Goal: Task Accomplishment & Management: Manage account settings

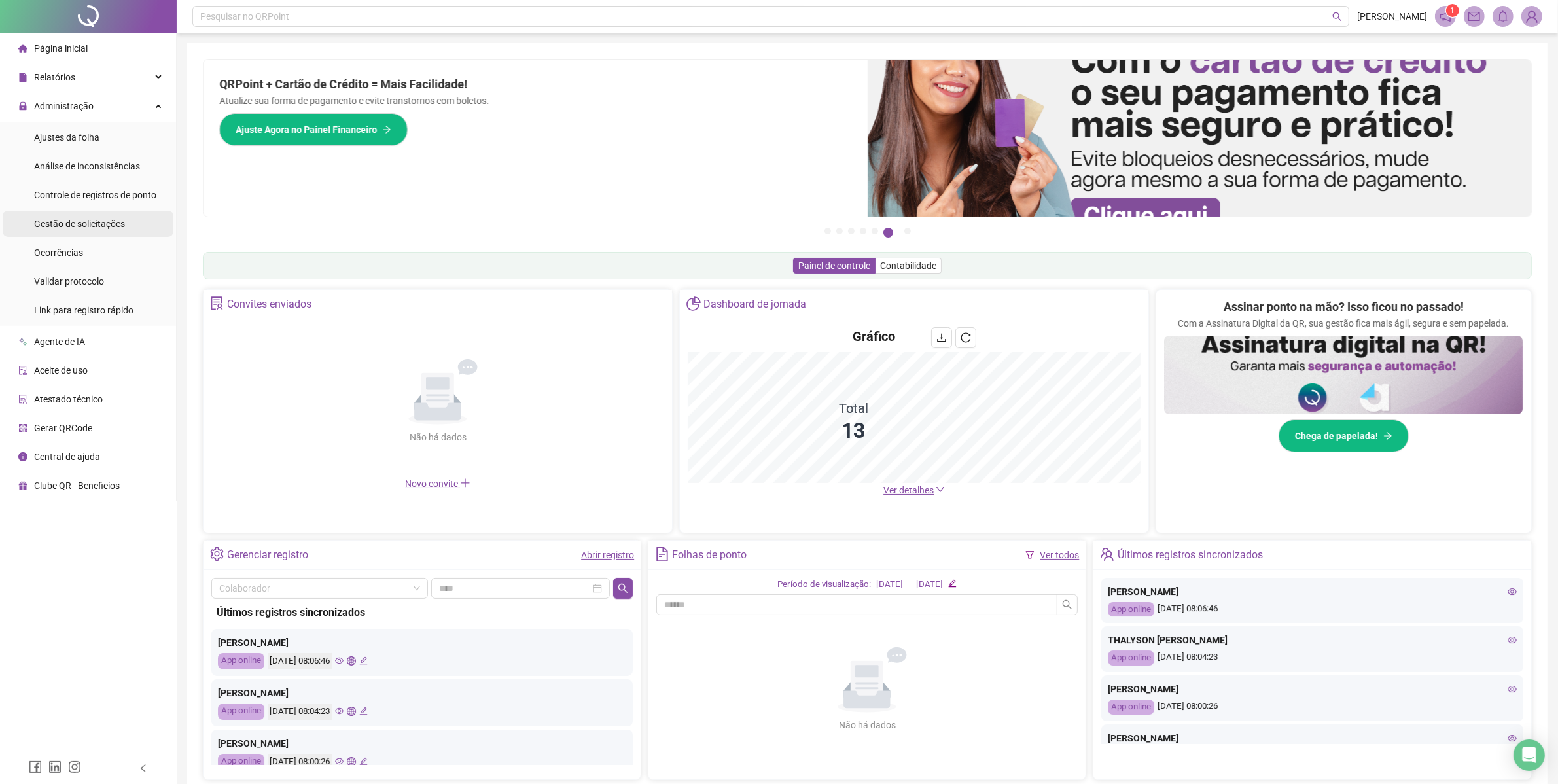
click at [89, 223] on span "Gestão de solicitações" at bounding box center [80, 224] width 91 height 11
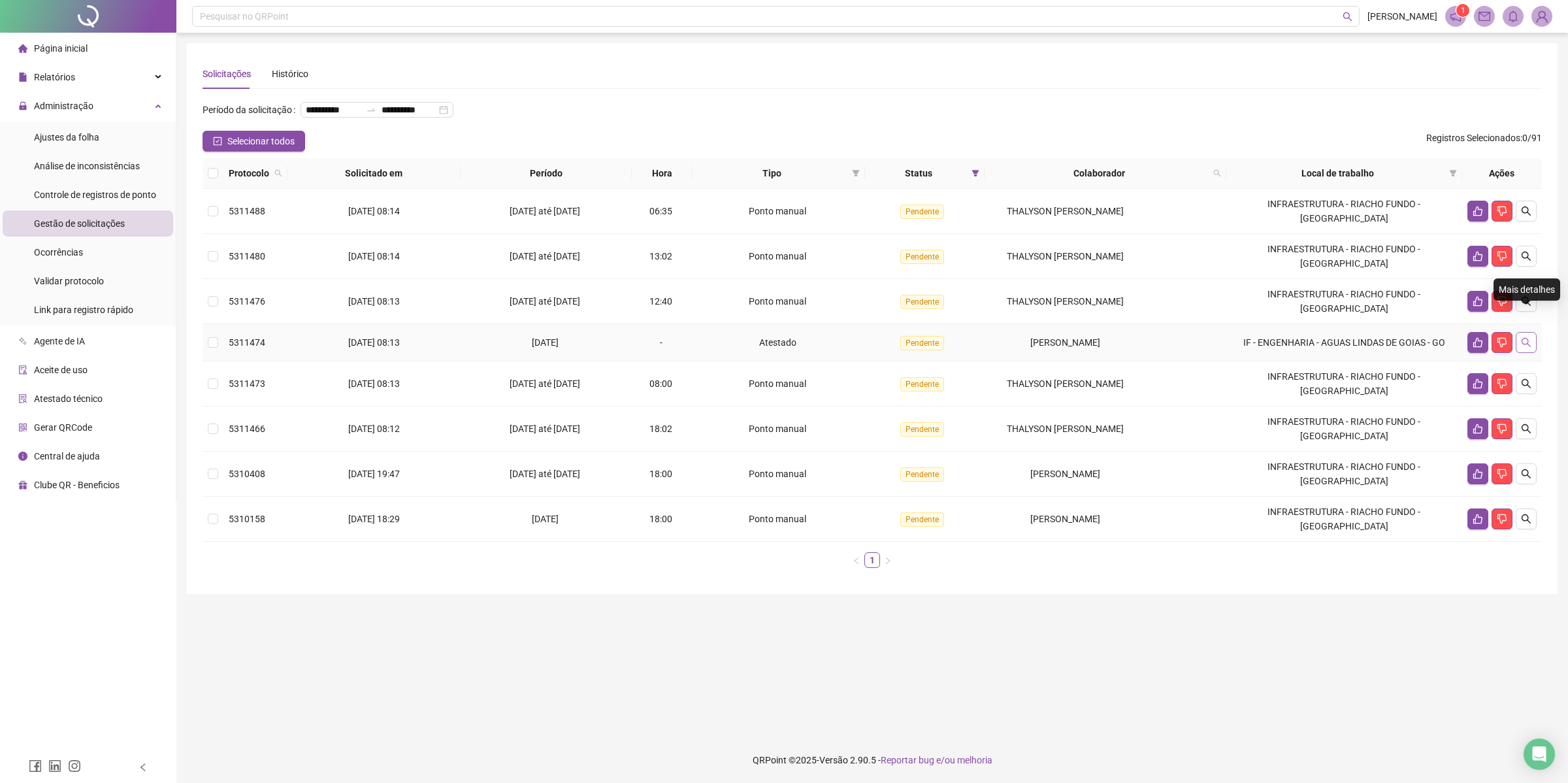
click at [1529, 337] on icon "search" at bounding box center [1527, 343] width 11 height 11
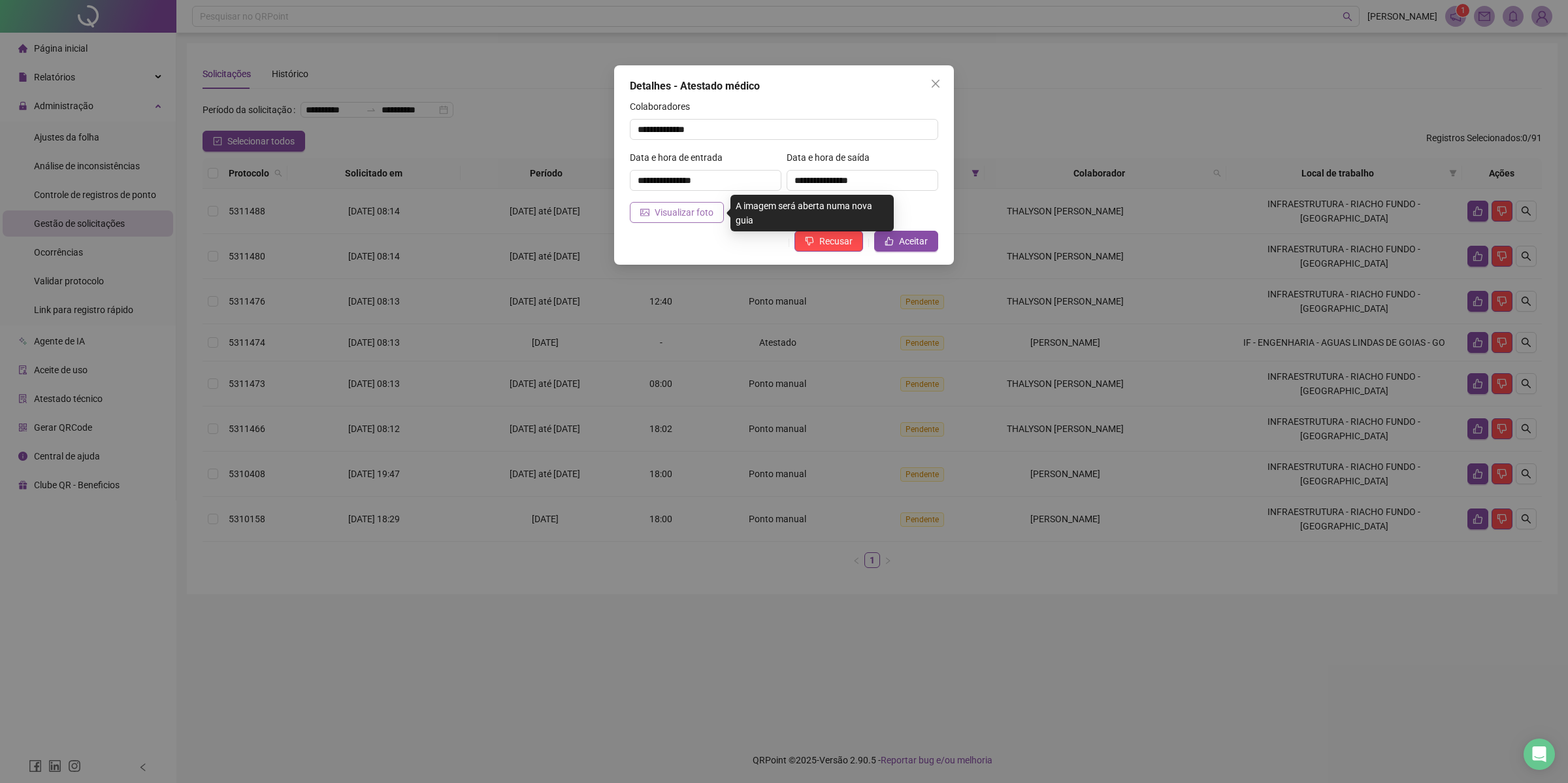
click at [689, 216] on span "Visualizar foto" at bounding box center [684, 212] width 59 height 15
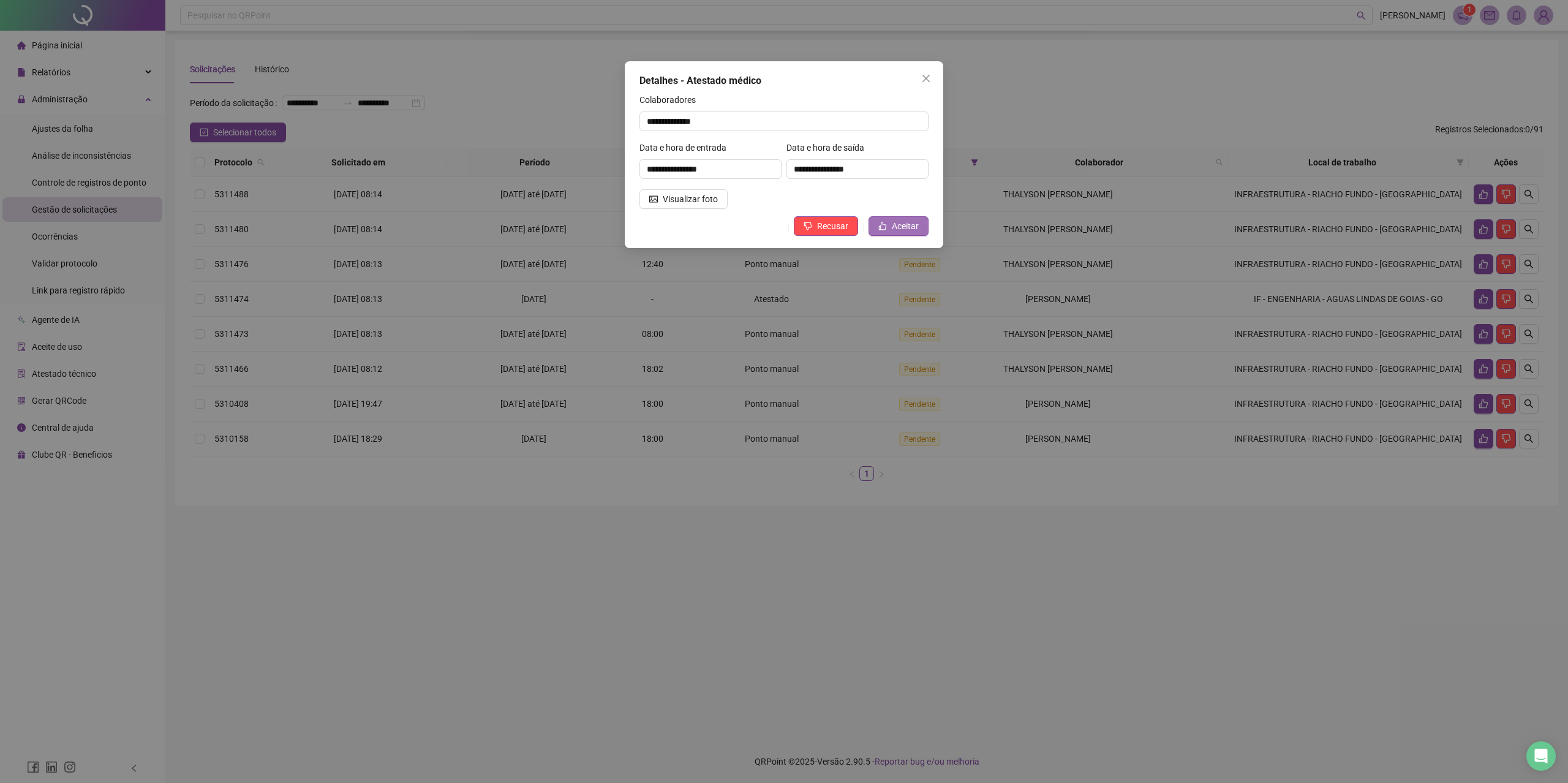
click at [909, 229] on span "Aceitar" at bounding box center [905, 226] width 27 height 14
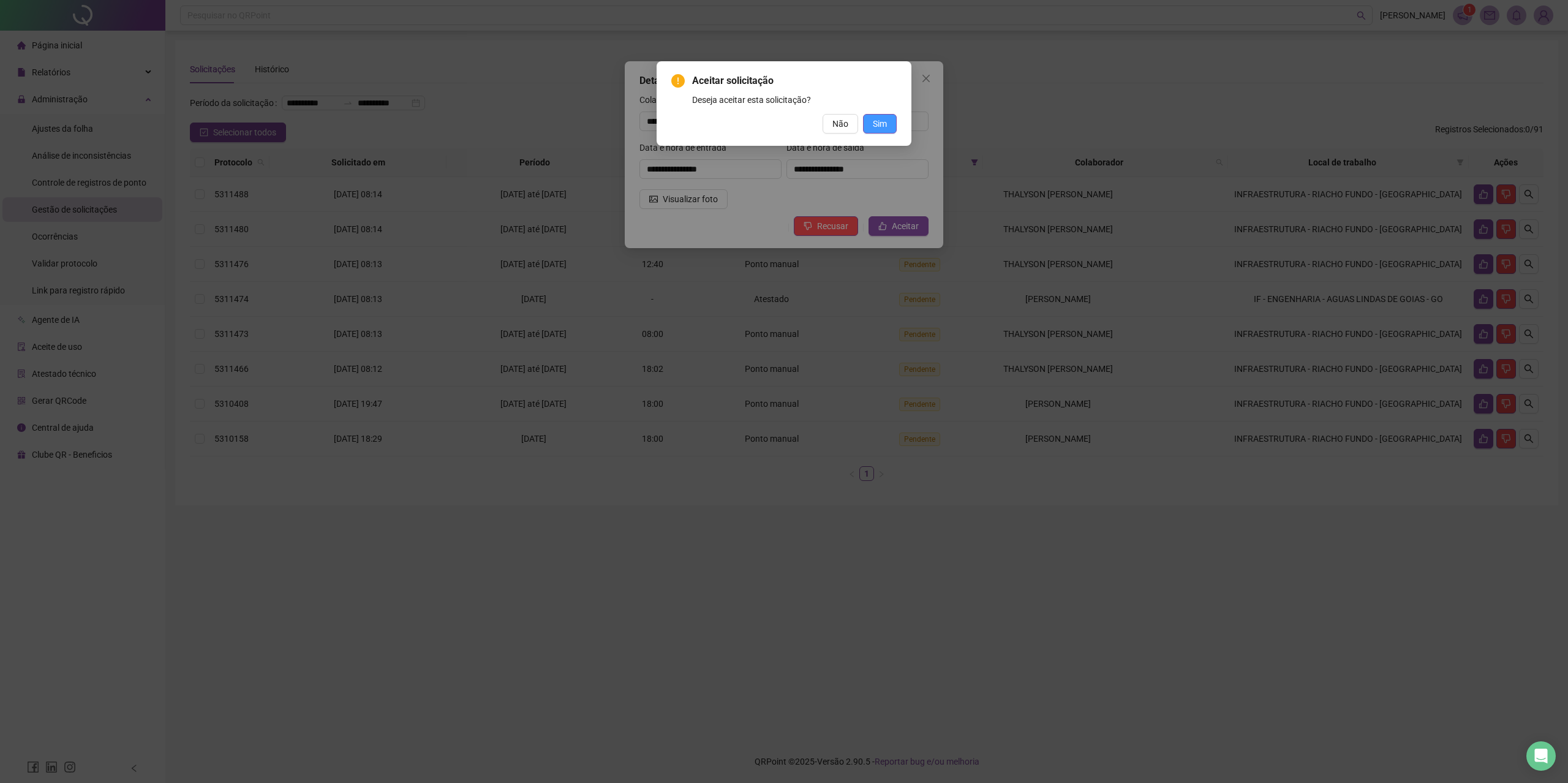
click at [867, 126] on button "Sim" at bounding box center [880, 123] width 34 height 19
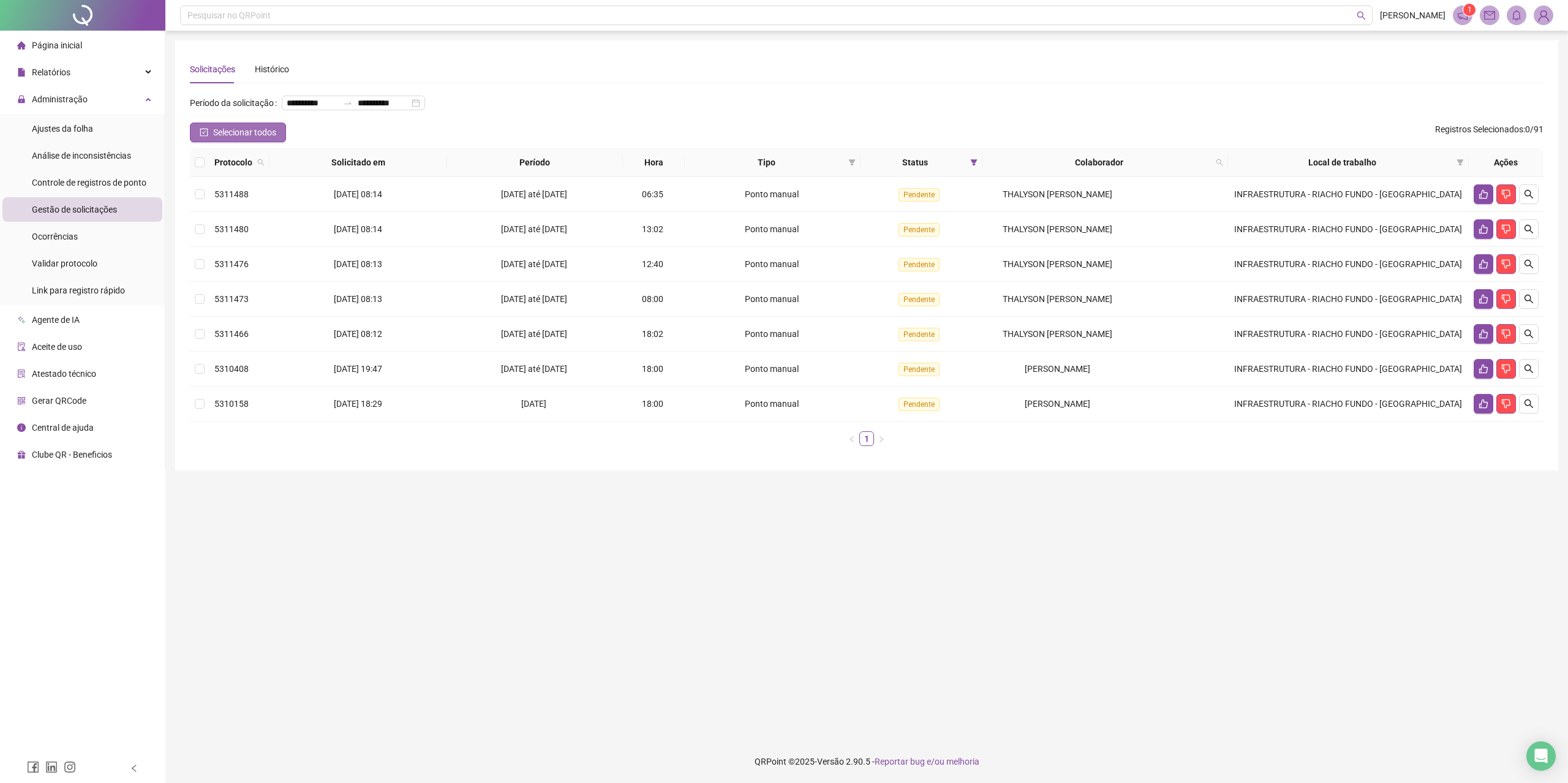
click at [211, 128] on button "Selecionar todos" at bounding box center [238, 132] width 96 height 19
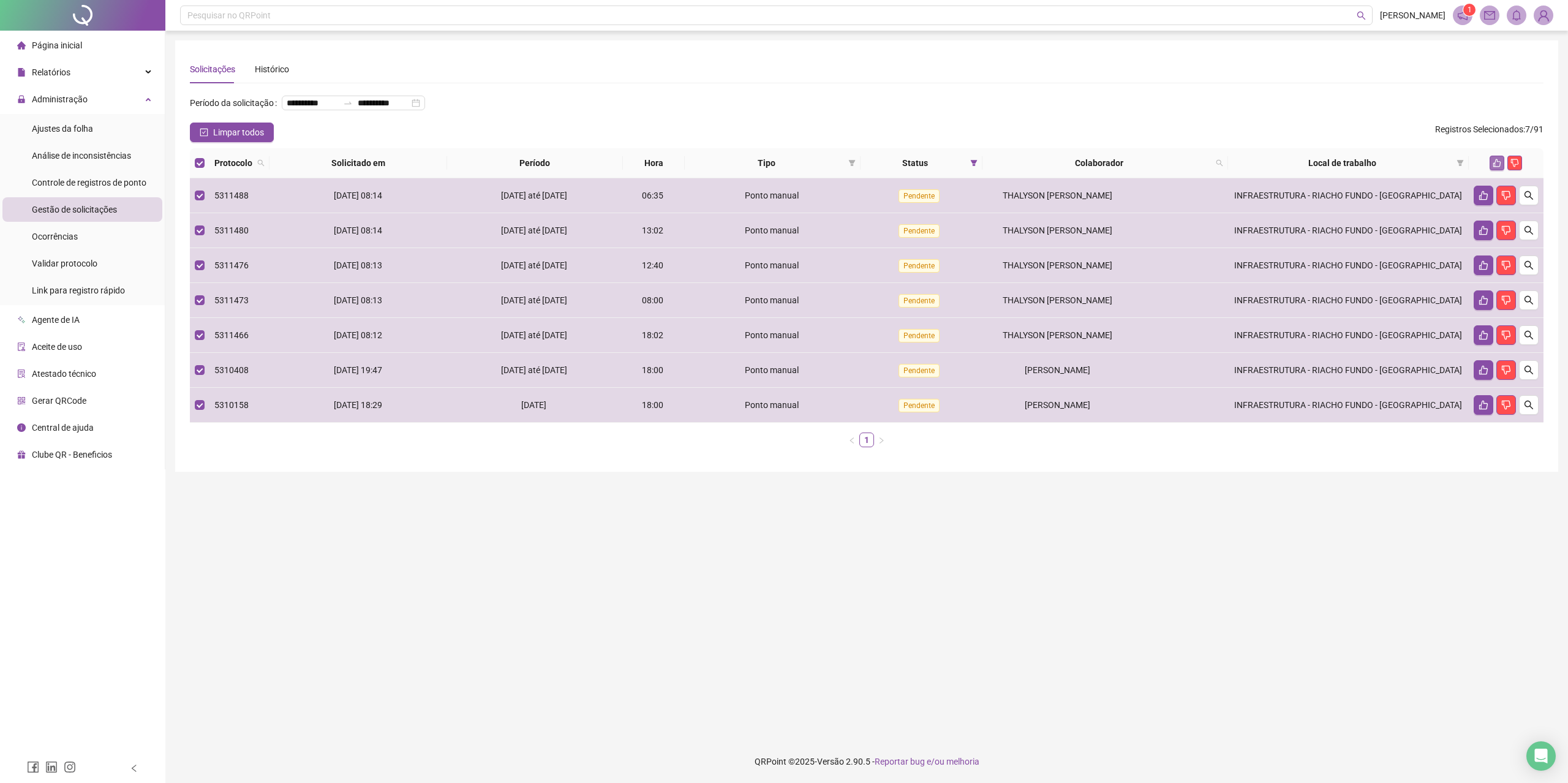
click at [1458, 160] on icon "like" at bounding box center [1497, 163] width 9 height 9
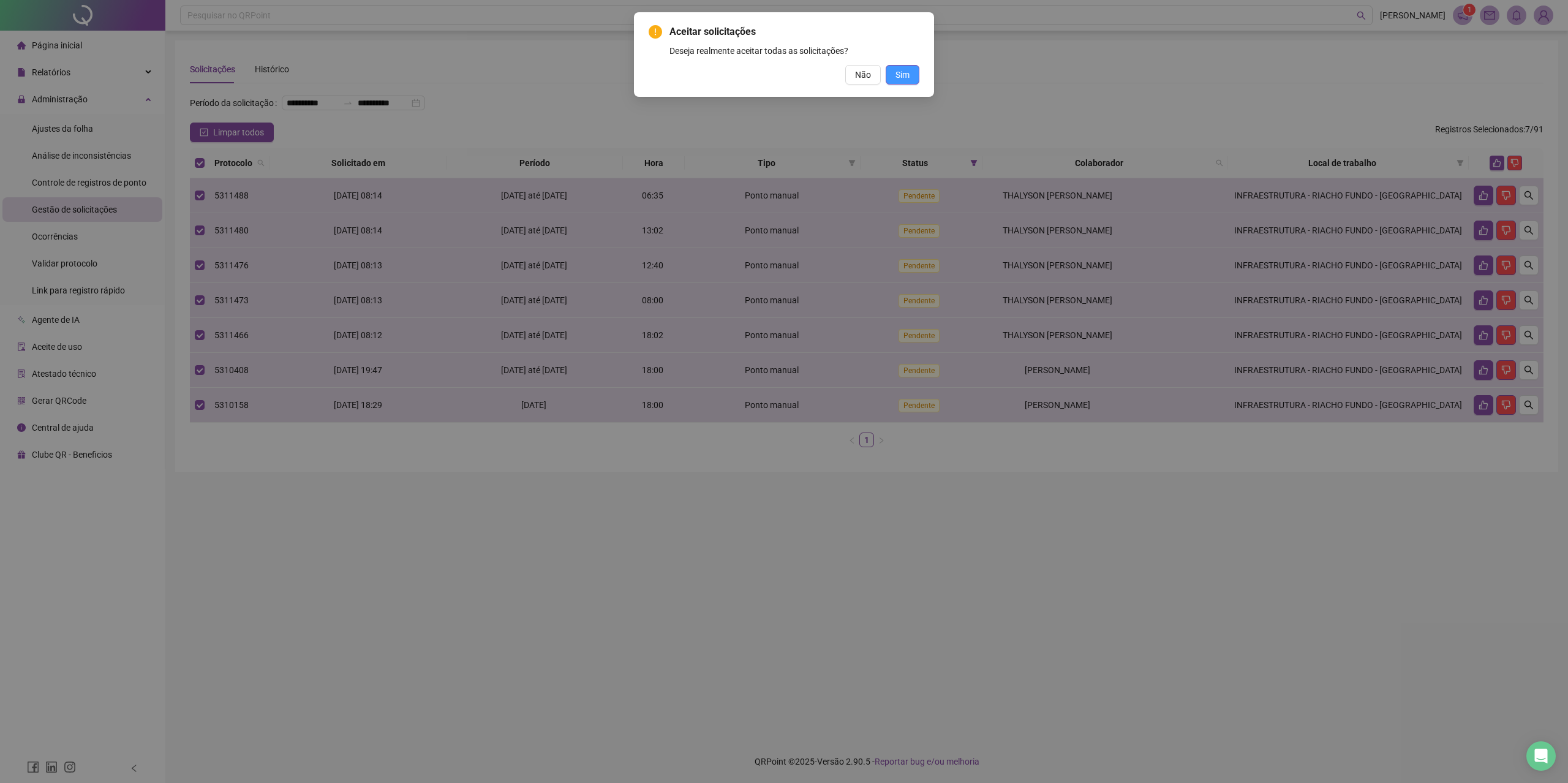
click at [902, 79] on span "Sim" at bounding box center [902, 75] width 14 height 14
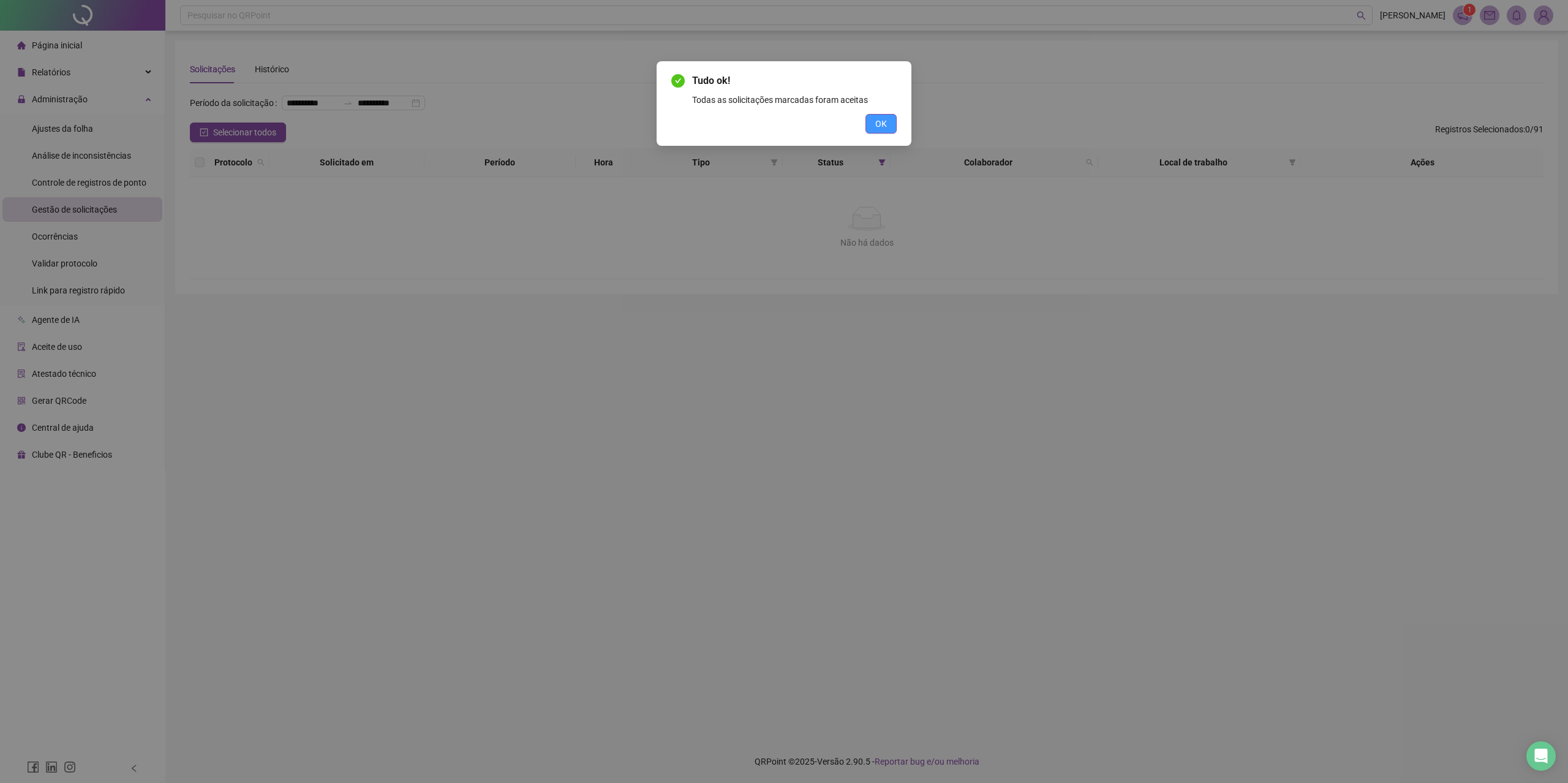
click at [877, 118] on span "OK" at bounding box center [881, 124] width 12 height 14
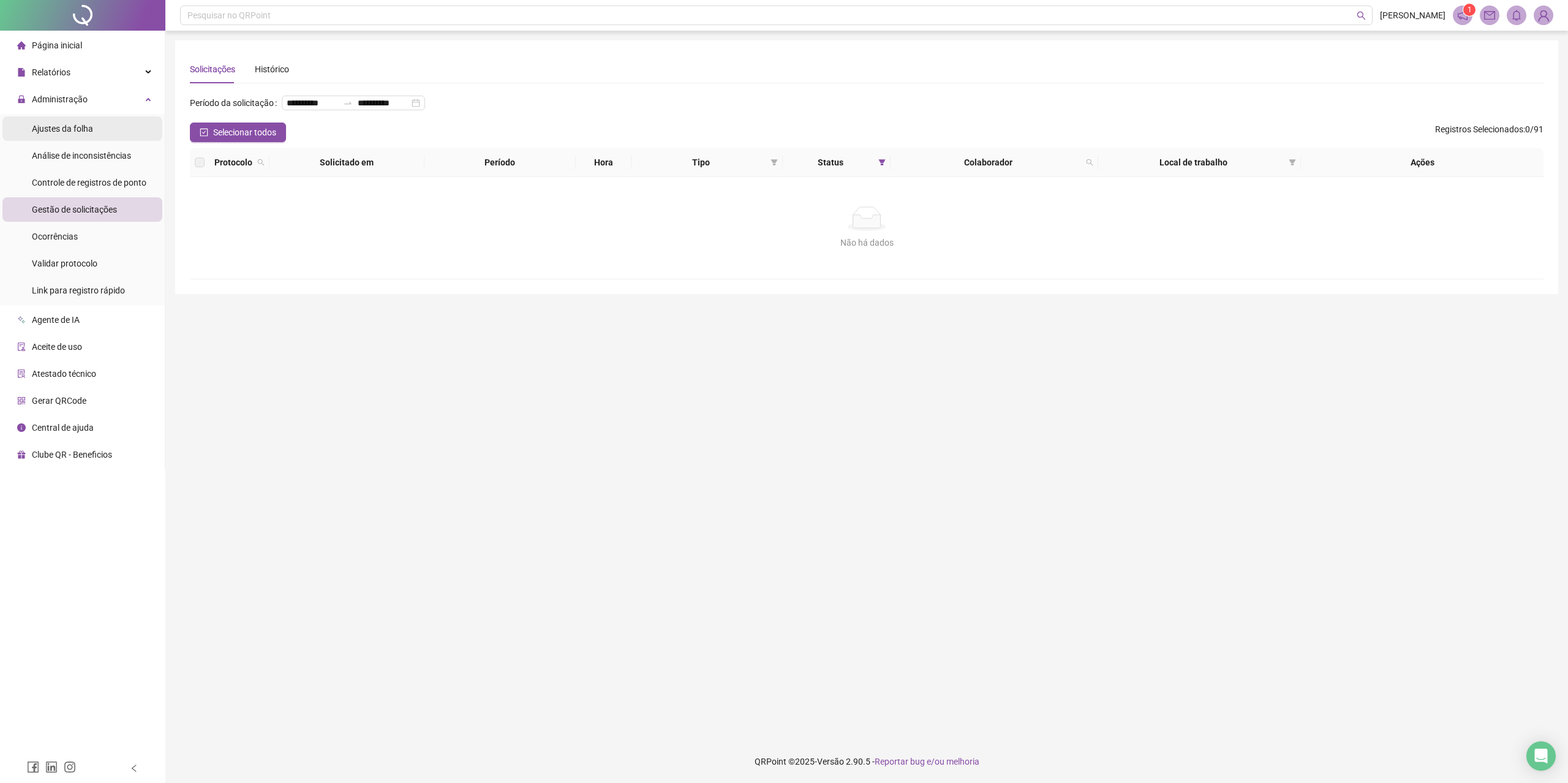
click at [85, 131] on span "Ajustes da folha" at bounding box center [63, 129] width 61 height 10
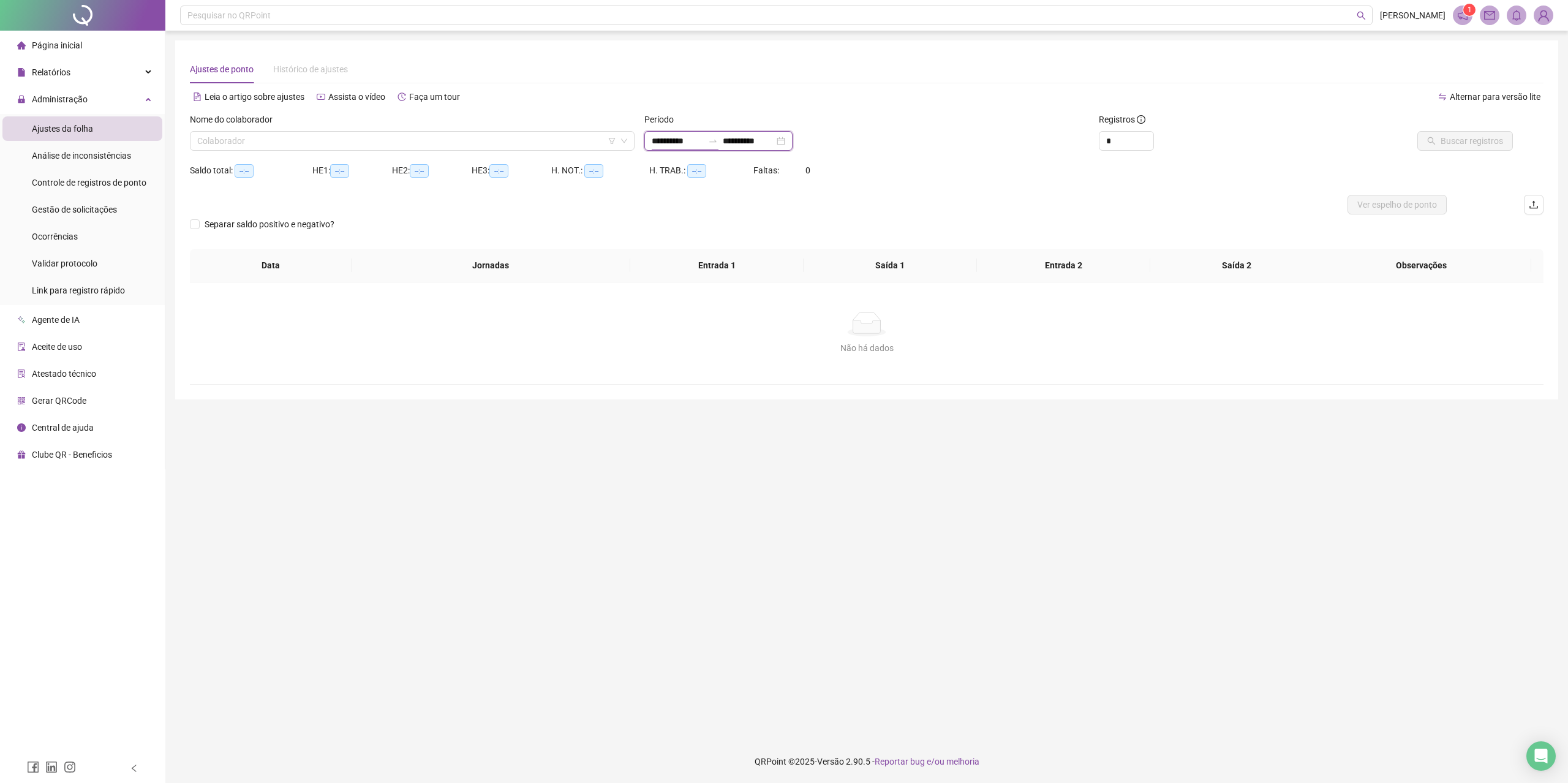
click at [678, 145] on input "**********" at bounding box center [678, 141] width 51 height 14
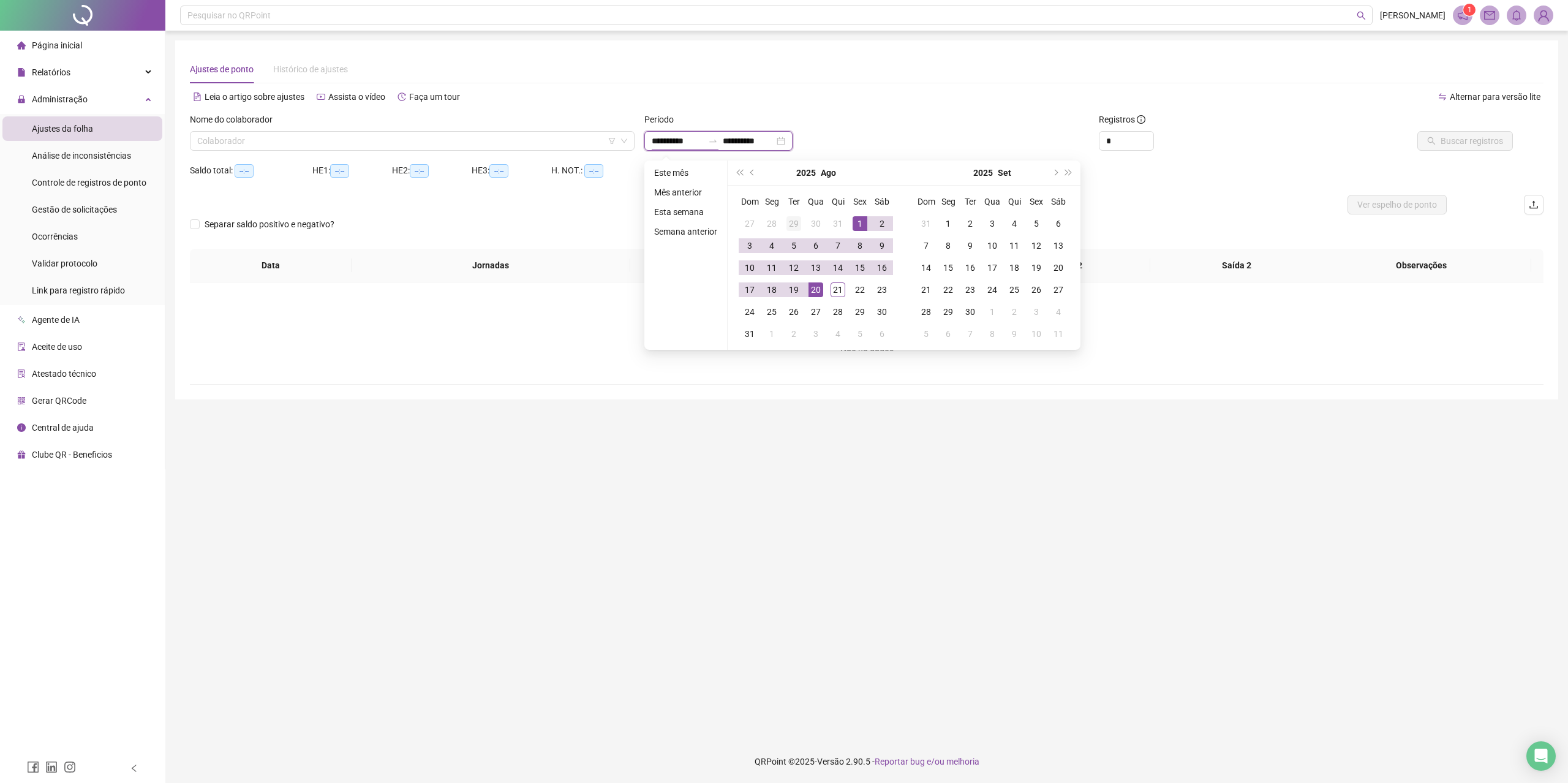
type input "**********"
click at [753, 173] on span "prev-year" at bounding box center [753, 173] width 6 height 6
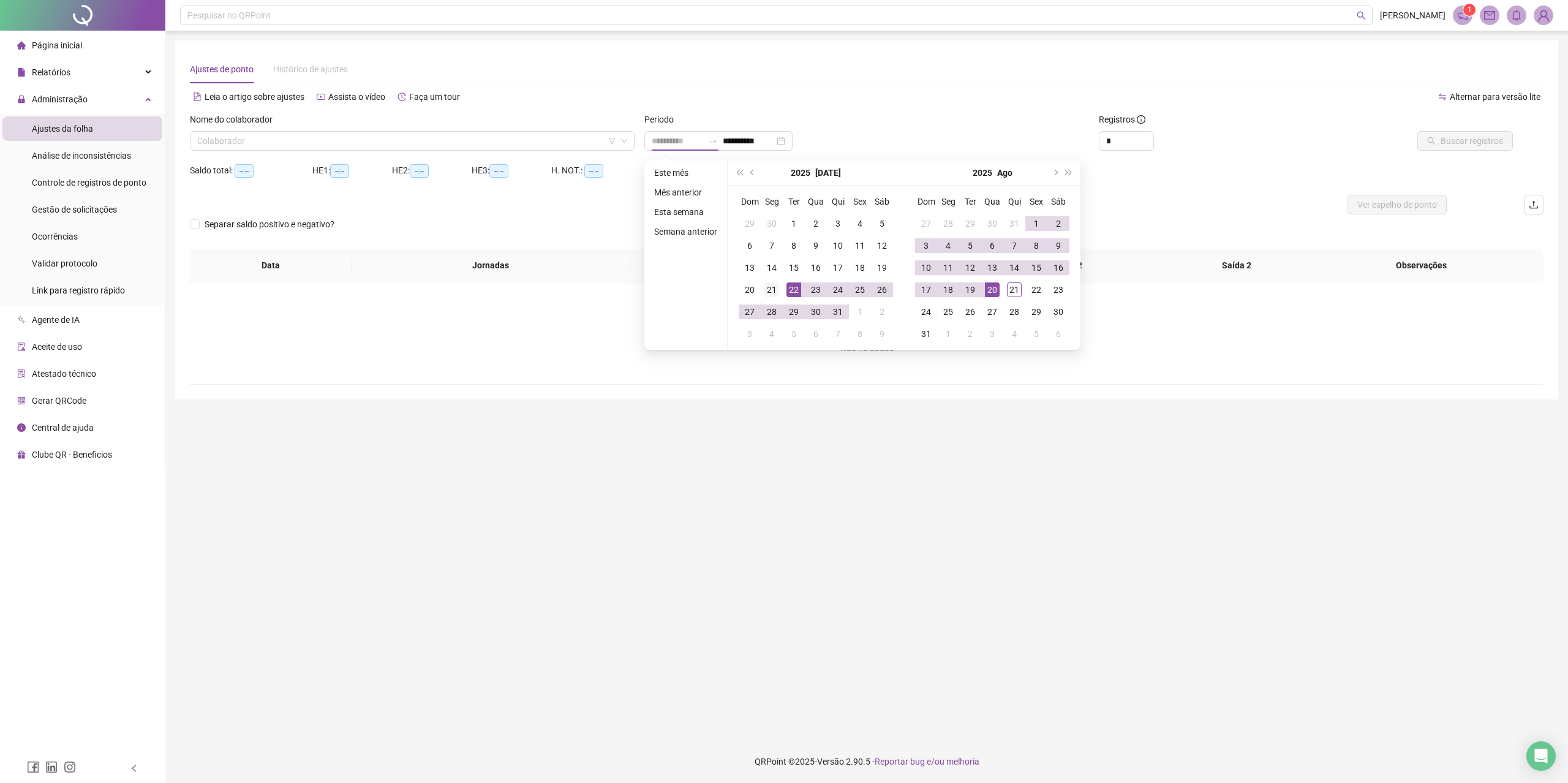
type input "**********"
click at [775, 293] on div "21" at bounding box center [771, 289] width 14 height 14
type input "**********"
click at [993, 288] on div "20" at bounding box center [992, 289] width 14 height 14
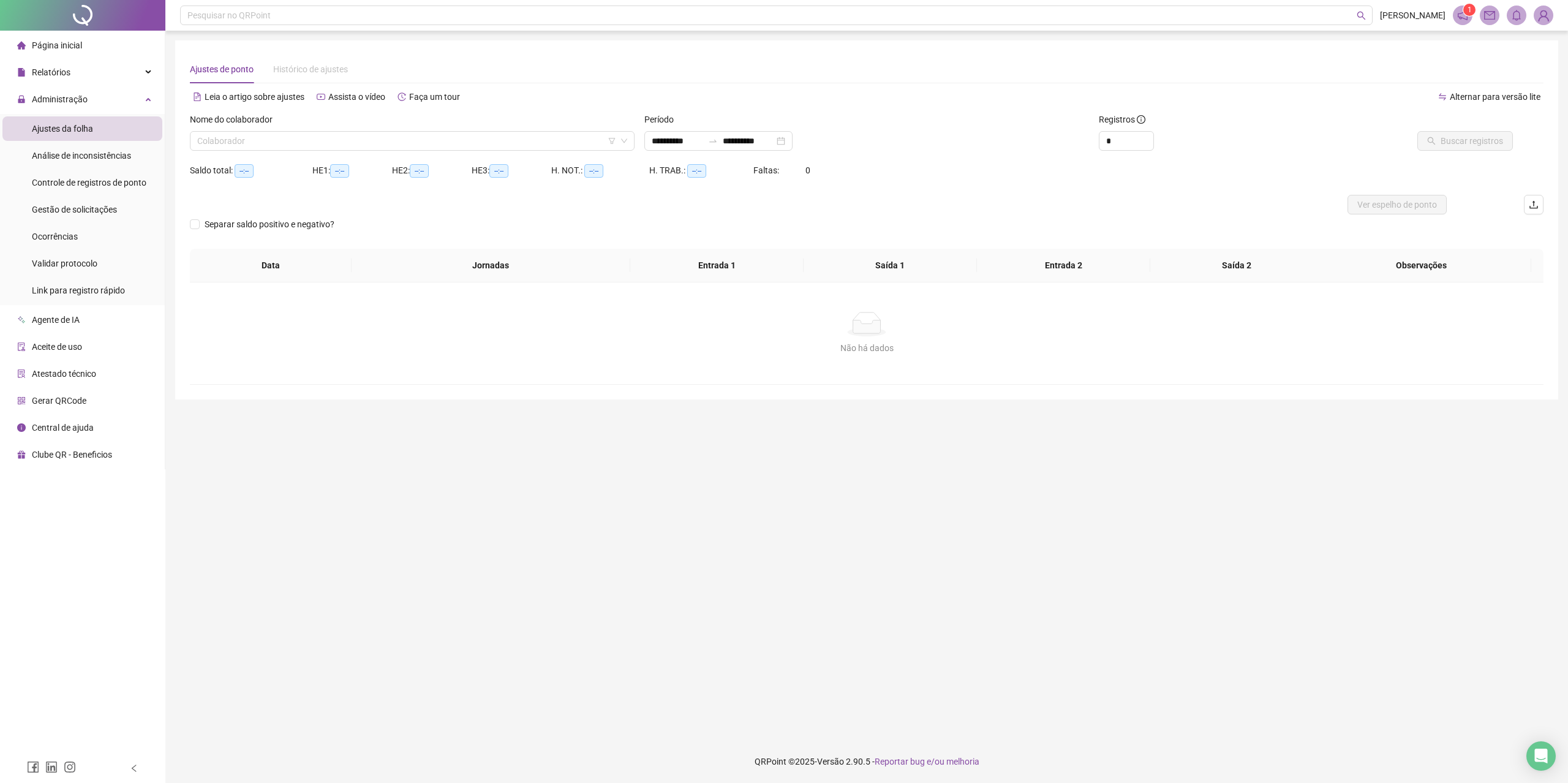
click at [1021, 493] on main "**********" at bounding box center [867, 385] width 1383 height 690
click at [1145, 138] on icon "up" at bounding box center [1147, 137] width 4 height 4
type input "*"
click at [1145, 138] on icon "up" at bounding box center [1147, 137] width 4 height 4
click at [473, 147] on input "search" at bounding box center [406, 140] width 419 height 18
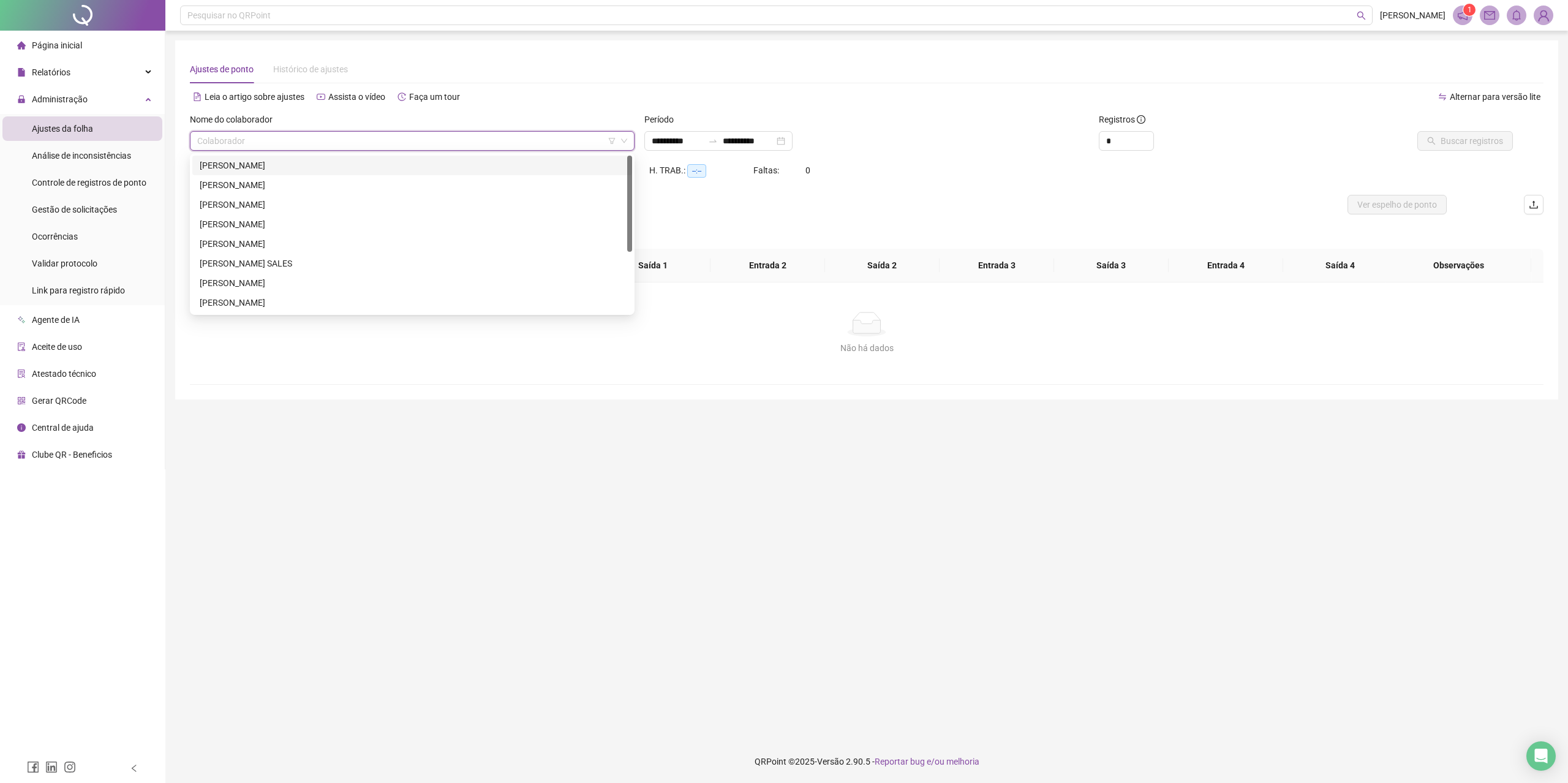
click at [251, 168] on div "[PERSON_NAME]" at bounding box center [412, 165] width 425 height 14
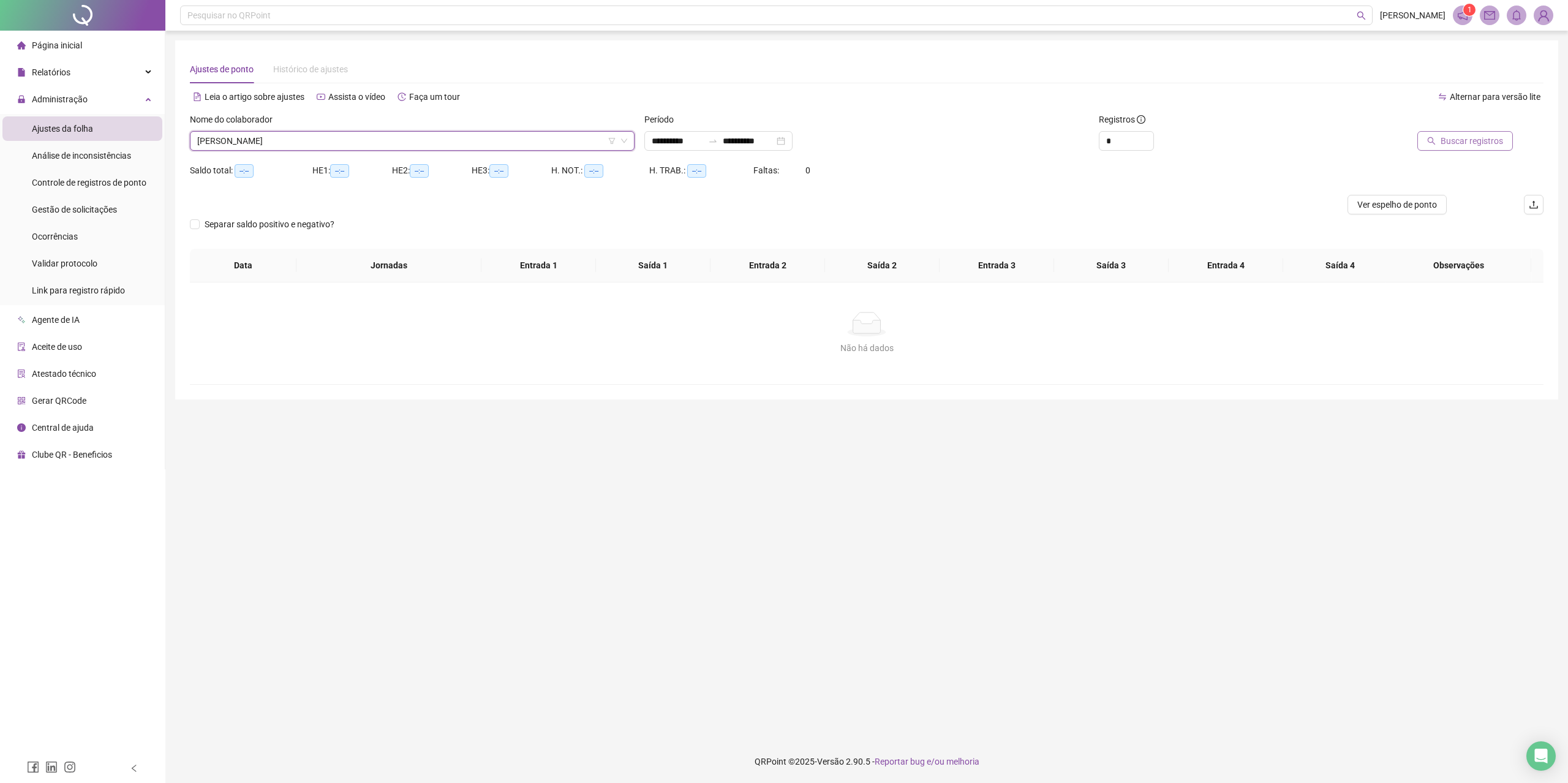
click at [1447, 131] on button "Buscar registros" at bounding box center [1465, 140] width 96 height 19
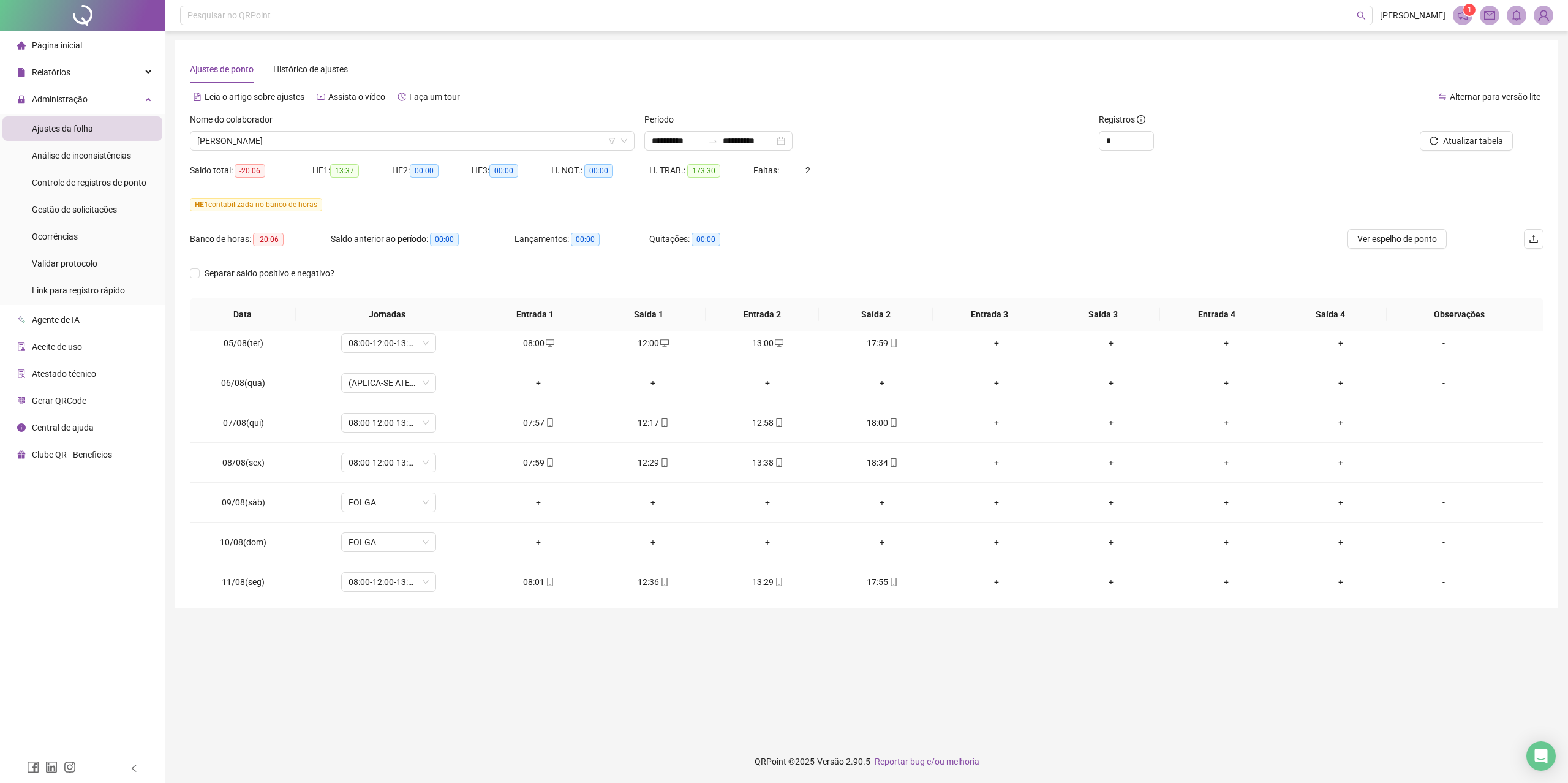
scroll to position [979, 0]
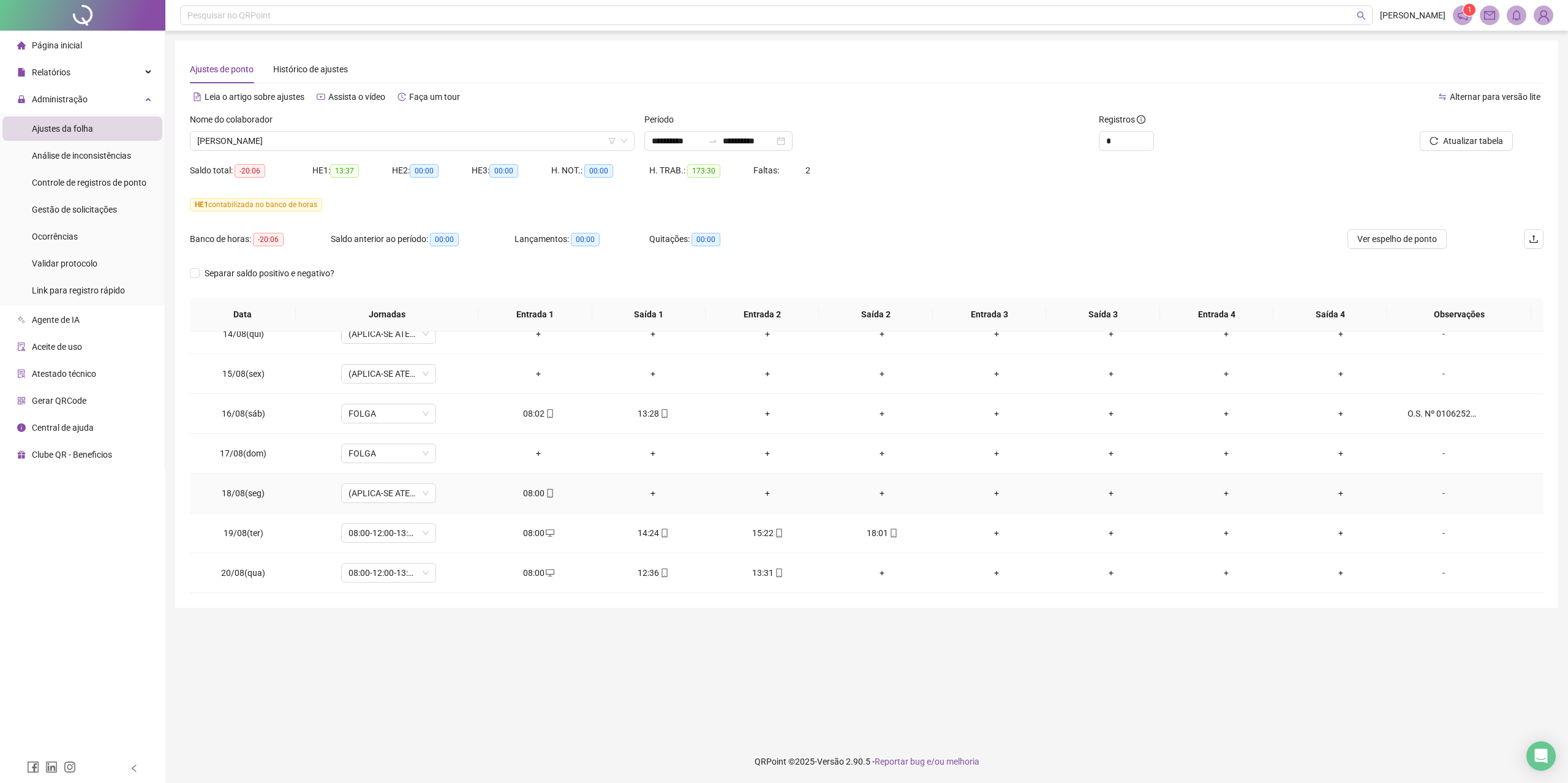
click at [642, 491] on div "+" at bounding box center [653, 494] width 95 height 14
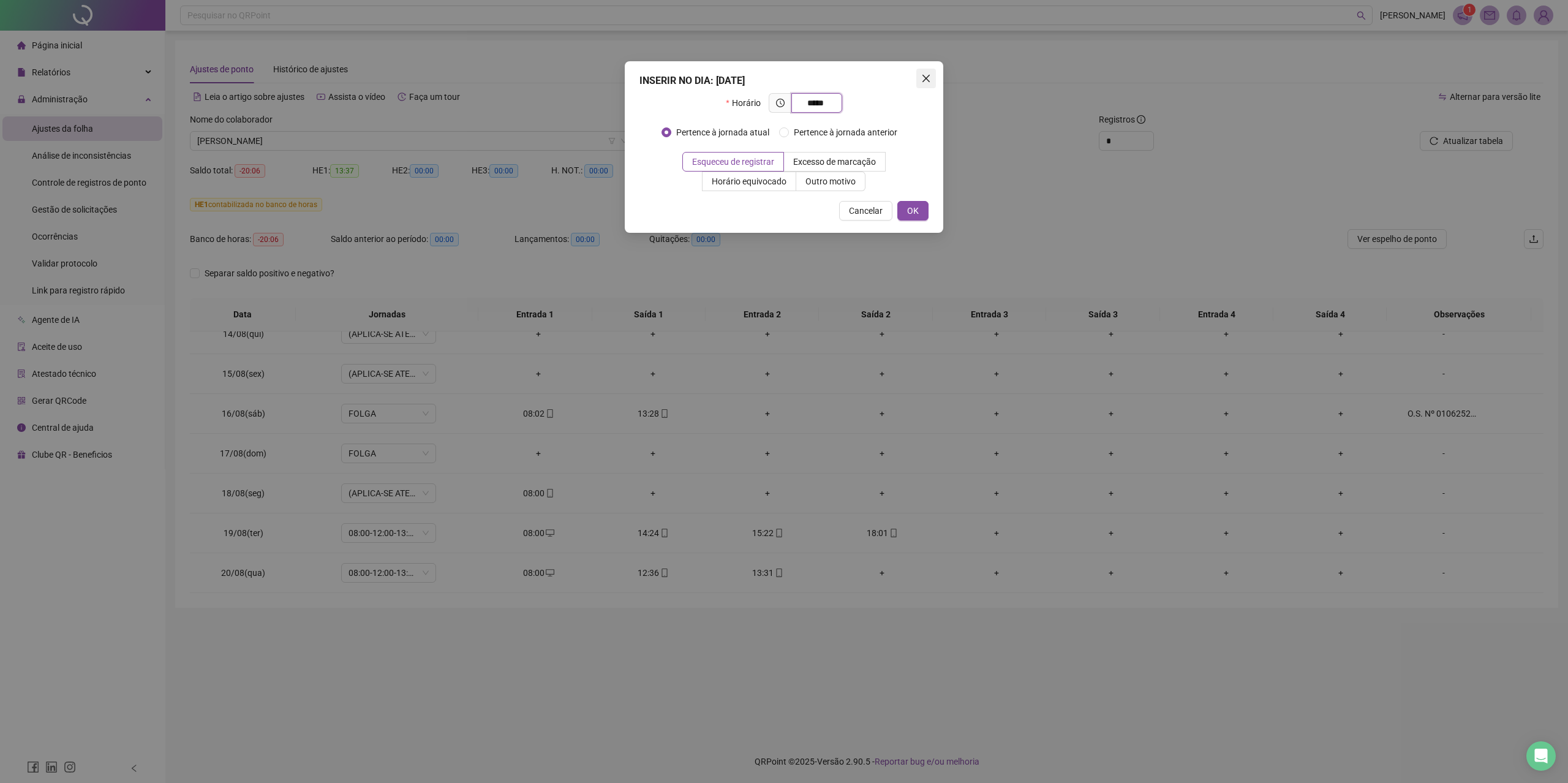
type input "*****"
click at [932, 79] on span "Close" at bounding box center [926, 78] width 19 height 10
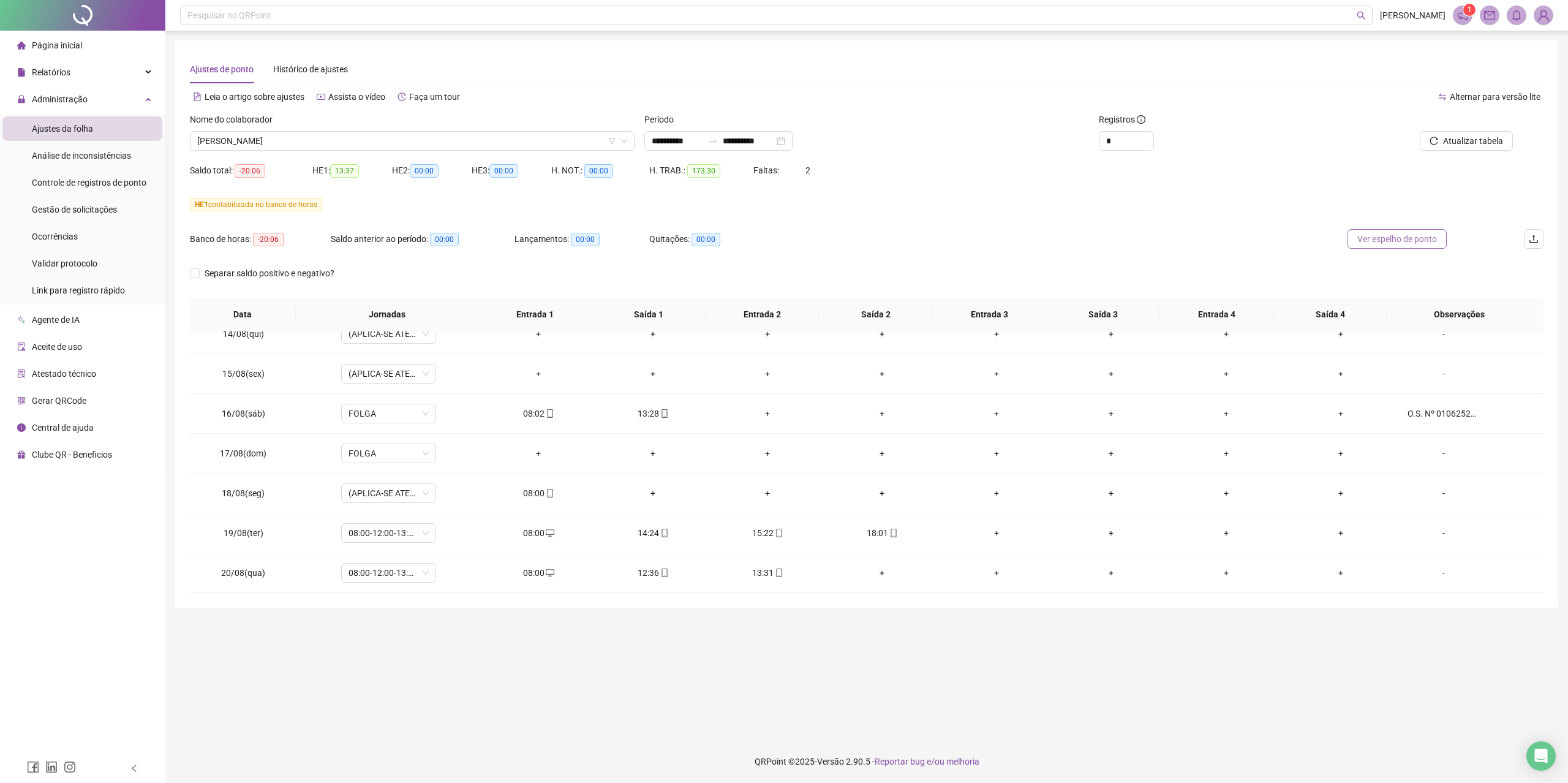
click at [1416, 234] on span "Ver espelho de ponto" at bounding box center [1396, 239] width 80 height 14
click at [643, 489] on div "+" at bounding box center [653, 494] width 95 height 14
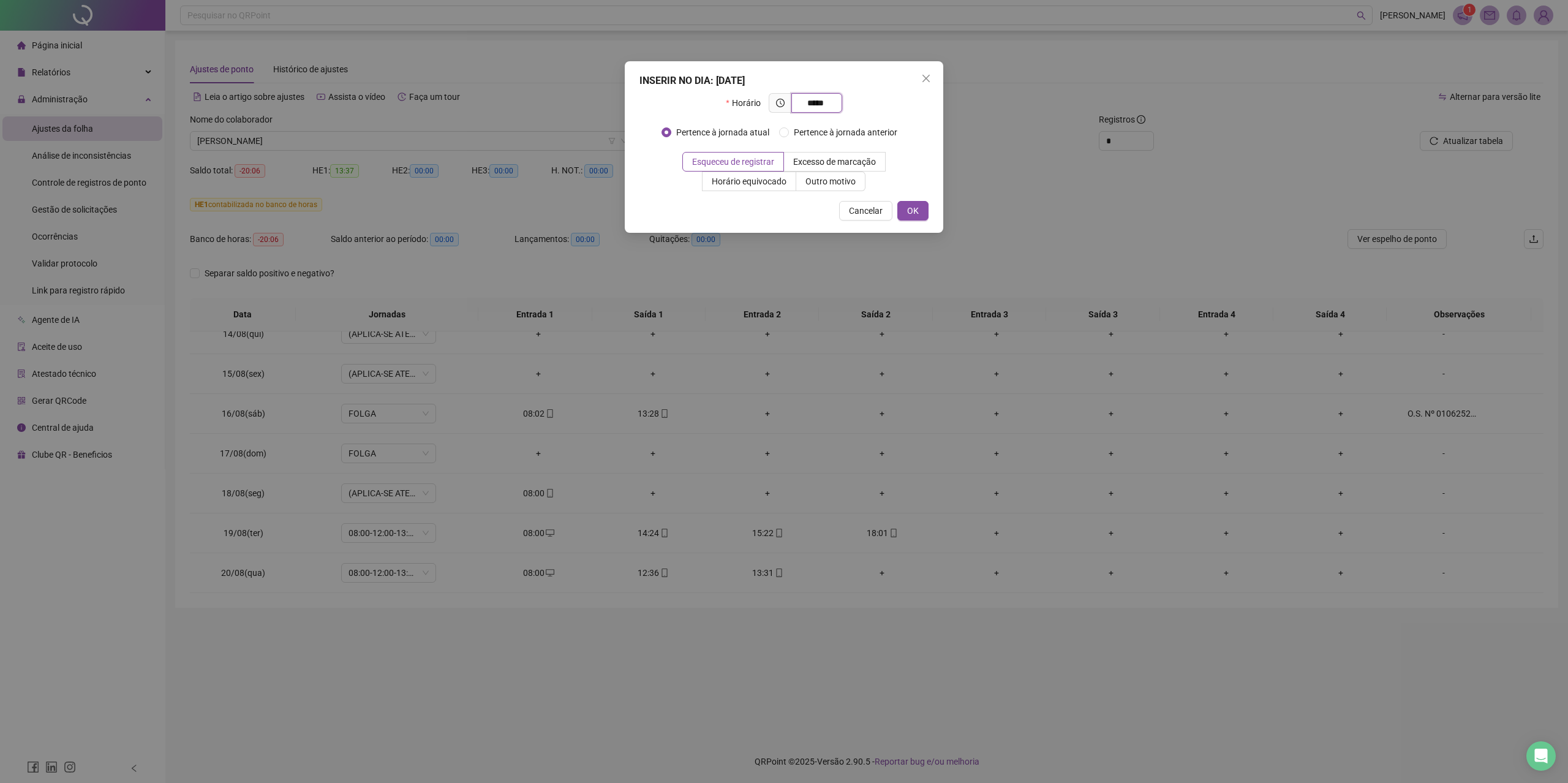
type input "*****"
click at [922, 221] on div "INSERIR NO DIA : [DATE] Horário ***** Pertence à jornada atual Pertence à jorna…" at bounding box center [784, 147] width 319 height 172
click at [909, 215] on span "OK" at bounding box center [913, 211] width 12 height 14
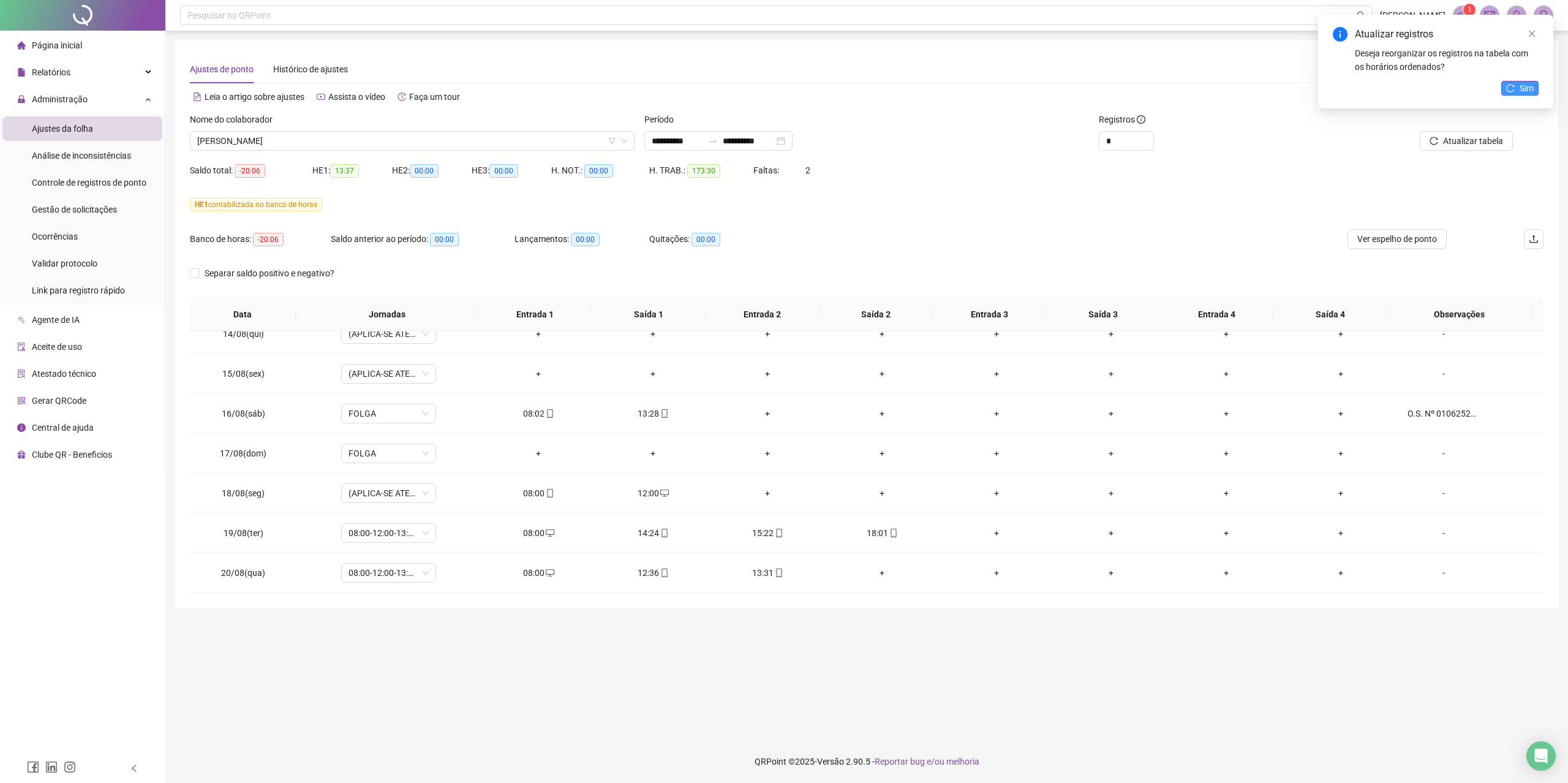
click at [1458, 85] on button "Sim" at bounding box center [1520, 88] width 38 height 14
click at [1458, 143] on span "Atualizar tabela" at bounding box center [1473, 141] width 60 height 14
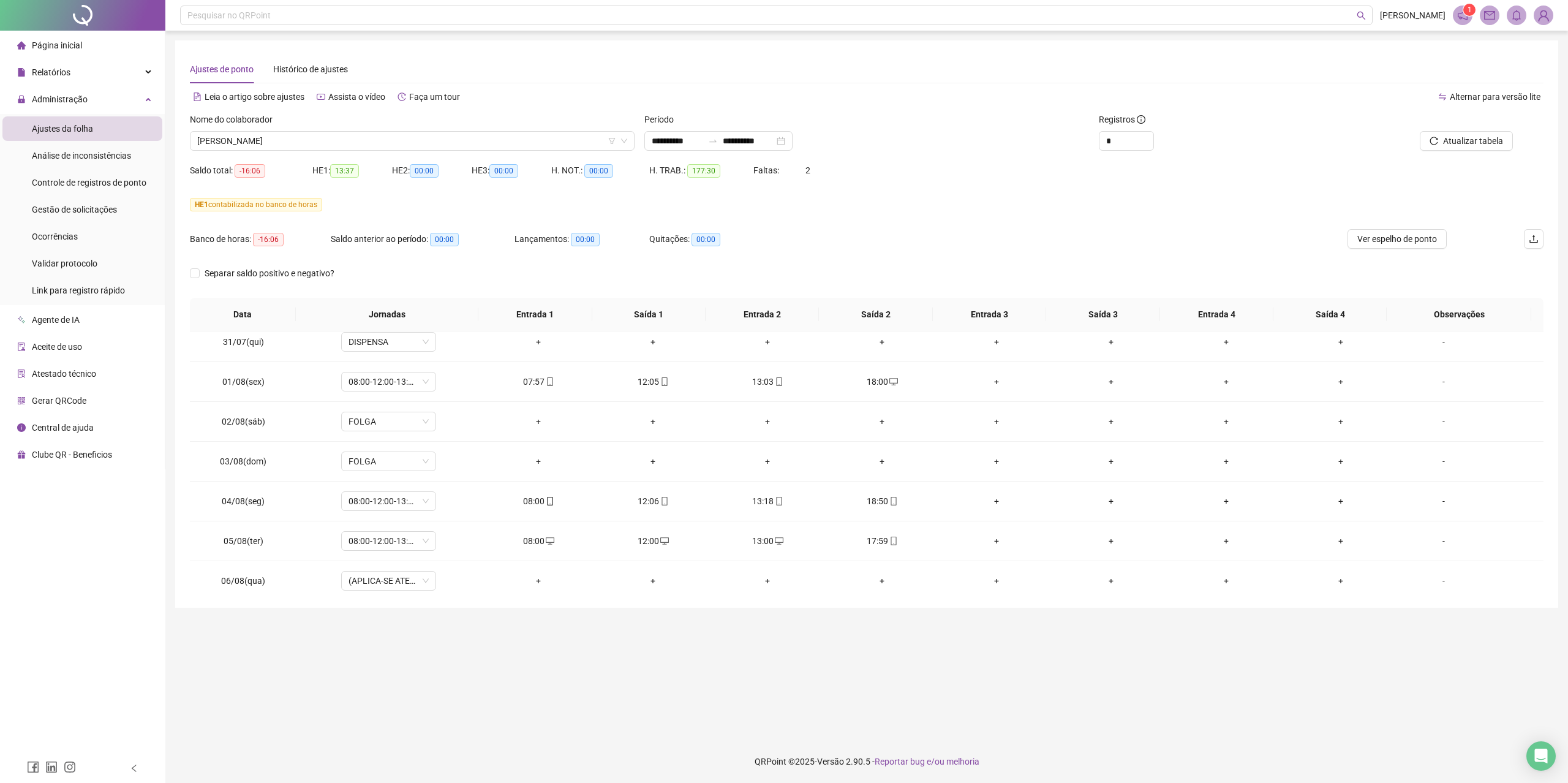
scroll to position [162, 0]
click at [1361, 231] on button "Ver espelho de ponto" at bounding box center [1397, 239] width 99 height 19
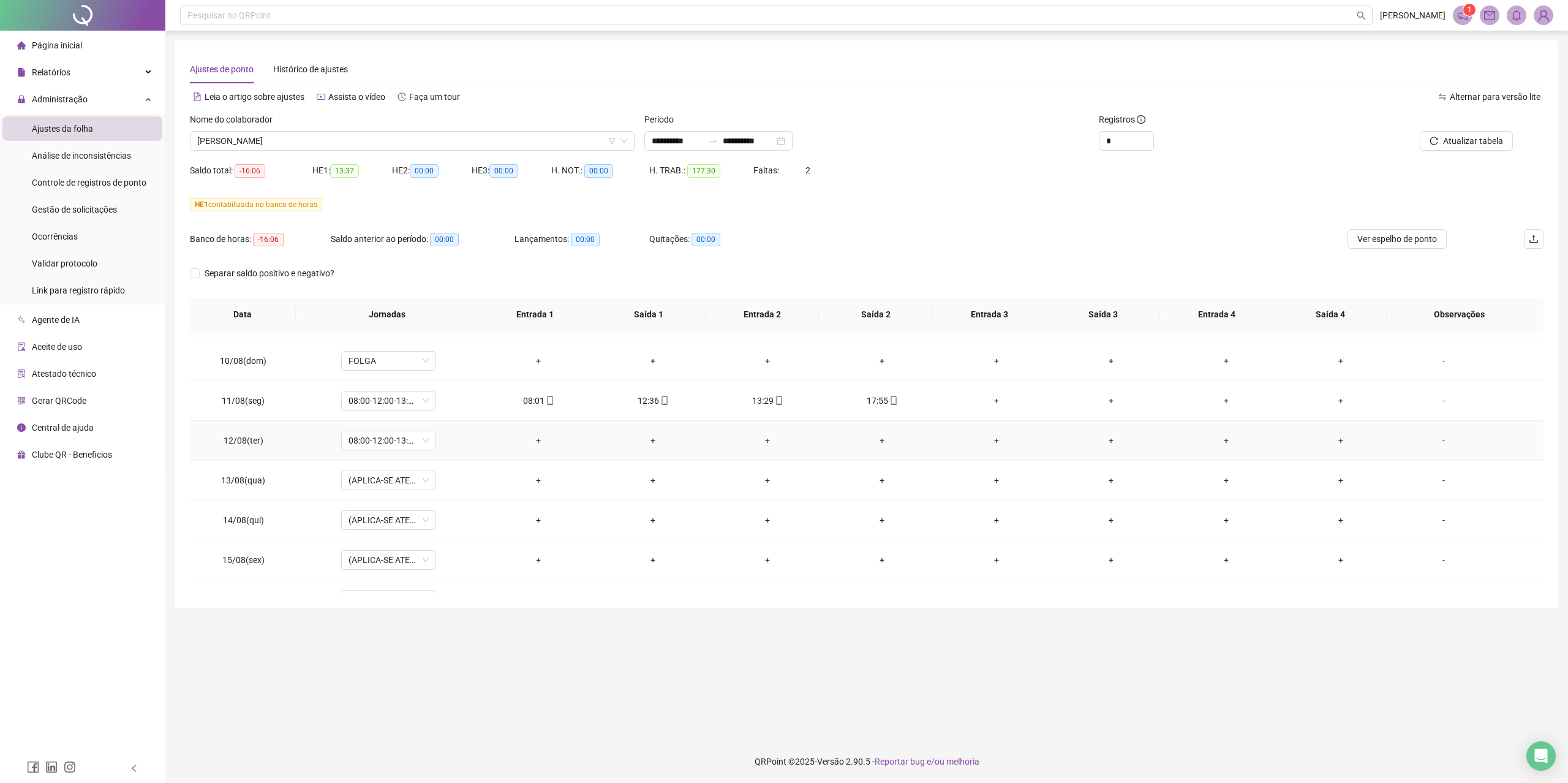
scroll to position [816, 0]
click at [420, 414] on span "08:00-12:00-13:12-18:00" at bounding box center [389, 411] width 80 height 18
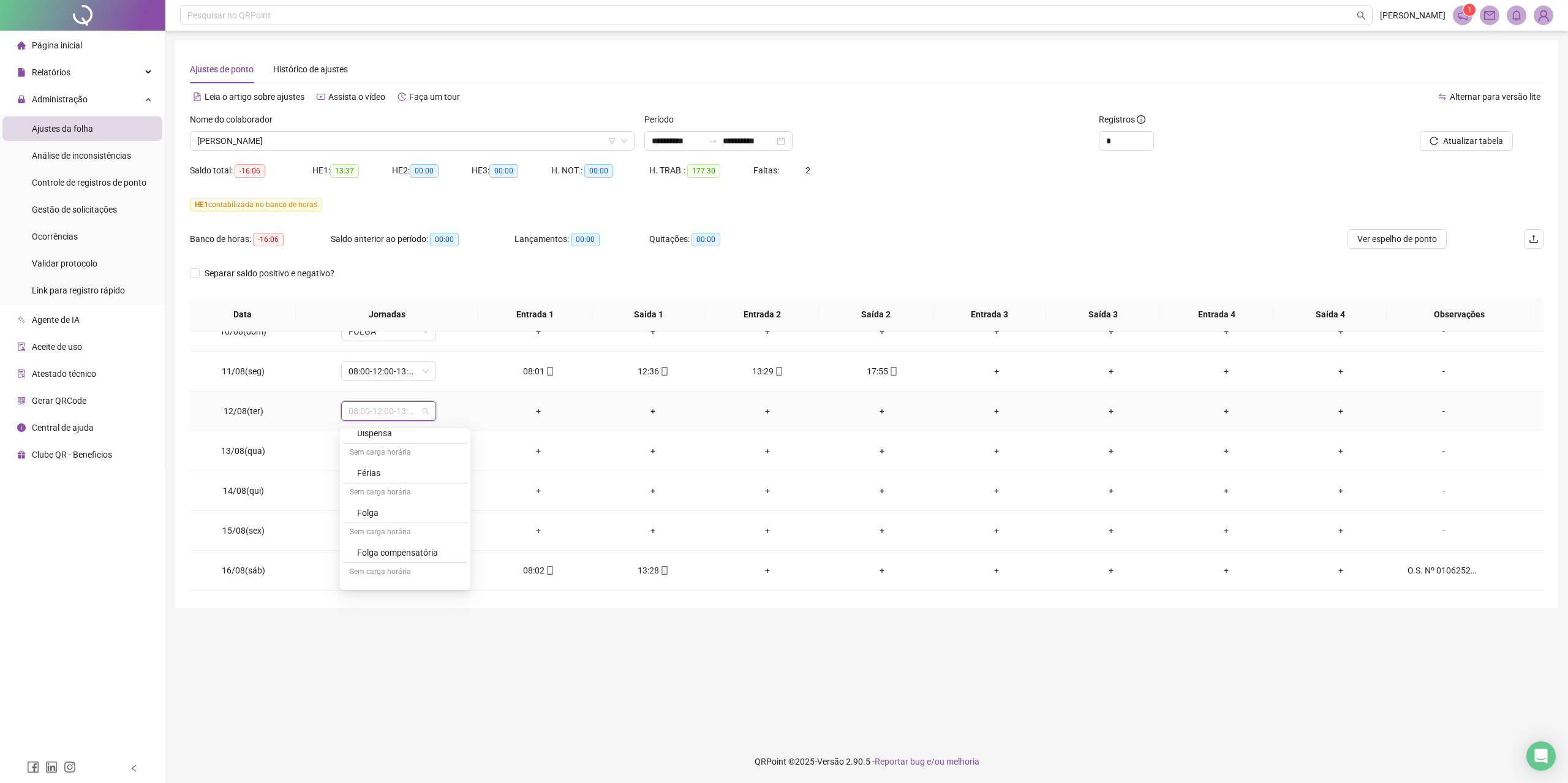
scroll to position [7328, 0]
click at [410, 536] on div "Folga compensatória" at bounding box center [408, 537] width 103 height 14
click at [443, 387] on span "Sim" at bounding box center [445, 385] width 14 height 14
click at [1458, 141] on span "Atualizar tabela" at bounding box center [1473, 141] width 60 height 14
click at [1438, 418] on div "-" at bounding box center [1443, 412] width 72 height 14
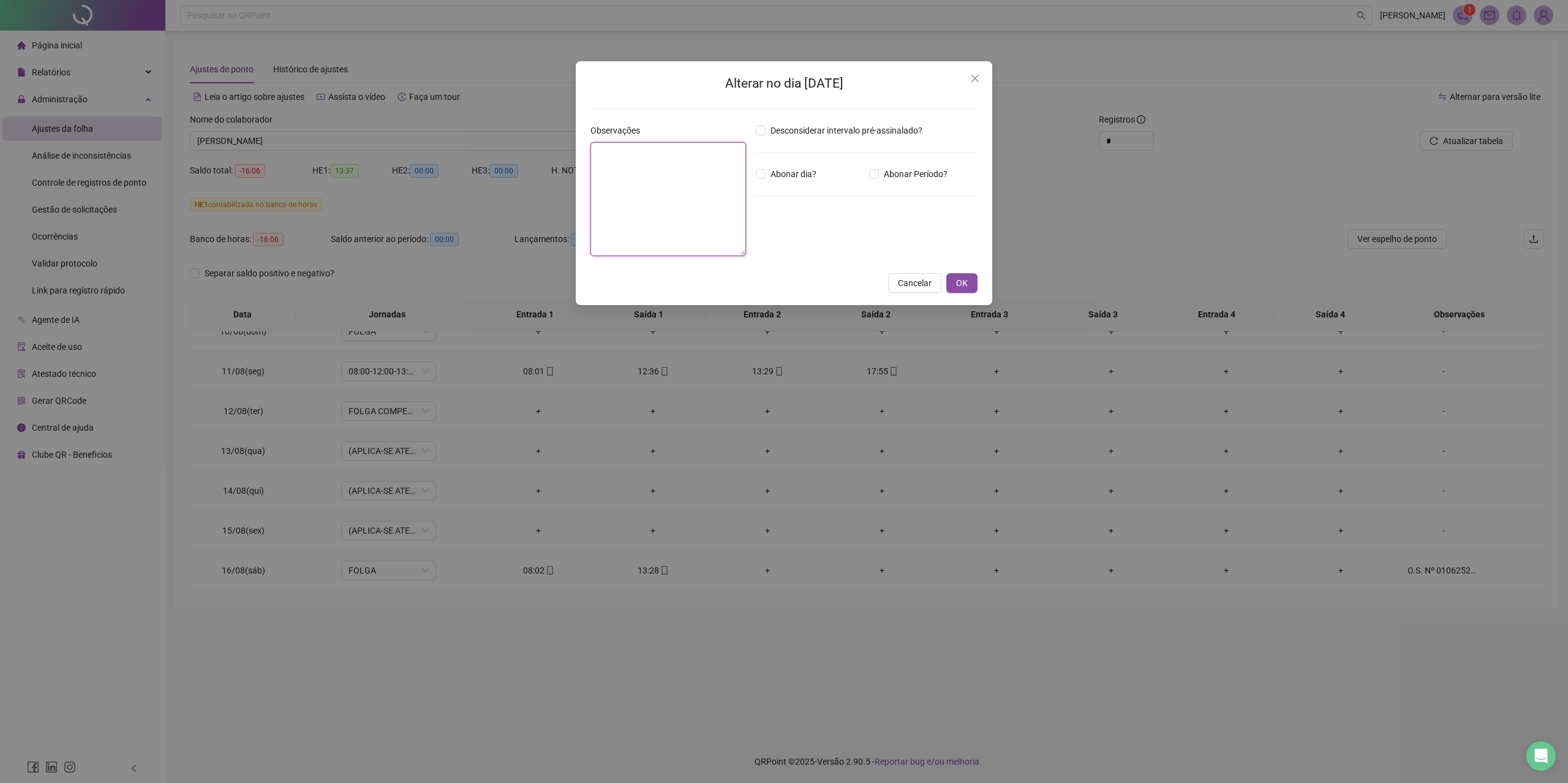
click at [741, 185] on textarea at bounding box center [668, 199] width 155 height 114
type textarea "*"
type textarea "*********"
click at [975, 279] on button "OK" at bounding box center [962, 283] width 31 height 19
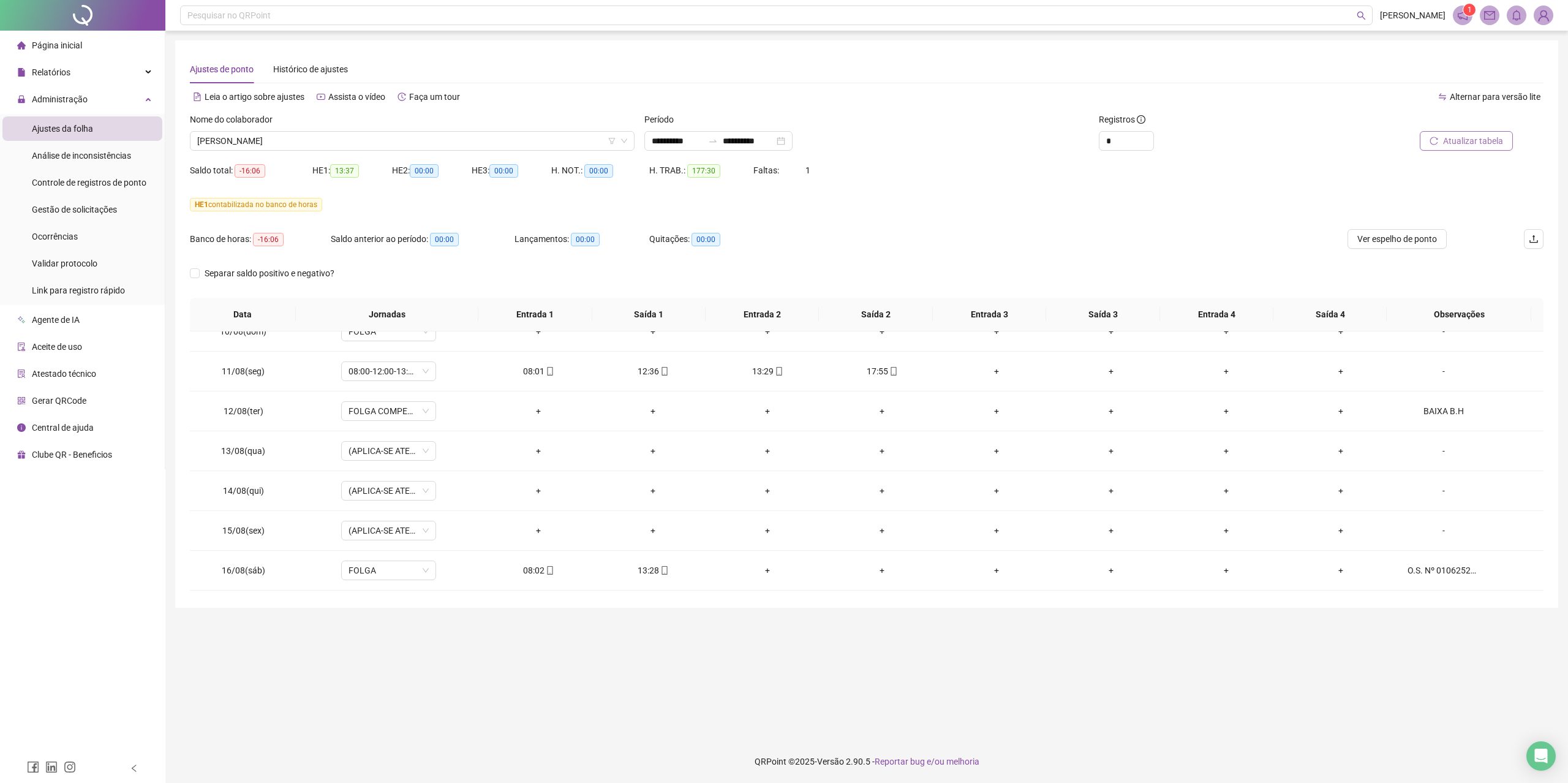
click at [1448, 138] on span "Atualizar tabela" at bounding box center [1473, 141] width 60 height 14
click at [1388, 232] on span "Ver espelho de ponto" at bounding box center [1396, 239] width 80 height 14
click at [456, 143] on span "[PERSON_NAME]" at bounding box center [412, 140] width 430 height 18
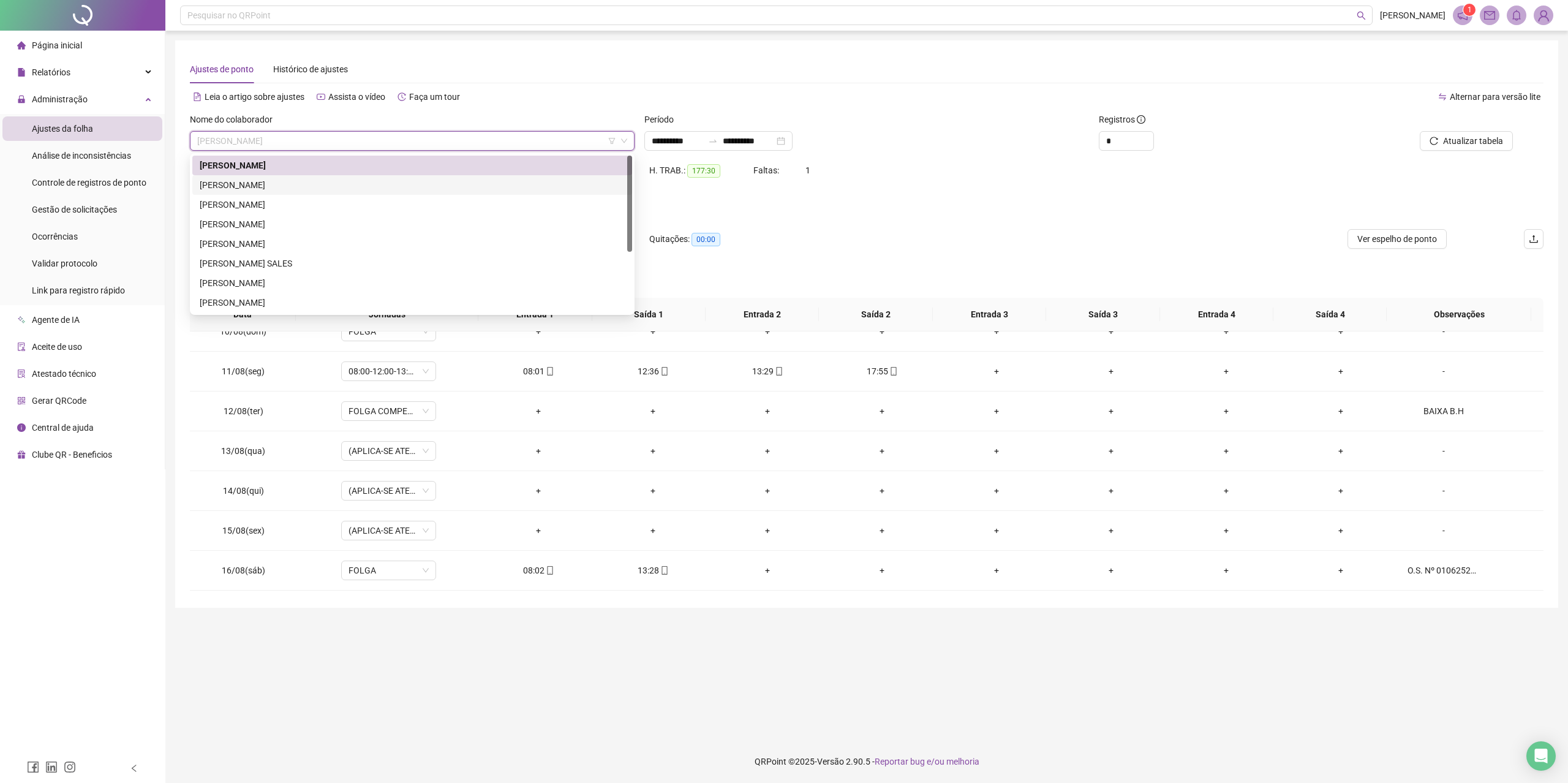
click at [375, 190] on div "[PERSON_NAME]" at bounding box center [412, 185] width 425 height 14
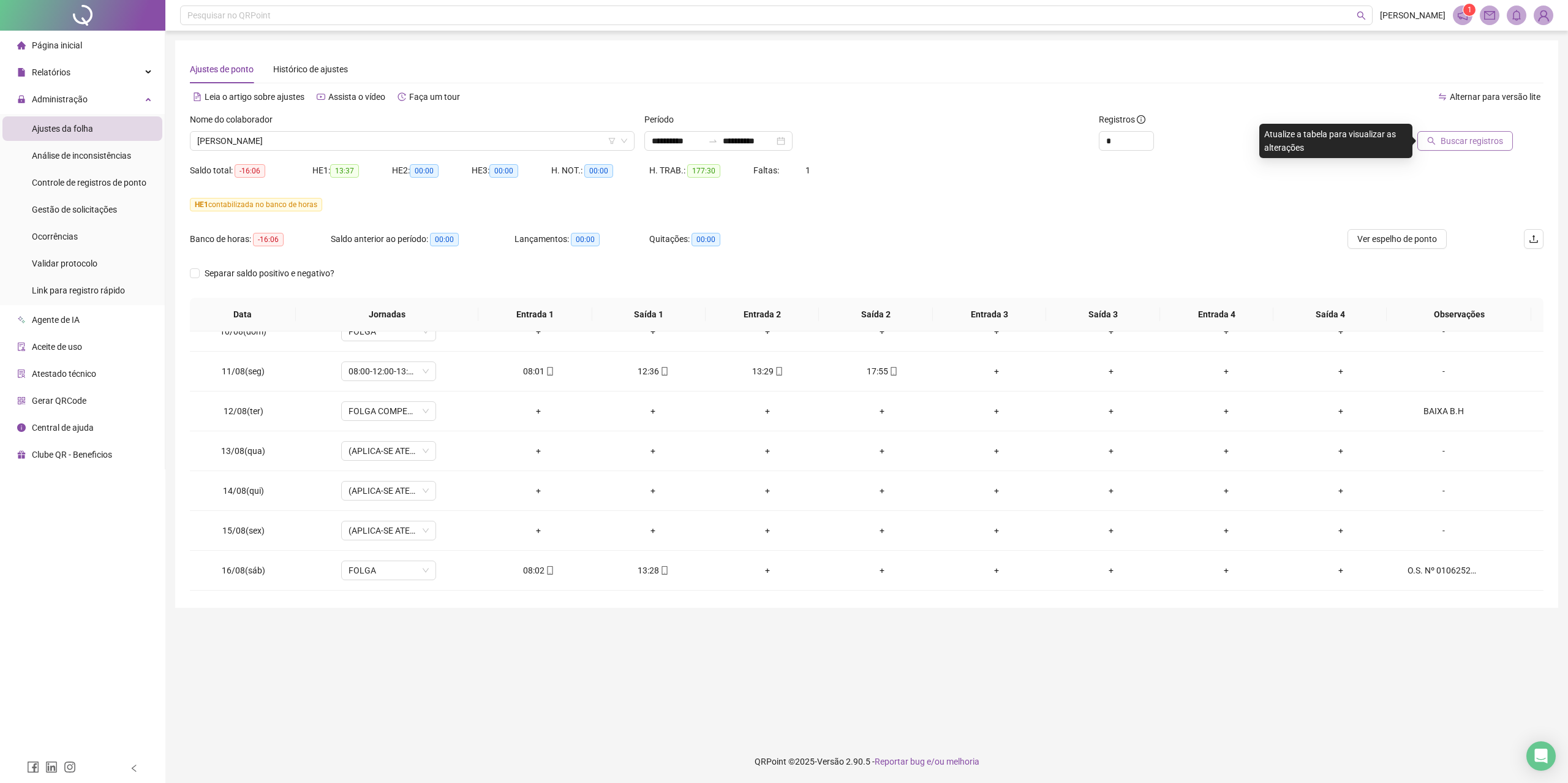
click at [1458, 141] on span "Buscar registros" at bounding box center [1472, 141] width 63 height 14
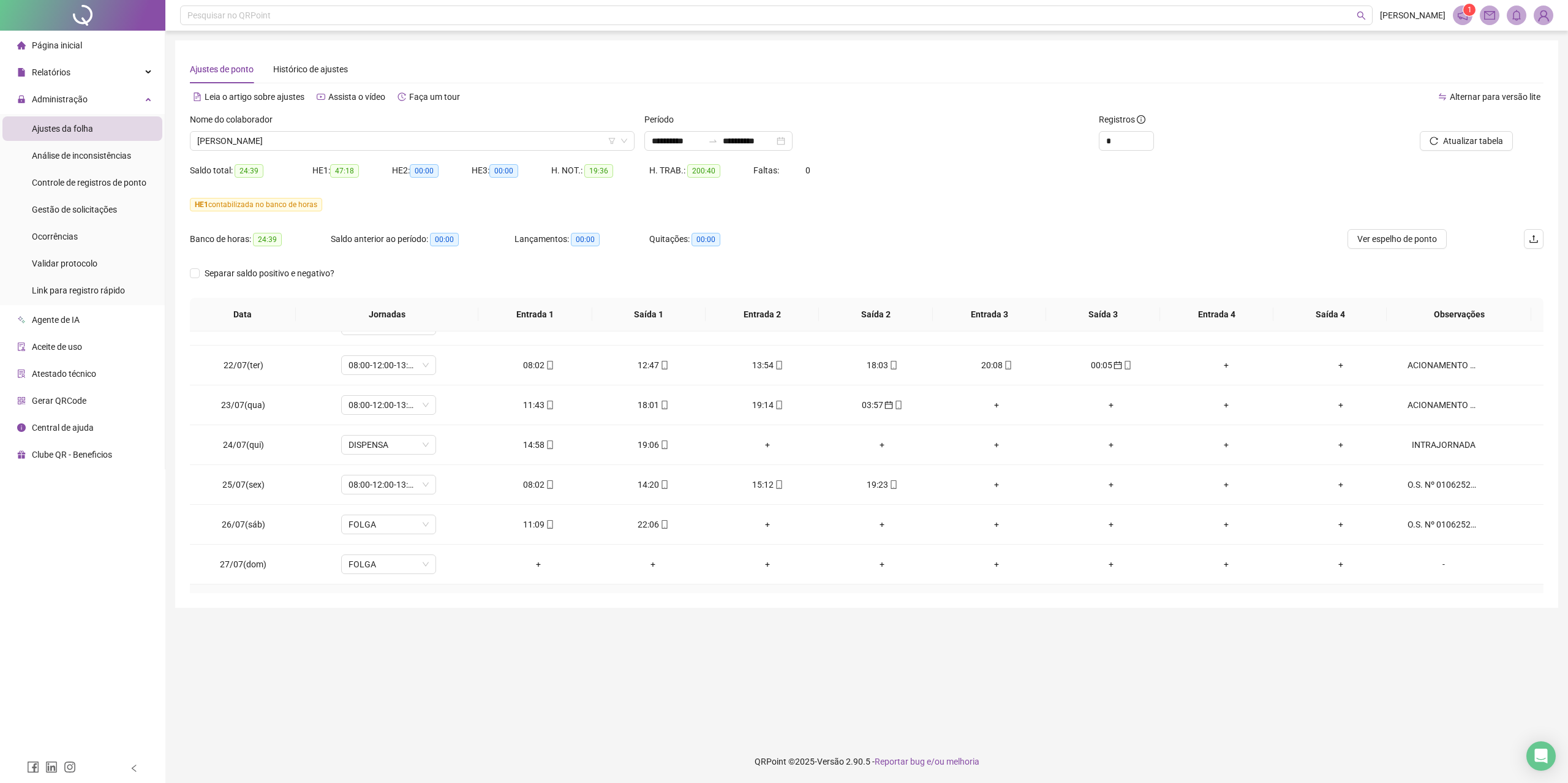
scroll to position [0, 0]
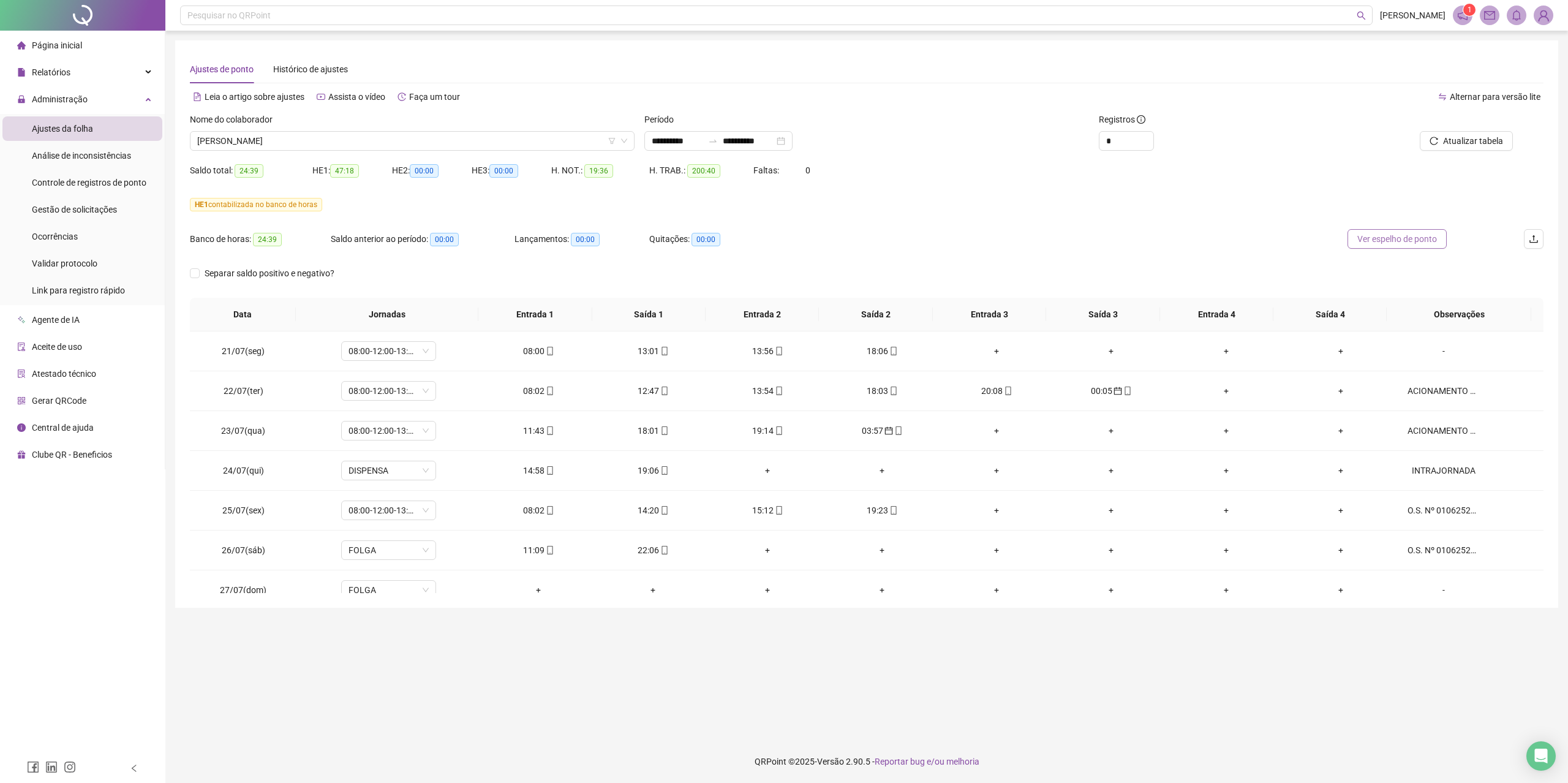
click at [1390, 243] on span "Ver espelho de ponto" at bounding box center [1396, 239] width 80 height 14
click at [331, 143] on span "[PERSON_NAME]" at bounding box center [412, 140] width 430 height 18
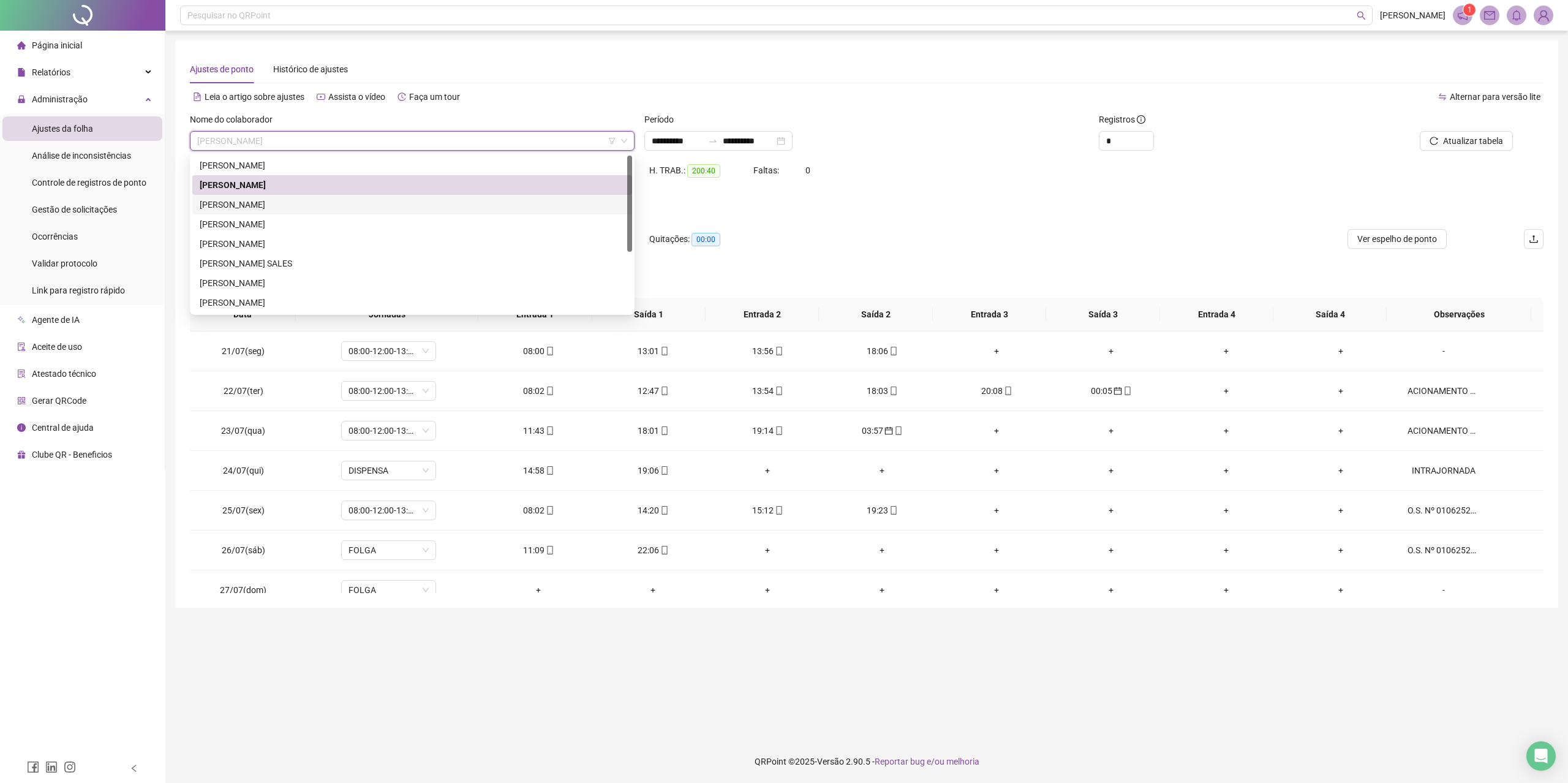
drag, startPoint x: 317, startPoint y: 205, endPoint x: 986, endPoint y: 110, distance: 675.7
click at [317, 205] on div "[PERSON_NAME]" at bounding box center [412, 205] width 425 height 14
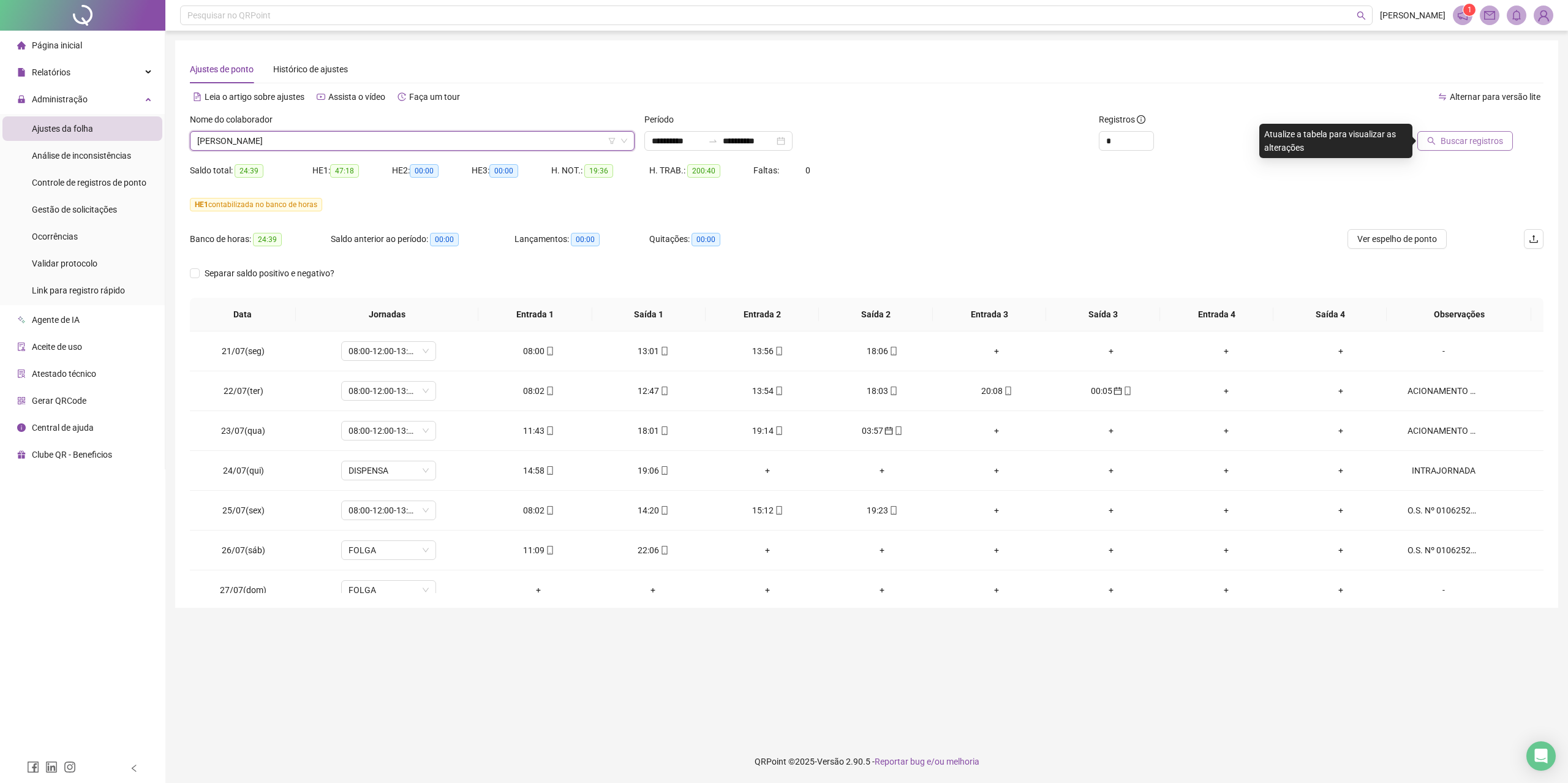
click at [1443, 143] on span "Buscar registros" at bounding box center [1472, 141] width 63 height 14
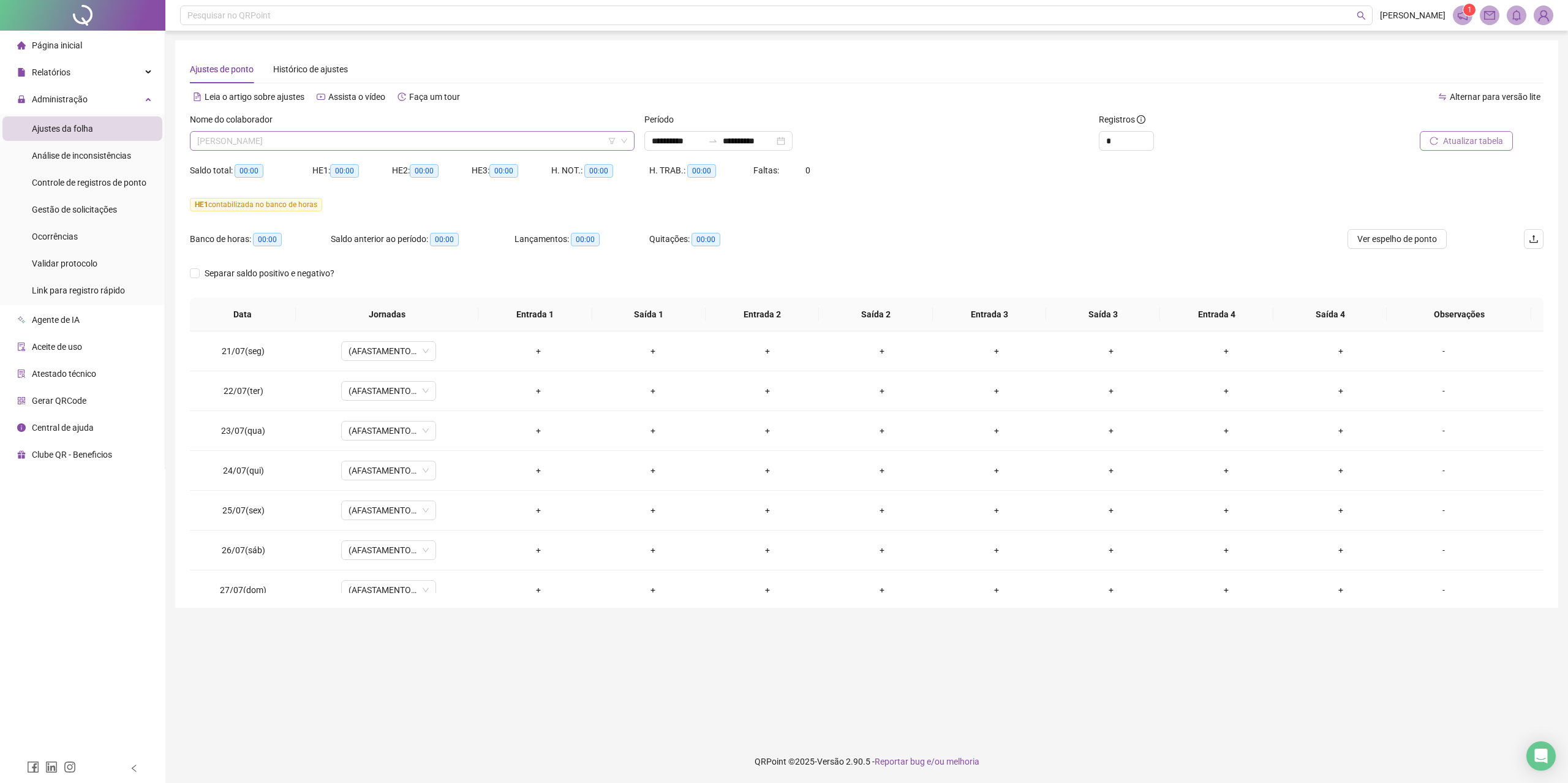
click at [390, 142] on span "[PERSON_NAME]" at bounding box center [412, 140] width 430 height 18
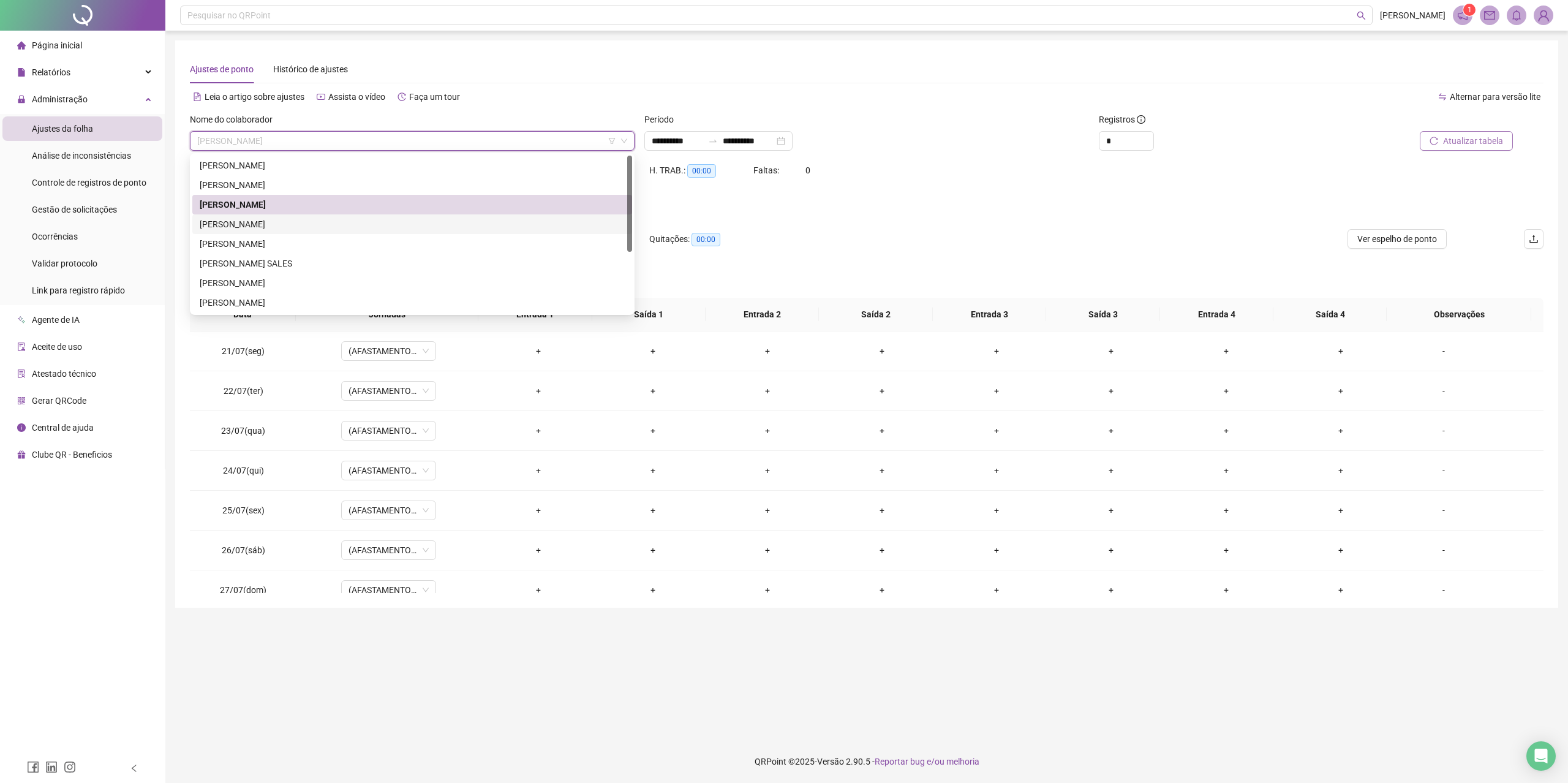
click at [337, 219] on div "[PERSON_NAME]" at bounding box center [412, 224] width 425 height 14
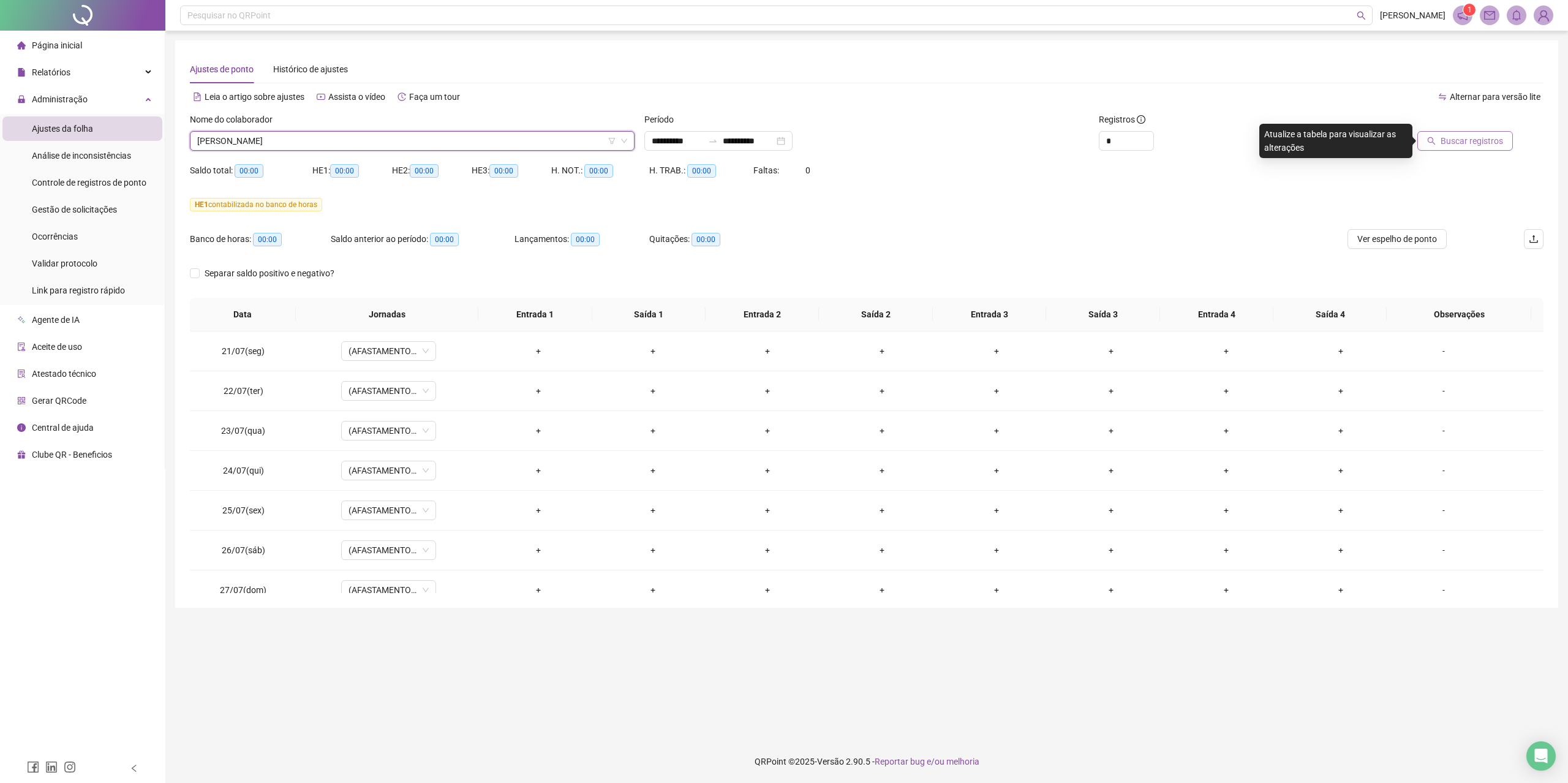
click at [1442, 134] on span "Buscar registros" at bounding box center [1472, 141] width 63 height 14
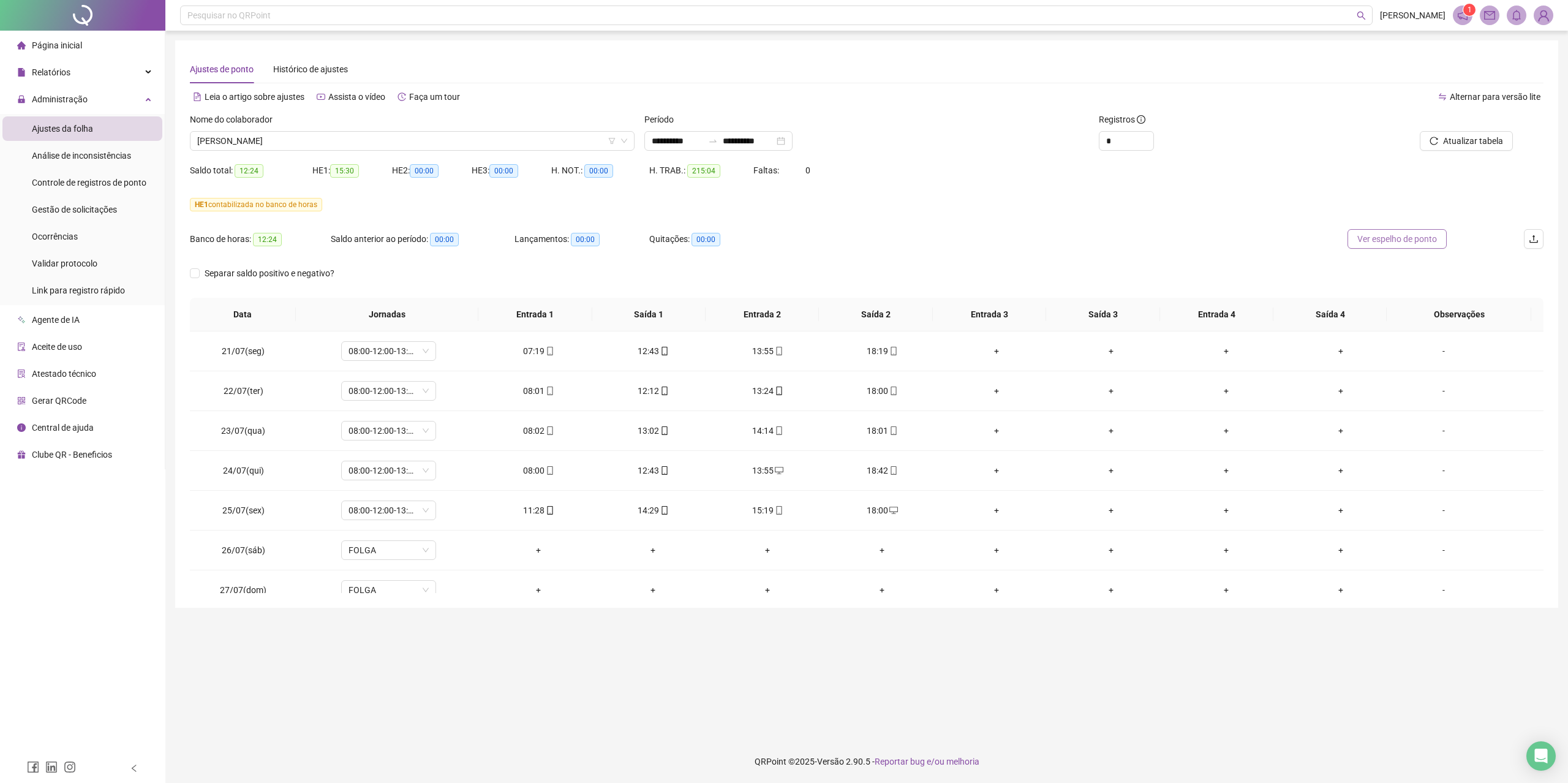
click at [1378, 238] on span "Ver espelho de ponto" at bounding box center [1396, 239] width 80 height 14
click at [294, 145] on span "[PERSON_NAME]" at bounding box center [412, 140] width 430 height 18
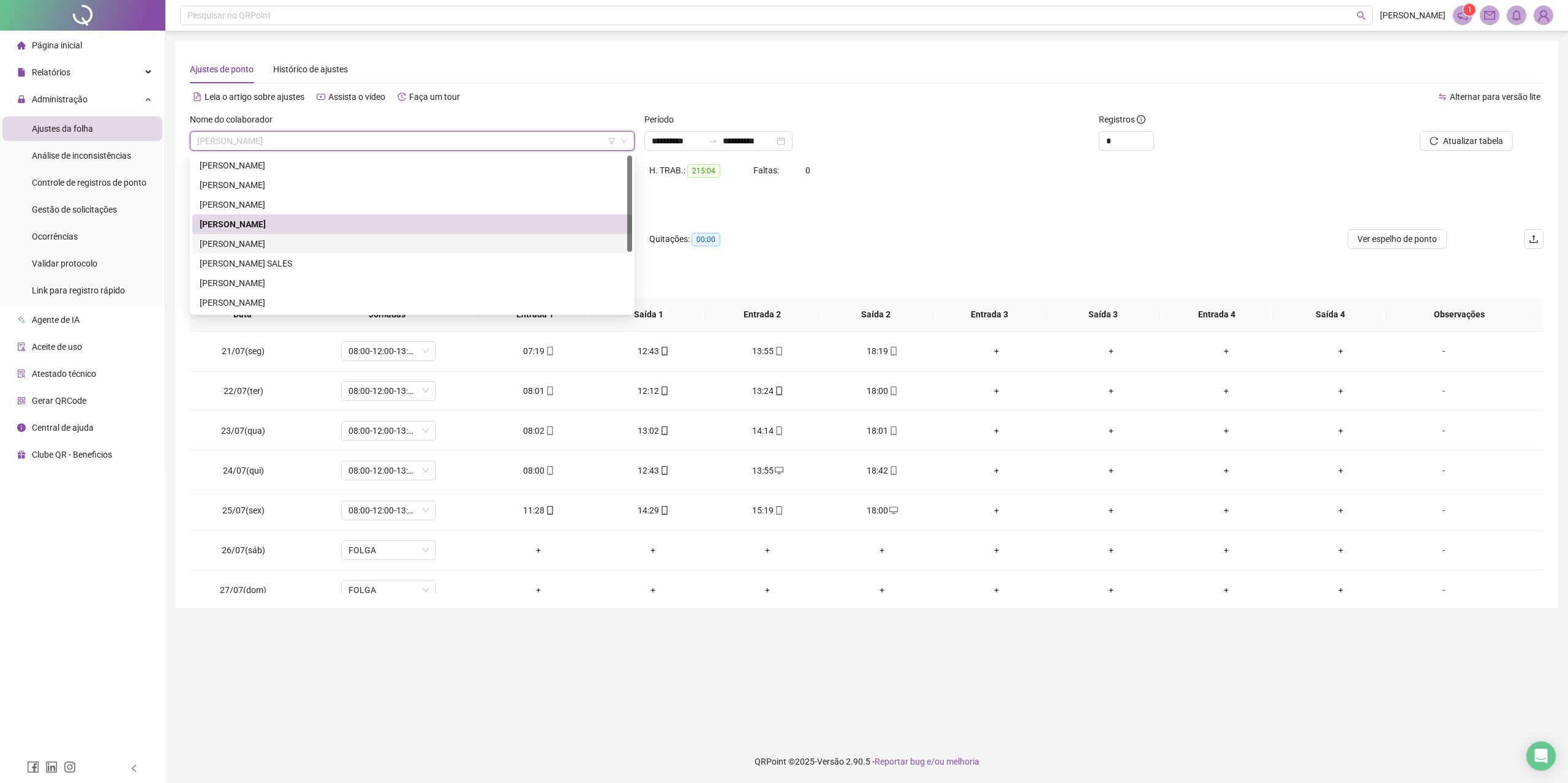
click at [272, 243] on div "[PERSON_NAME]" at bounding box center [412, 244] width 425 height 14
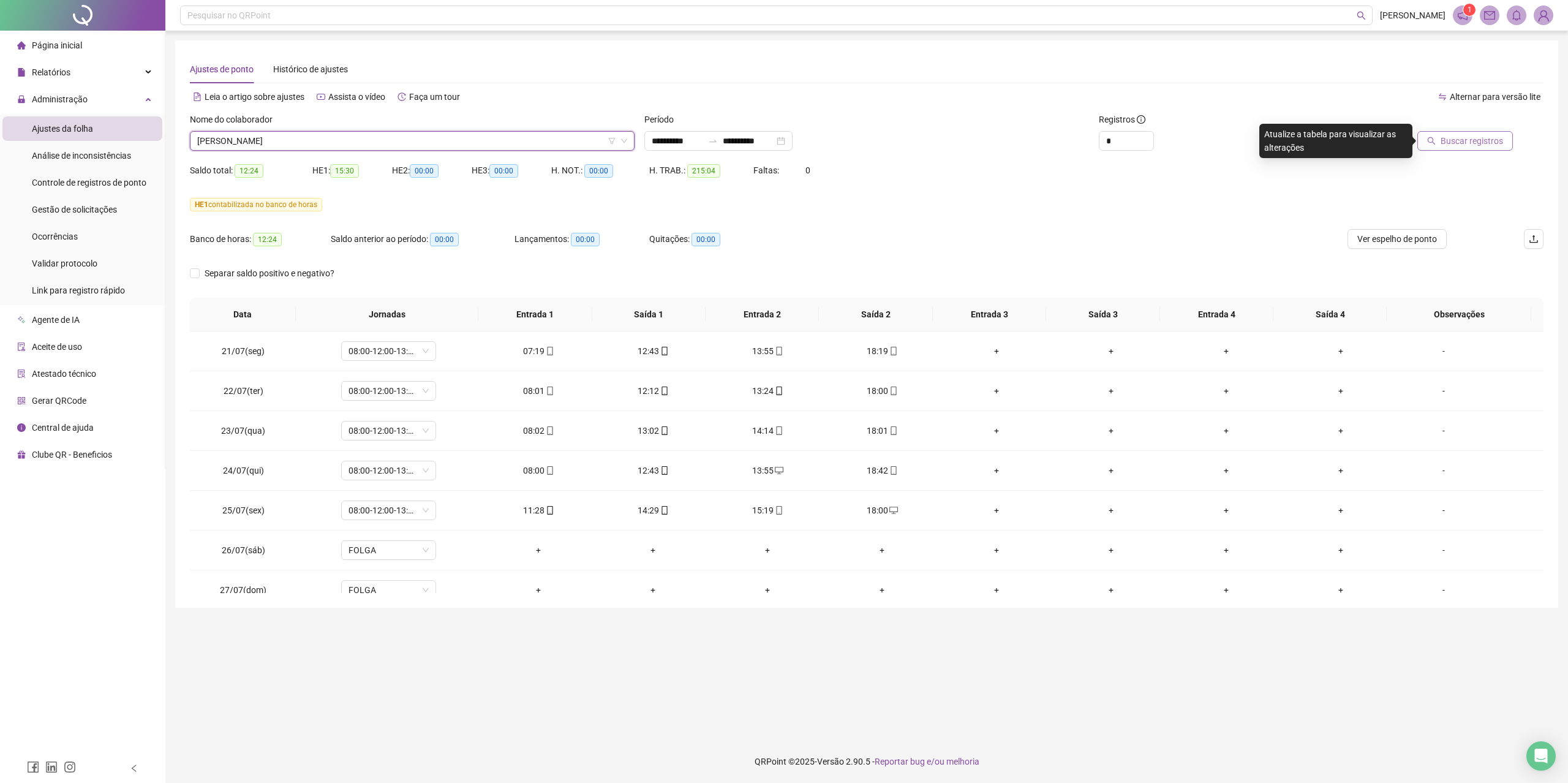
click at [1433, 143] on icon "search" at bounding box center [1431, 141] width 9 height 9
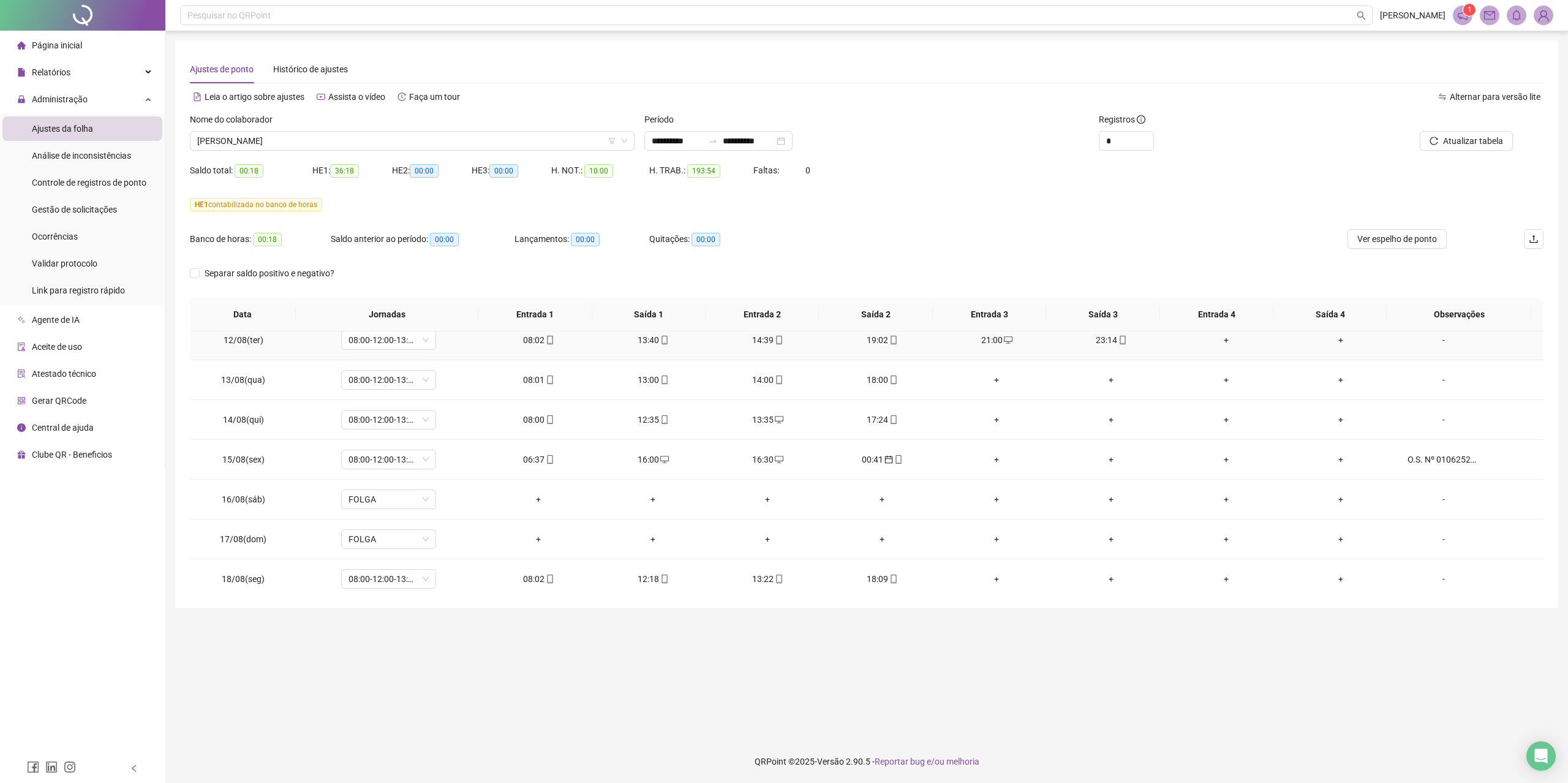
scroll to position [979, 0]
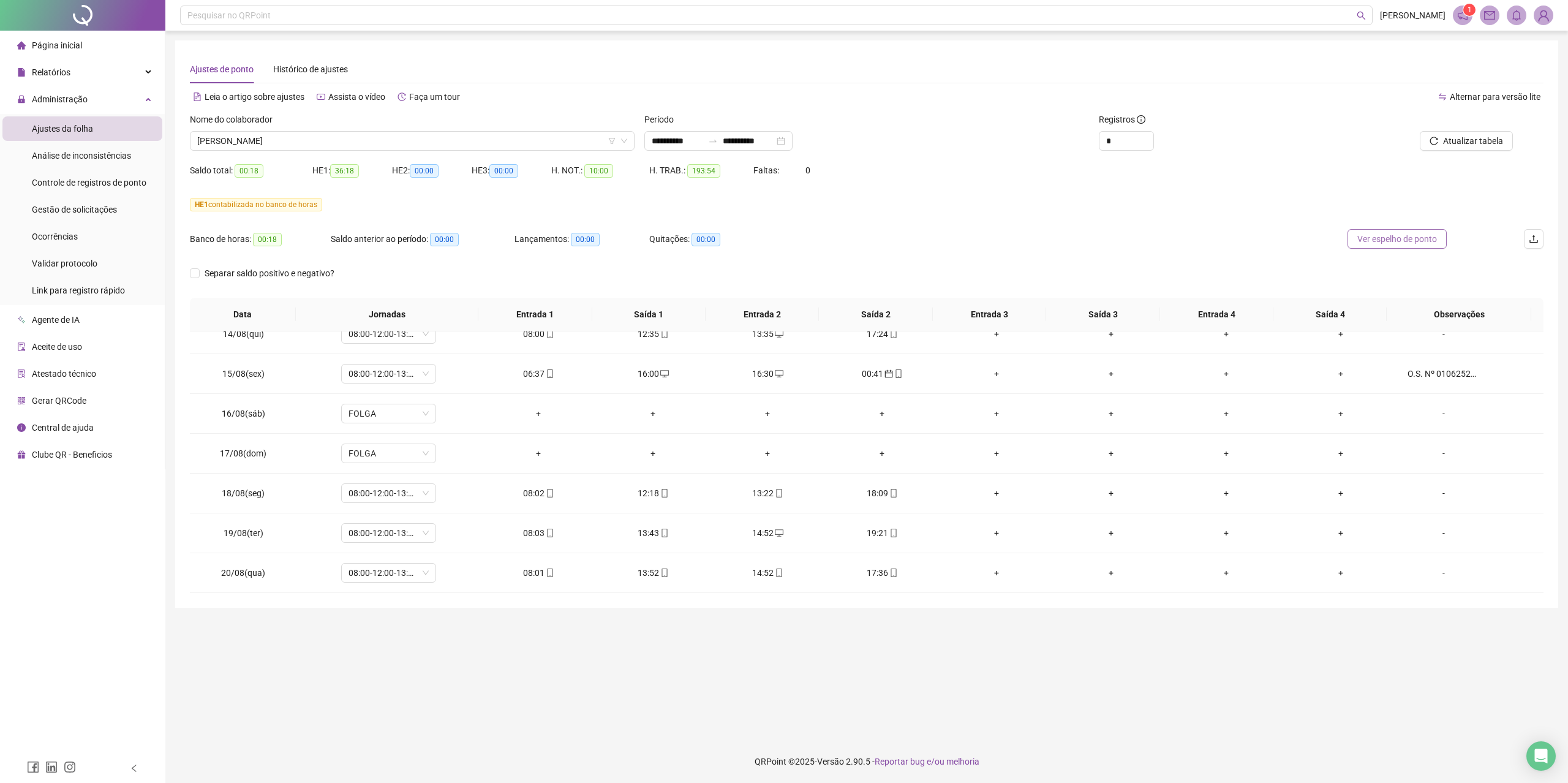
click at [1361, 237] on span "Ver espelho de ponto" at bounding box center [1396, 239] width 80 height 14
click at [346, 132] on span "[PERSON_NAME]" at bounding box center [412, 140] width 430 height 18
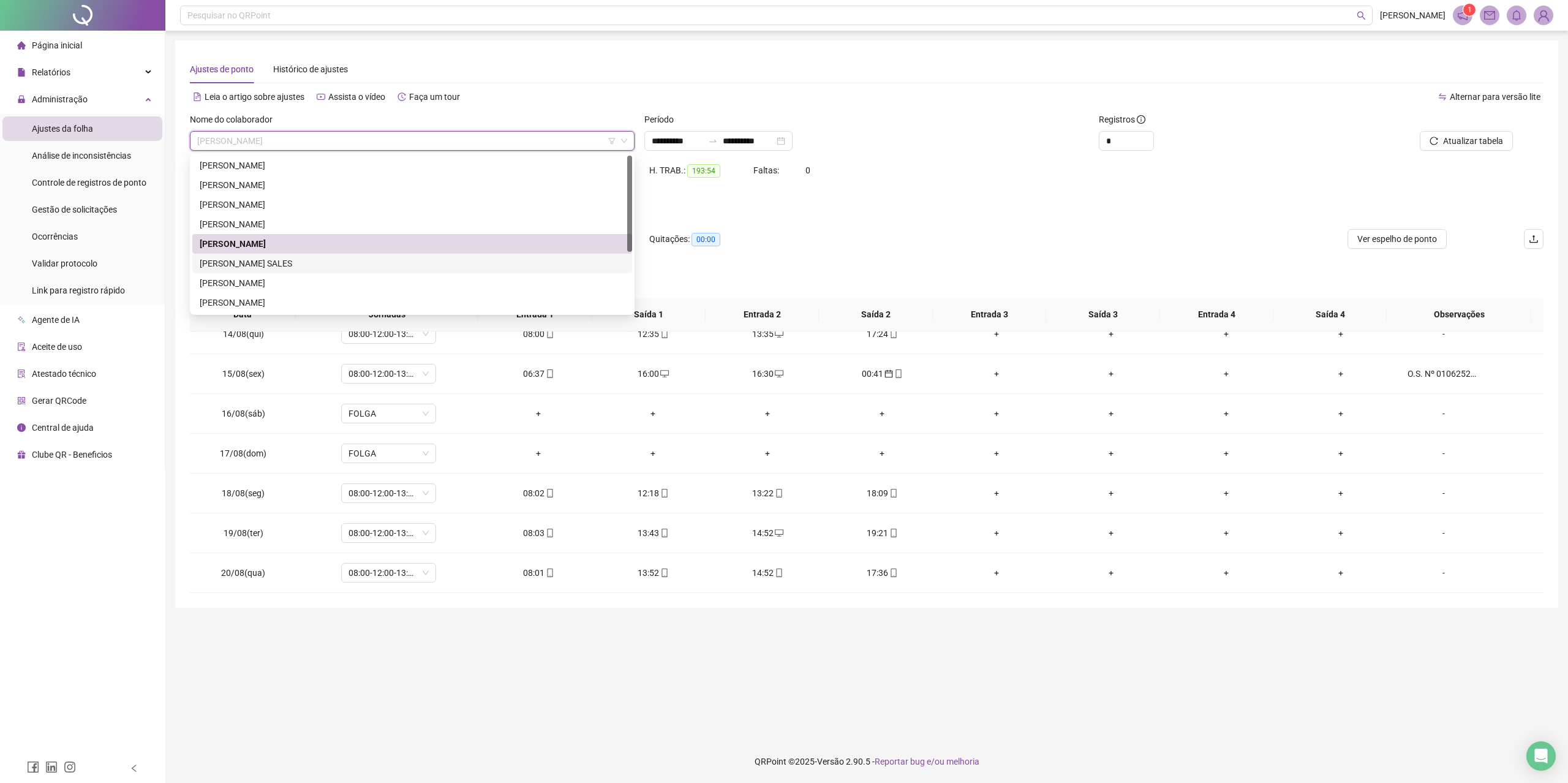
click at [297, 263] on div "[PERSON_NAME] SALES" at bounding box center [412, 264] width 425 height 14
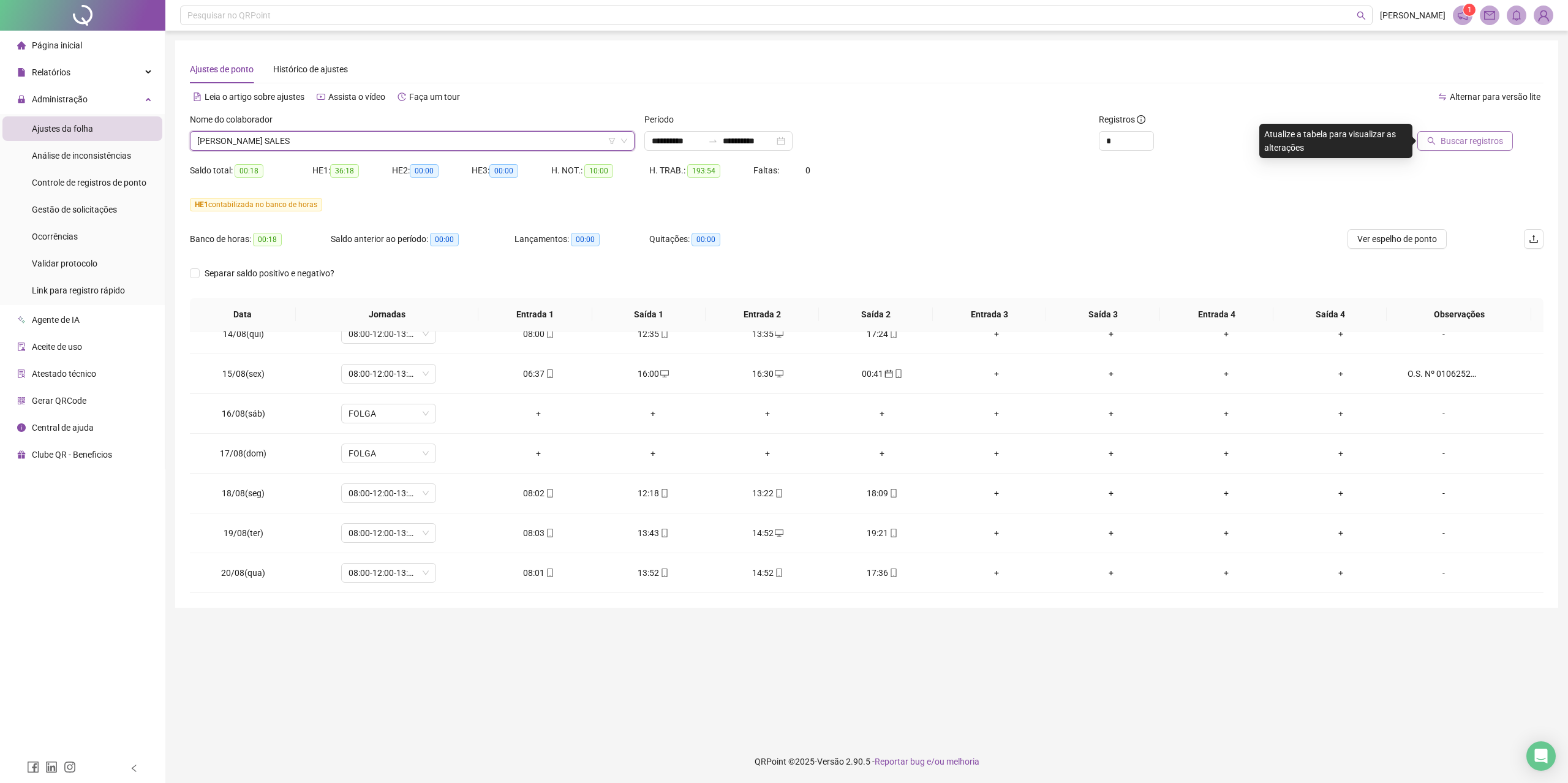
click at [1458, 146] on span "Buscar registros" at bounding box center [1472, 141] width 63 height 14
click at [1410, 238] on span "Ver espelho de ponto" at bounding box center [1396, 239] width 80 height 14
click at [378, 142] on span "[PERSON_NAME] SALES" at bounding box center [412, 140] width 430 height 18
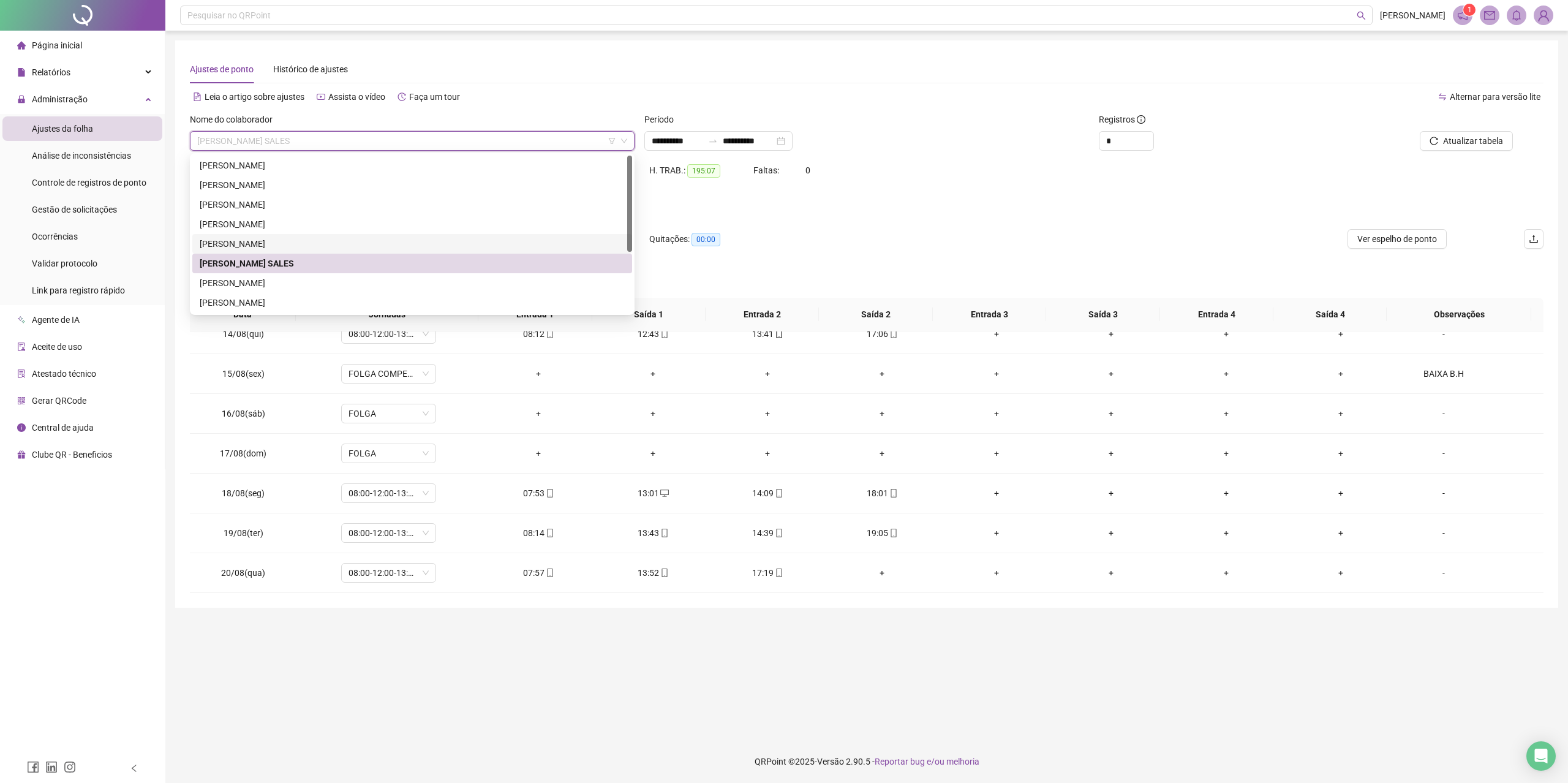
click at [278, 240] on div "[PERSON_NAME]" at bounding box center [412, 244] width 425 height 14
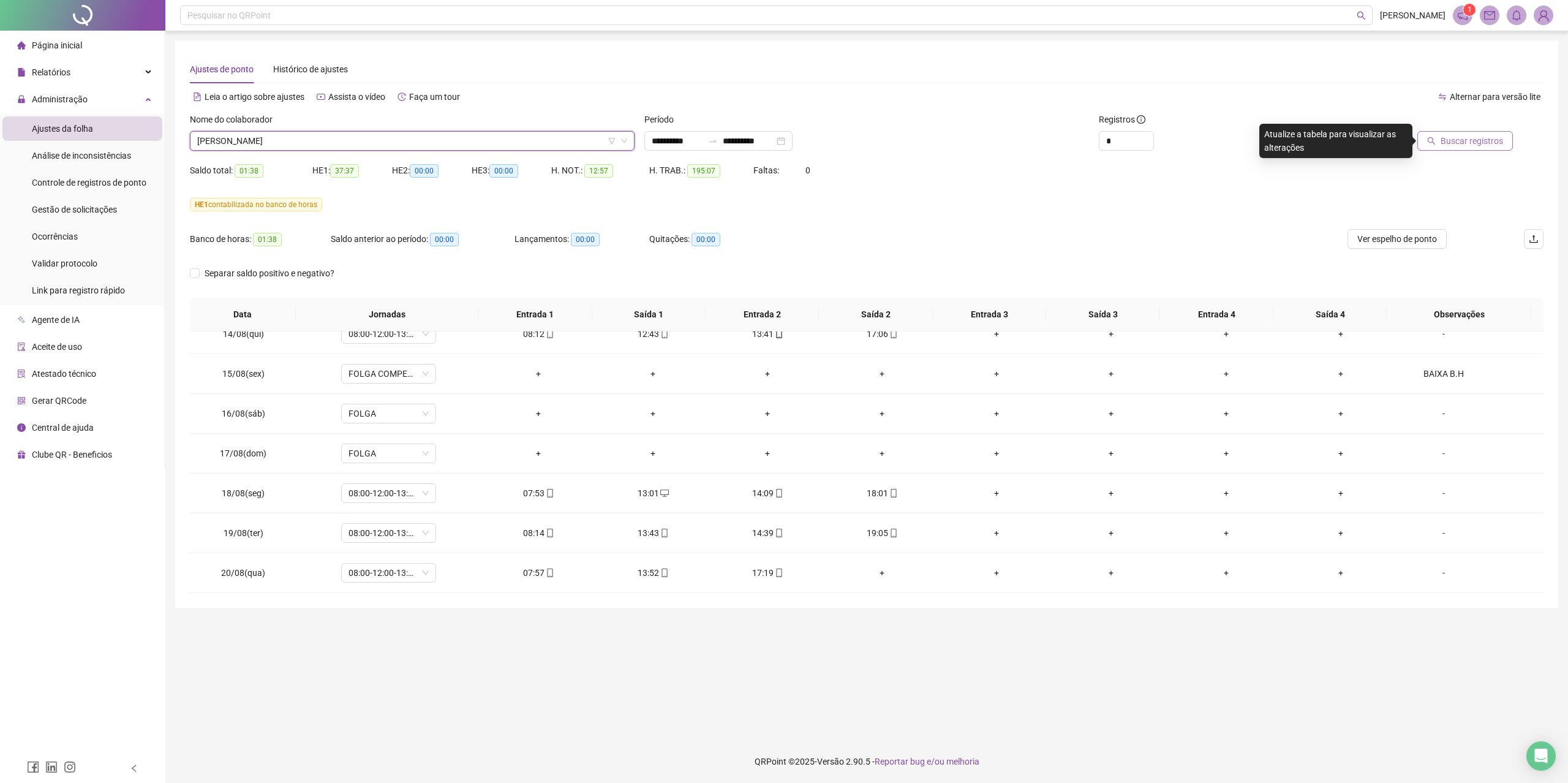
click at [1458, 136] on span "Buscar registros" at bounding box center [1472, 141] width 63 height 14
click at [892, 574] on div "17:36" at bounding box center [882, 573] width 95 height 14
type input "**********"
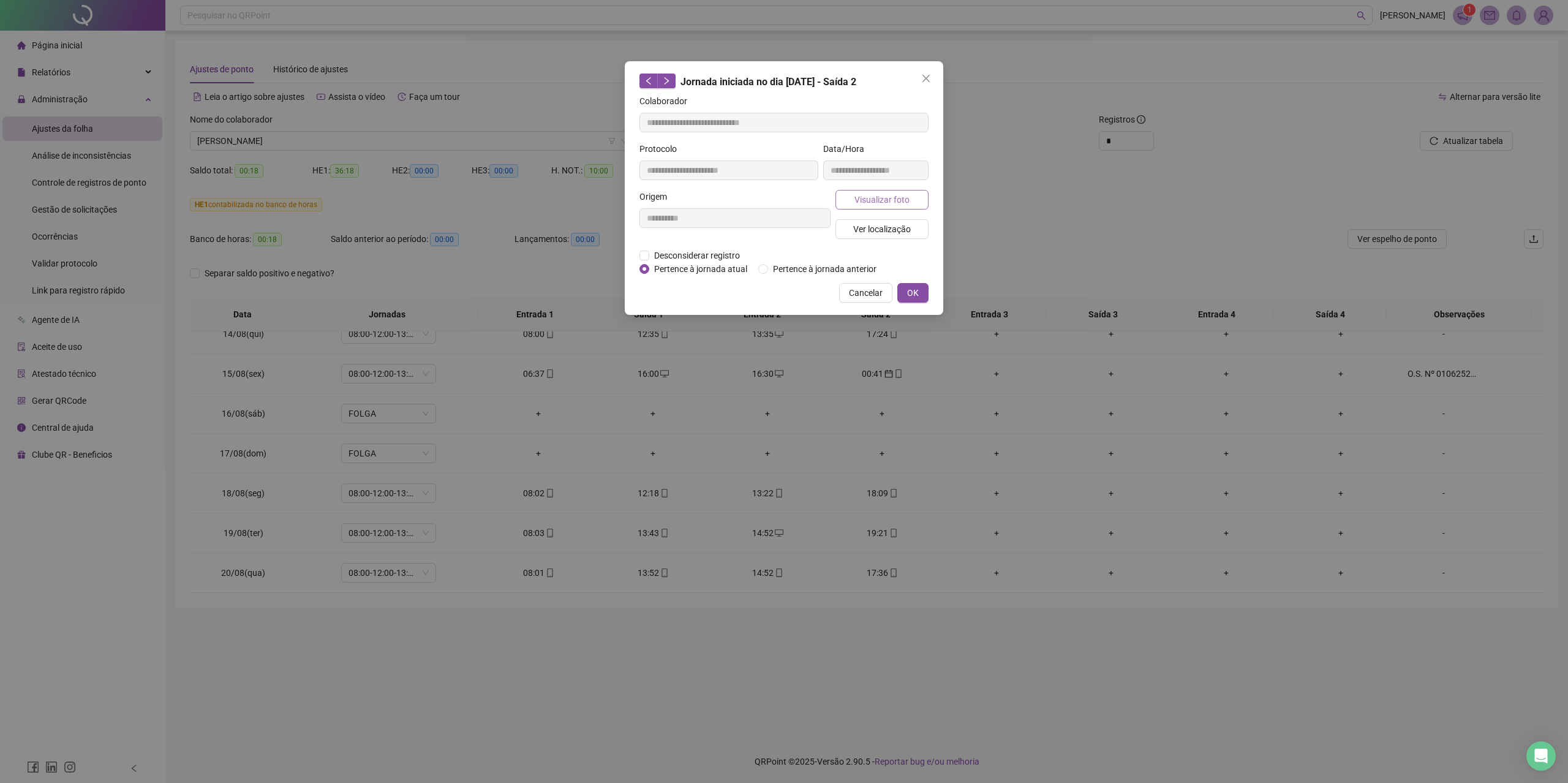
click at [875, 199] on span "Visualizar foto" at bounding box center [882, 200] width 55 height 14
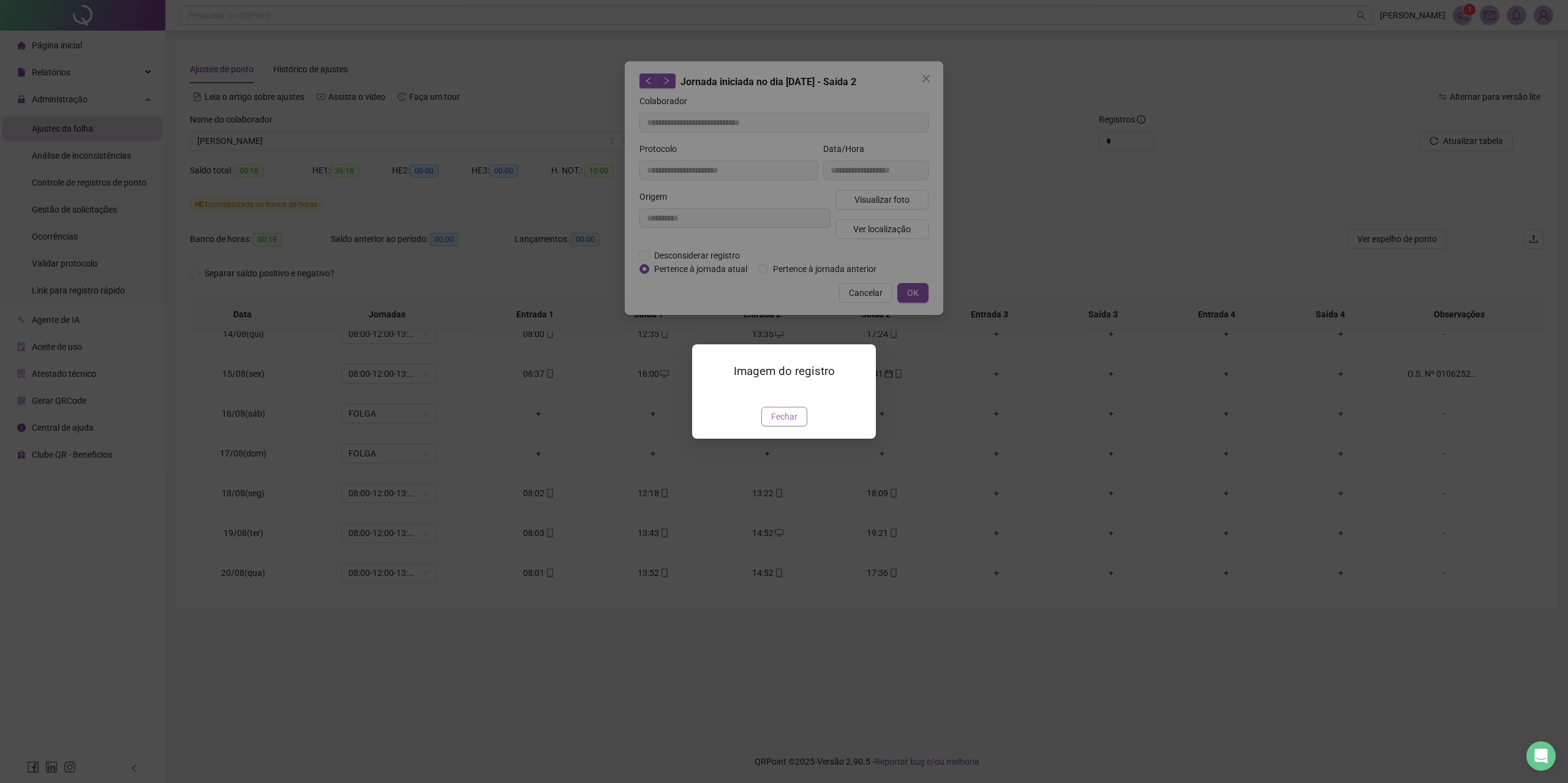
click at [787, 423] on span "Fechar" at bounding box center [784, 417] width 26 height 14
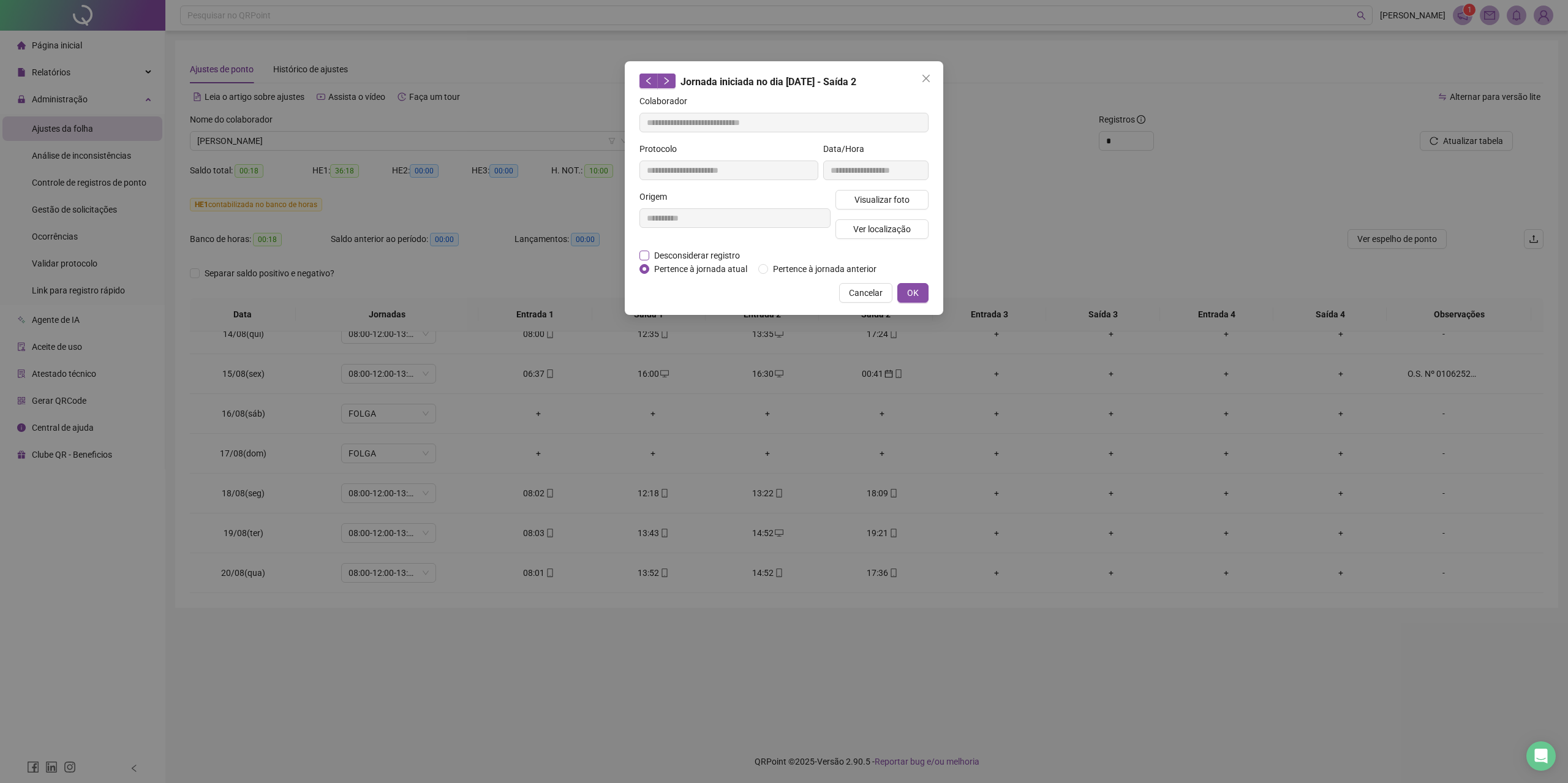
click at [715, 256] on span "Desconsiderar registro" at bounding box center [697, 256] width 96 height 14
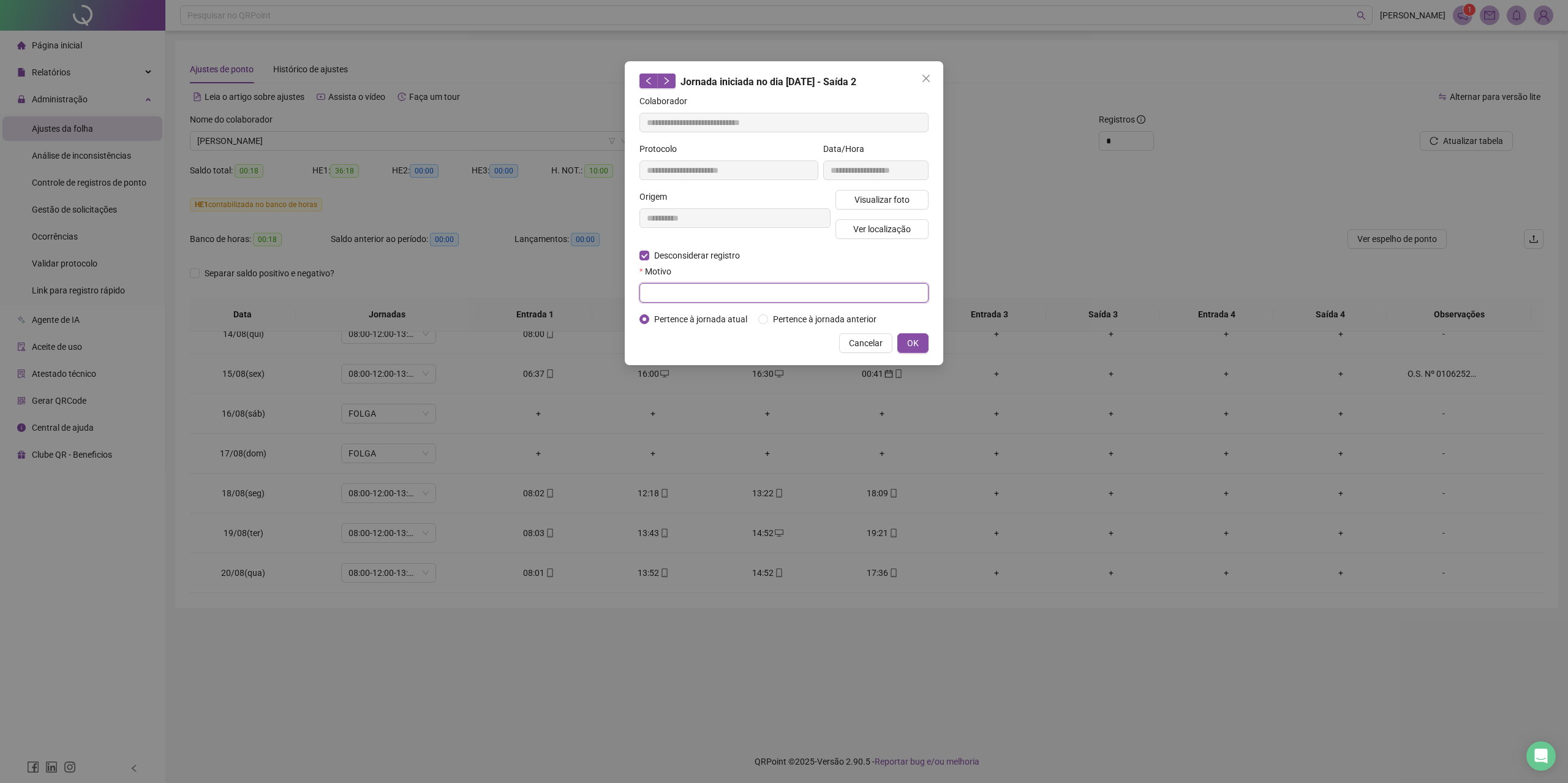
click at [714, 299] on input "text" at bounding box center [784, 293] width 289 height 19
type input "*"
click at [872, 195] on span "Visualizar foto" at bounding box center [882, 200] width 55 height 14
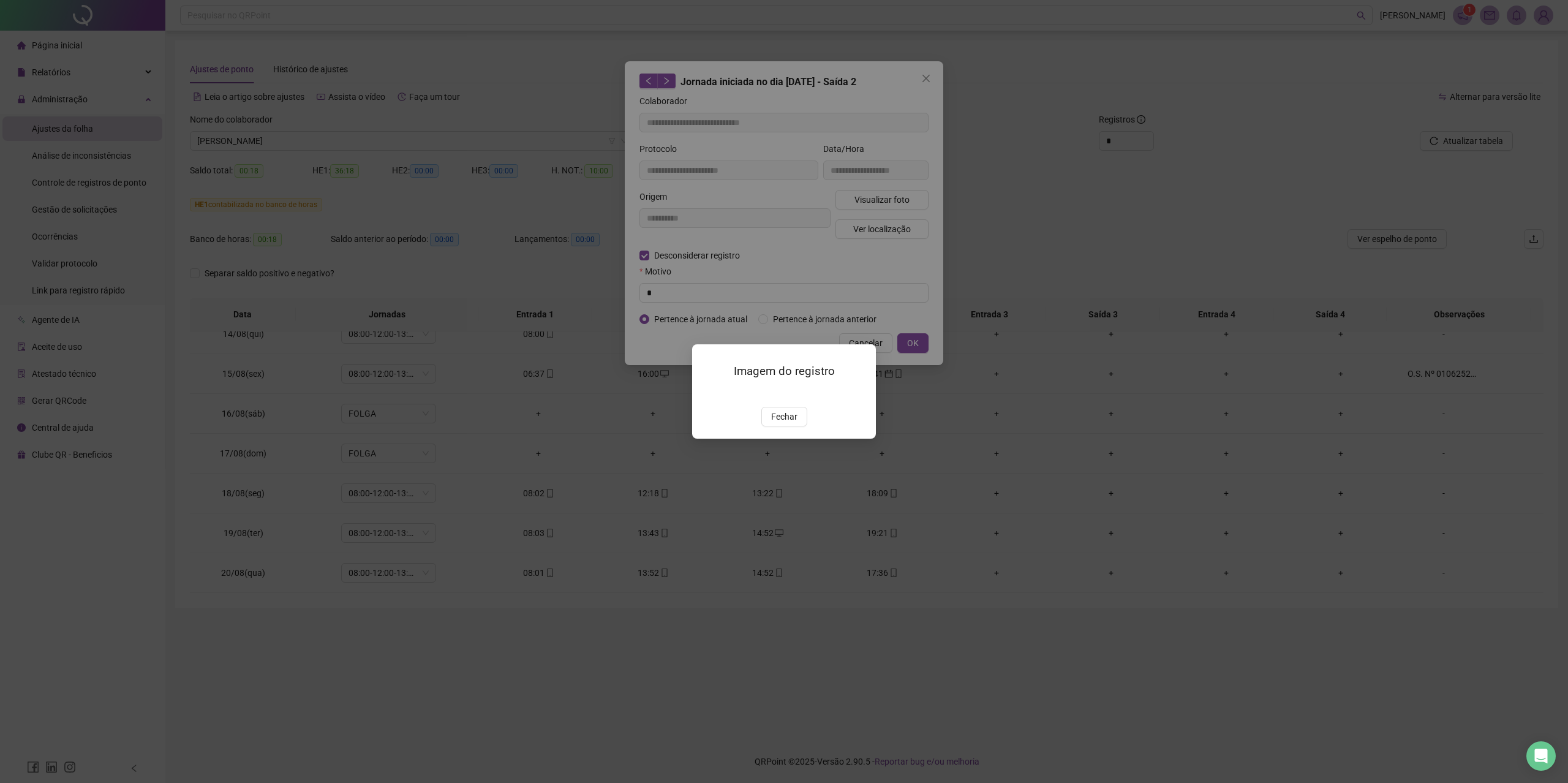
click at [1076, 400] on div "Imagem do registro Fechar" at bounding box center [784, 392] width 1568 height 783
click at [790, 423] on span "Fechar" at bounding box center [784, 417] width 26 height 14
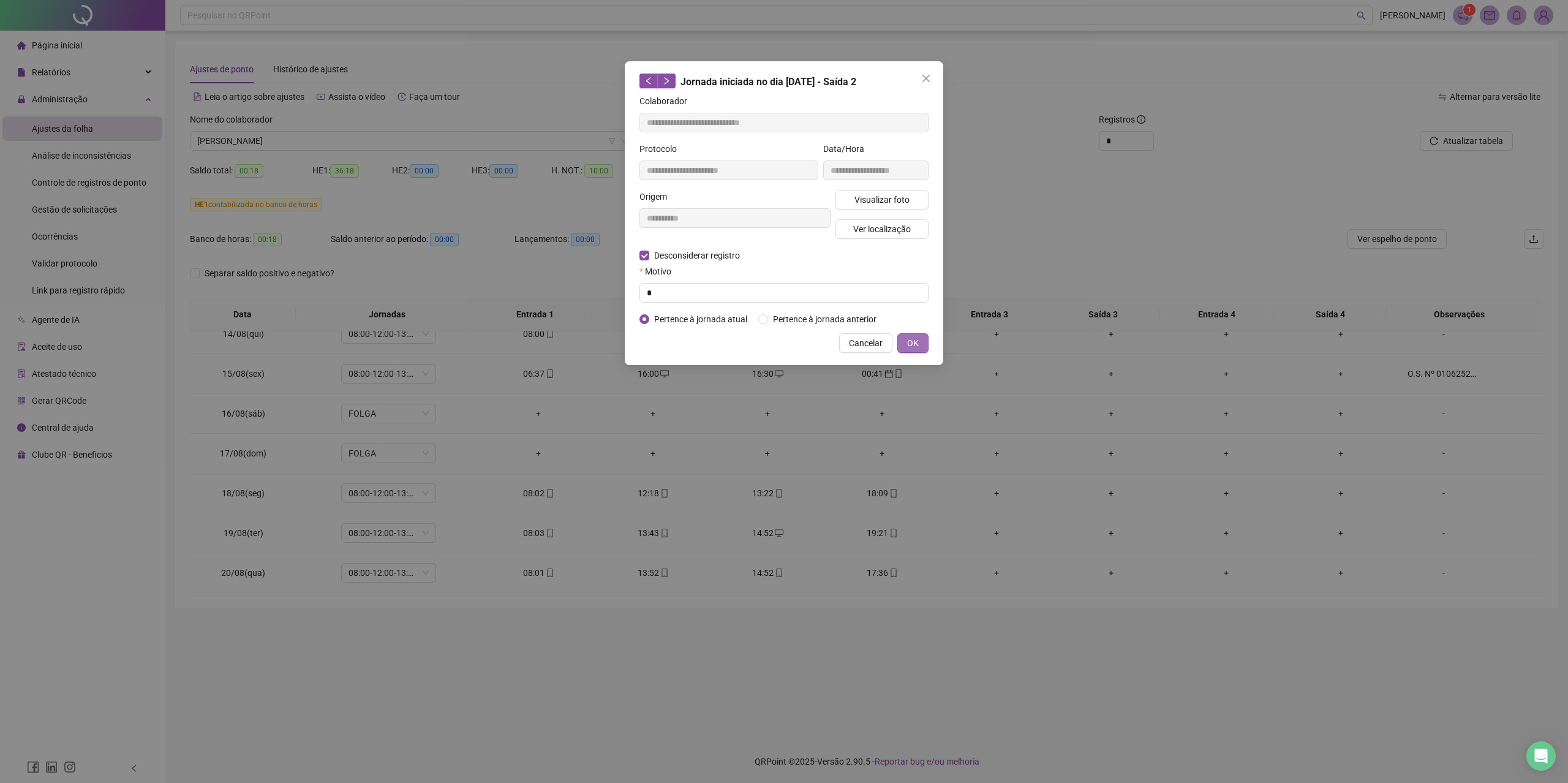
click at [919, 345] on button "OK" at bounding box center [913, 343] width 31 height 19
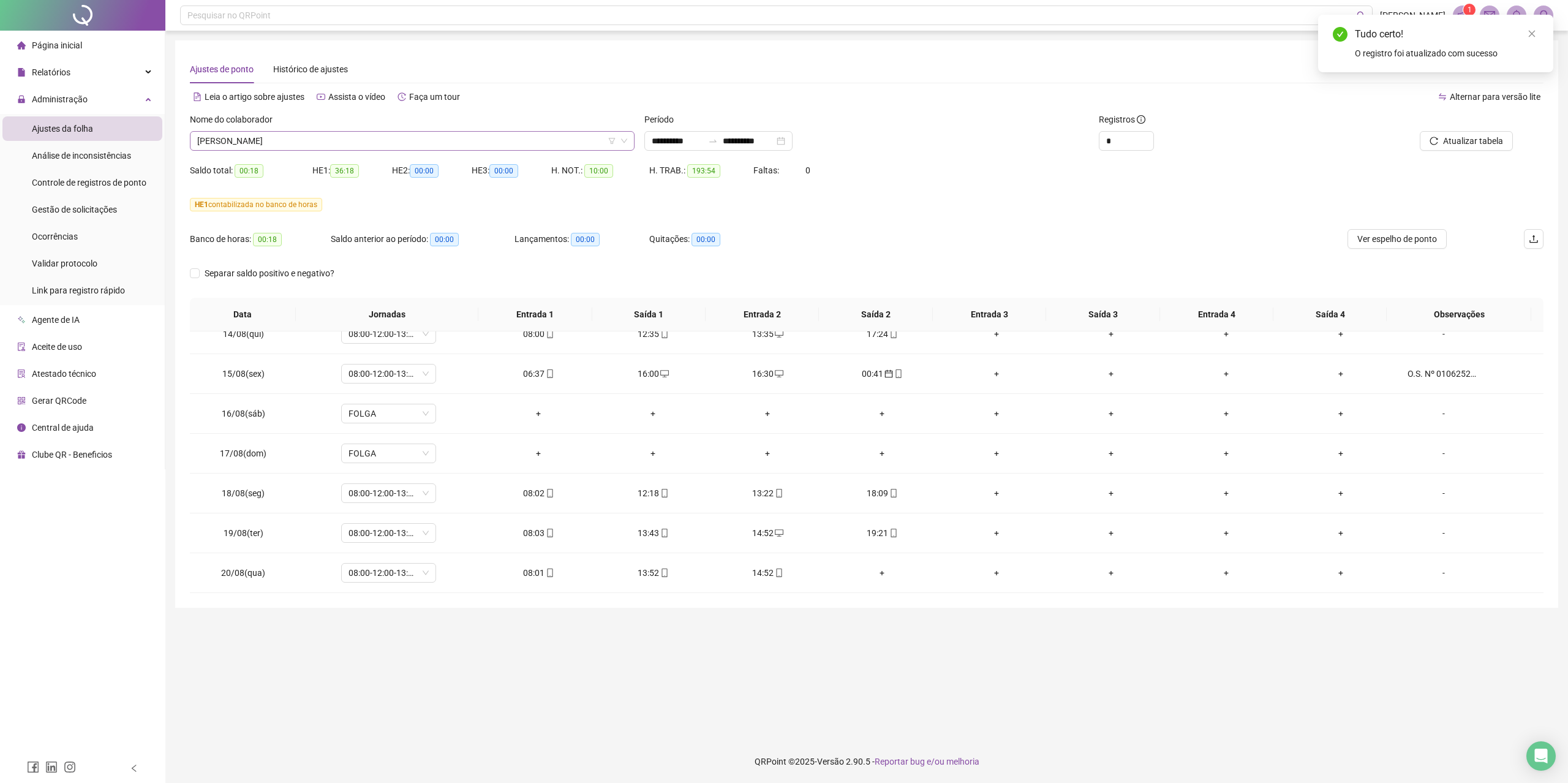
click at [334, 150] on div "[PERSON_NAME]" at bounding box center [412, 140] width 445 height 19
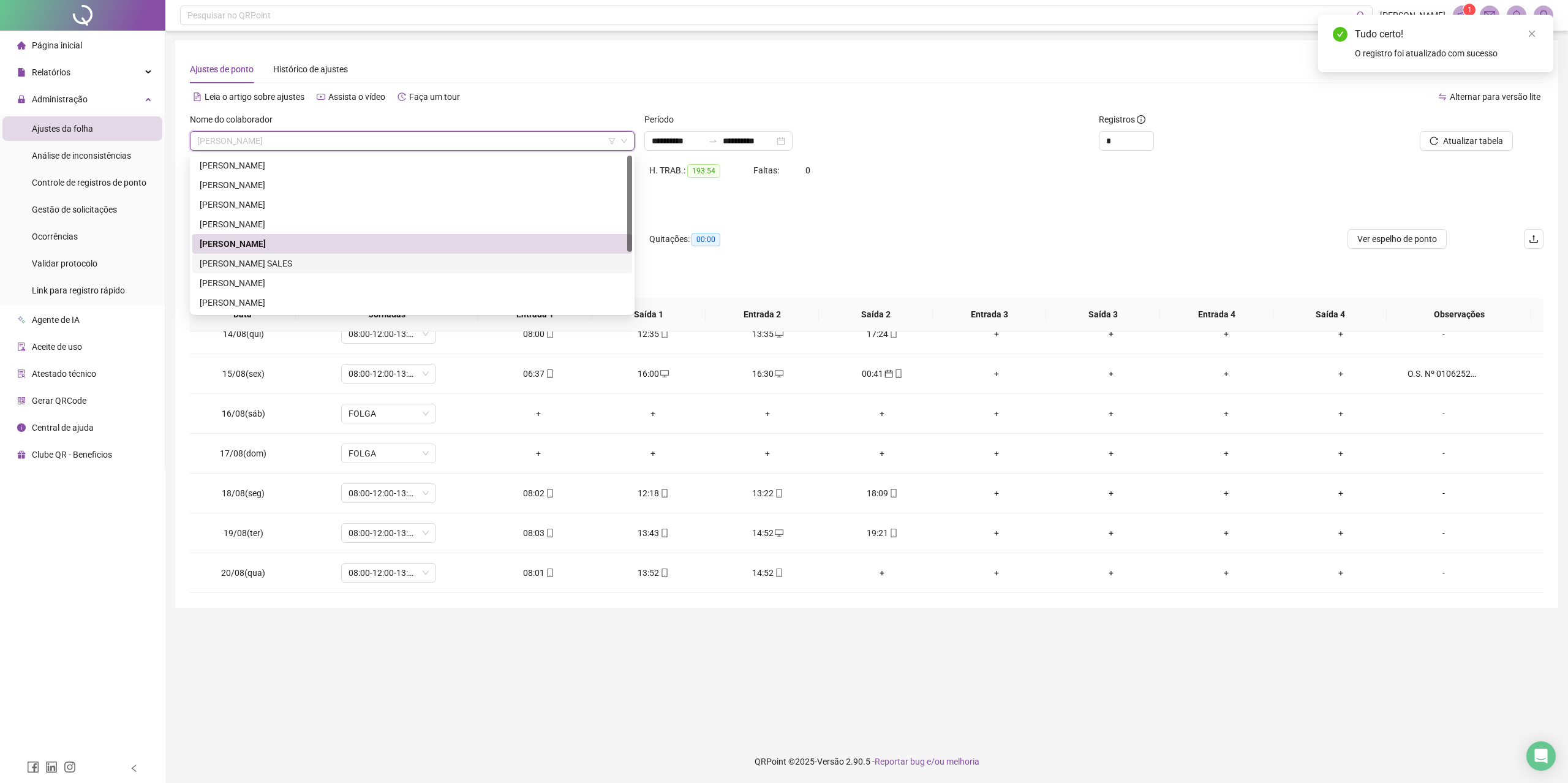
click at [266, 262] on div "[PERSON_NAME] SALES" at bounding box center [412, 264] width 425 height 14
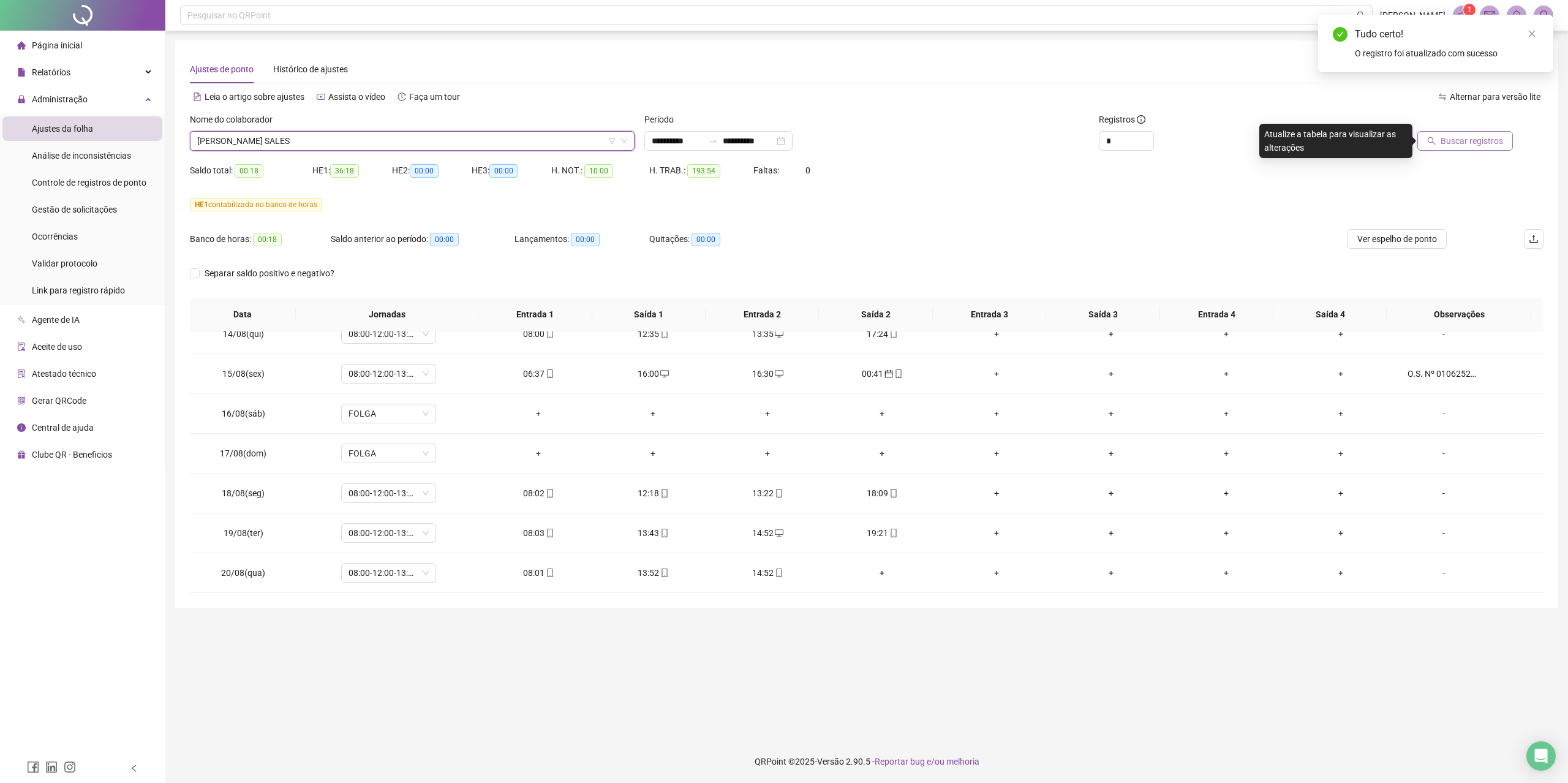
click at [1458, 140] on span "Buscar registros" at bounding box center [1472, 141] width 63 height 14
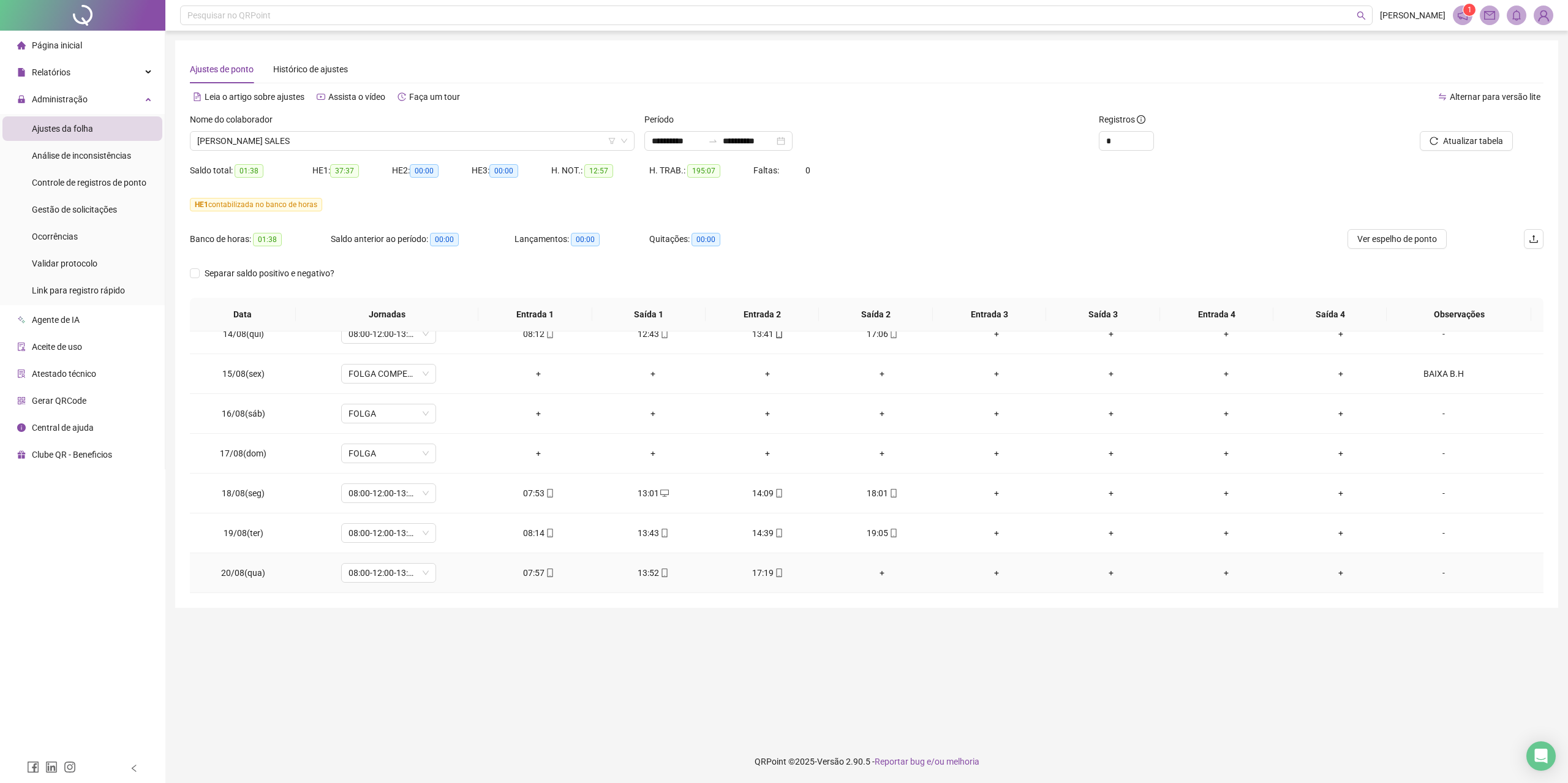
click at [775, 573] on icon "mobile" at bounding box center [779, 573] width 9 height 9
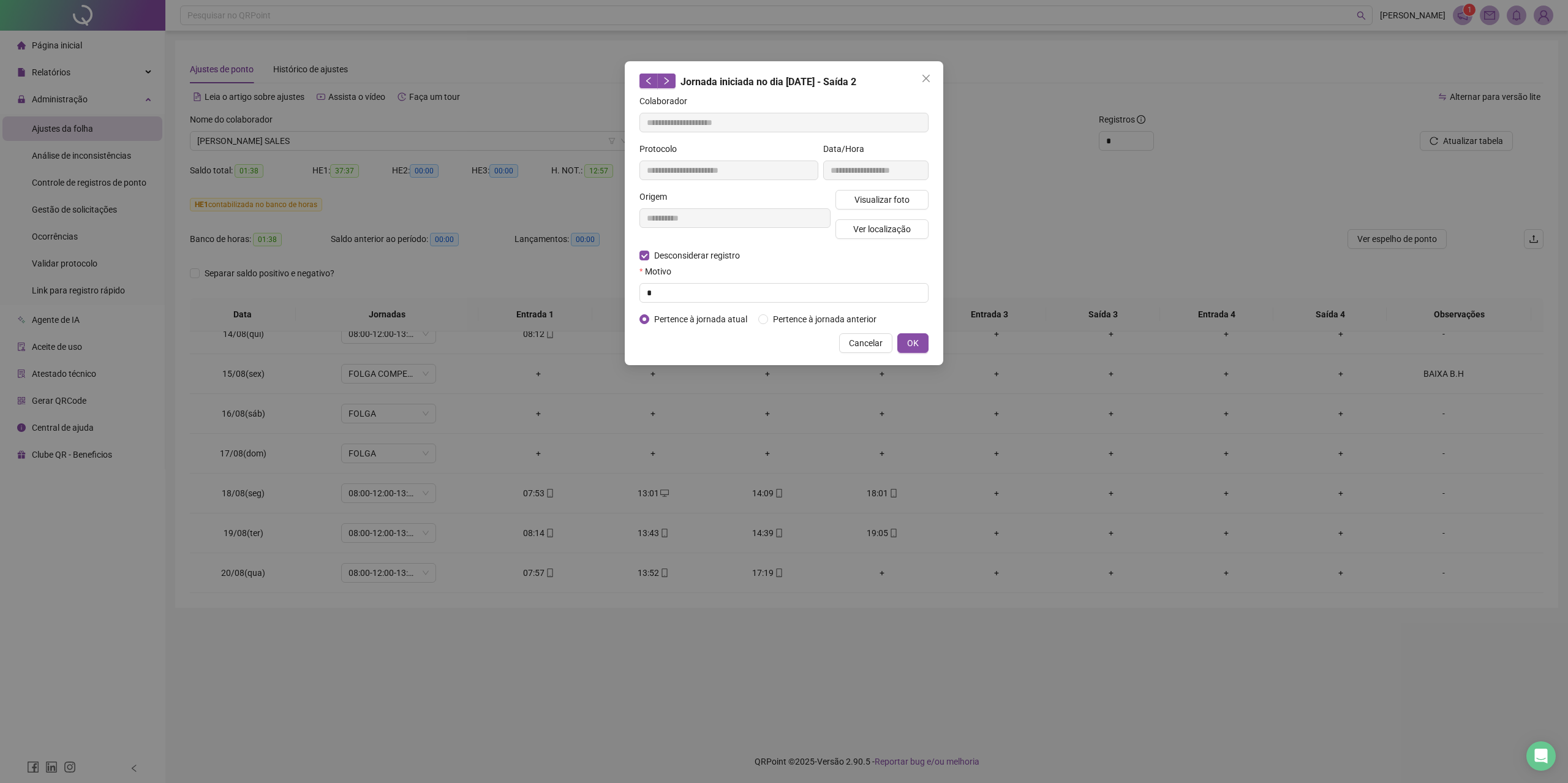
type input "**********"
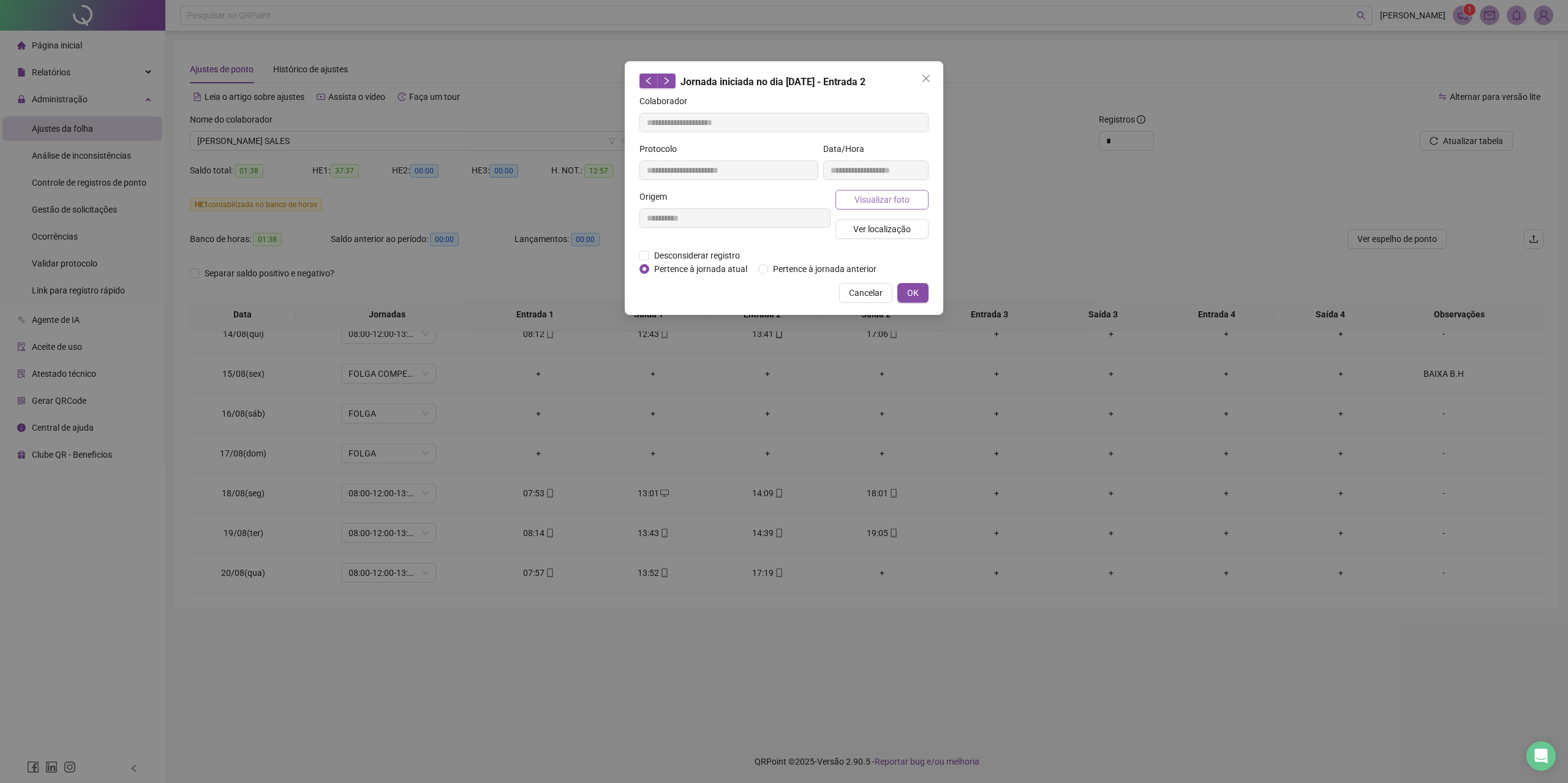
click at [878, 202] on span "Visualizar foto" at bounding box center [882, 200] width 55 height 14
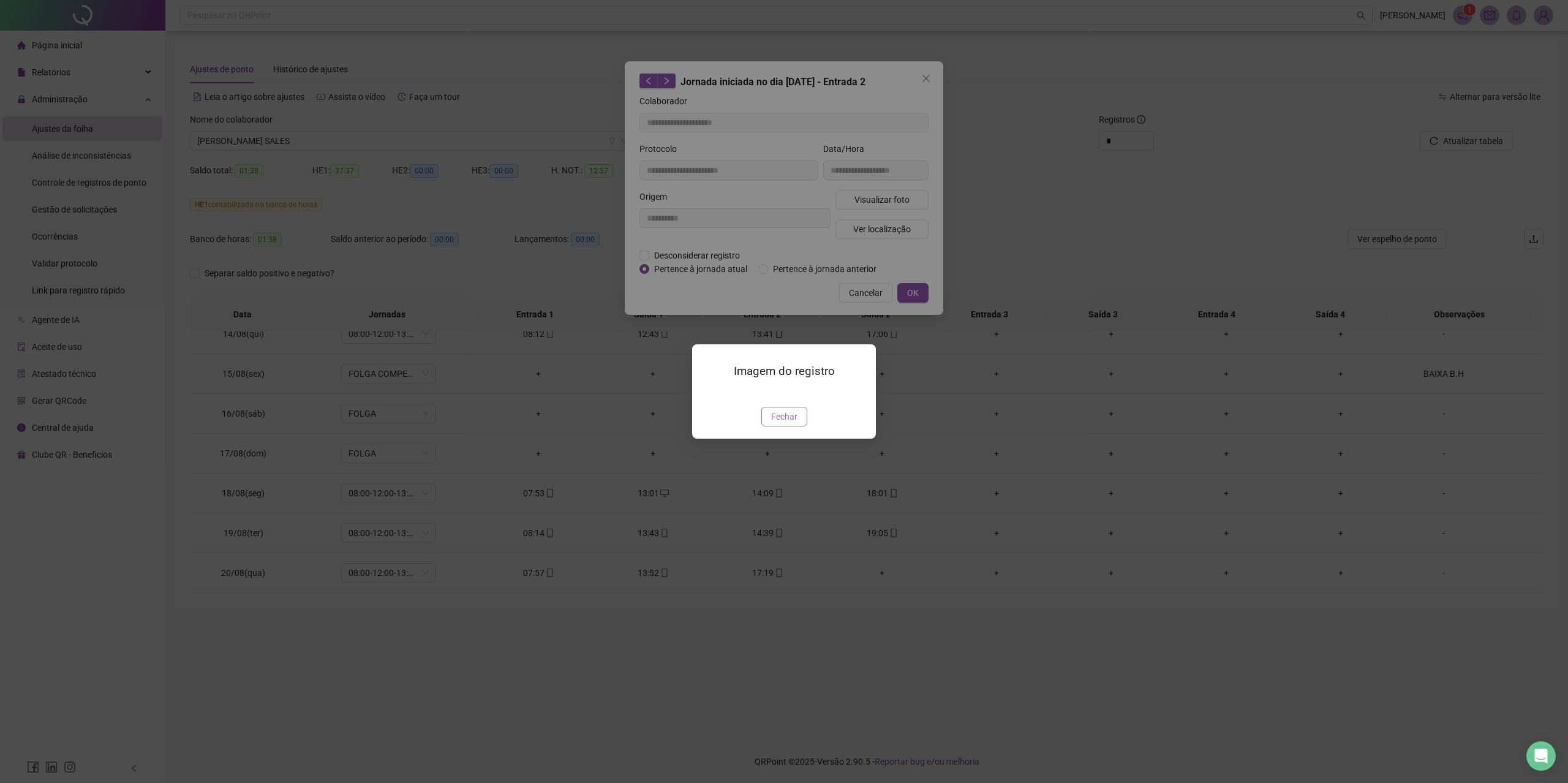
click at [790, 423] on span "Fechar" at bounding box center [784, 417] width 26 height 14
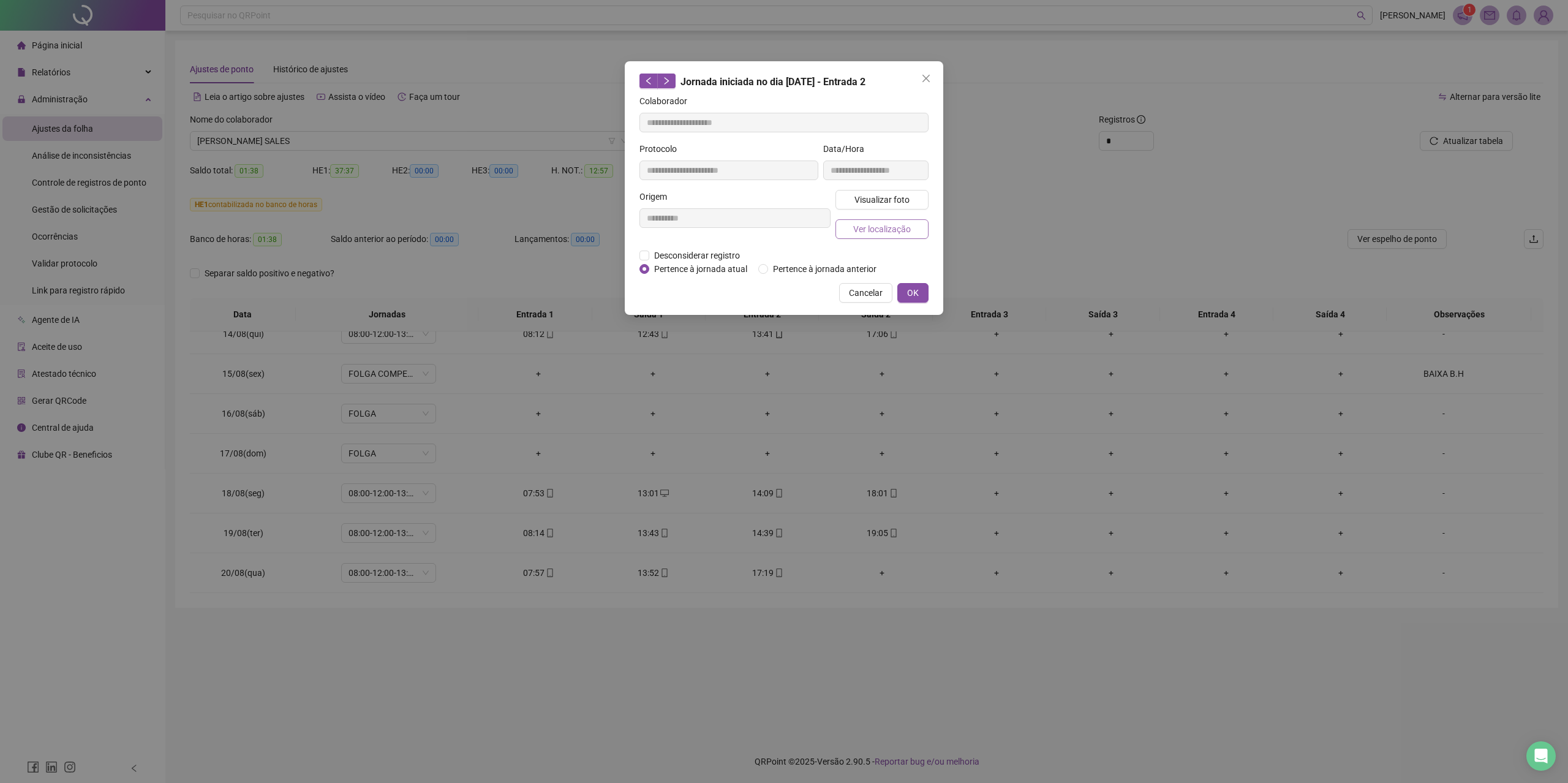
click at [870, 229] on span "Ver localização" at bounding box center [882, 229] width 58 height 14
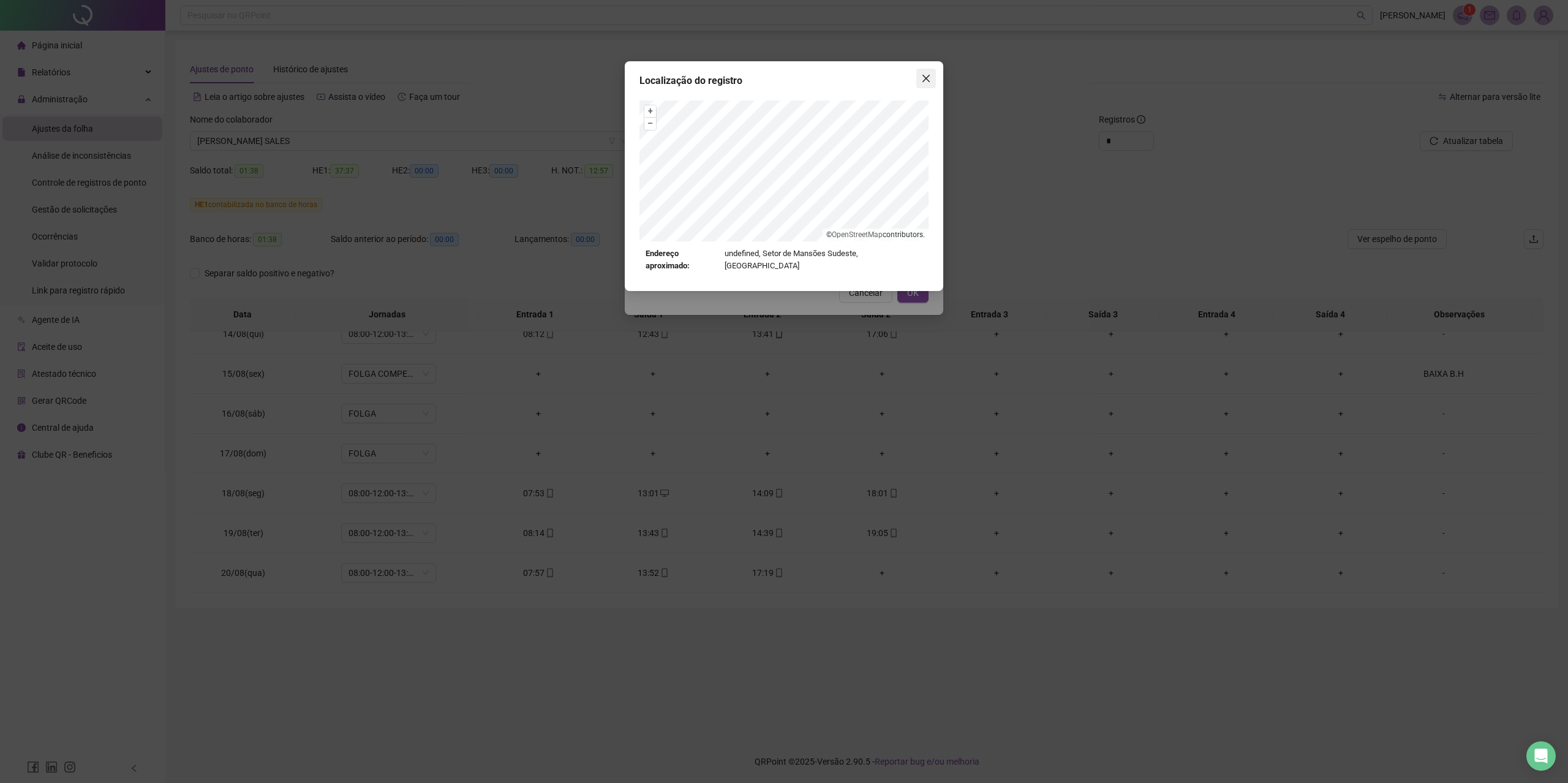
click at [924, 79] on icon "close" at bounding box center [926, 78] width 10 height 10
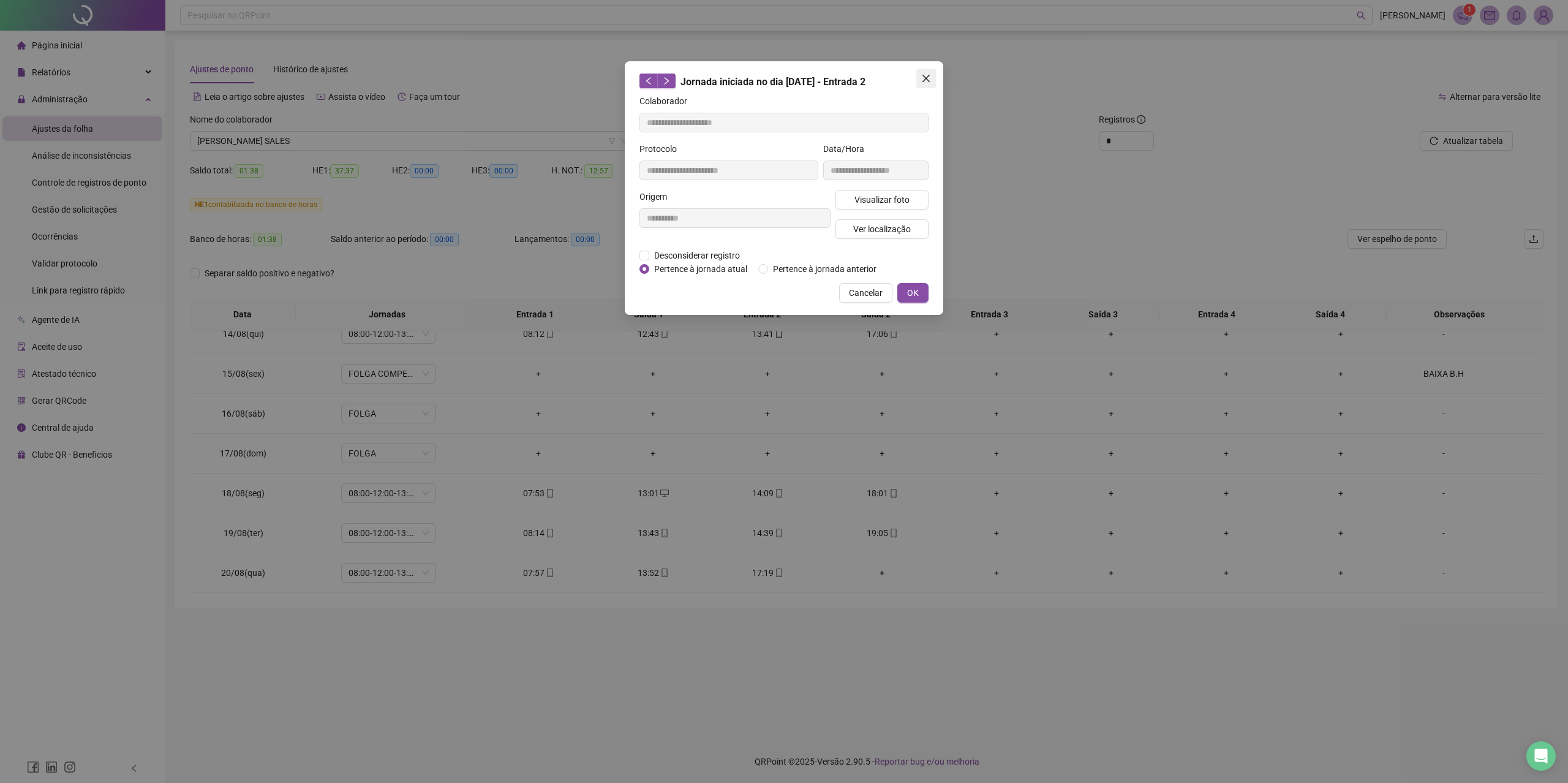
click at [929, 72] on button "Close" at bounding box center [926, 78] width 19 height 19
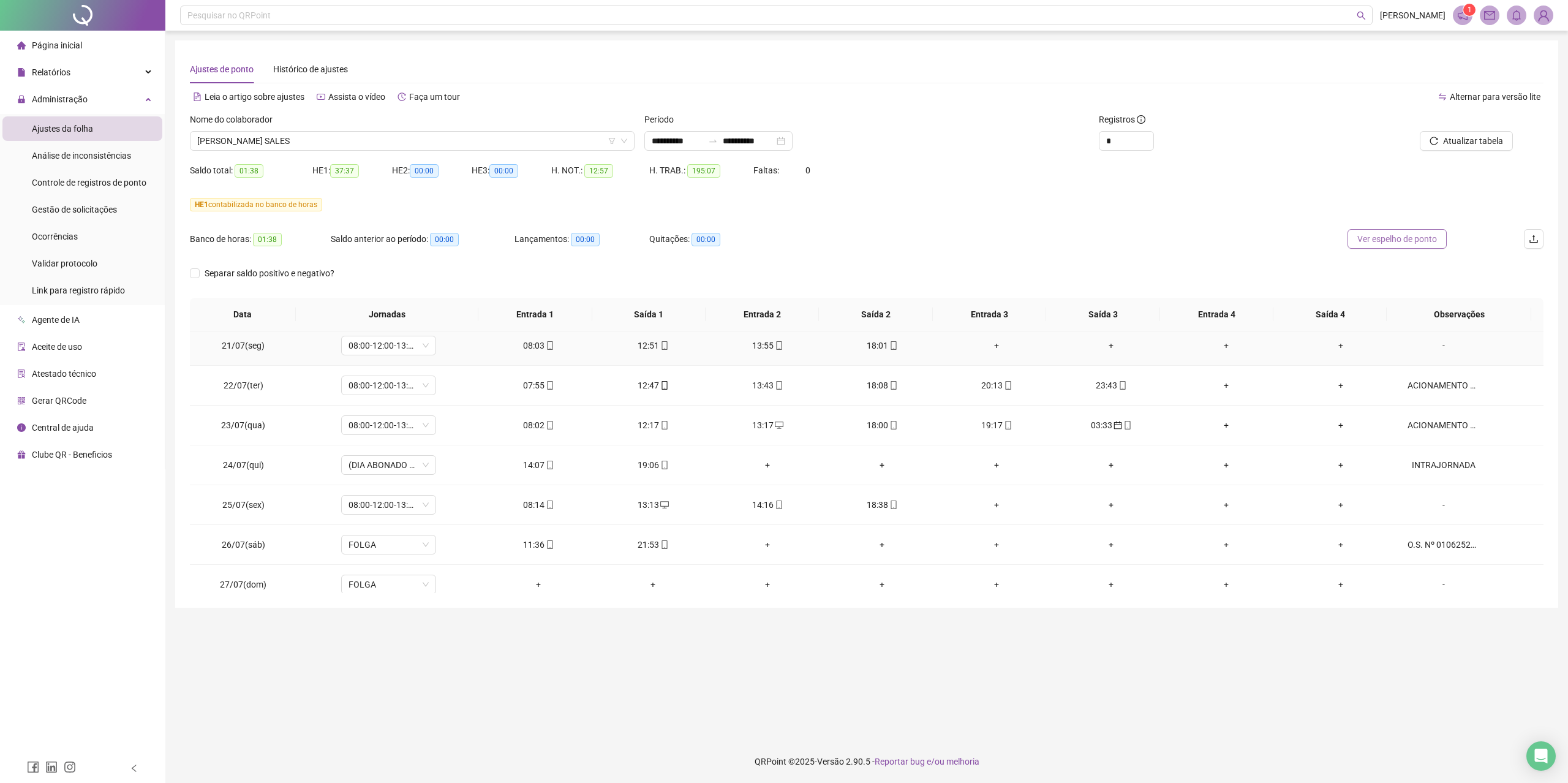
scroll to position [0, 0]
drag, startPoint x: 1380, startPoint y: 237, endPoint x: 1336, endPoint y: 237, distance: 44.0
click at [1380, 237] on span "Ver espelho de ponto" at bounding box center [1396, 239] width 80 height 14
click at [307, 140] on span "[PERSON_NAME] SALES" at bounding box center [412, 140] width 430 height 18
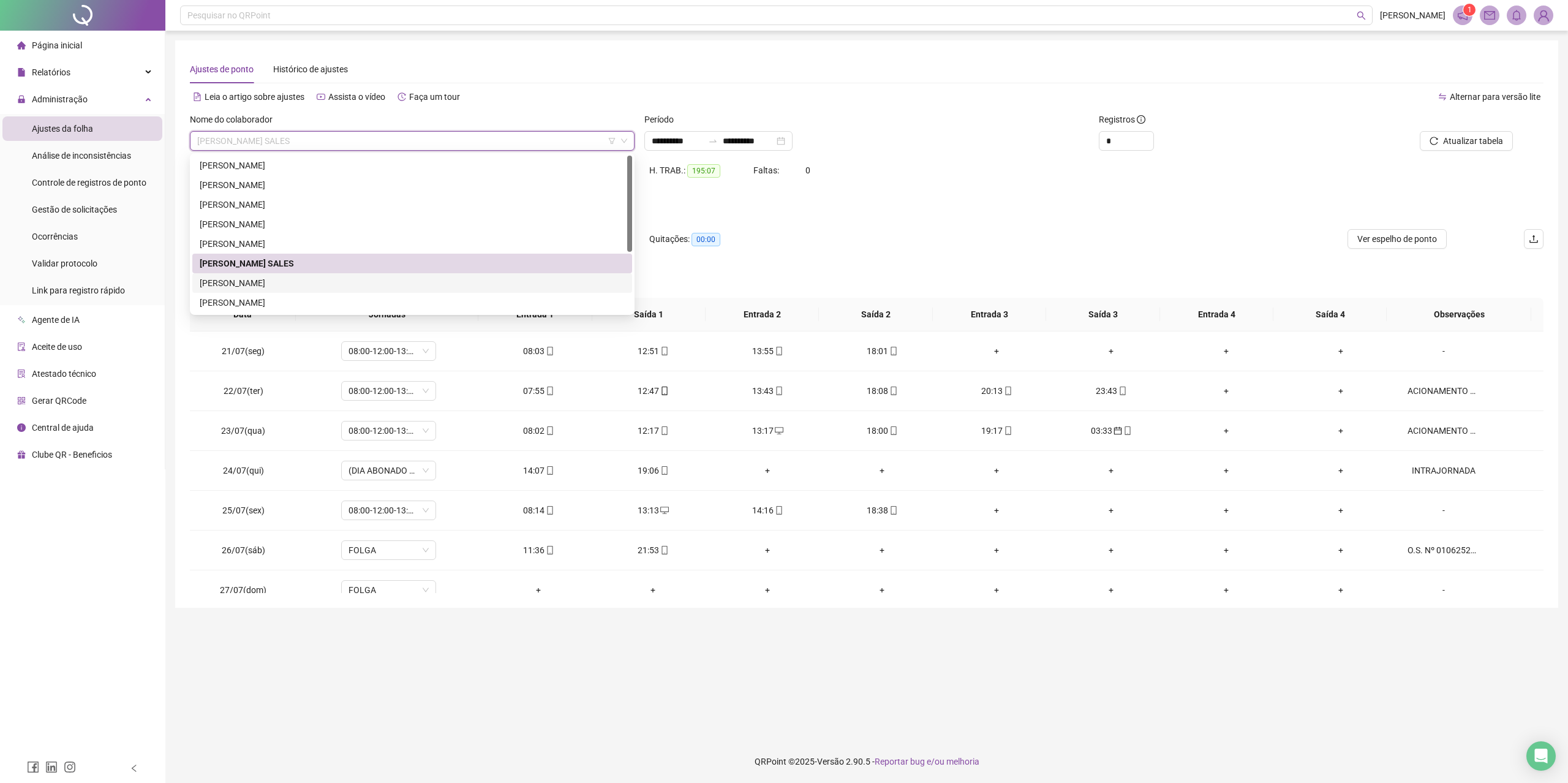
click at [297, 283] on div "[PERSON_NAME]" at bounding box center [412, 283] width 425 height 14
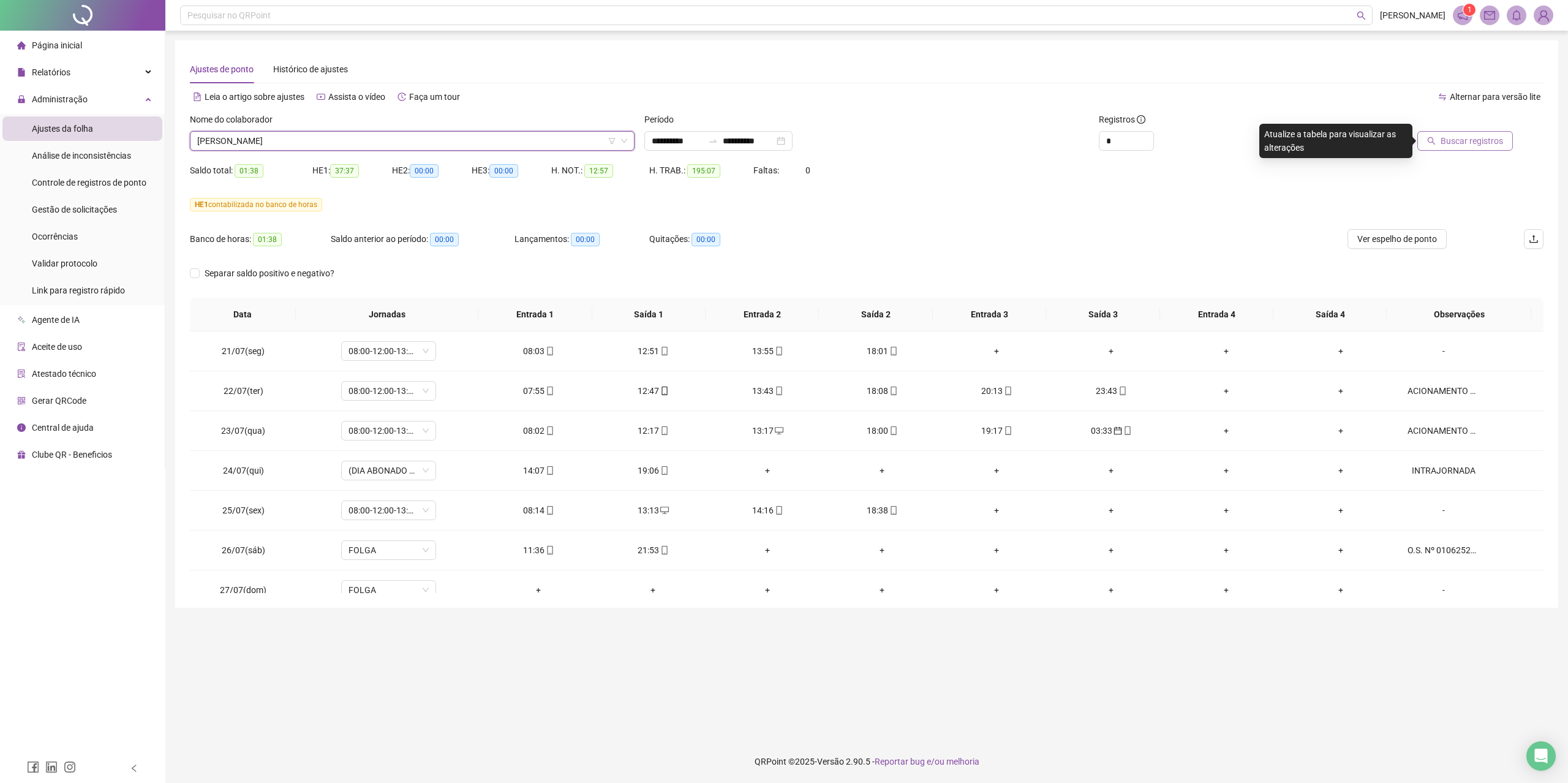
click at [1448, 138] on span "Buscar registros" at bounding box center [1472, 141] width 63 height 14
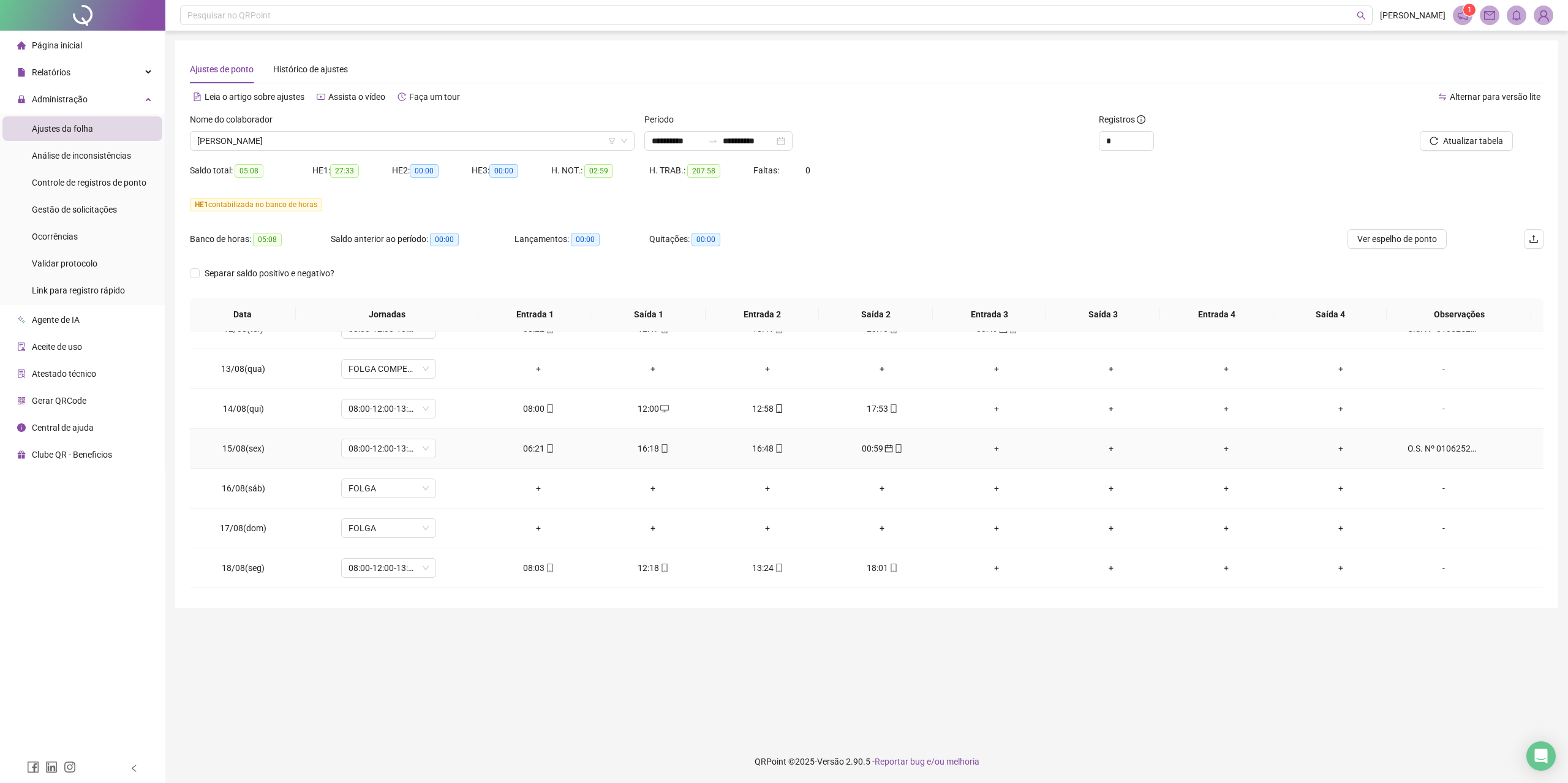
scroll to position [979, 0]
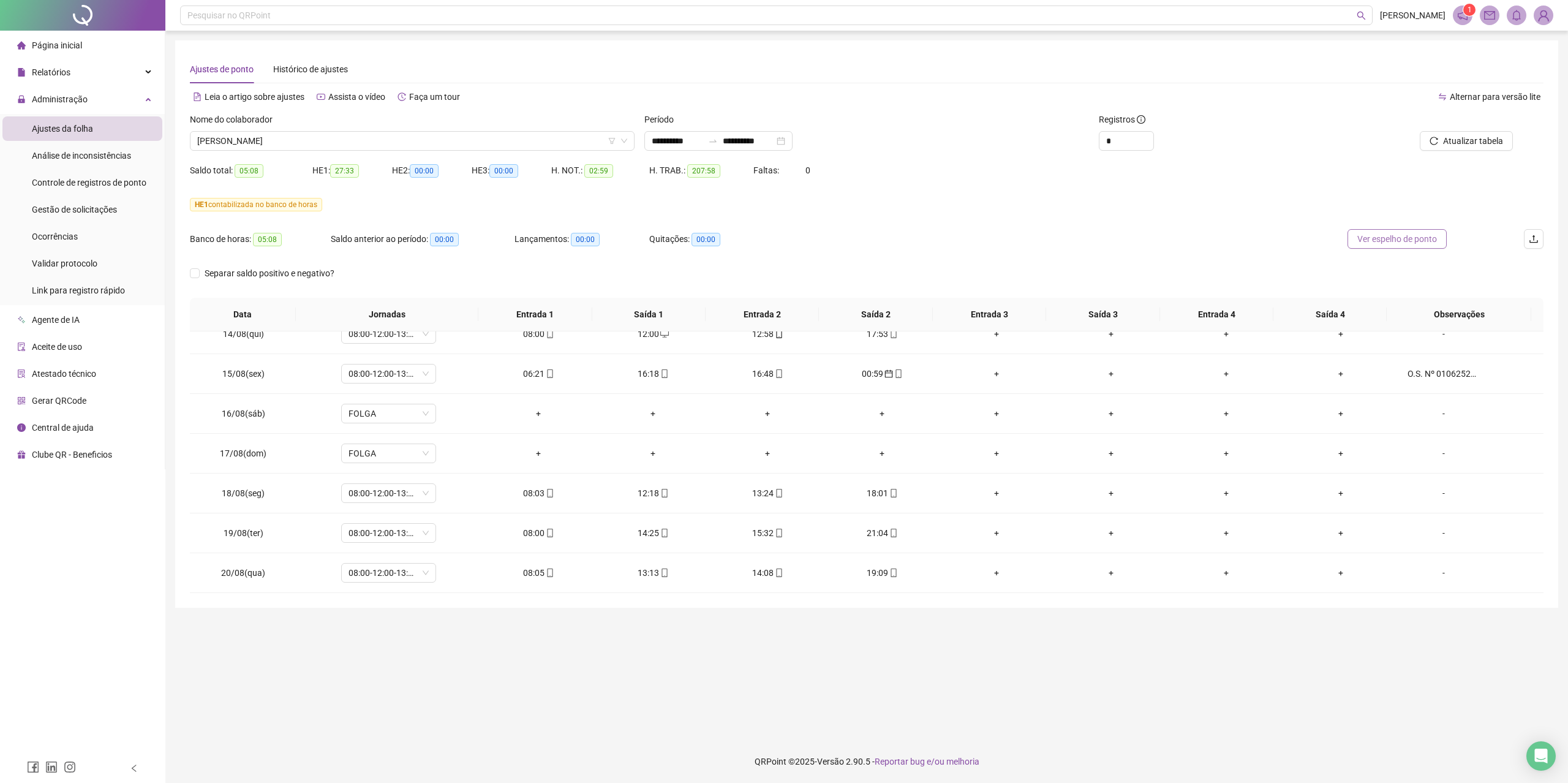
click at [1395, 242] on span "Ver espelho de ponto" at bounding box center [1396, 239] width 80 height 14
click at [316, 146] on span "[PERSON_NAME]" at bounding box center [412, 140] width 430 height 18
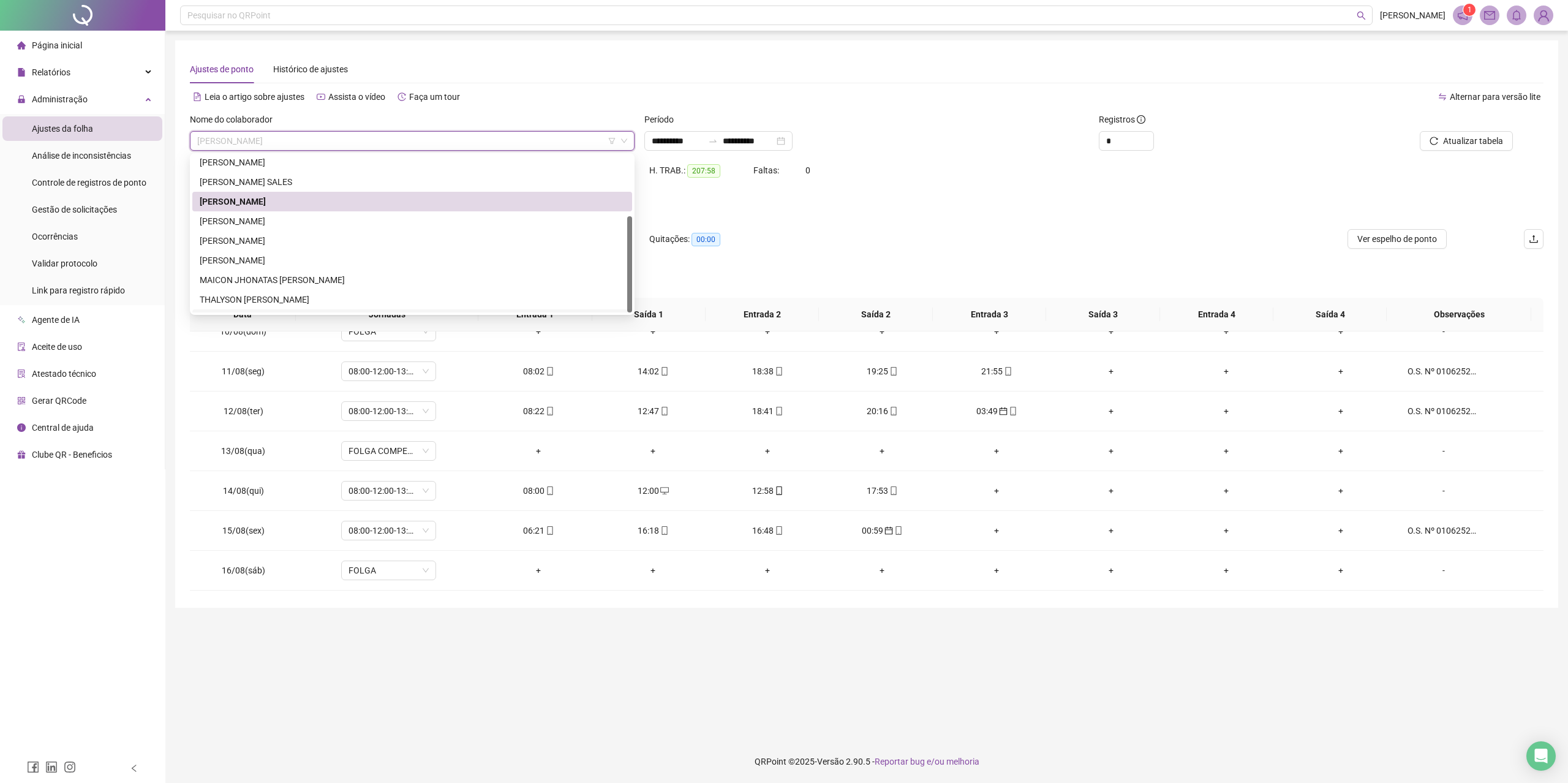
scroll to position [98, 0]
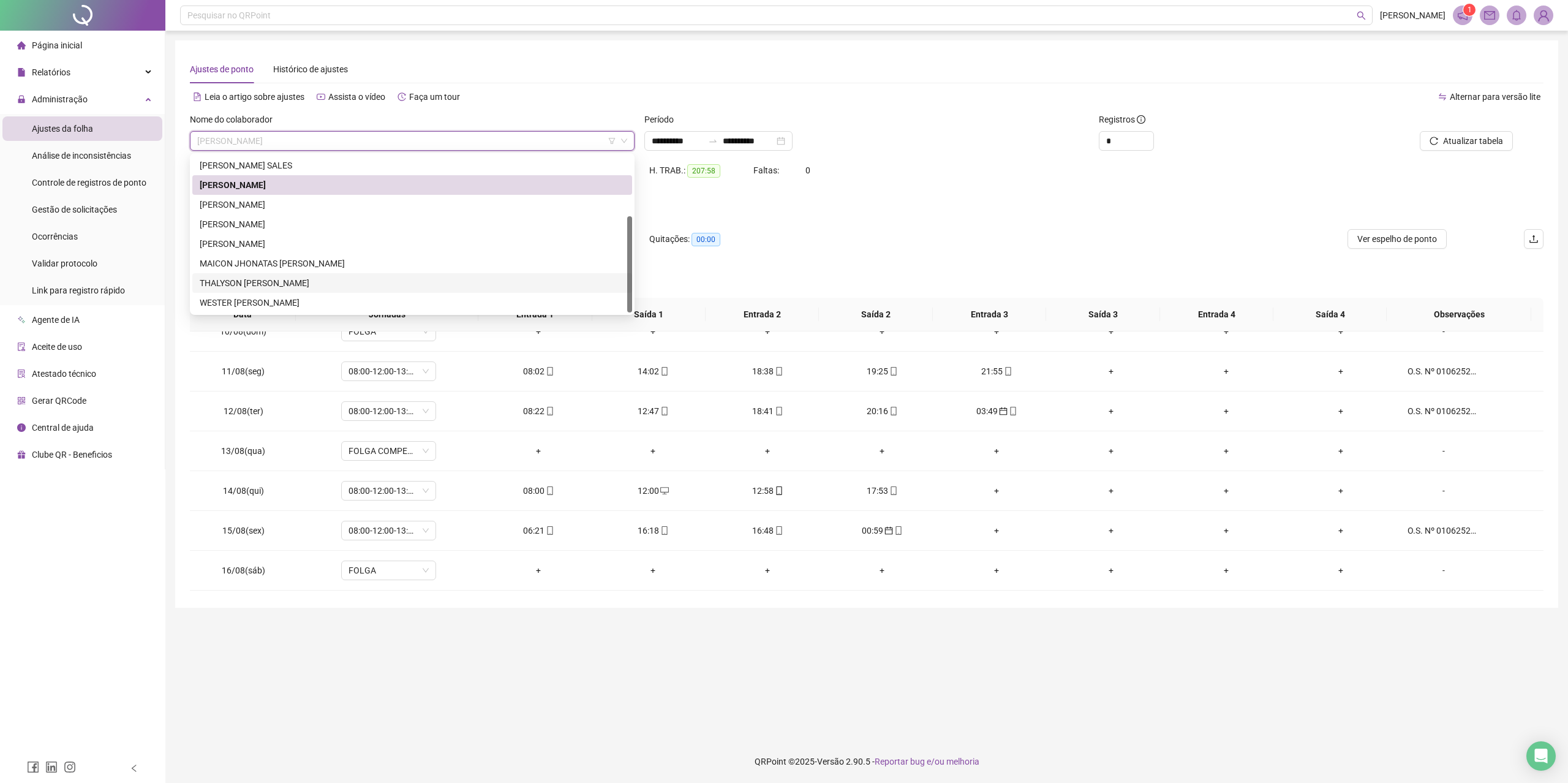
click at [314, 281] on div "THALYSON [PERSON_NAME]" at bounding box center [412, 283] width 425 height 14
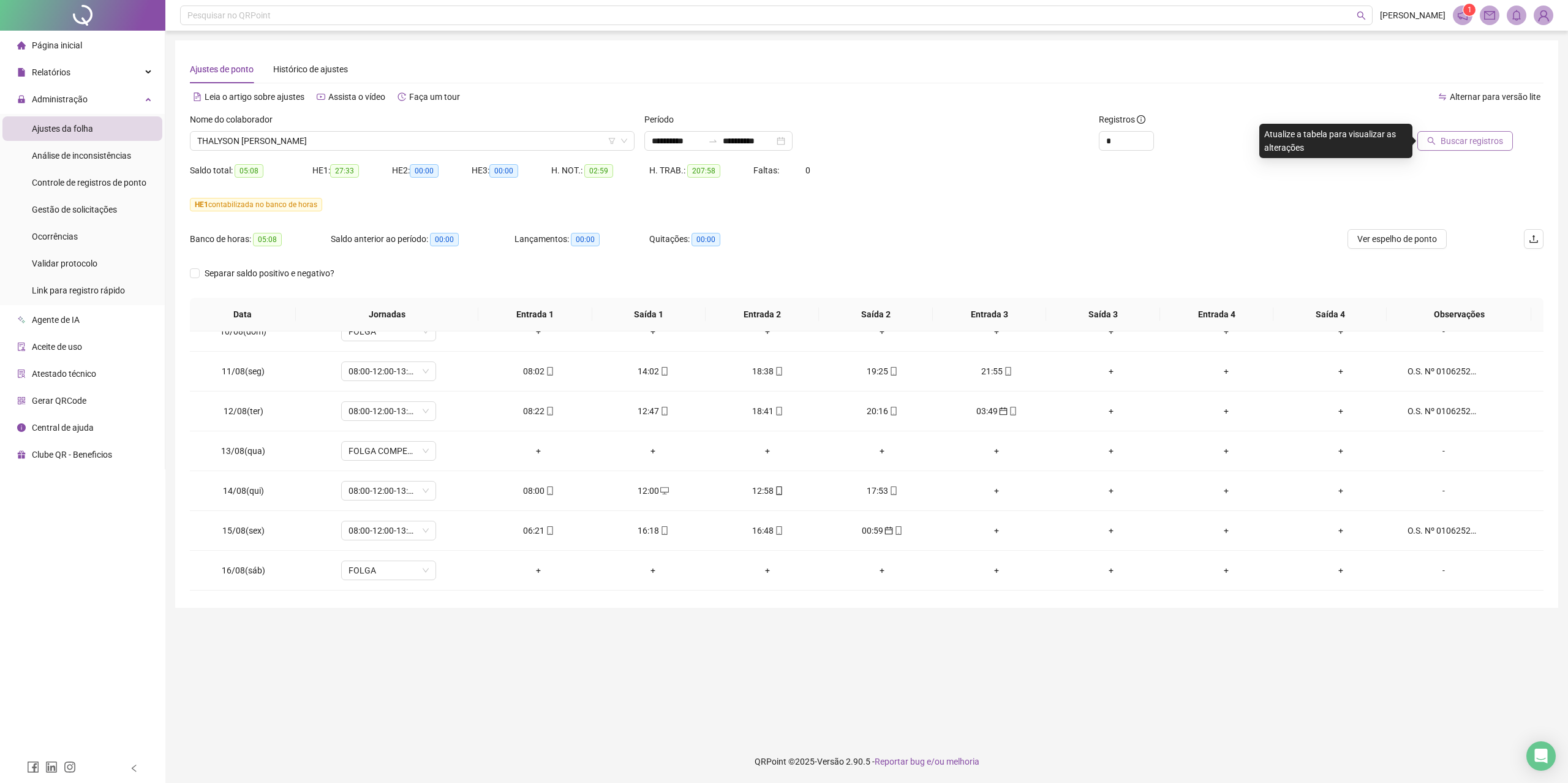
click at [1458, 137] on span "Buscar registros" at bounding box center [1472, 141] width 63 height 14
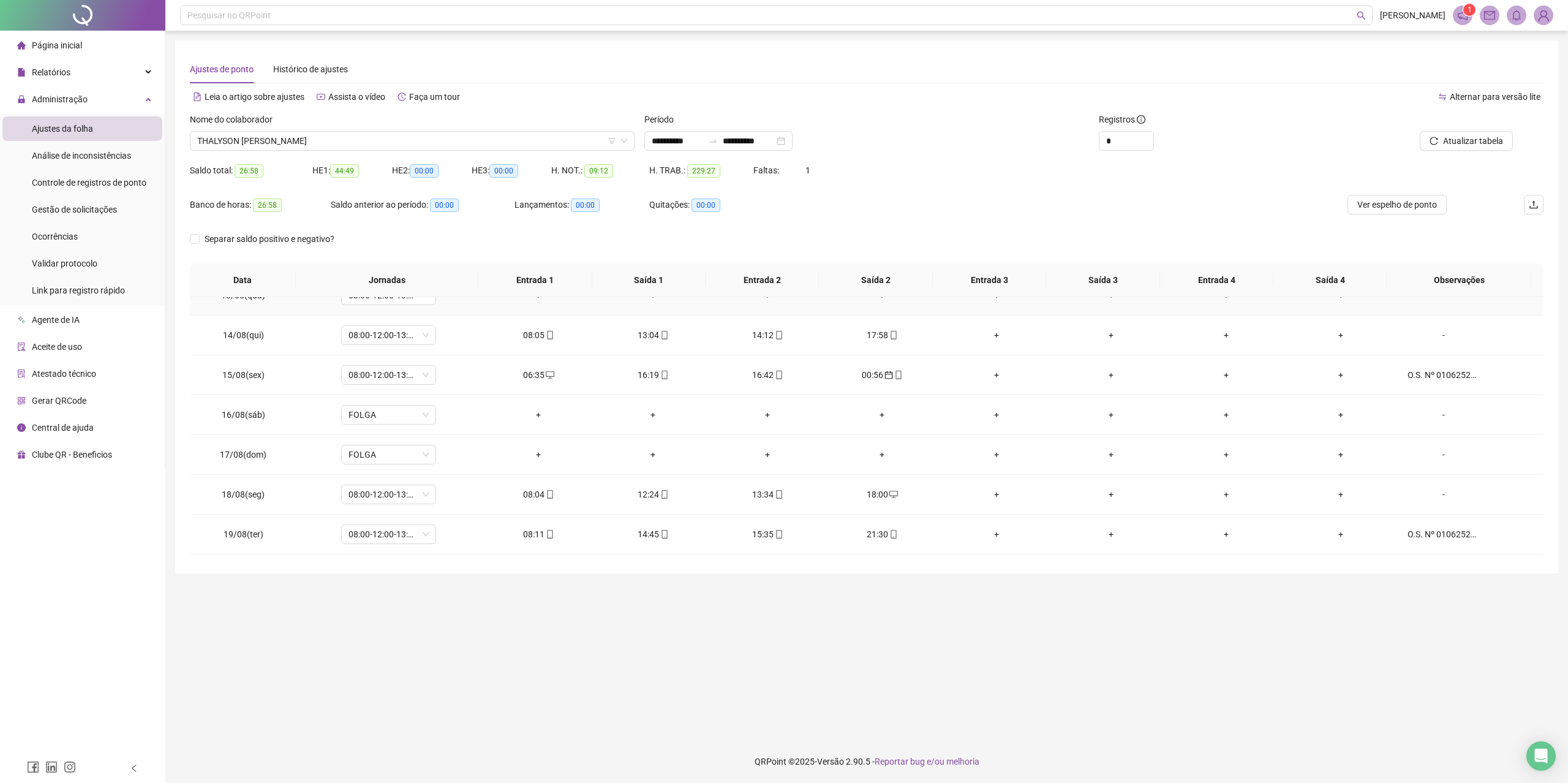
scroll to position [979, 0]
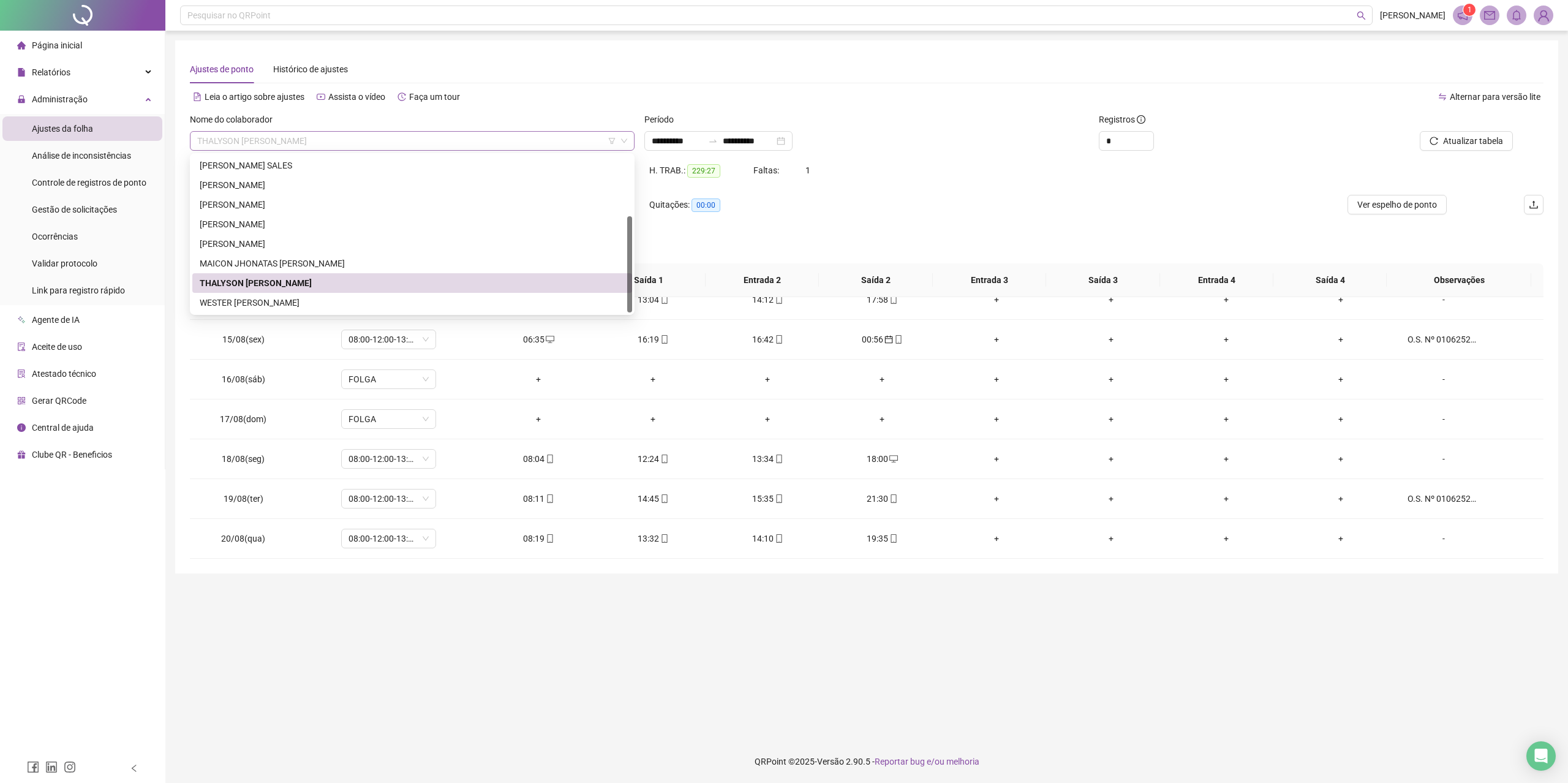
click at [363, 141] on span "THALYSON [PERSON_NAME]" at bounding box center [412, 140] width 430 height 18
click at [260, 184] on div "[PERSON_NAME]" at bounding box center [412, 185] width 425 height 14
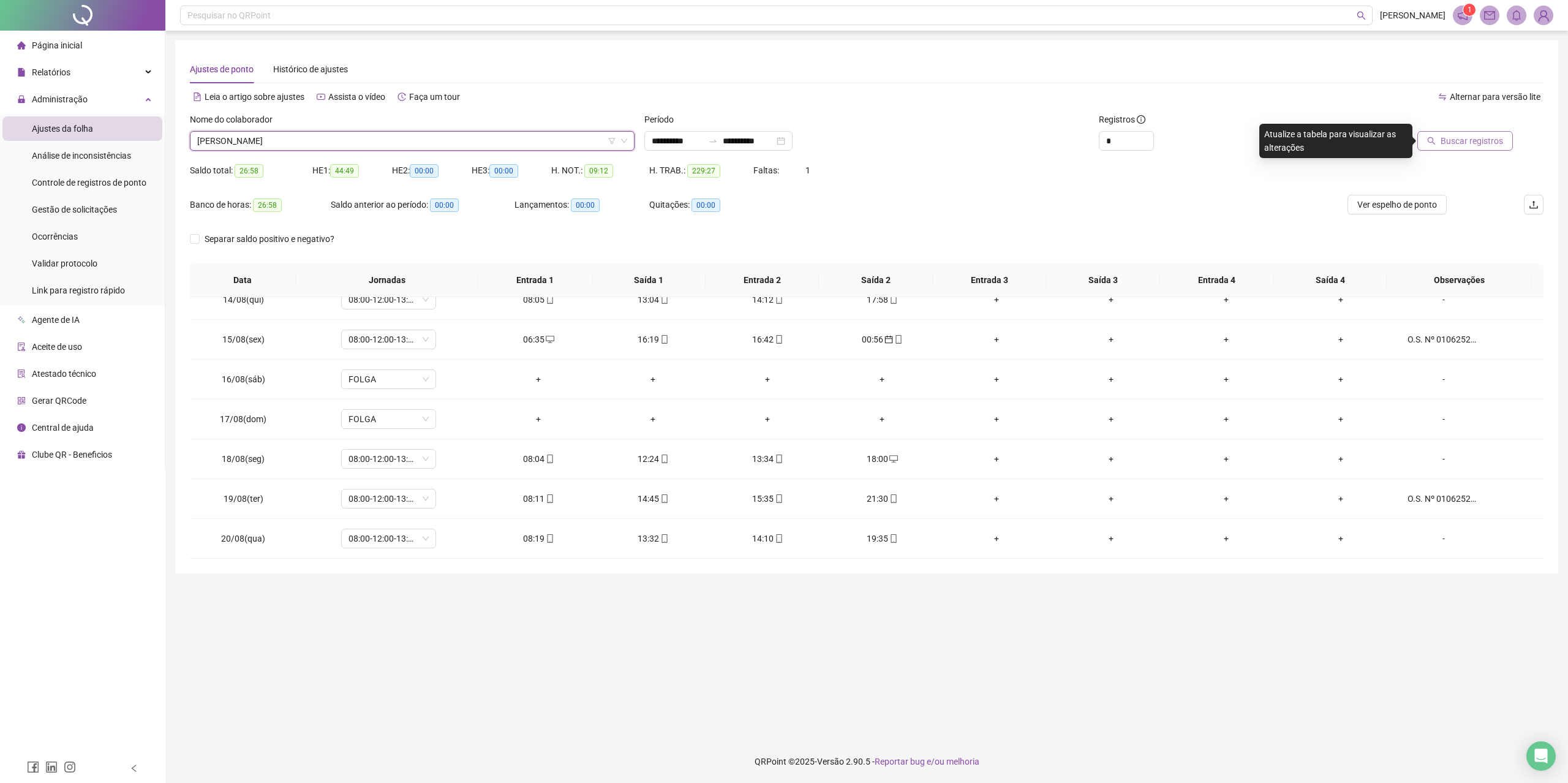
click at [1458, 140] on span "Buscar registros" at bounding box center [1472, 141] width 63 height 14
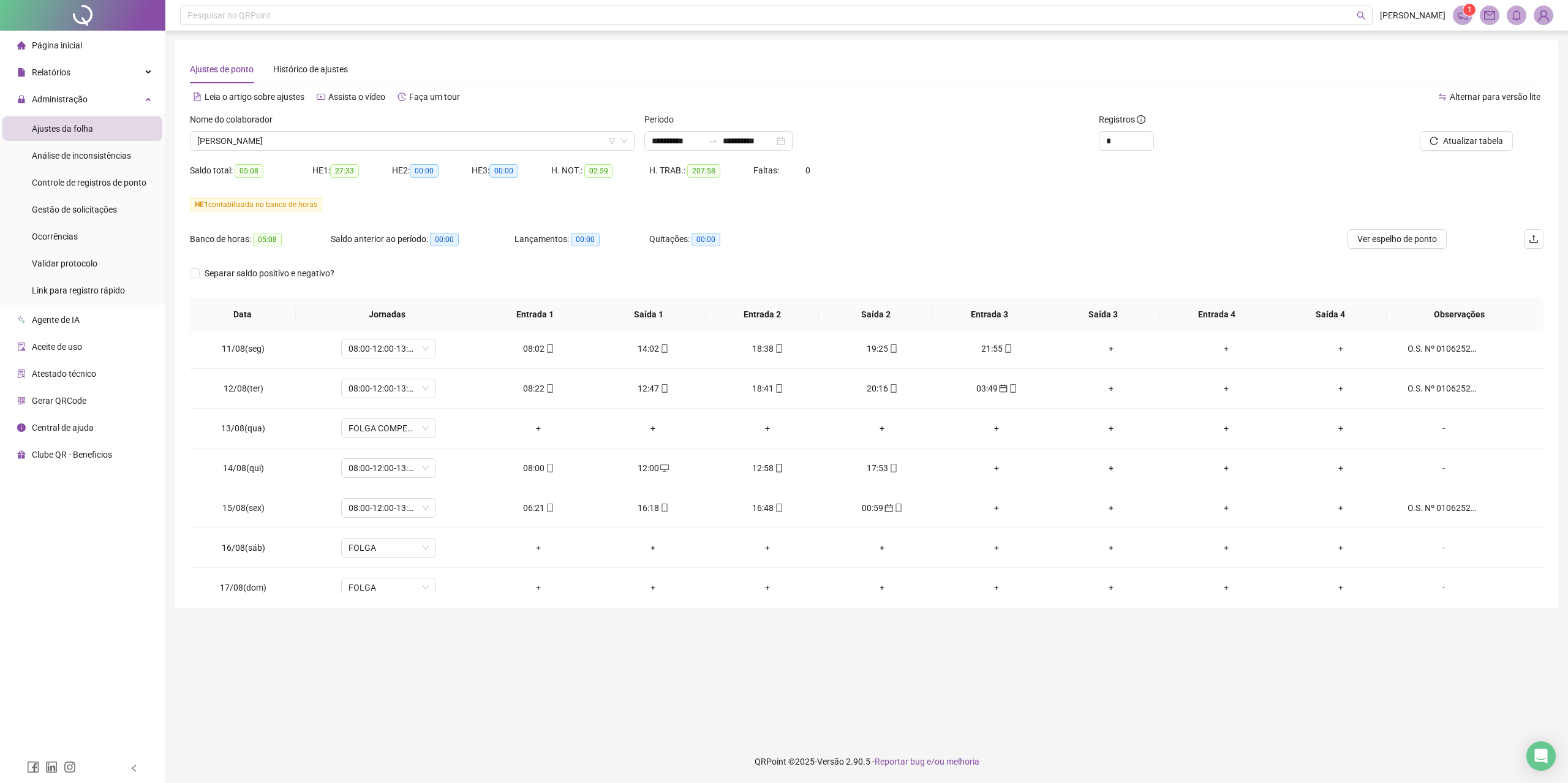
scroll to position [816, 0]
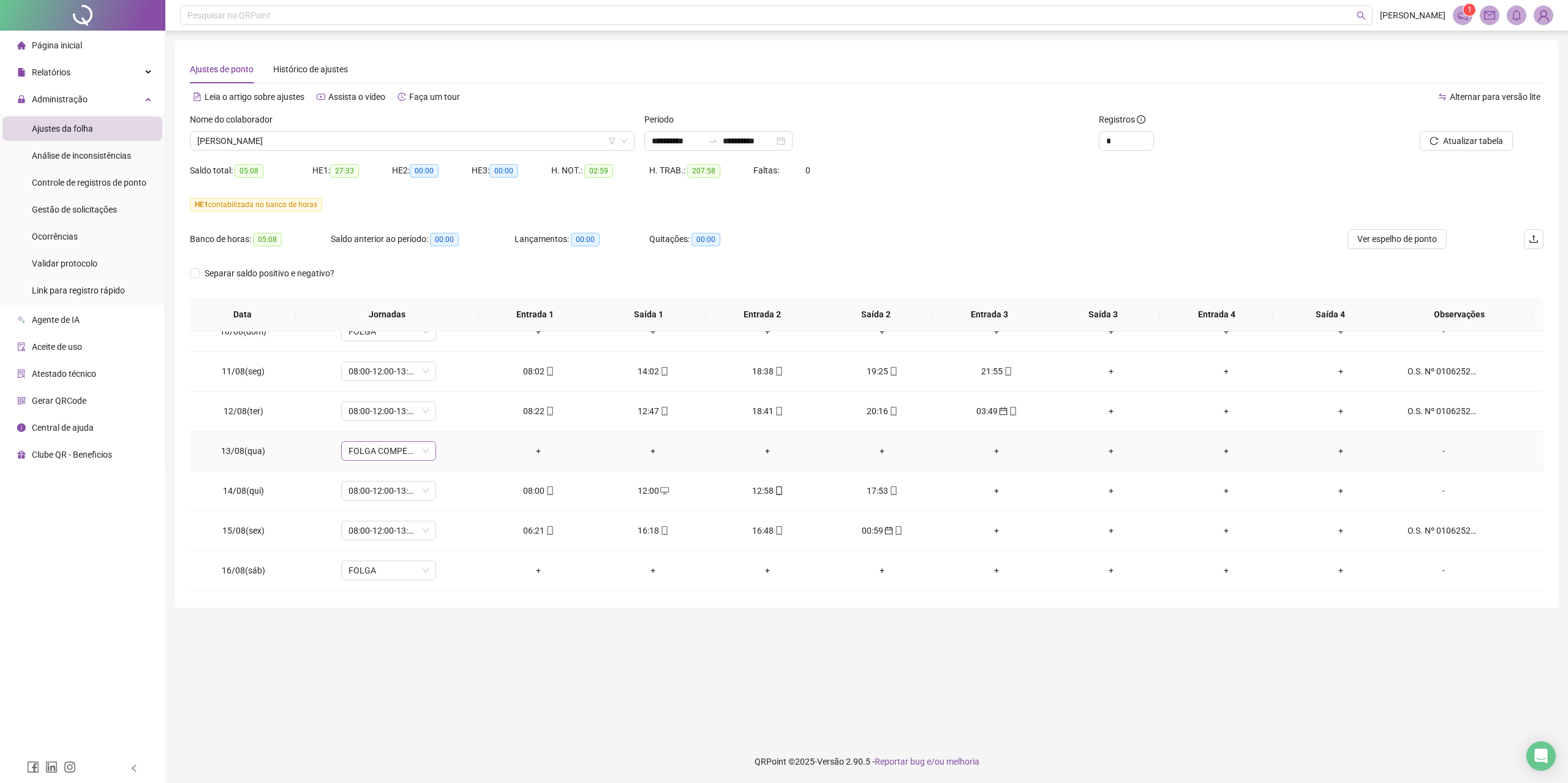
click at [422, 460] on span "FOLGA COMPENSATÓRIA" at bounding box center [389, 450] width 80 height 18
click at [383, 509] on div "Dispensa" at bounding box center [408, 502] width 103 height 14
click at [446, 432] on button "Sim" at bounding box center [445, 423] width 24 height 14
click at [1440, 135] on button "Atualizar tabela" at bounding box center [1466, 140] width 93 height 19
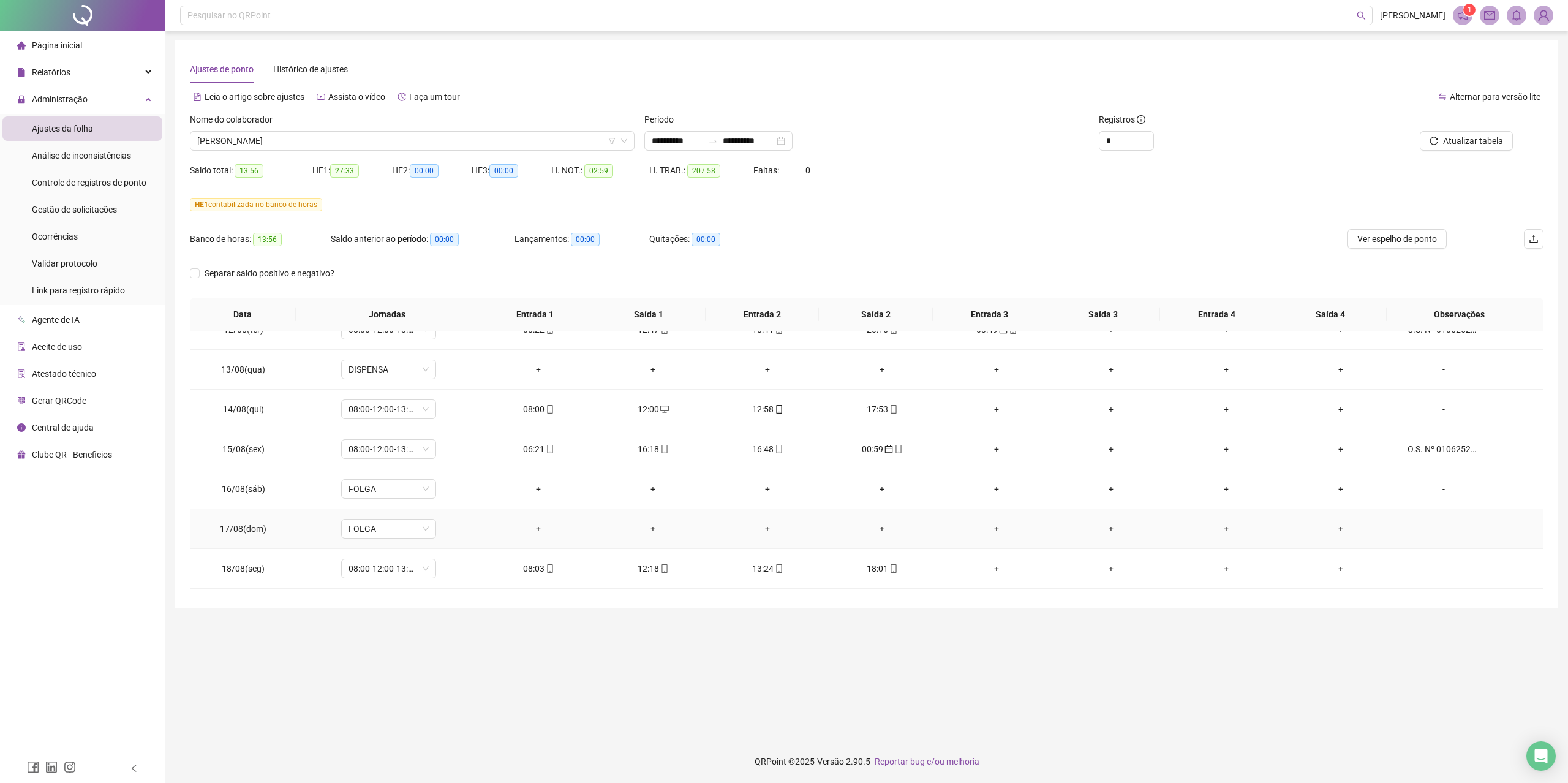
scroll to position [816, 0]
click at [1369, 237] on span "Ver espelho de ponto" at bounding box center [1396, 239] width 80 height 14
click at [341, 157] on div "Nome do colaborador [PERSON_NAME]" at bounding box center [412, 137] width 455 height 48
click at [336, 145] on span "[PERSON_NAME]" at bounding box center [412, 140] width 430 height 18
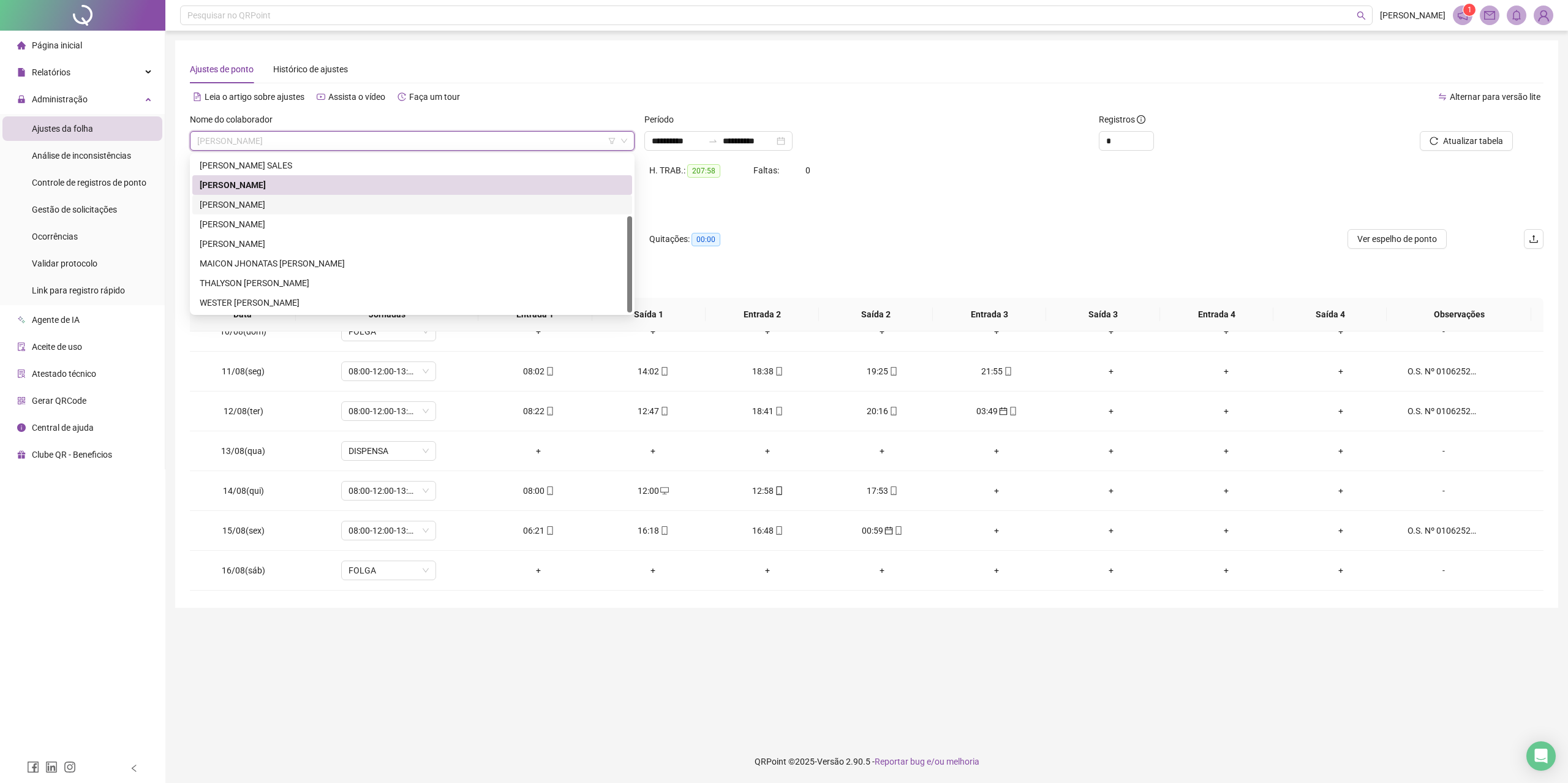
drag, startPoint x: 288, startPoint y: 200, endPoint x: 294, endPoint y: 207, distance: 9.2
click at [288, 200] on div "[PERSON_NAME]" at bounding box center [412, 205] width 425 height 14
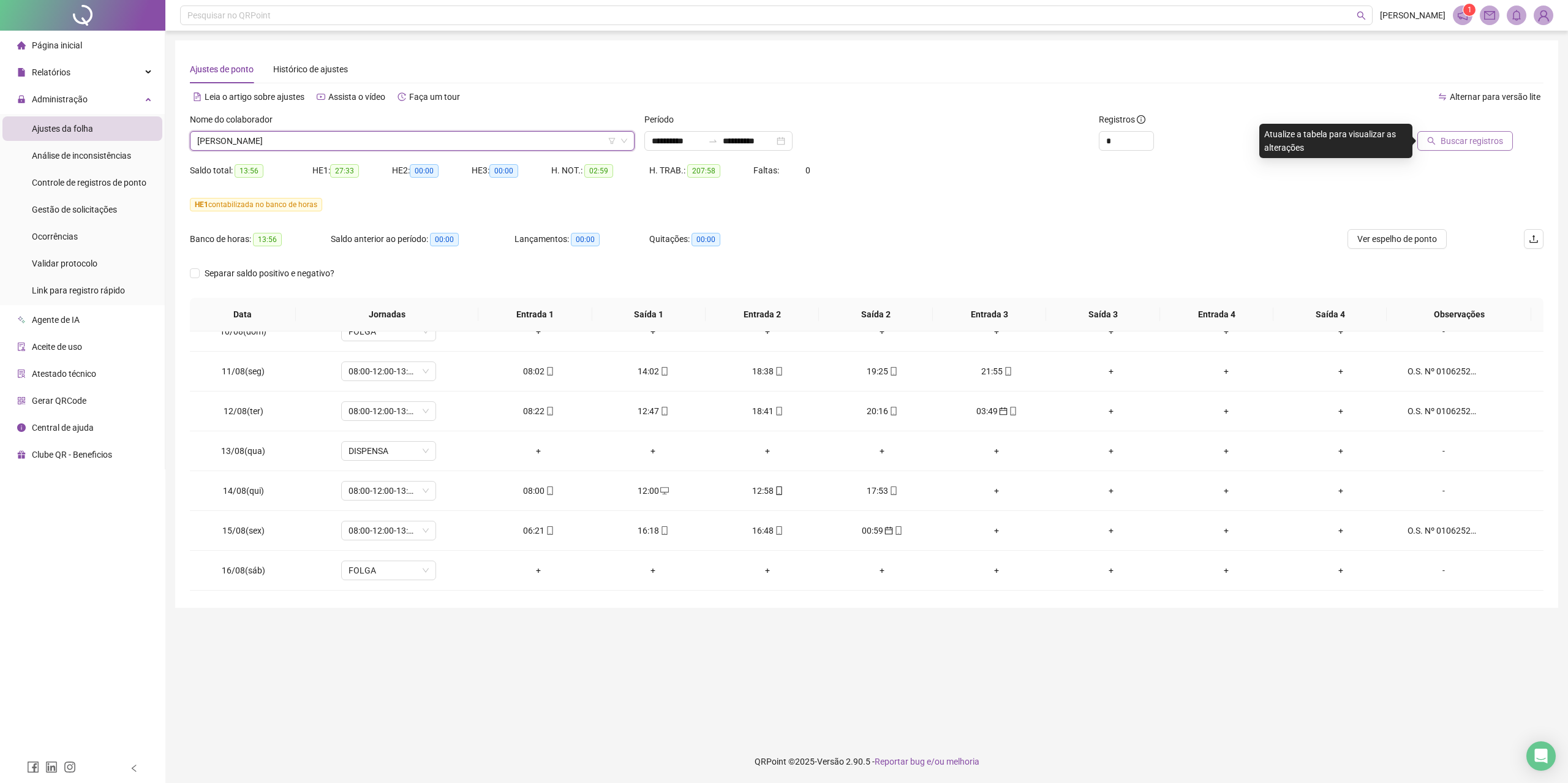
click at [1458, 148] on button "Buscar registros" at bounding box center [1465, 140] width 96 height 19
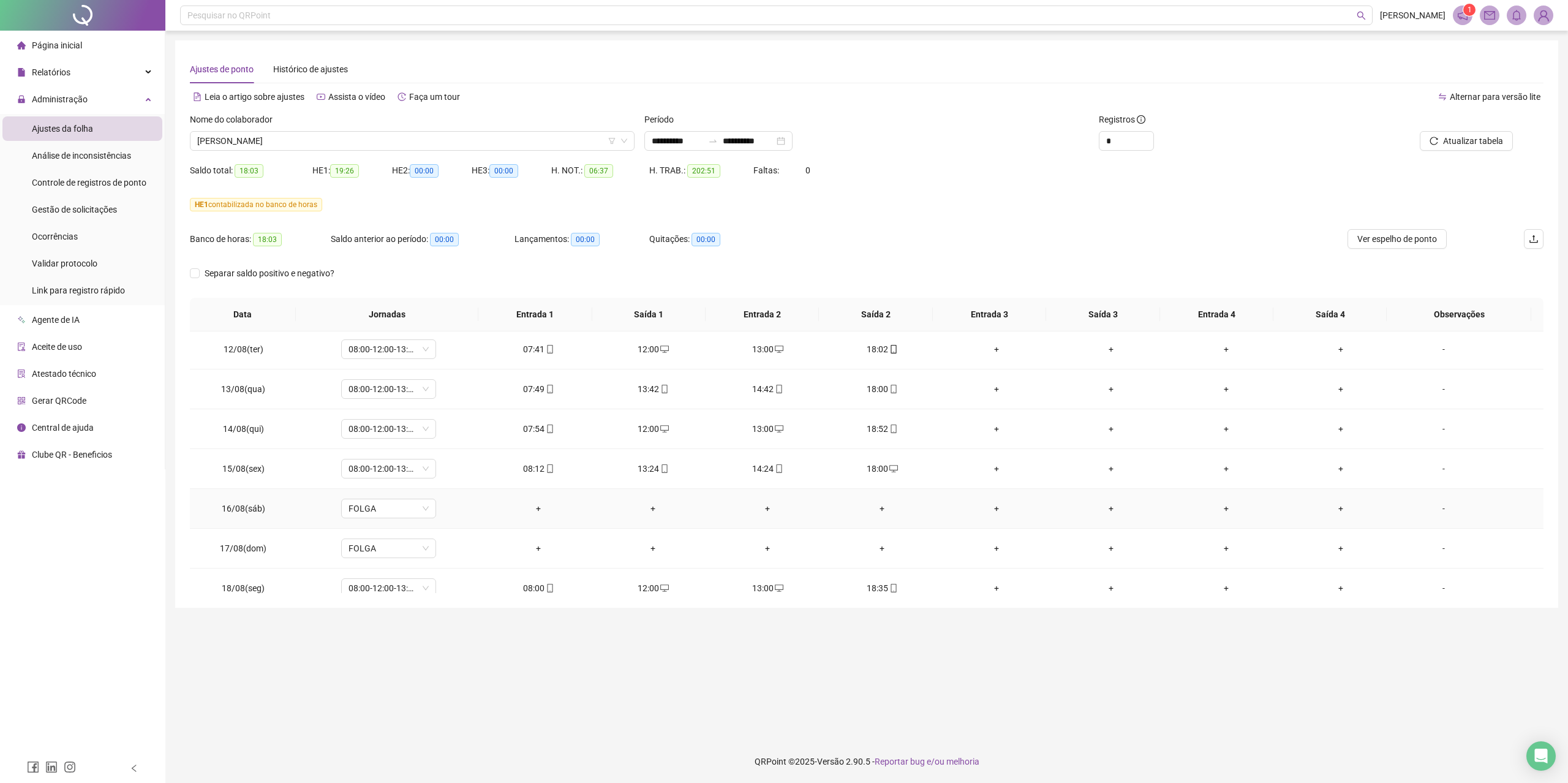
scroll to position [979, 0]
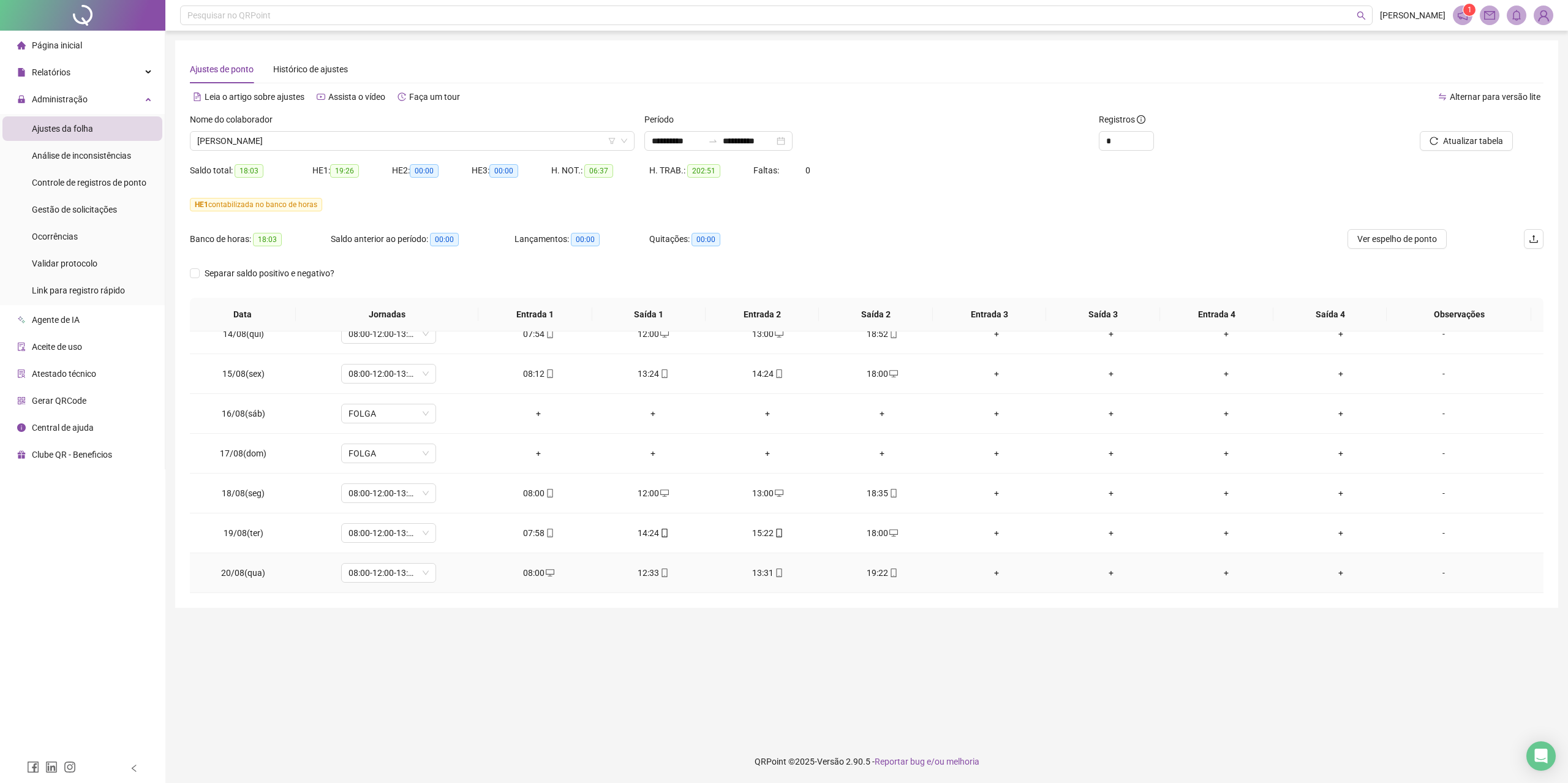
click at [893, 574] on div "19:22" at bounding box center [882, 573] width 95 height 14
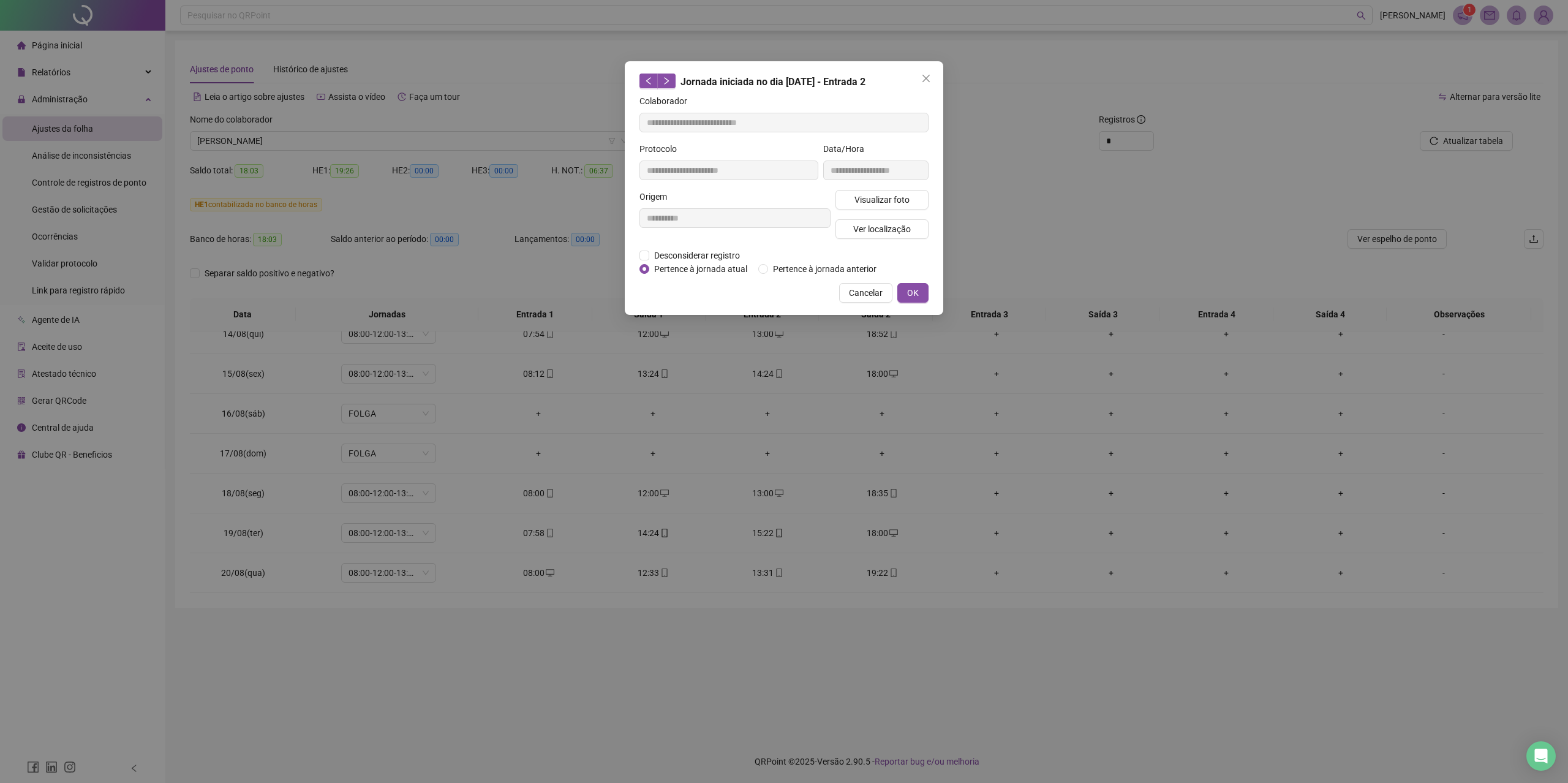
type input "**********"
click at [894, 199] on span "Visualizar foto" at bounding box center [882, 200] width 55 height 14
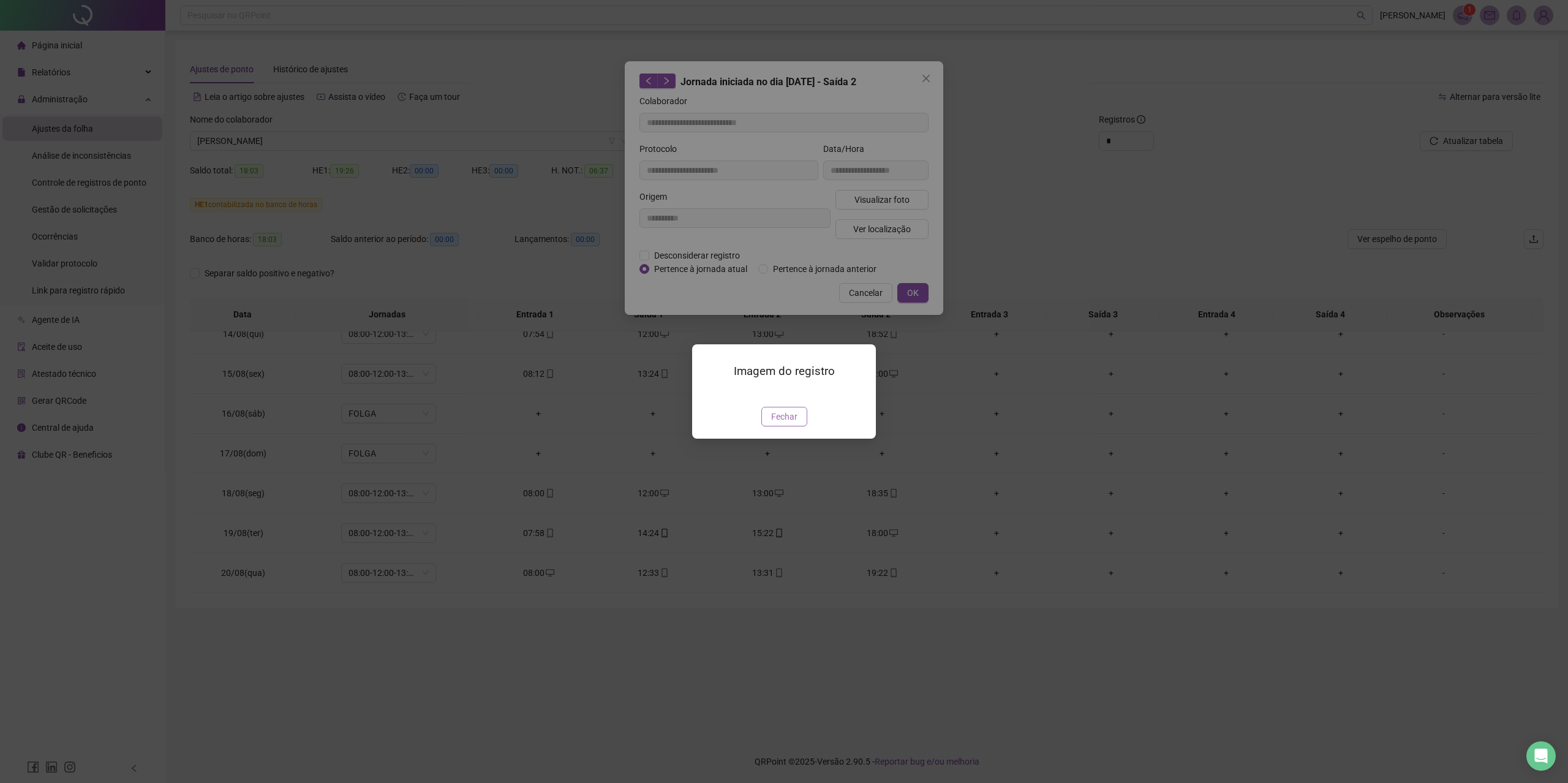
click at [797, 423] on span "Fechar" at bounding box center [784, 417] width 26 height 14
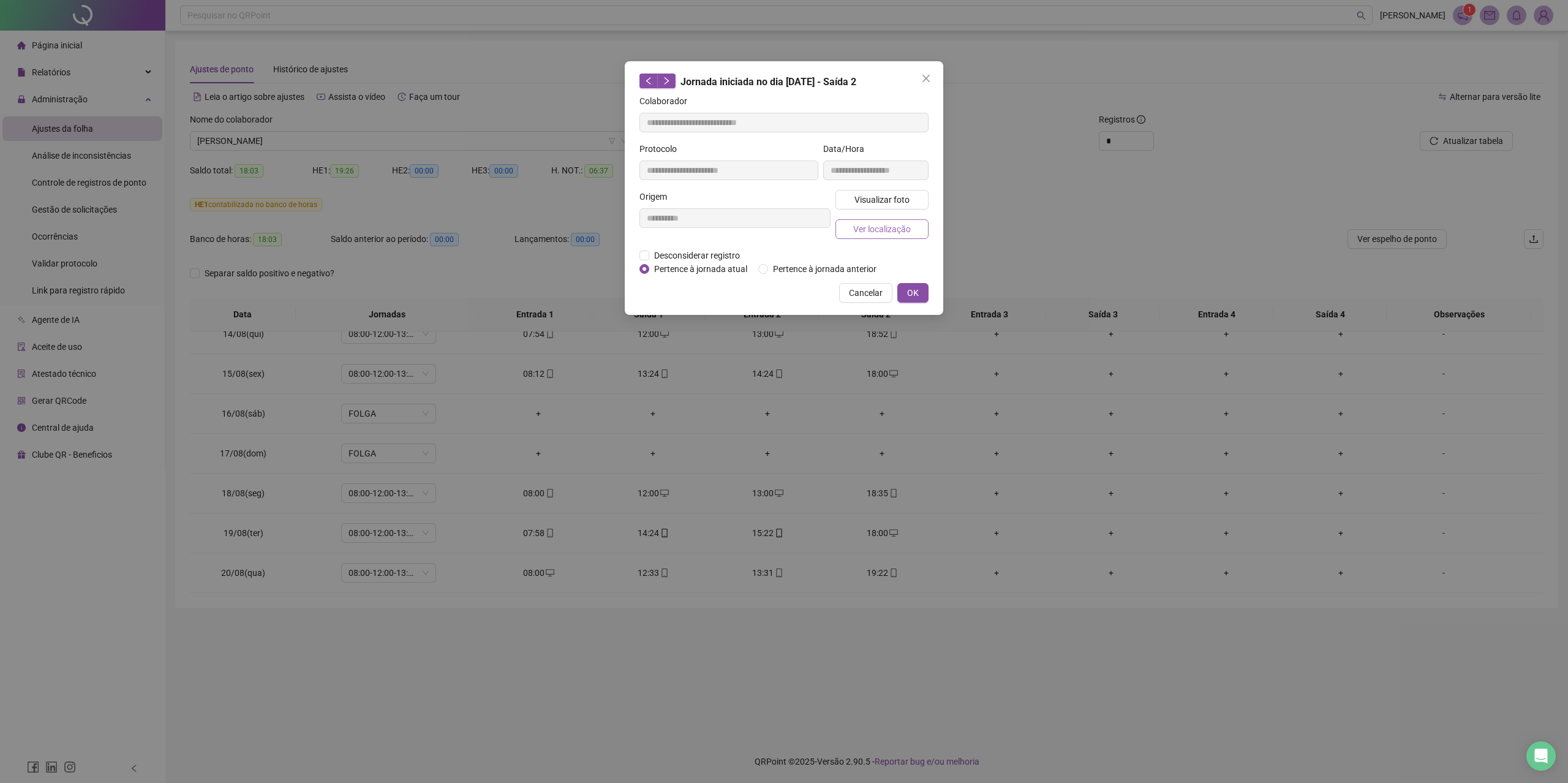
click at [877, 229] on span "Ver localização" at bounding box center [882, 229] width 58 height 14
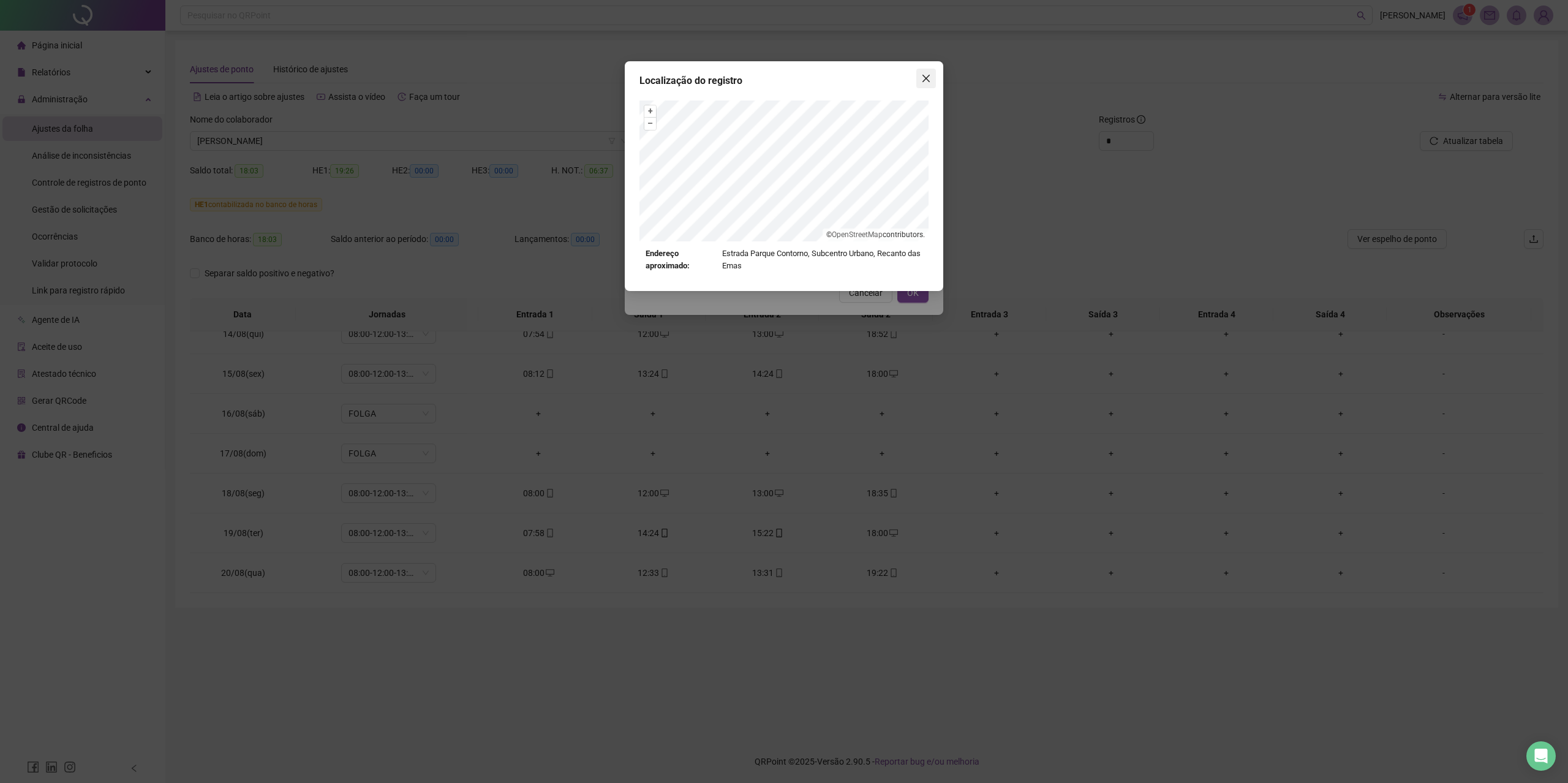
click at [932, 73] on span "Close" at bounding box center [926, 78] width 19 height 10
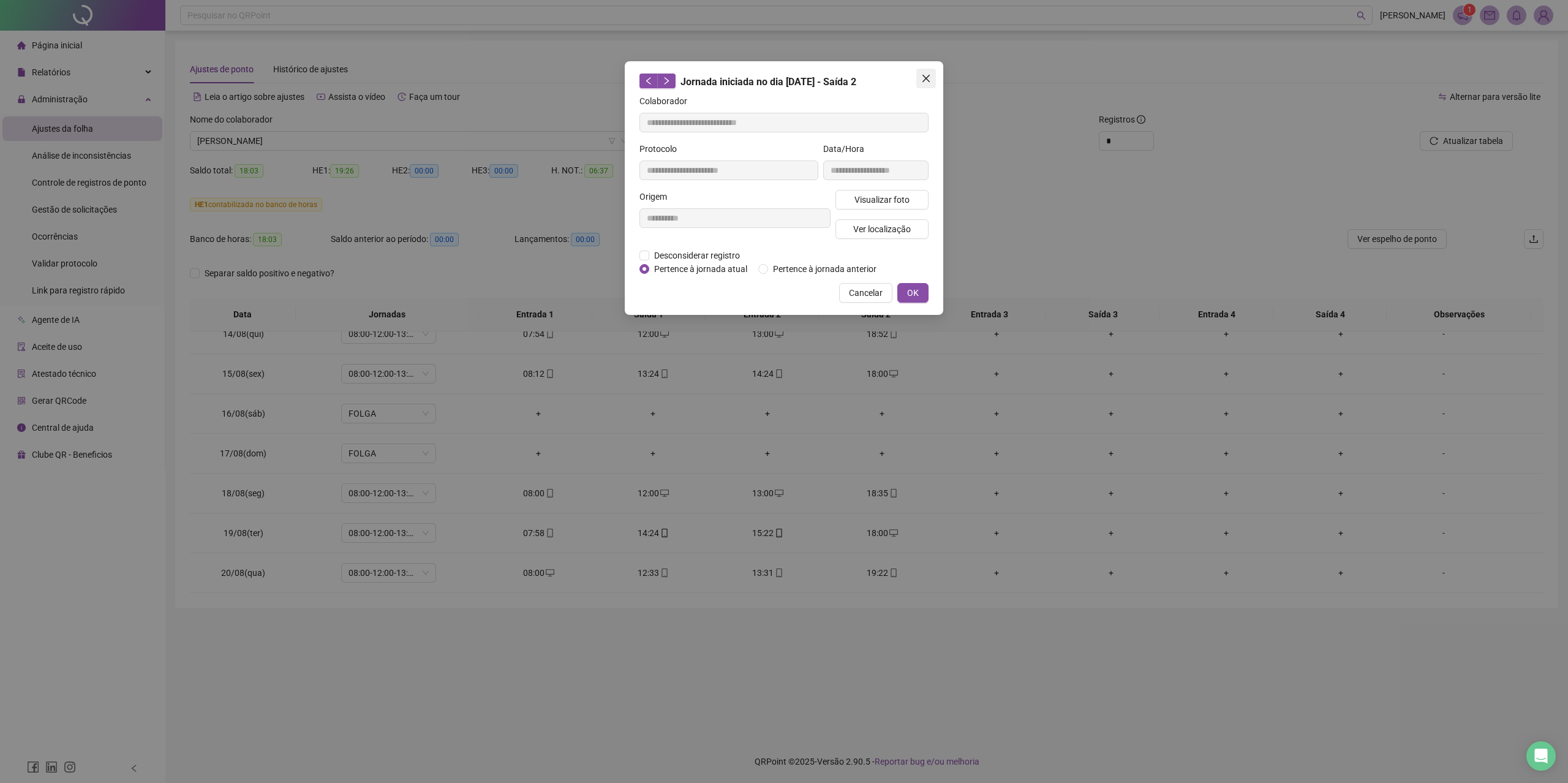
click at [927, 82] on icon "close" at bounding box center [926, 78] width 10 height 10
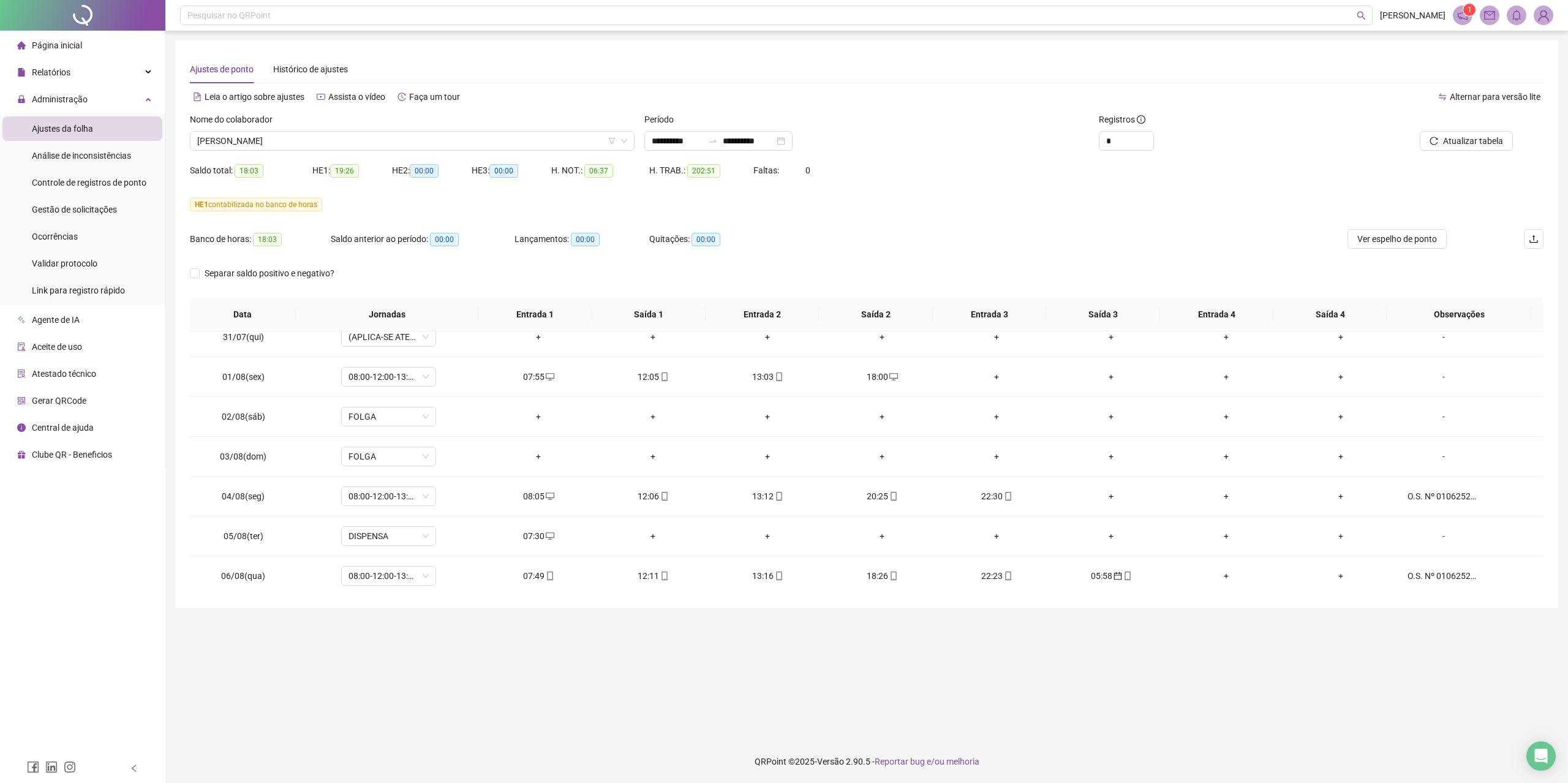
scroll to position [407, 0]
click at [545, 544] on icon "desktop" at bounding box center [550, 541] width 9 height 9
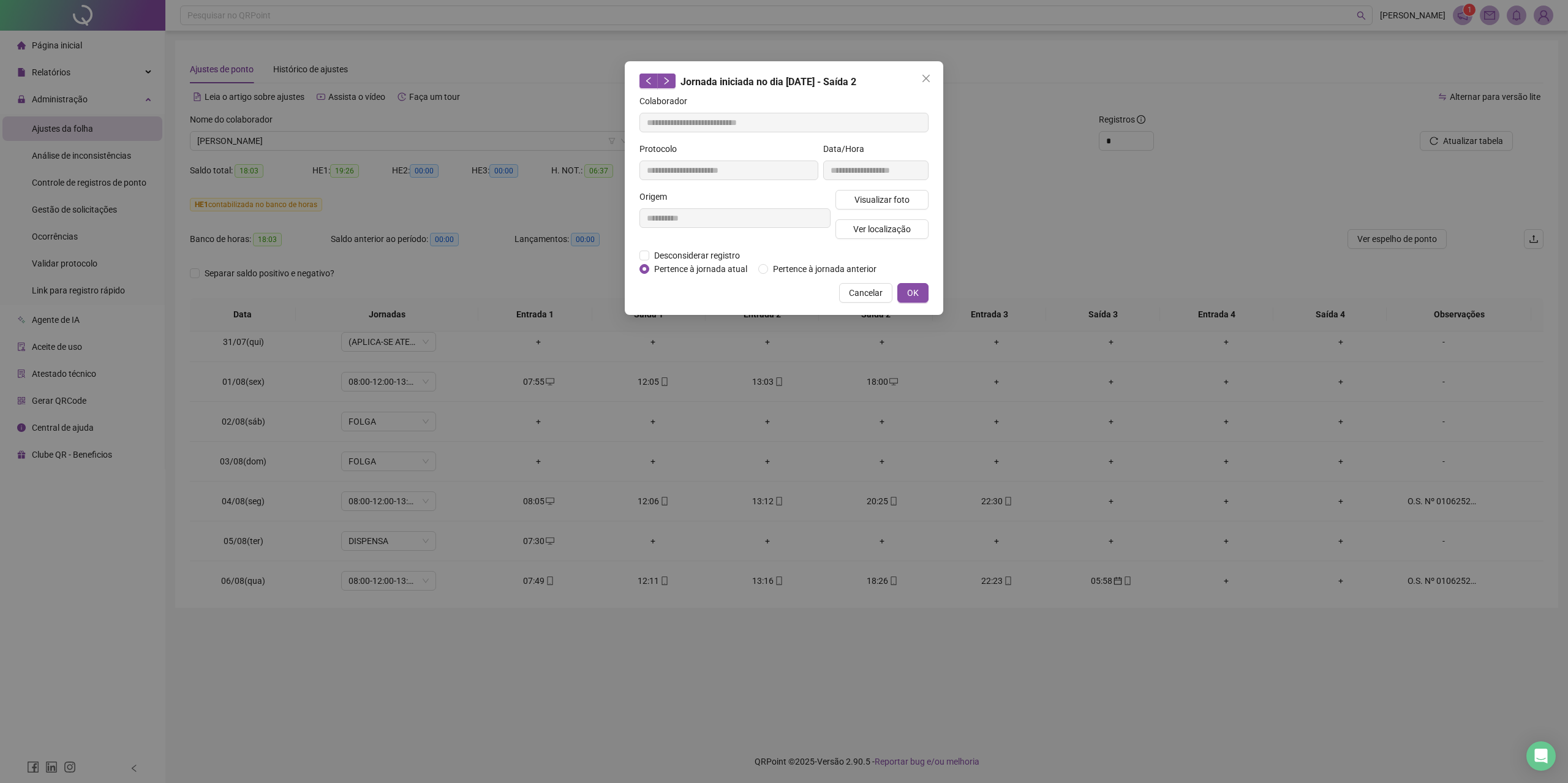
type input "**********"
click at [772, 264] on span "Pertence à jornada anterior" at bounding box center [825, 269] width 113 height 14
click at [907, 288] on span "OK" at bounding box center [913, 293] width 12 height 14
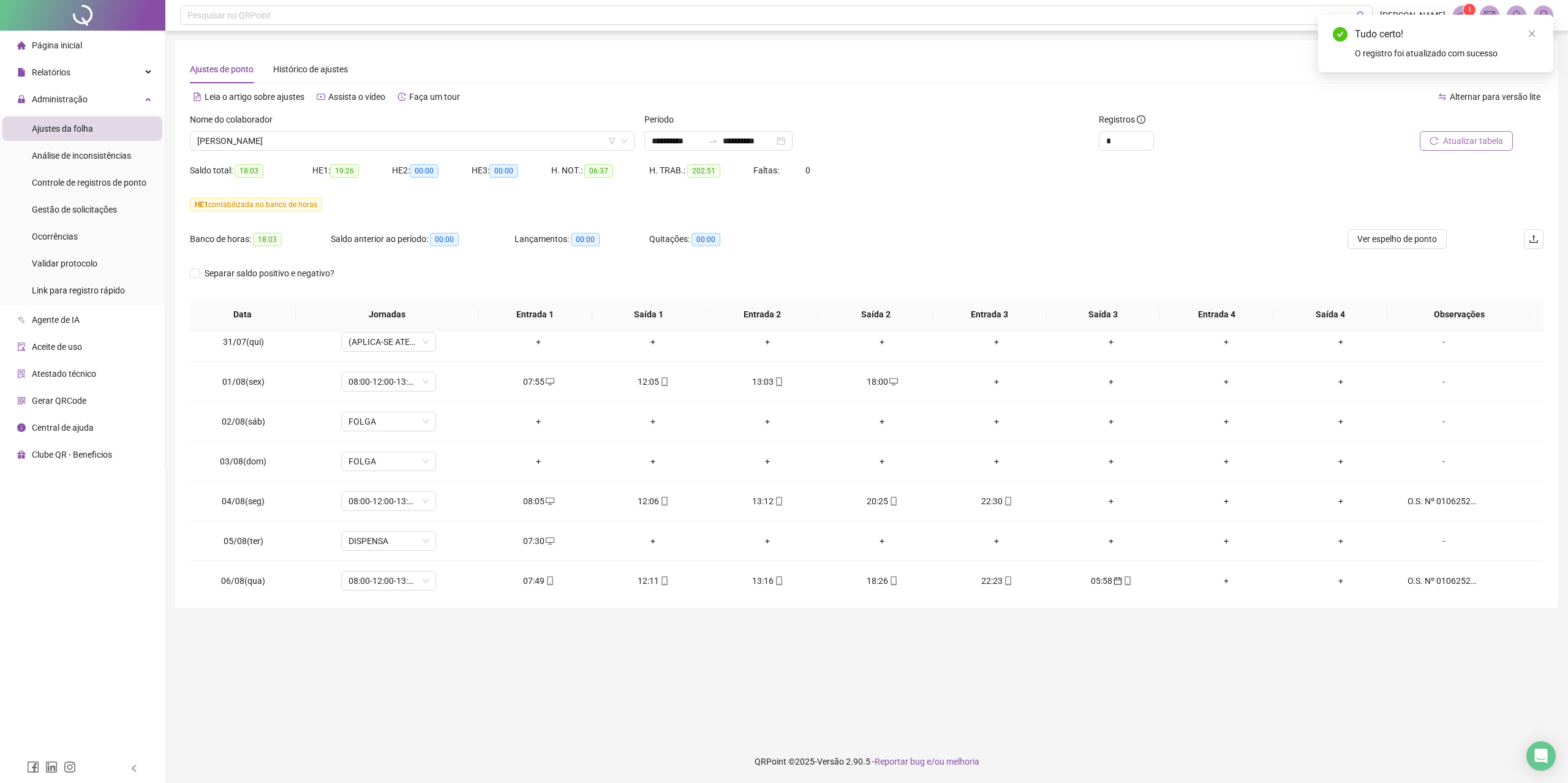
click at [1458, 141] on span "Atualizar tabela" at bounding box center [1473, 141] width 60 height 14
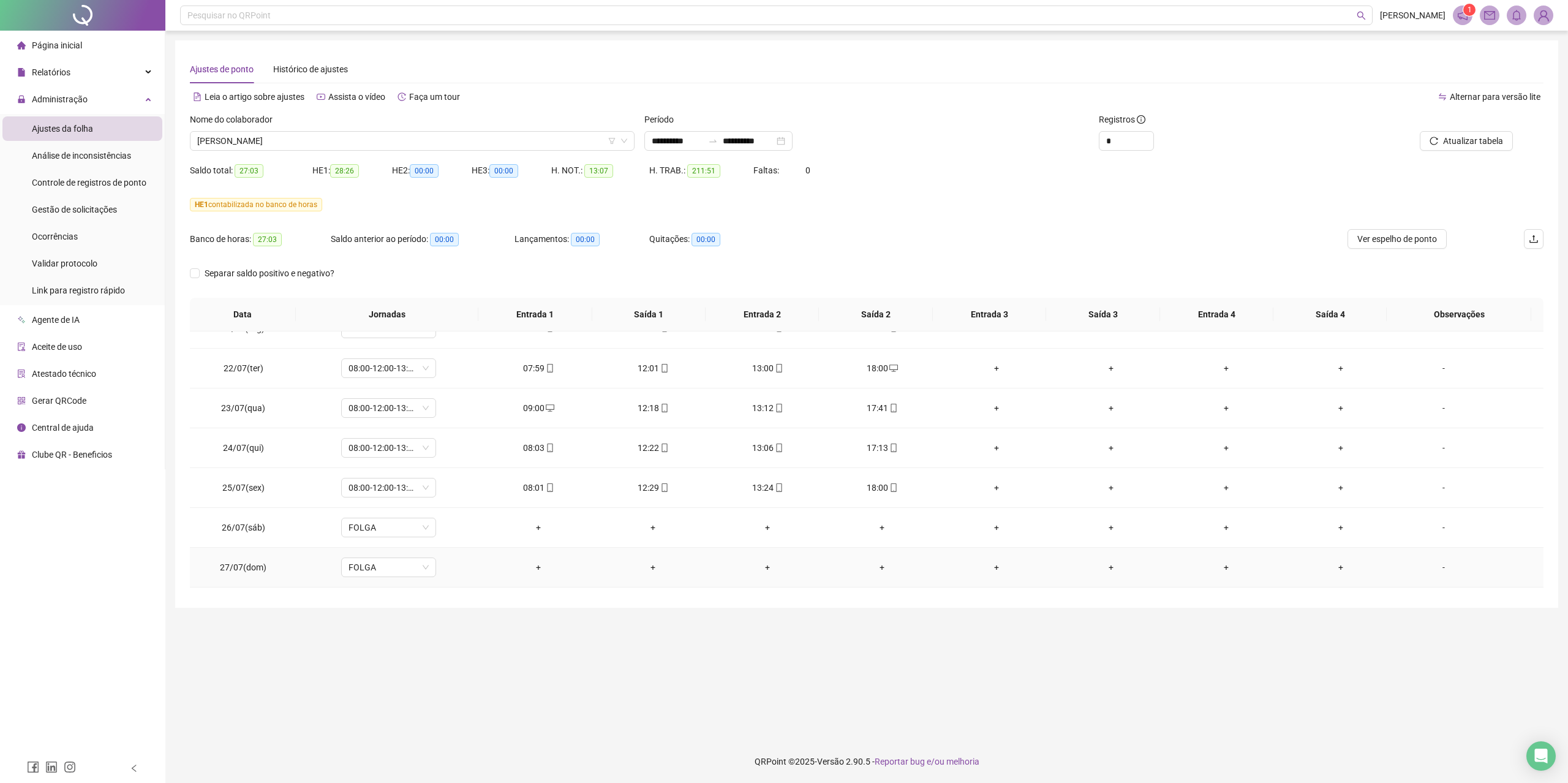
scroll to position [0, 0]
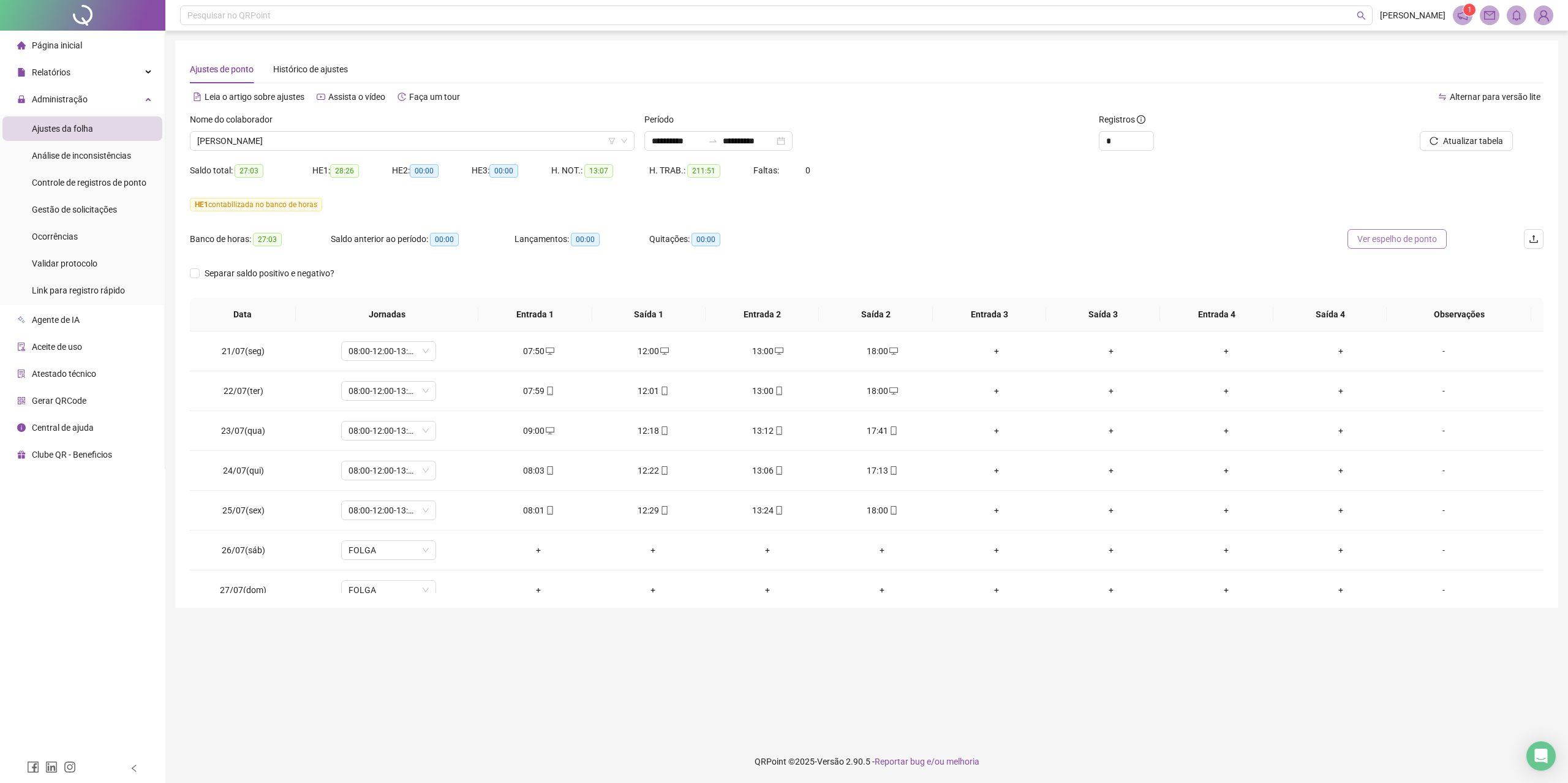
click at [1390, 237] on span "Ver espelho de ponto" at bounding box center [1396, 239] width 80 height 14
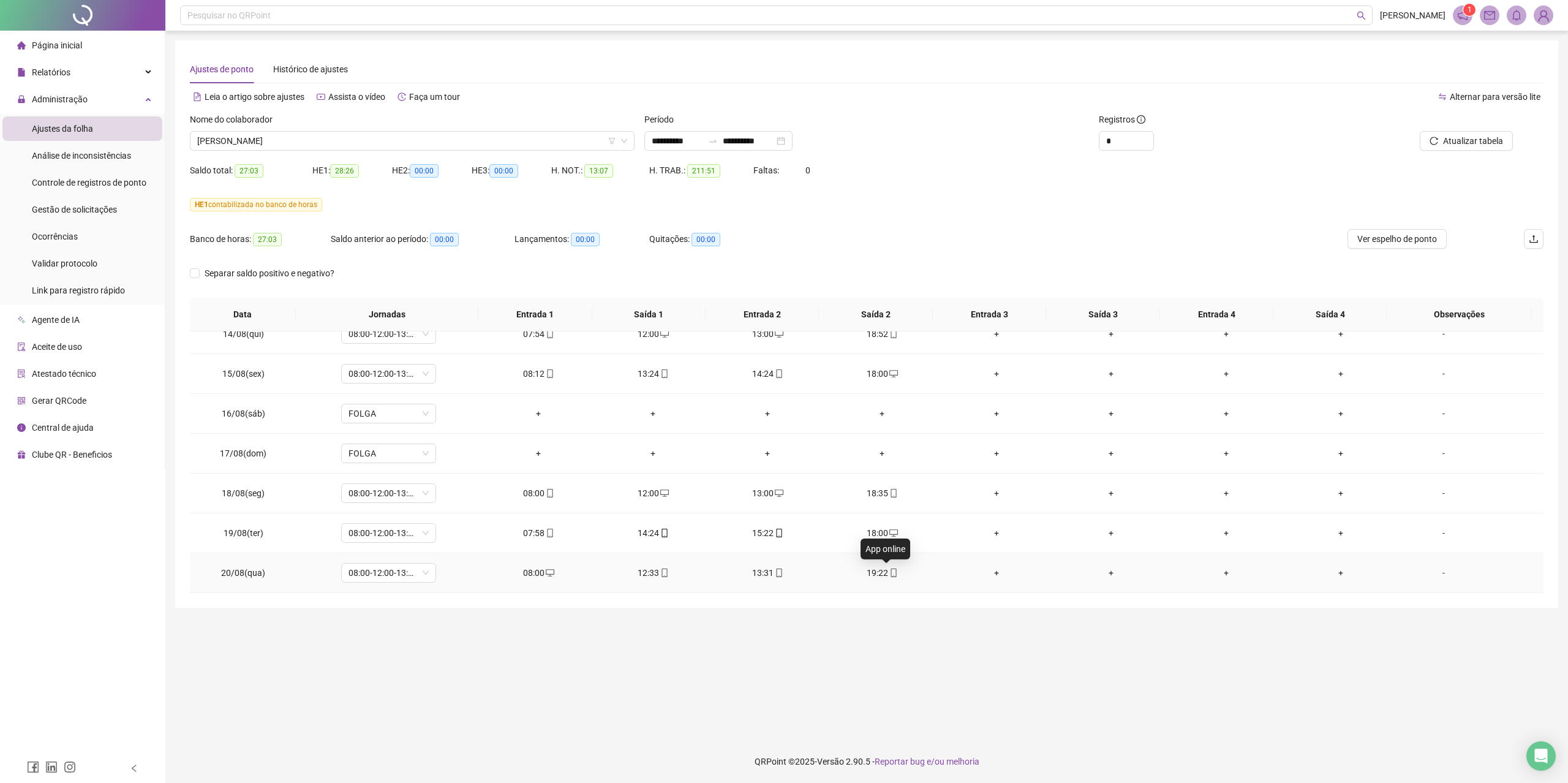
click at [890, 573] on icon "mobile" at bounding box center [894, 573] width 9 height 9
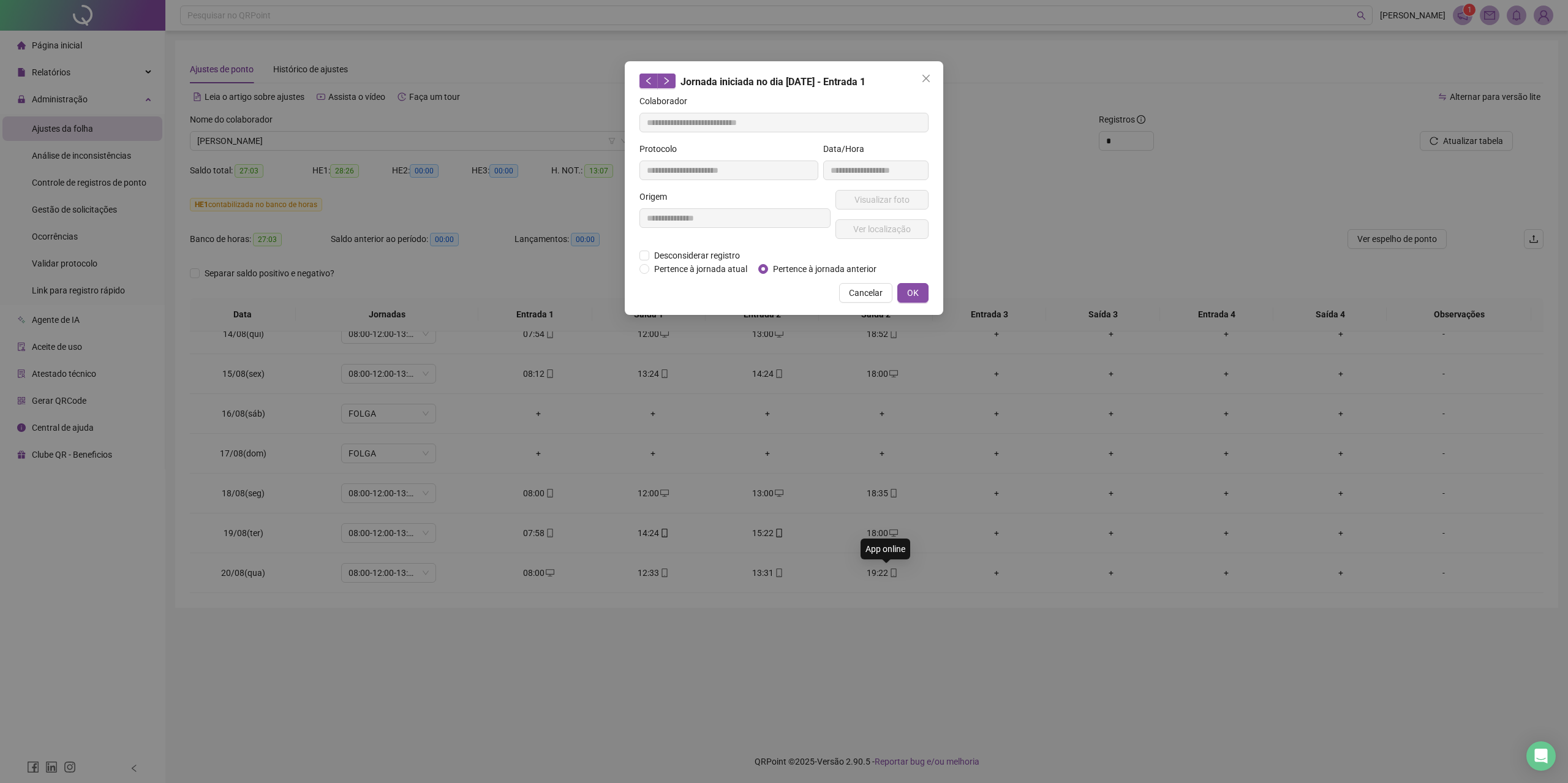
type input "**********"
click at [878, 207] on button "Visualizar foto" at bounding box center [882, 199] width 93 height 19
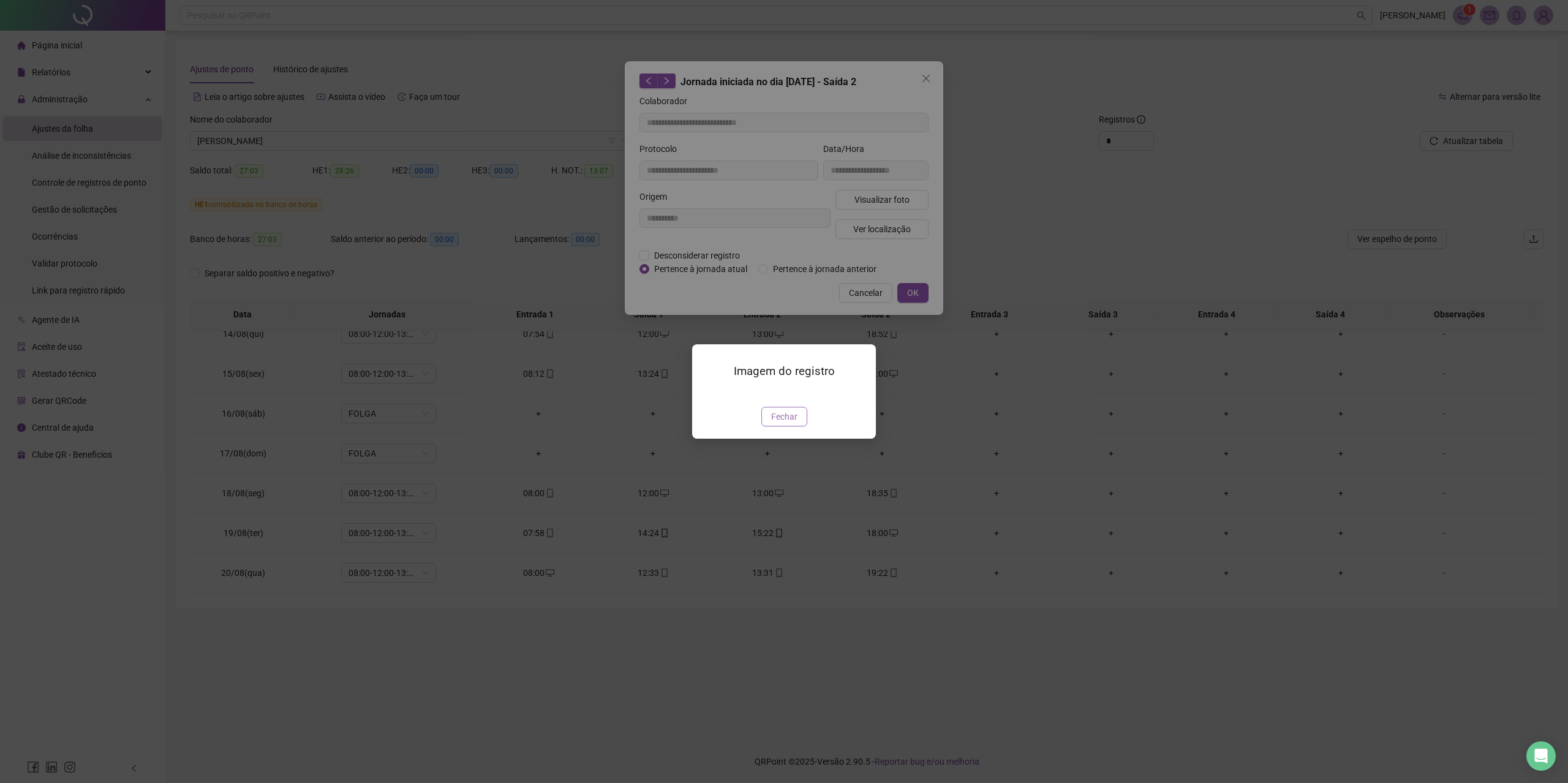
click at [795, 423] on span "Fechar" at bounding box center [784, 417] width 26 height 14
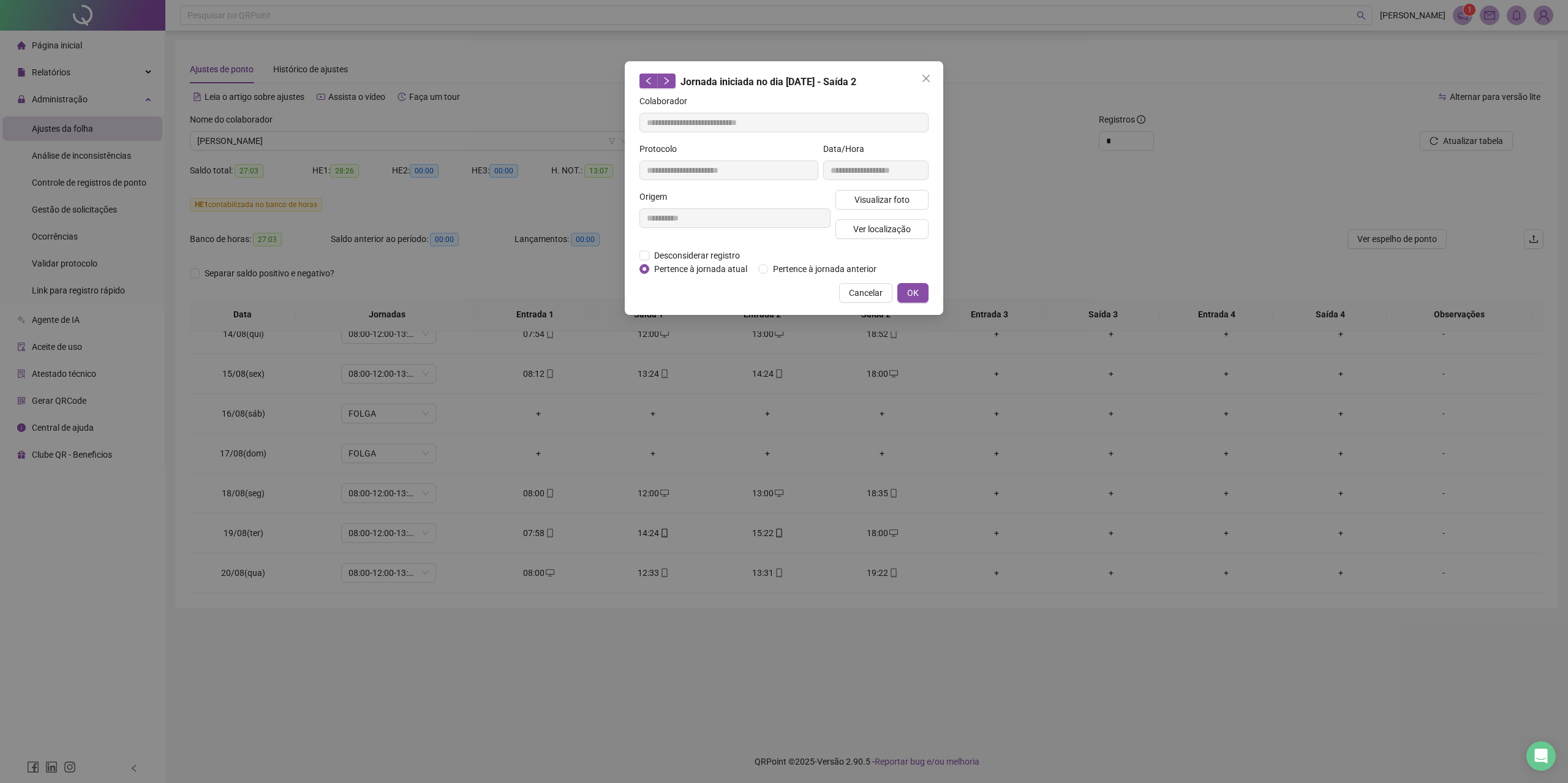
click at [870, 239] on div "Visualizar foto Ver localização" at bounding box center [882, 219] width 98 height 59
click at [873, 232] on span "Ver localização" at bounding box center [882, 229] width 58 height 14
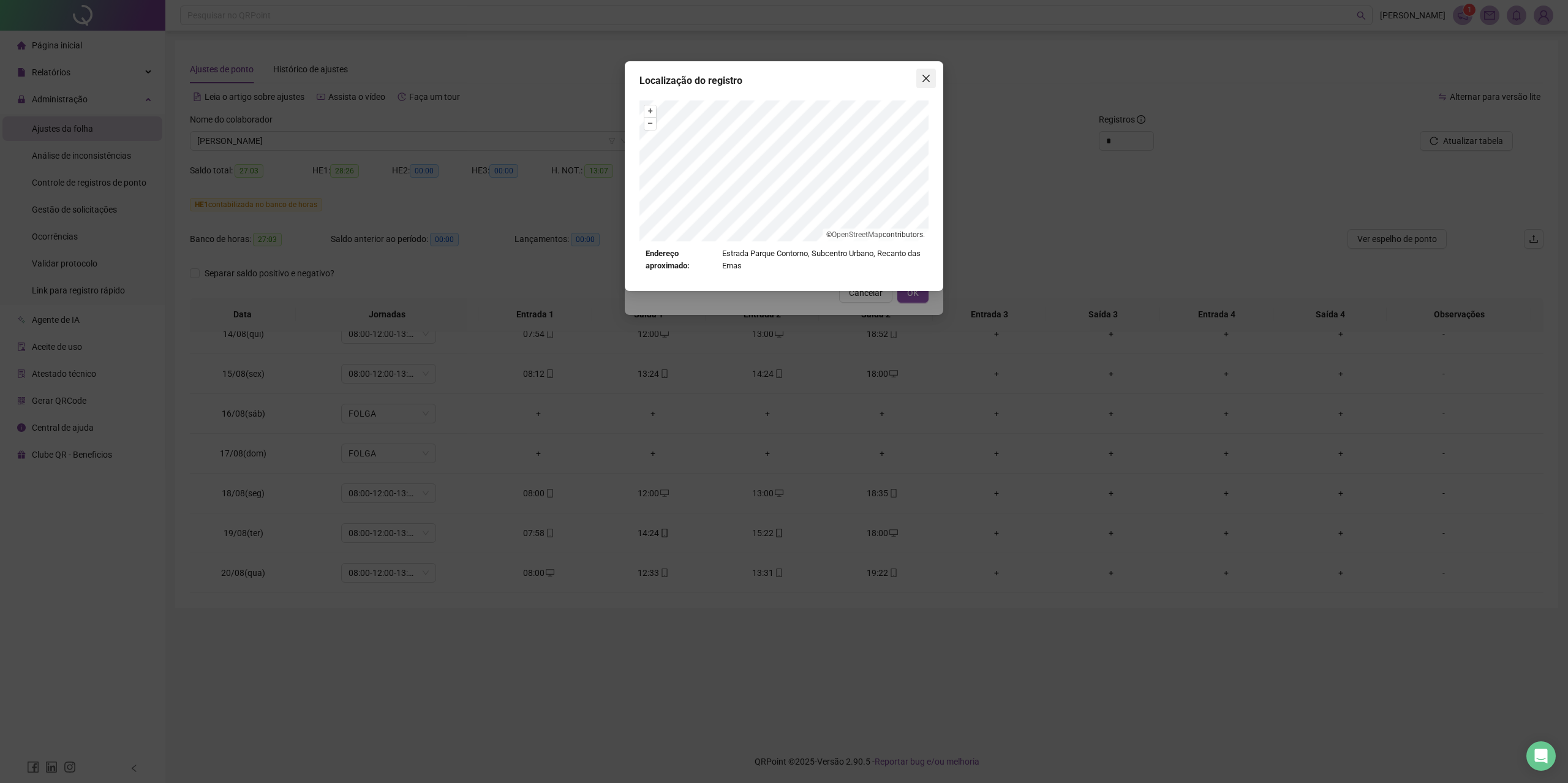
click at [927, 78] on icon "close" at bounding box center [926, 78] width 10 height 10
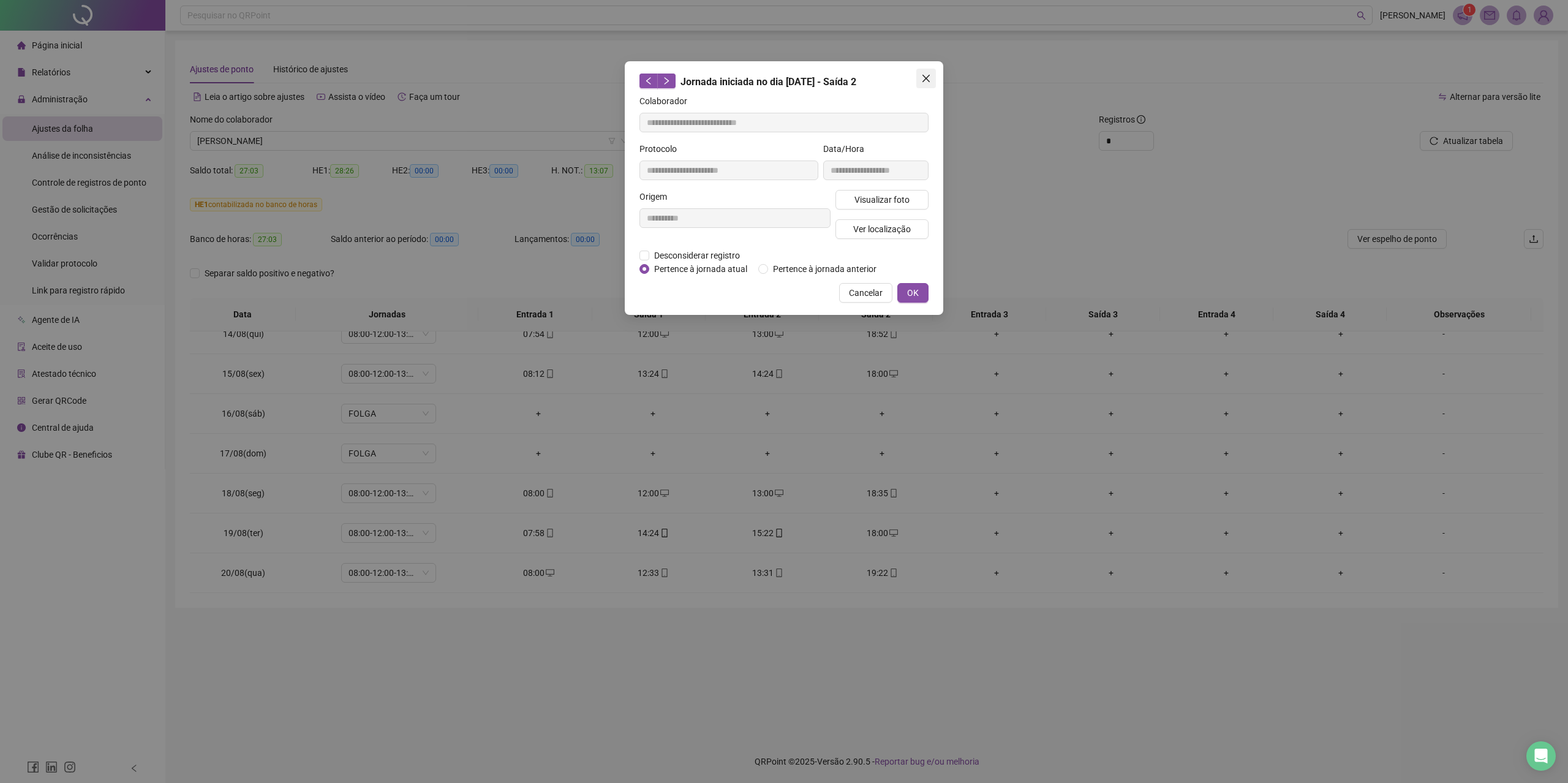
click at [924, 81] on icon "close" at bounding box center [926, 78] width 8 height 8
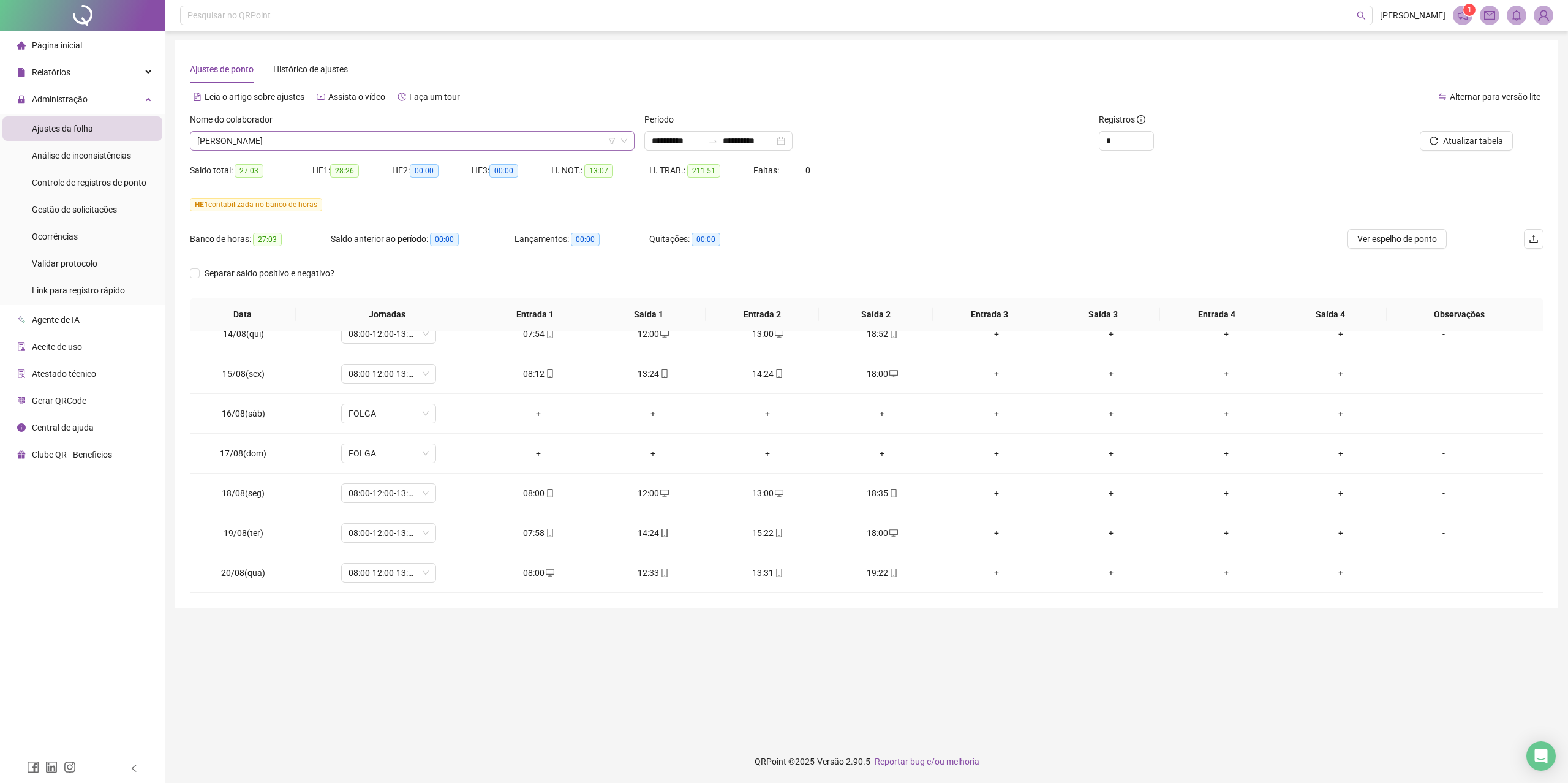
click at [336, 135] on span "[PERSON_NAME]" at bounding box center [412, 140] width 430 height 18
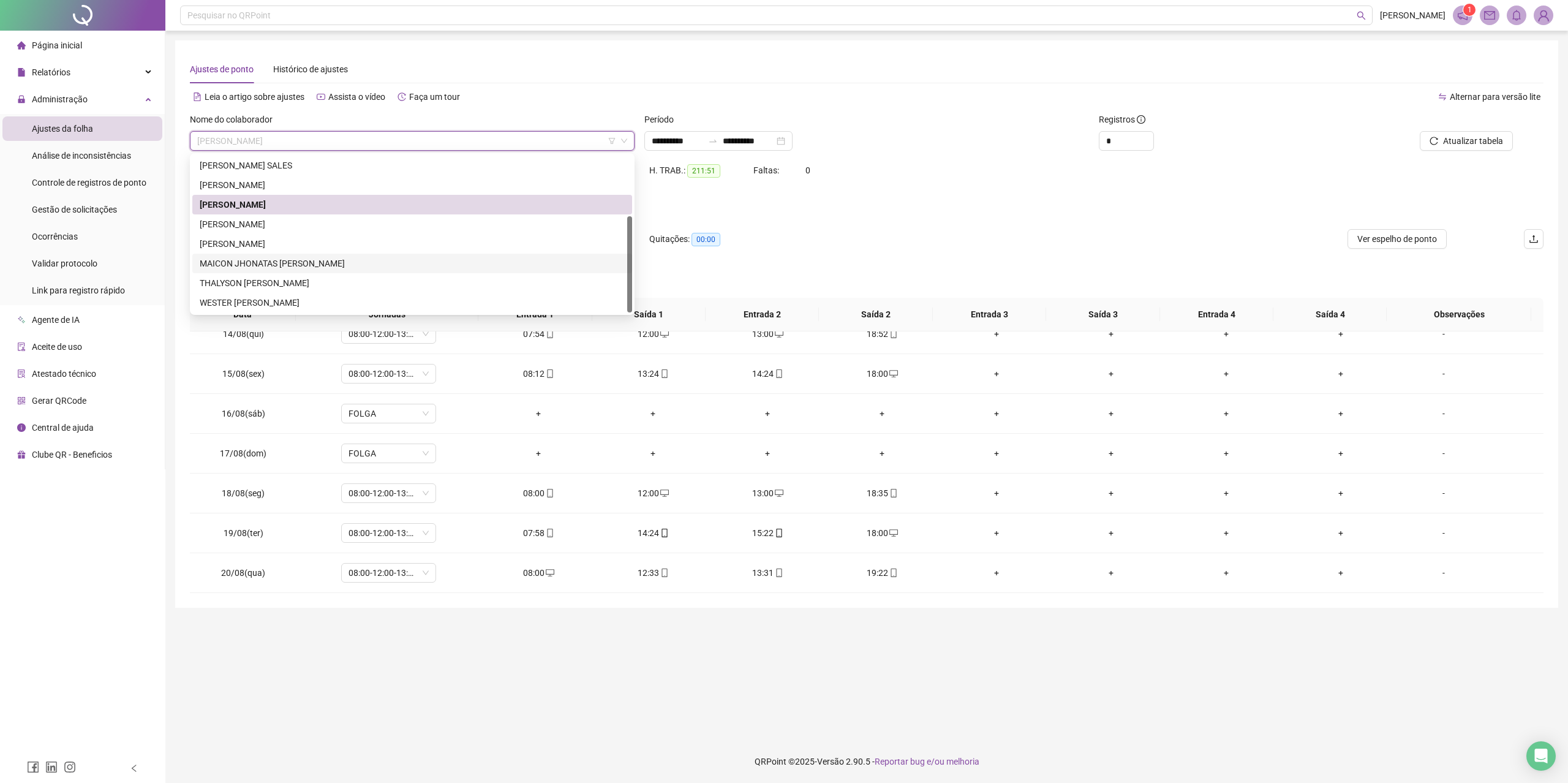
click at [273, 261] on div "MAICON JHONATAS [PERSON_NAME]" at bounding box center [412, 264] width 425 height 14
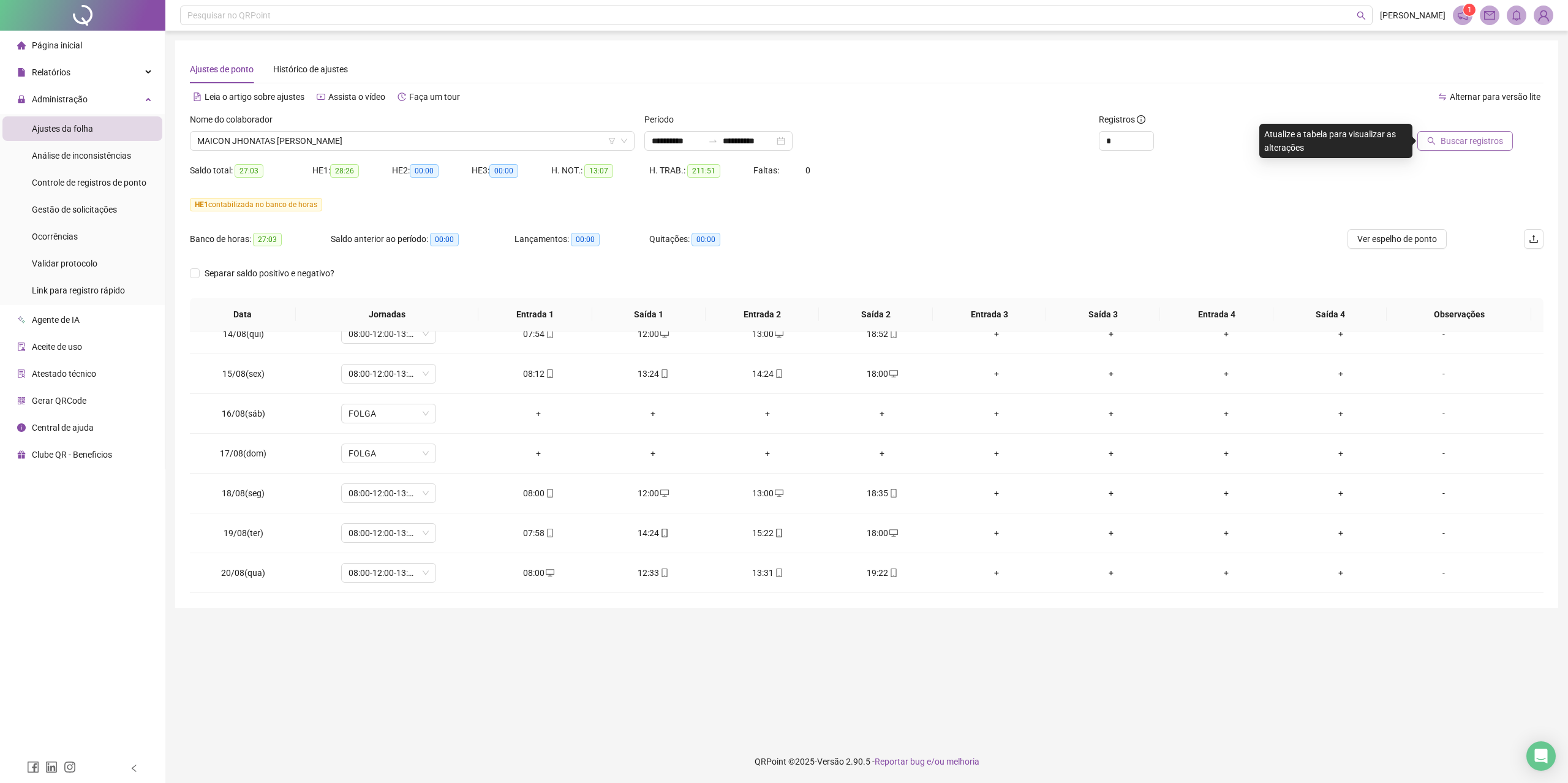
click at [1439, 142] on button "Buscar registros" at bounding box center [1465, 140] width 96 height 19
click at [449, 150] on span "MAICON JHONATAS [PERSON_NAME]" at bounding box center [412, 140] width 430 height 18
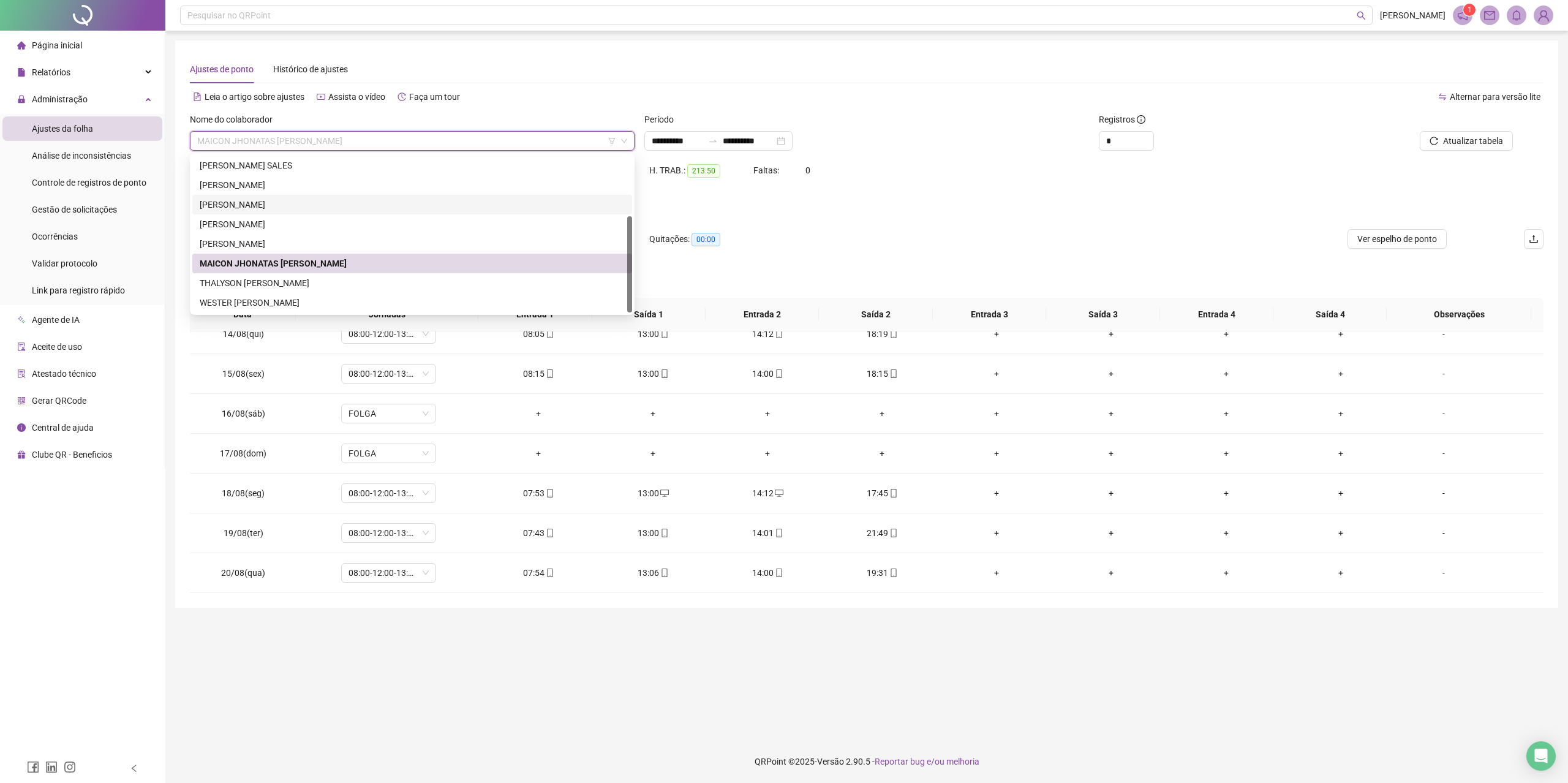
click at [244, 202] on div "[PERSON_NAME]" at bounding box center [412, 205] width 425 height 14
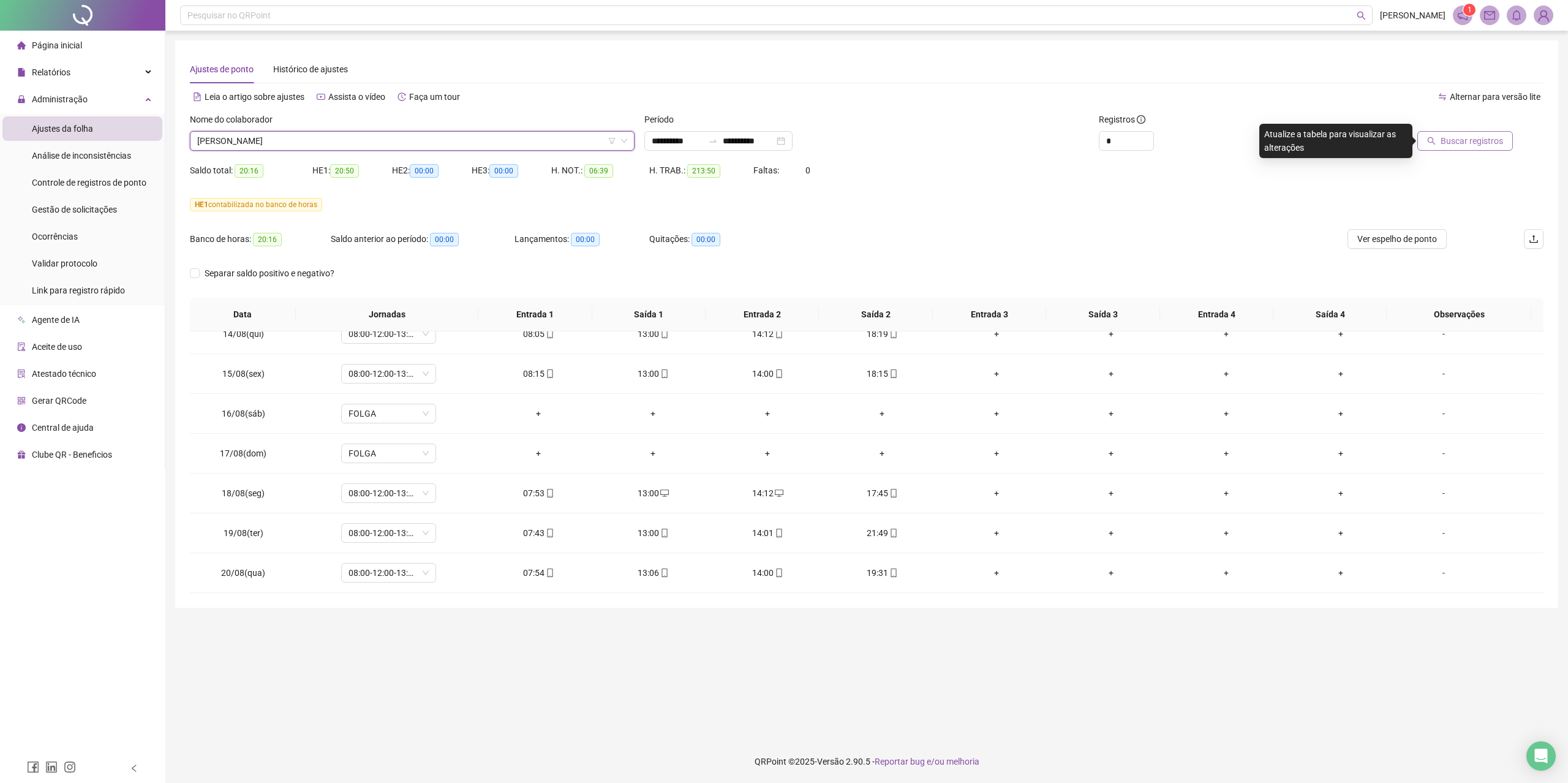
click at [1440, 143] on button "Buscar registros" at bounding box center [1465, 140] width 96 height 19
click at [321, 147] on span "[PERSON_NAME]" at bounding box center [412, 140] width 430 height 18
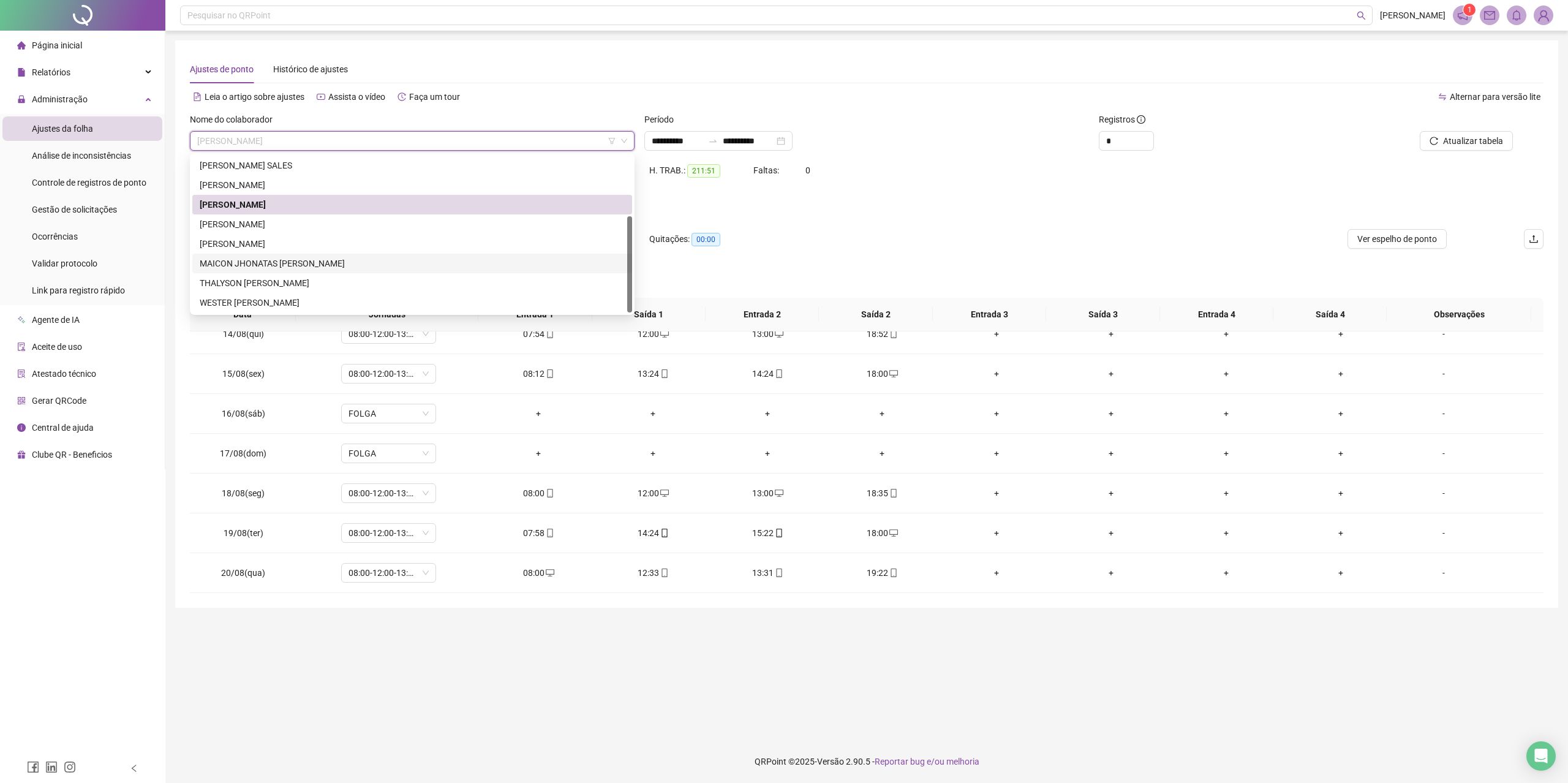
click at [279, 270] on div "MAICON JHONATAS [PERSON_NAME]" at bounding box center [412, 263] width 440 height 19
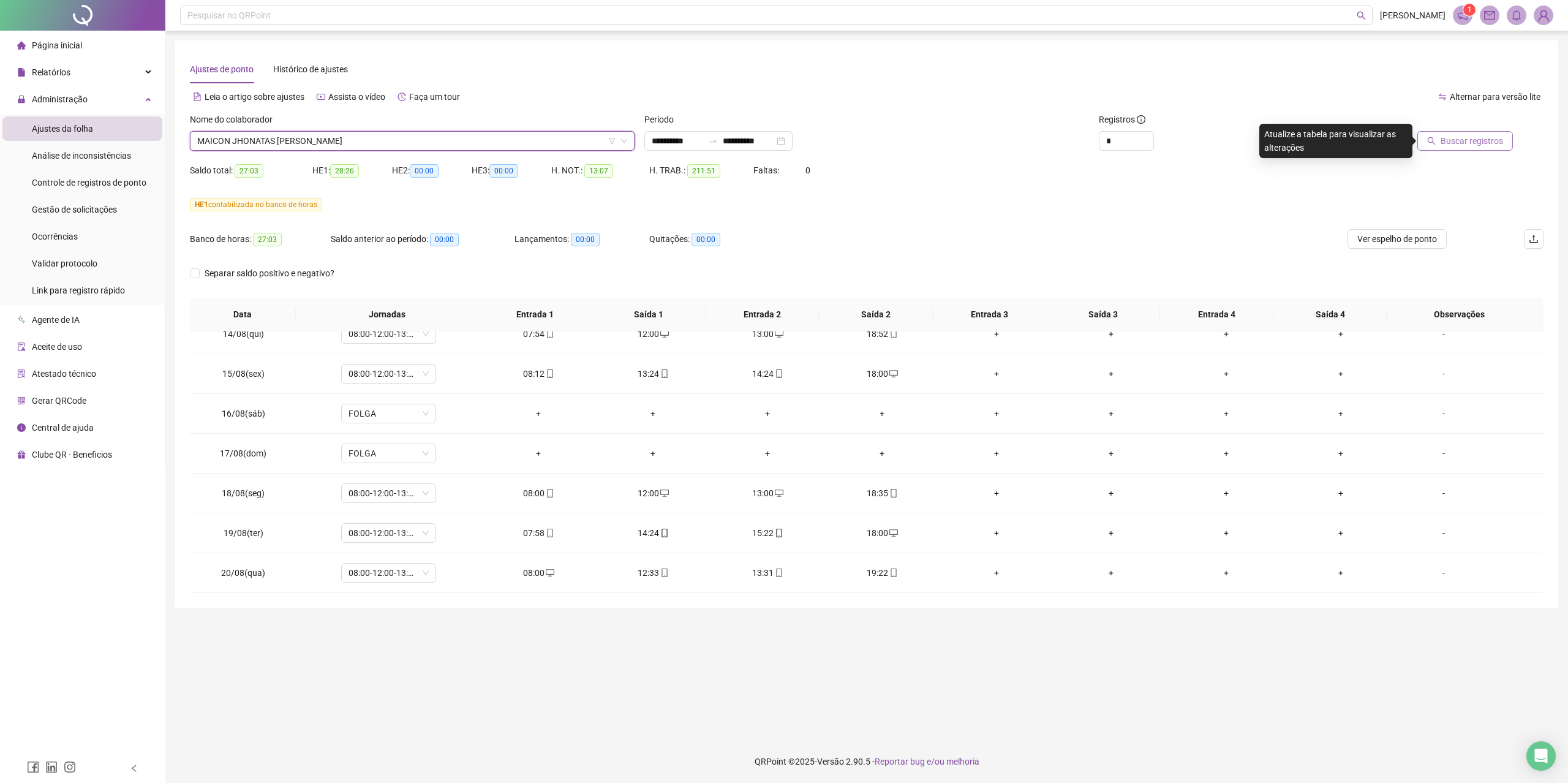
click at [1458, 148] on button "Buscar registros" at bounding box center [1465, 140] width 96 height 19
click at [403, 141] on span "MAICON JHONATAS [PERSON_NAME]" at bounding box center [412, 140] width 430 height 18
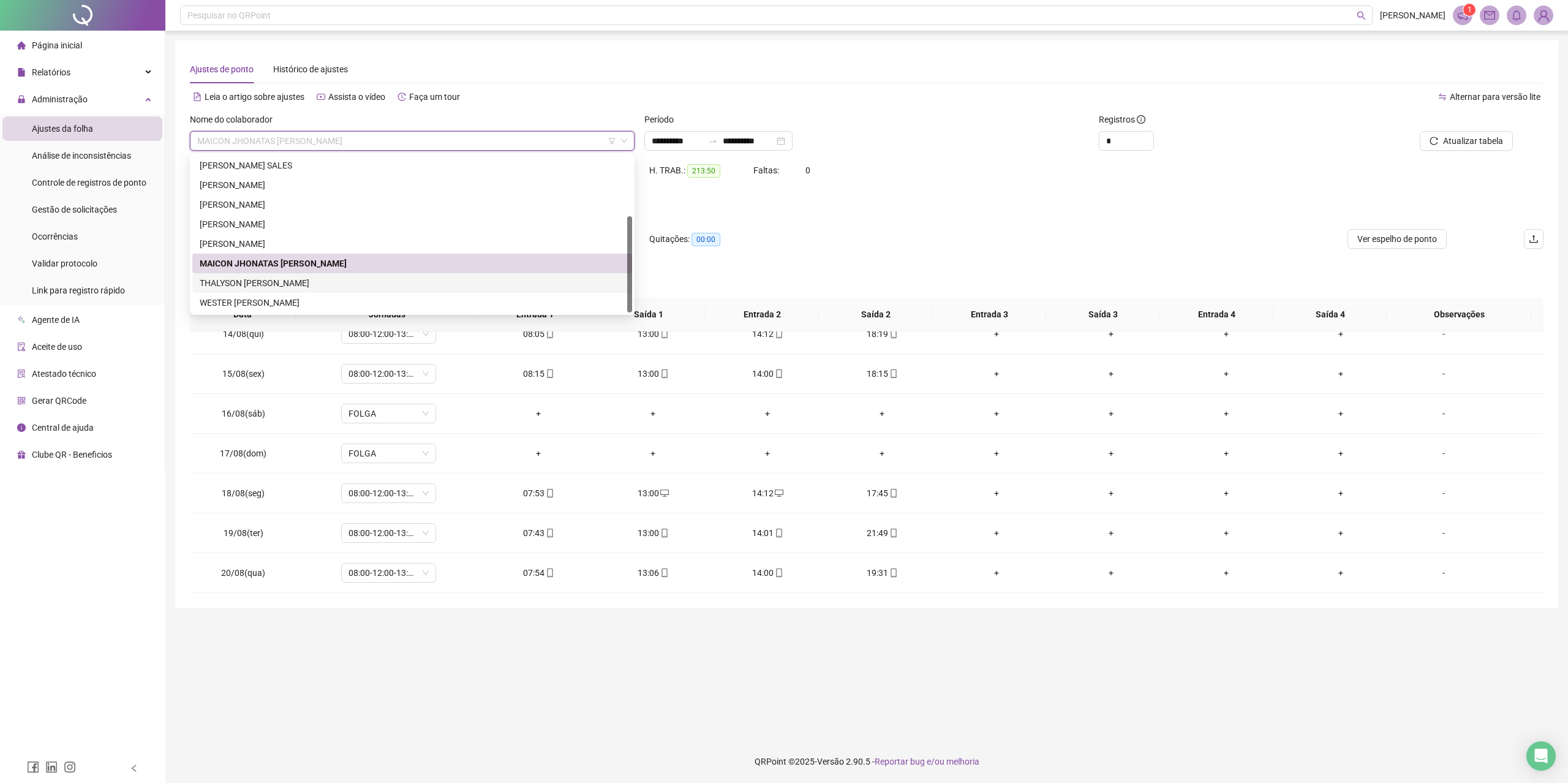
click at [368, 285] on div "THALYSON [PERSON_NAME]" at bounding box center [412, 283] width 425 height 14
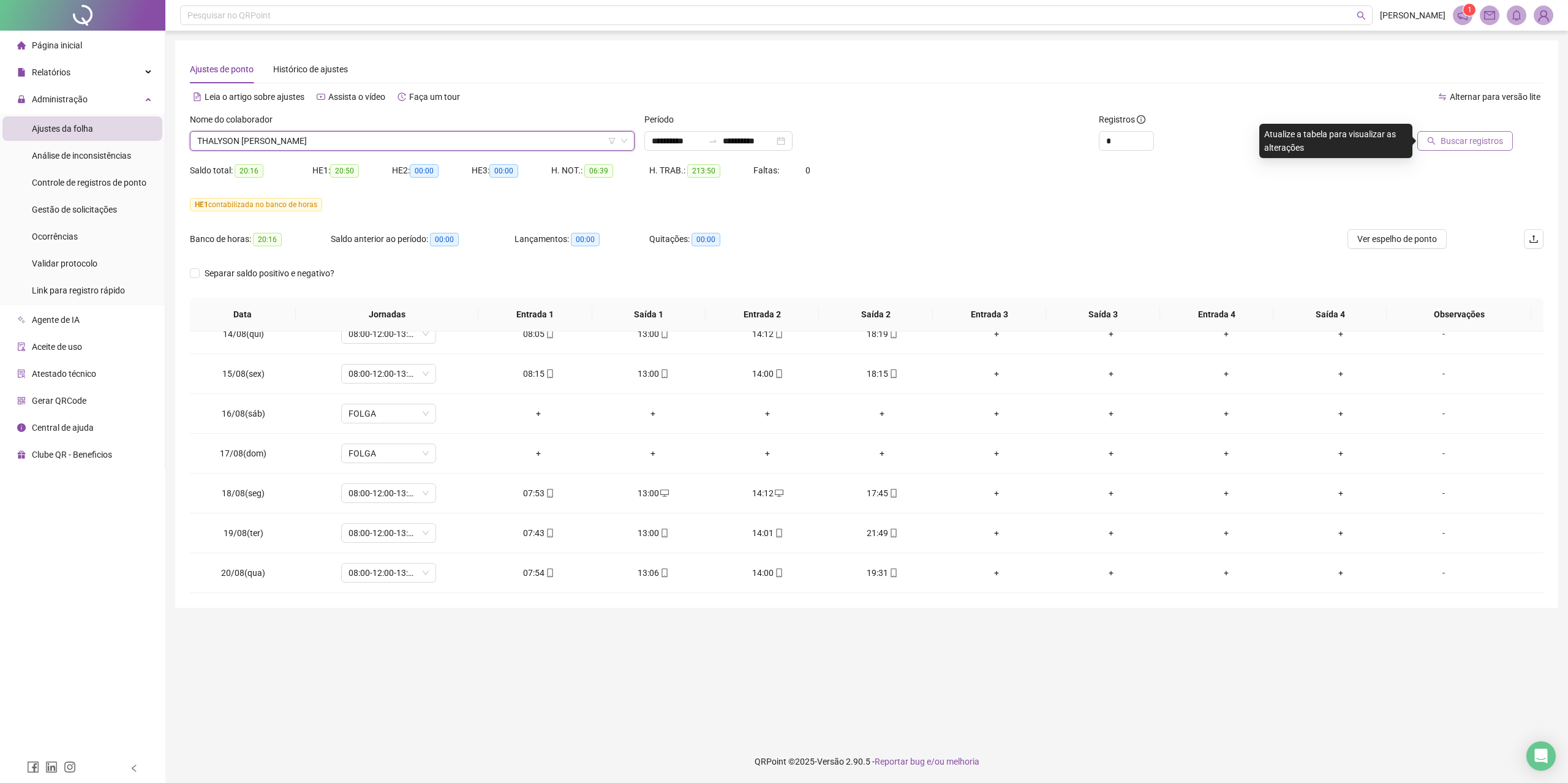
click at [1458, 140] on span "Buscar registros" at bounding box center [1472, 141] width 63 height 14
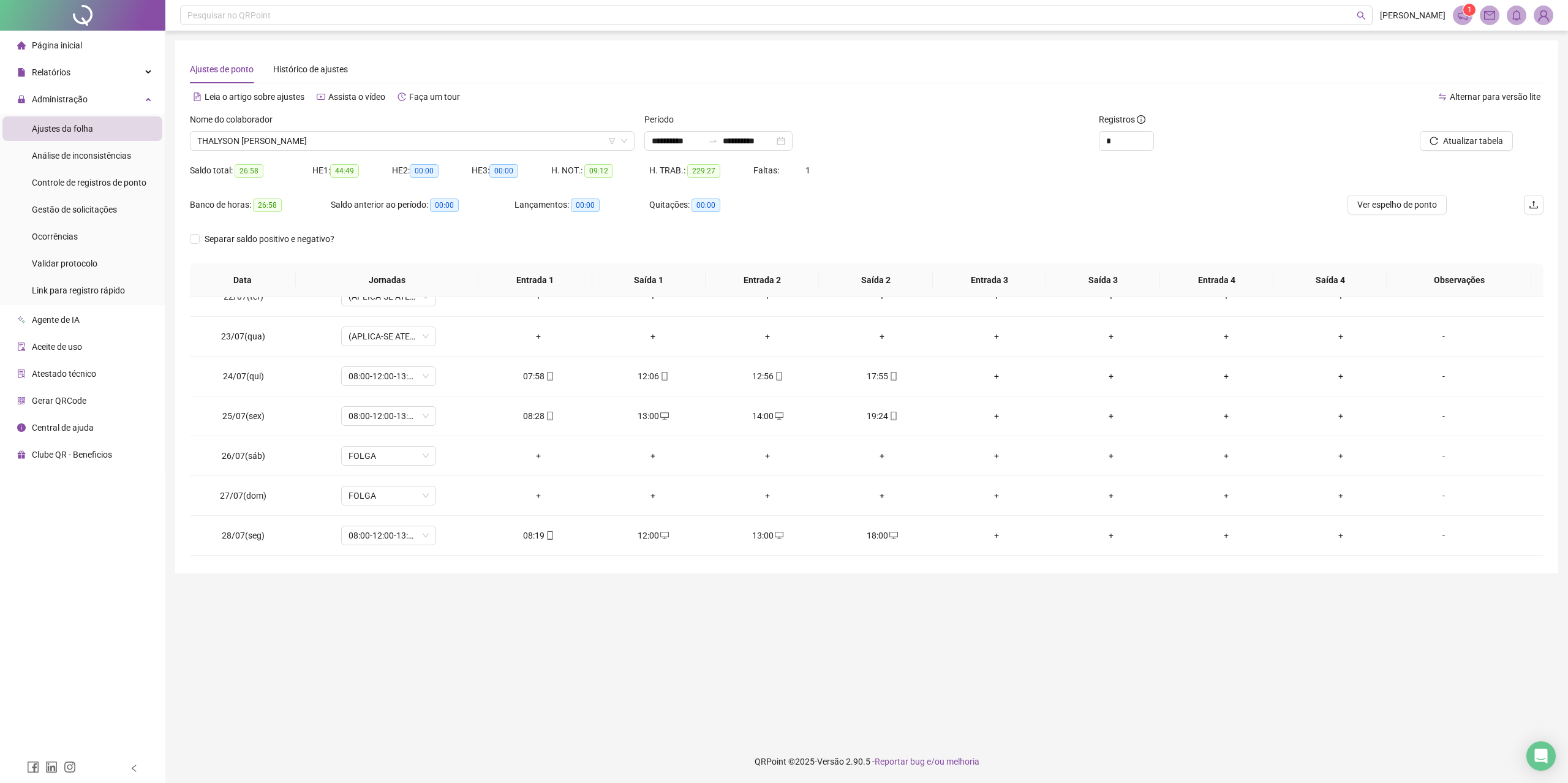
scroll to position [0, 0]
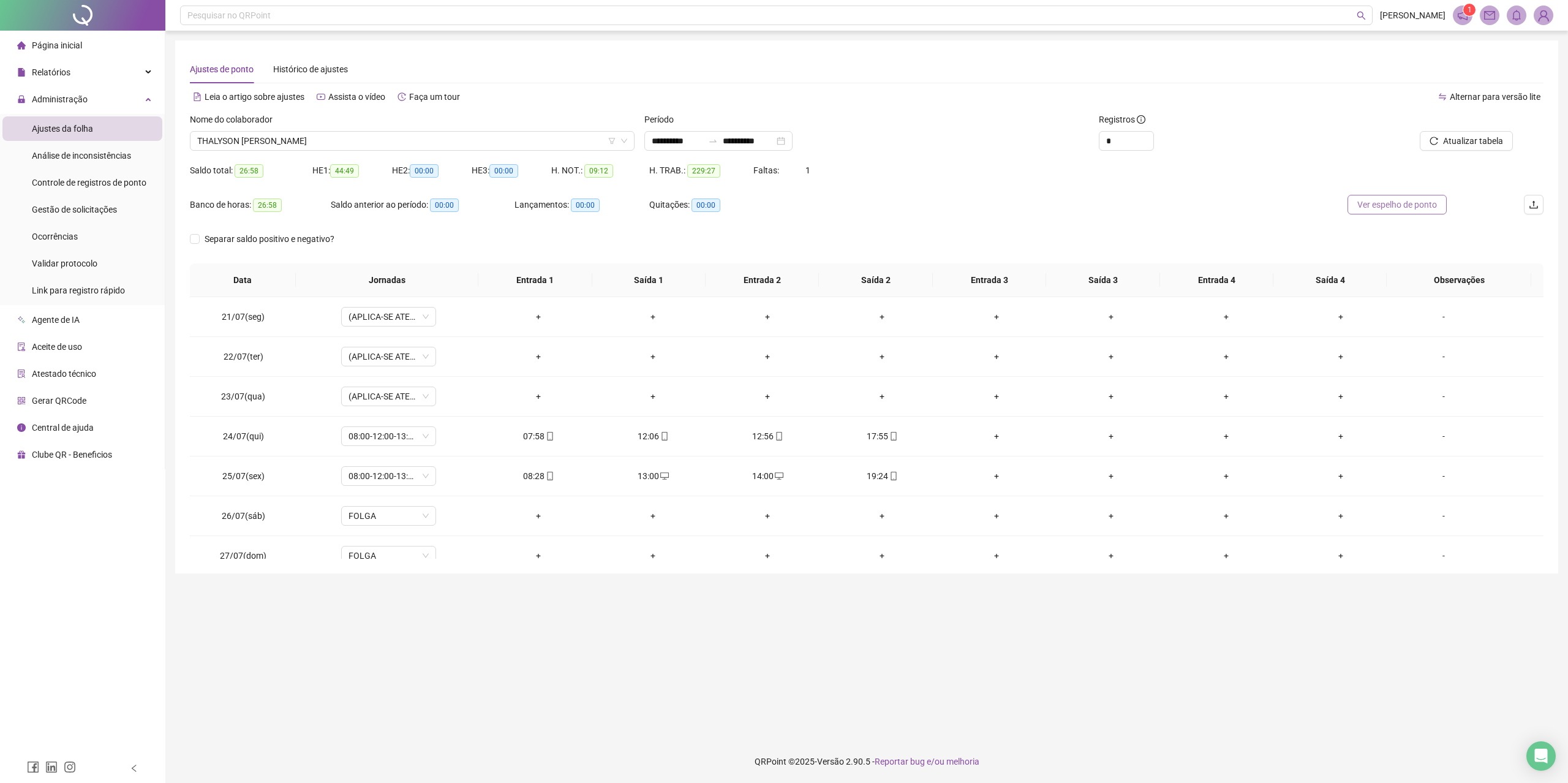
click at [1394, 205] on span "Ver espelho de ponto" at bounding box center [1396, 205] width 80 height 14
click at [897, 474] on div "19:24" at bounding box center [882, 476] width 95 height 14
click at [889, 474] on icon "mobile" at bounding box center [894, 476] width 9 height 9
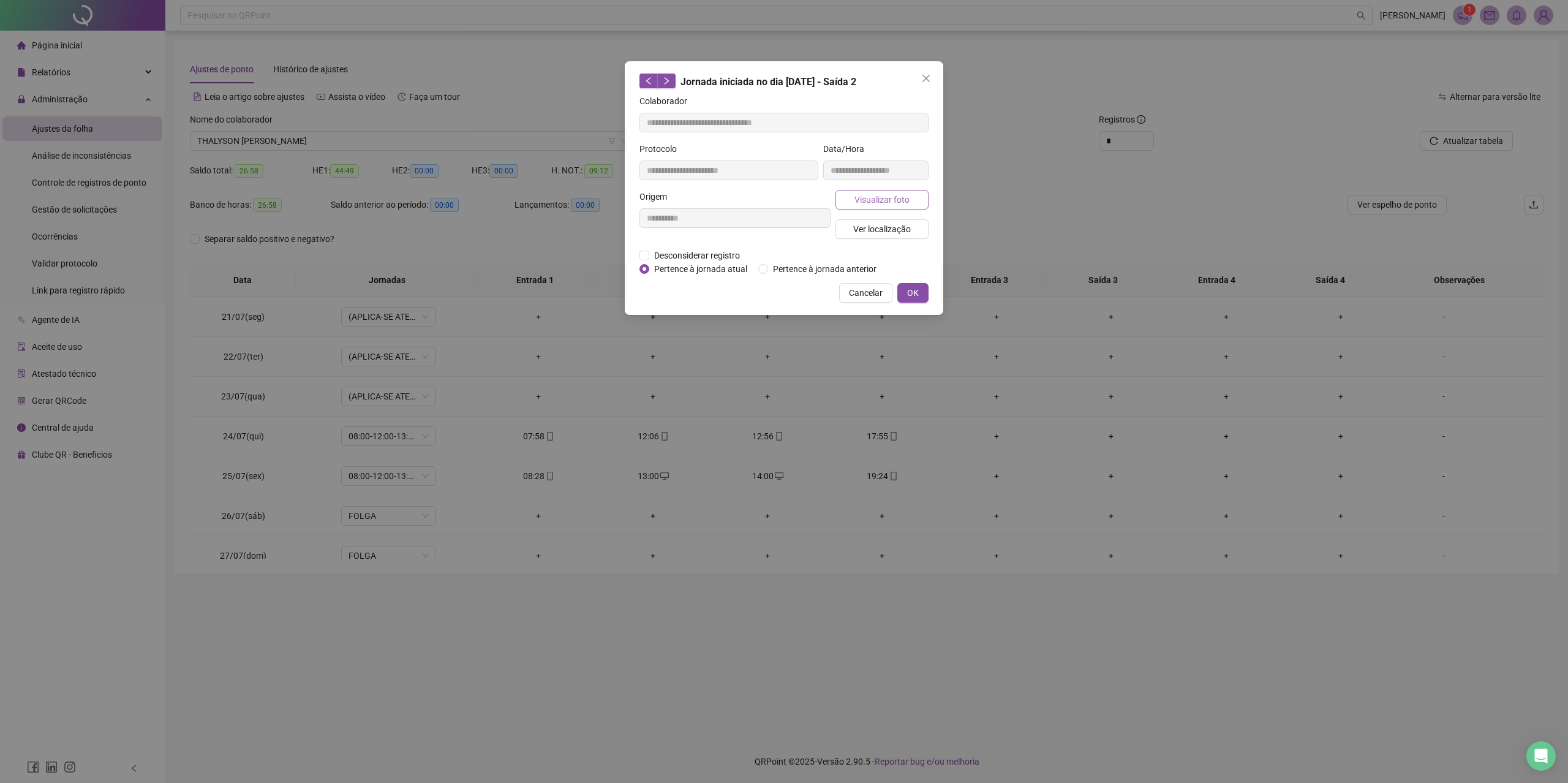
click at [856, 204] on span "Visualizar foto" at bounding box center [882, 200] width 55 height 14
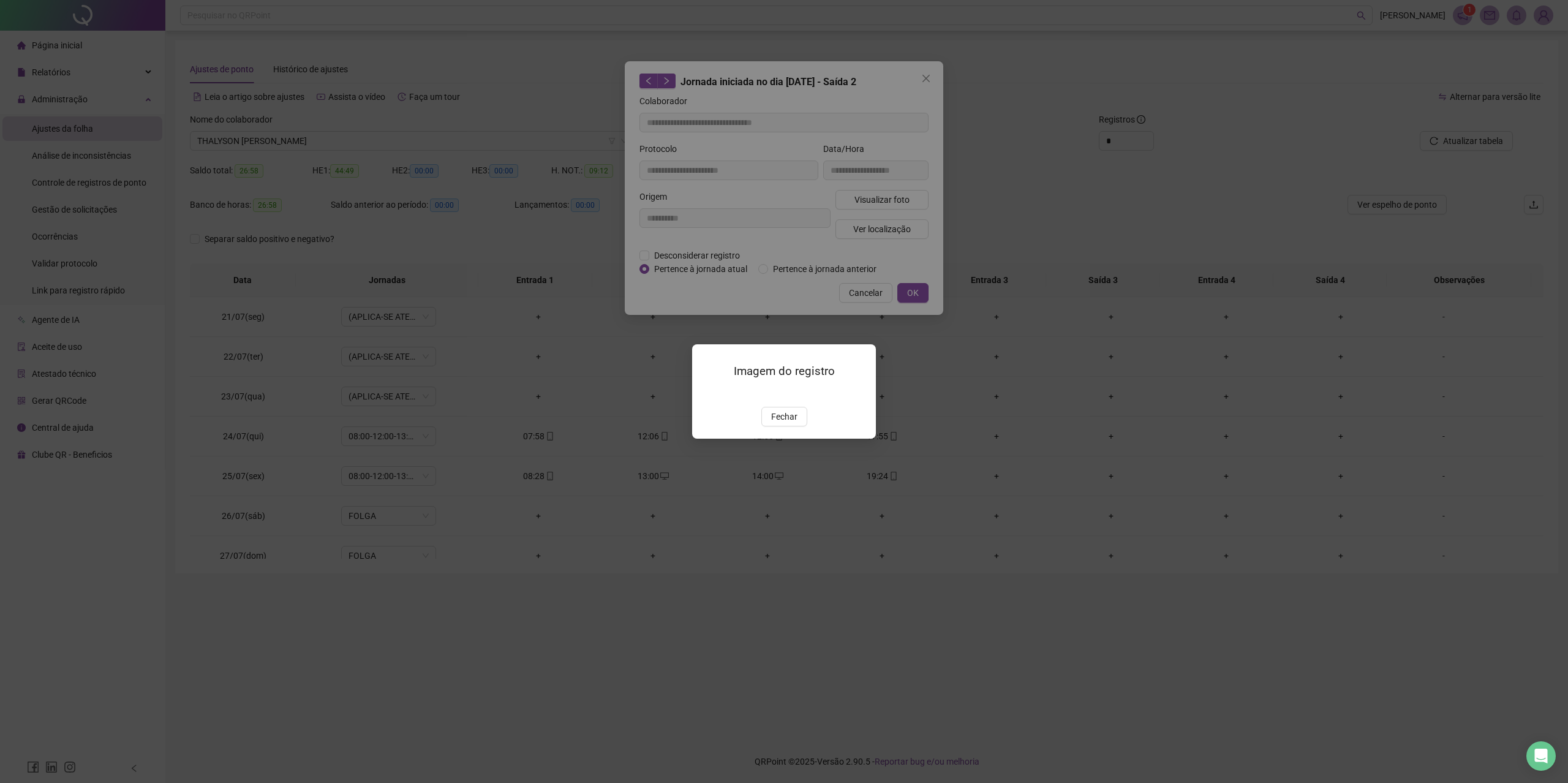
click at [707, 393] on img at bounding box center [707, 393] width 0 height 0
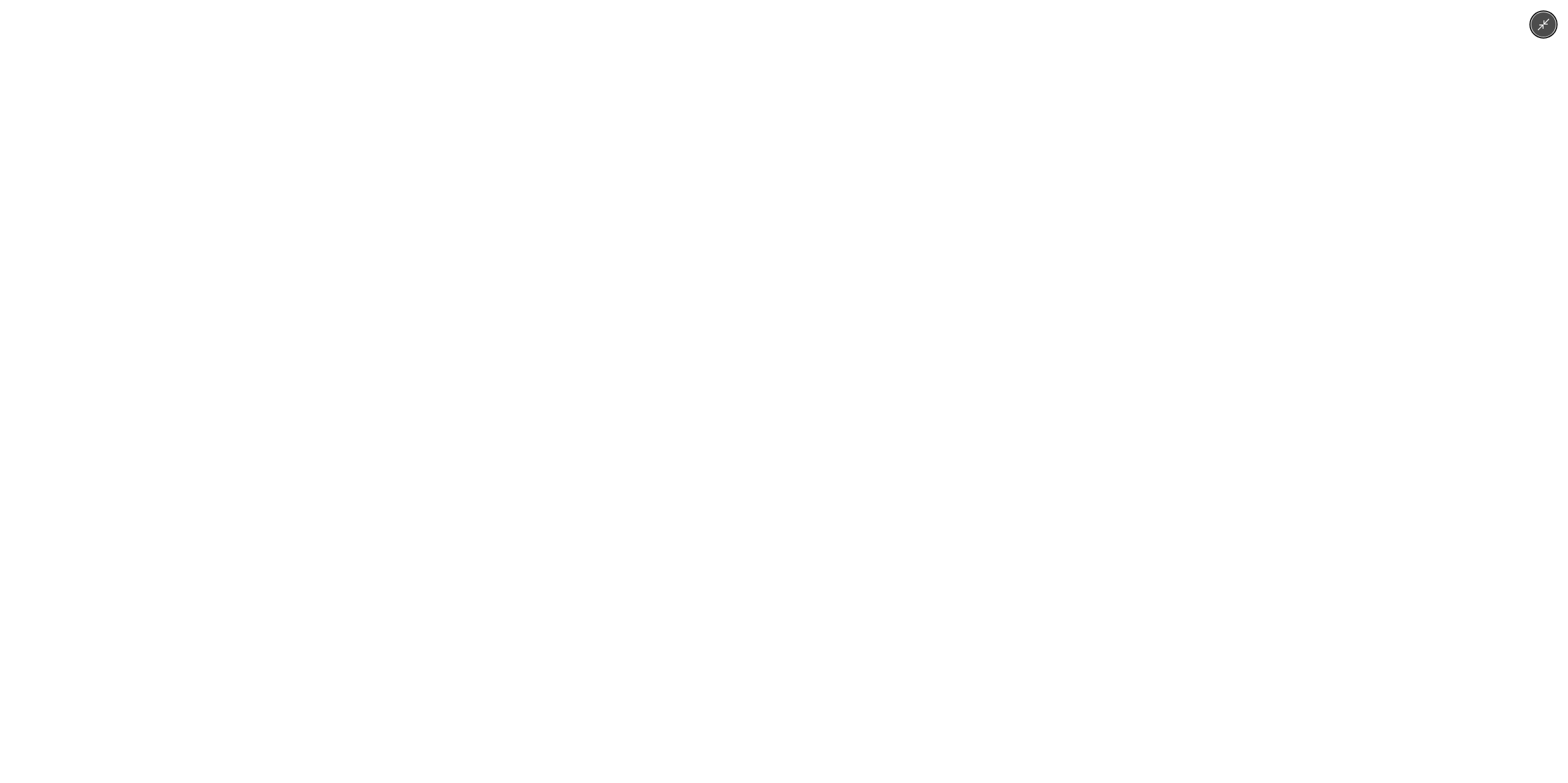
click at [733, 427] on img at bounding box center [784, 392] width 587 height 783
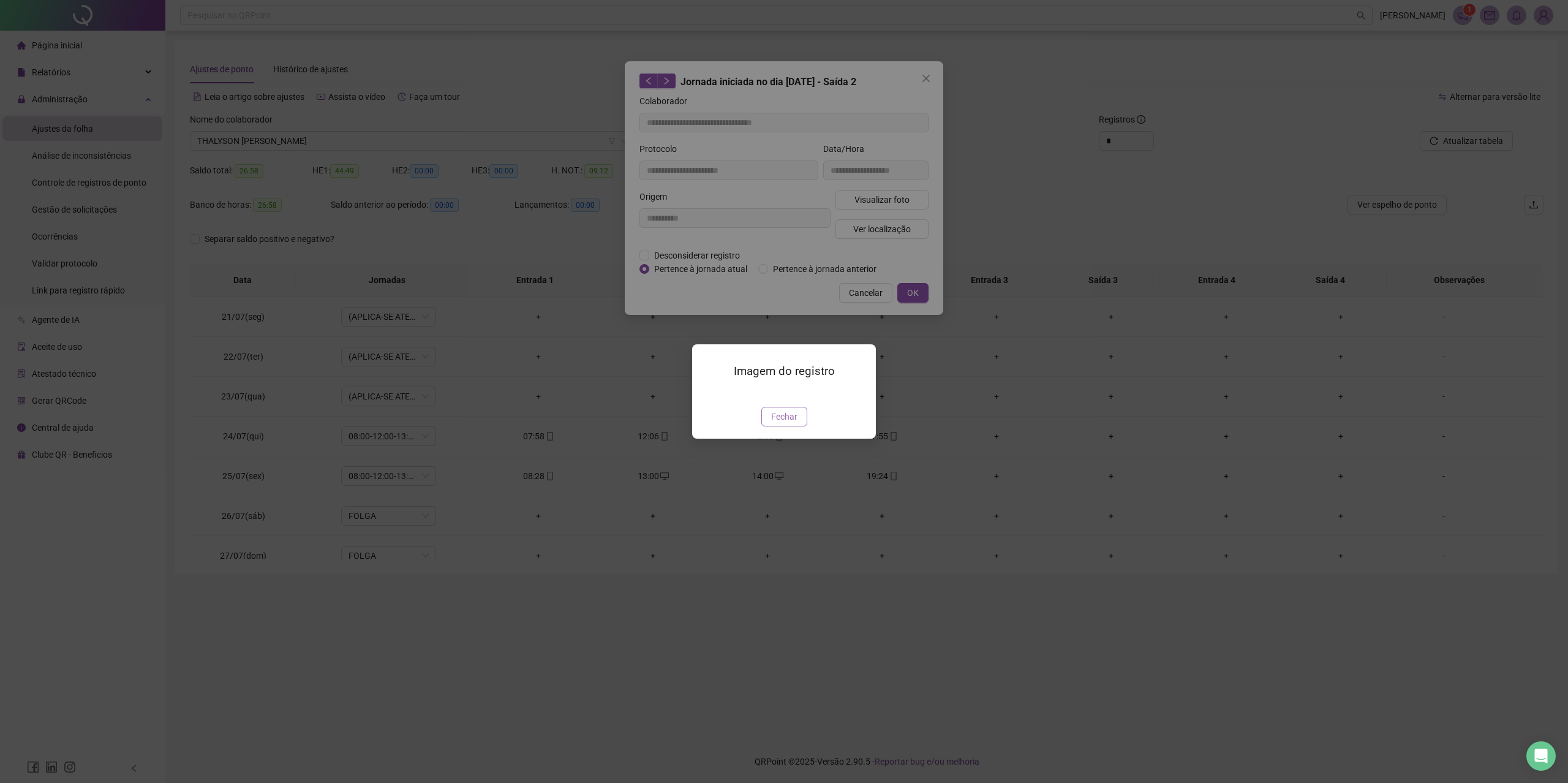
click at [790, 438] on div "Imagem do registro Fechar" at bounding box center [783, 392] width 183 height 94
click at [797, 423] on span "Fechar" at bounding box center [784, 417] width 26 height 14
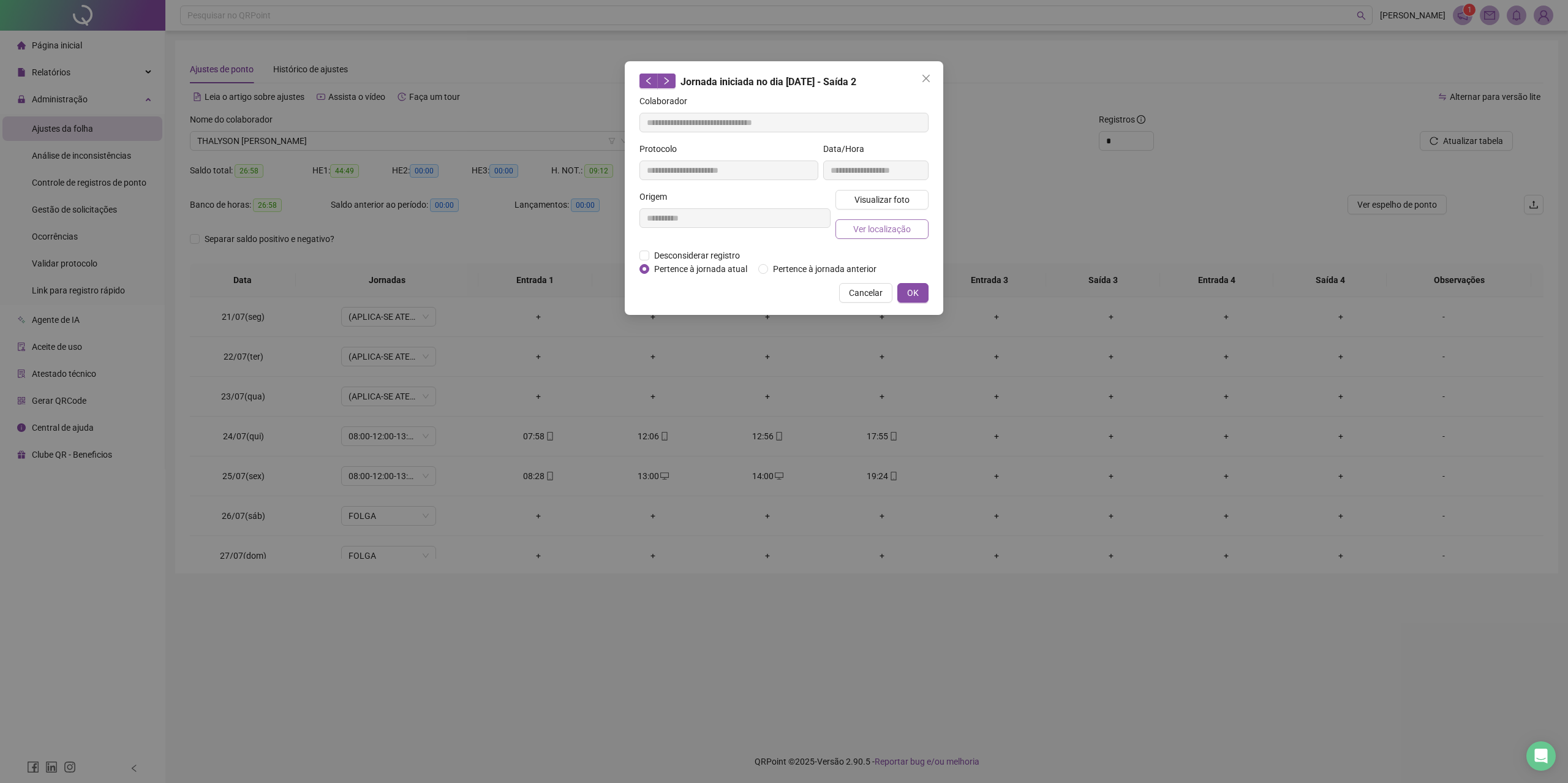
click at [874, 234] on span "Ver localização" at bounding box center [882, 229] width 58 height 14
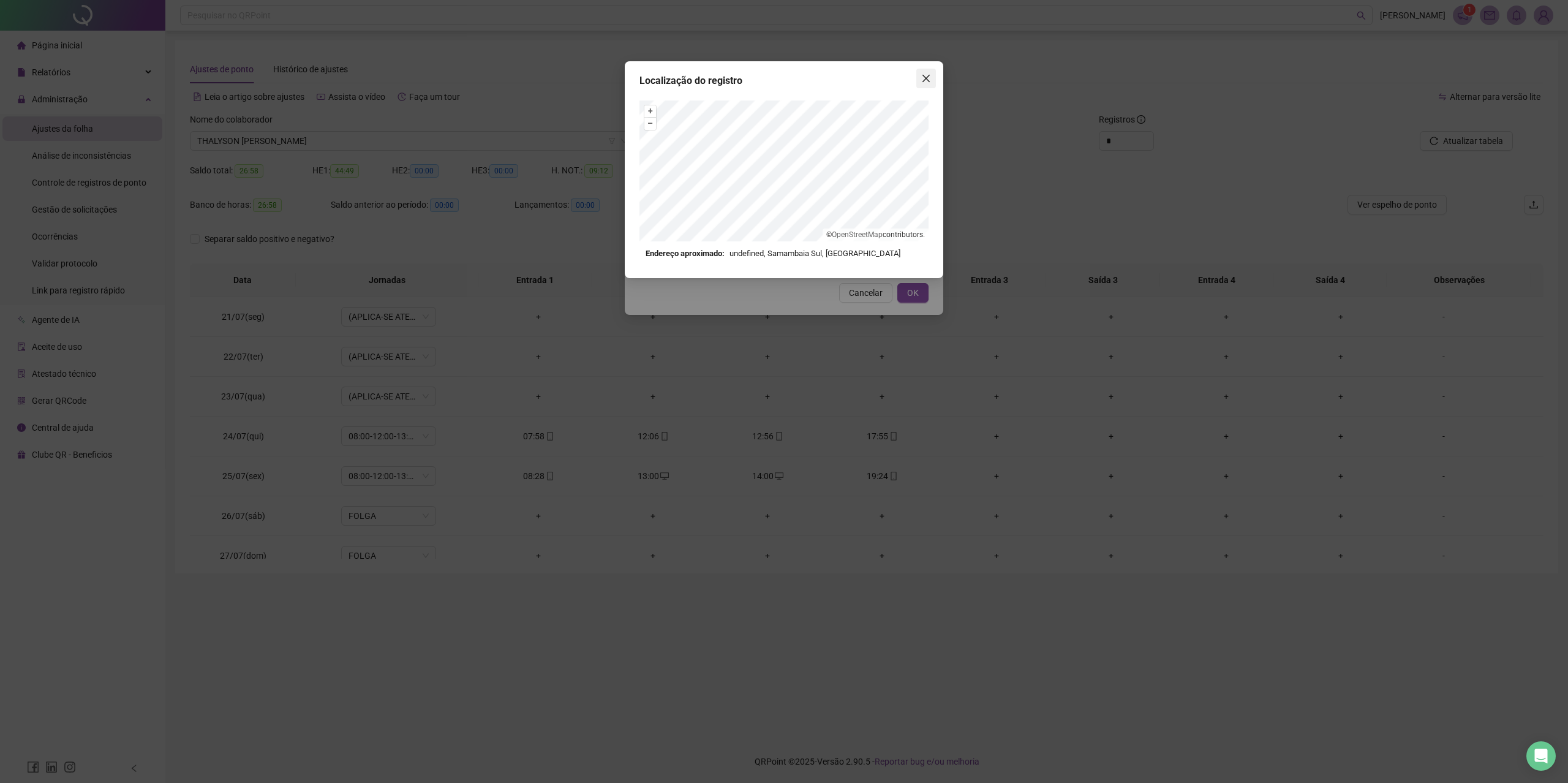
click at [927, 78] on icon "close" at bounding box center [926, 78] width 10 height 10
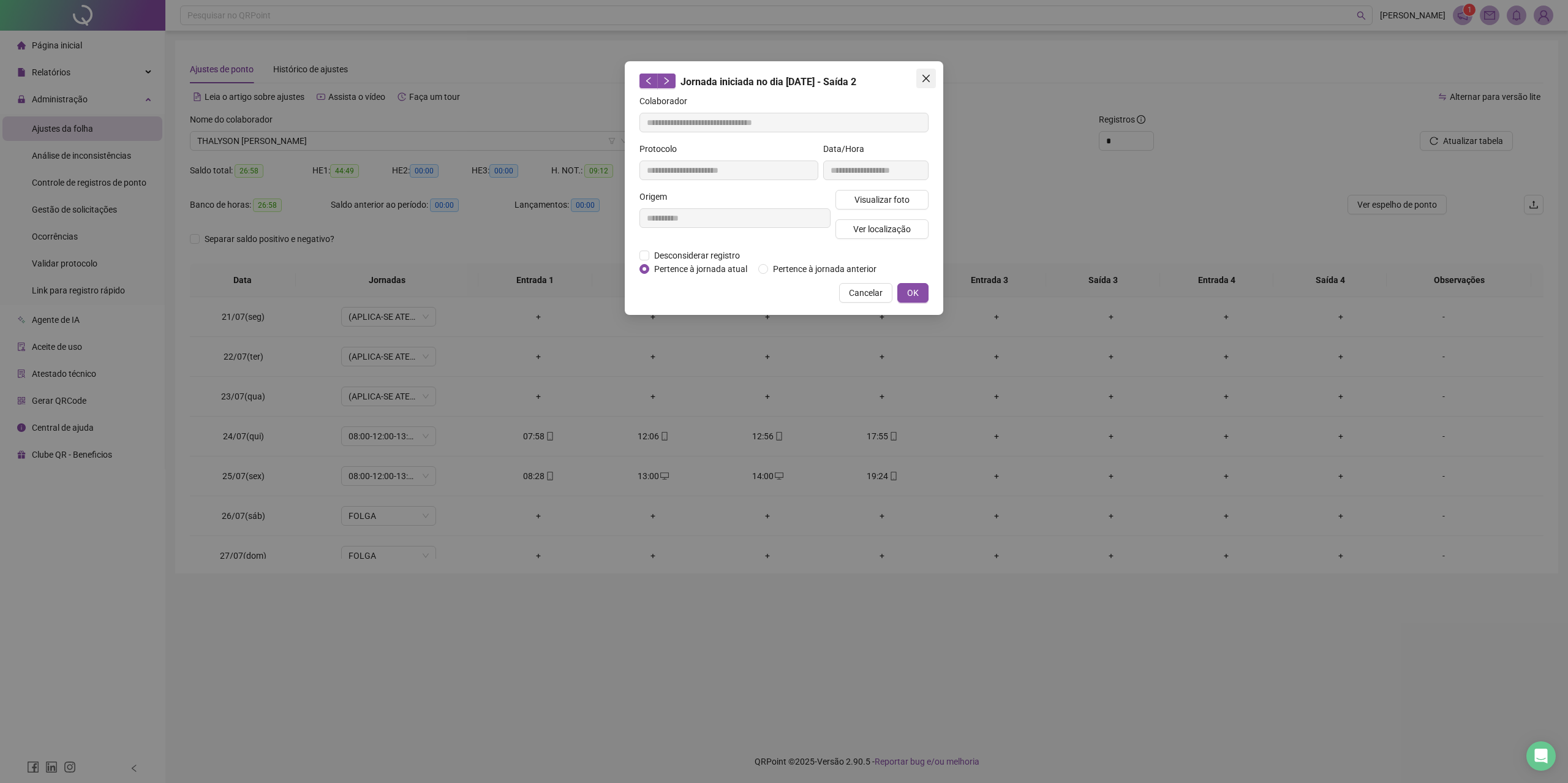
click at [925, 84] on button "Close" at bounding box center [926, 78] width 19 height 19
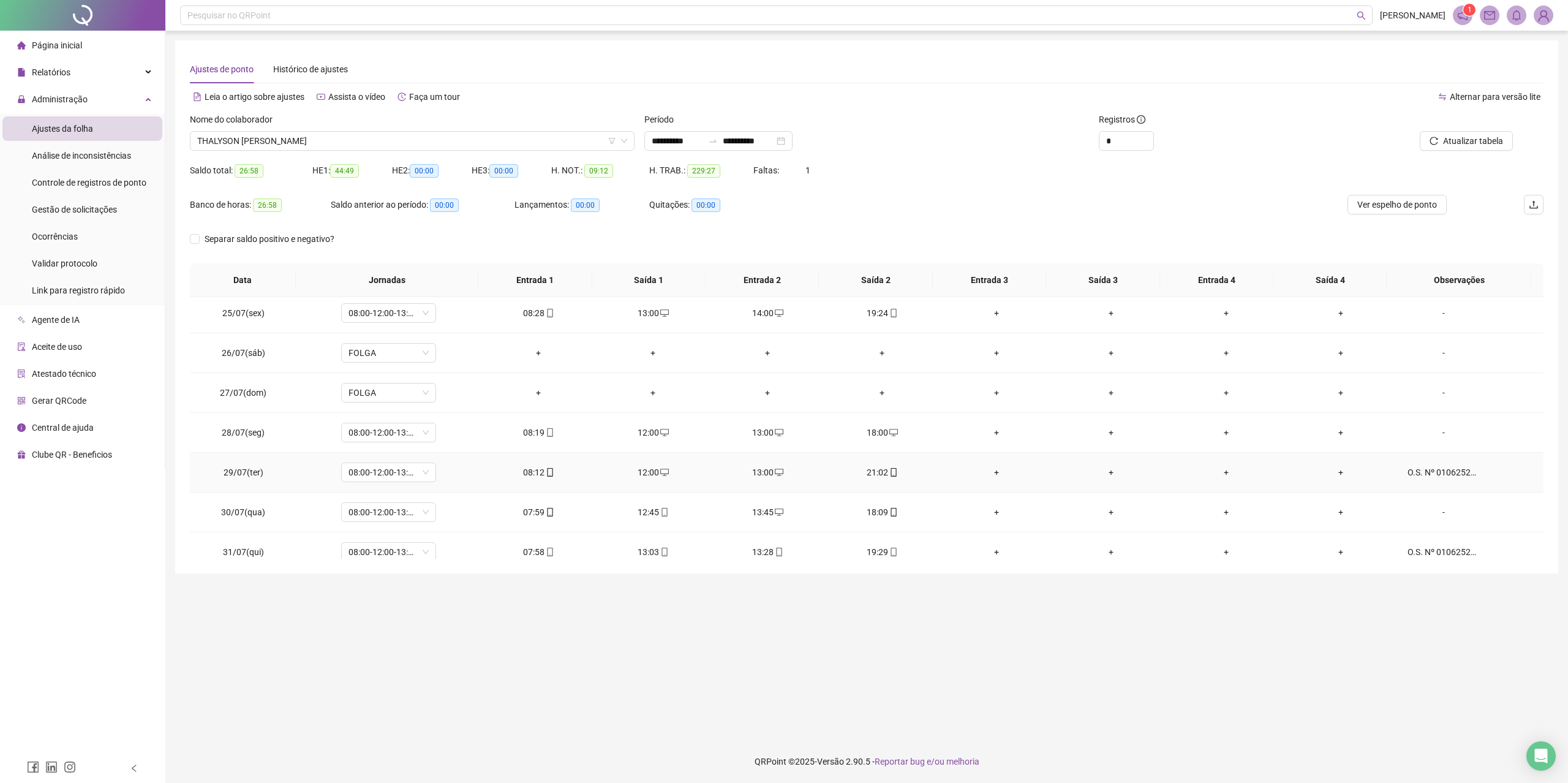
scroll to position [245, 0]
click at [889, 474] on icon "mobile" at bounding box center [894, 470] width 9 height 9
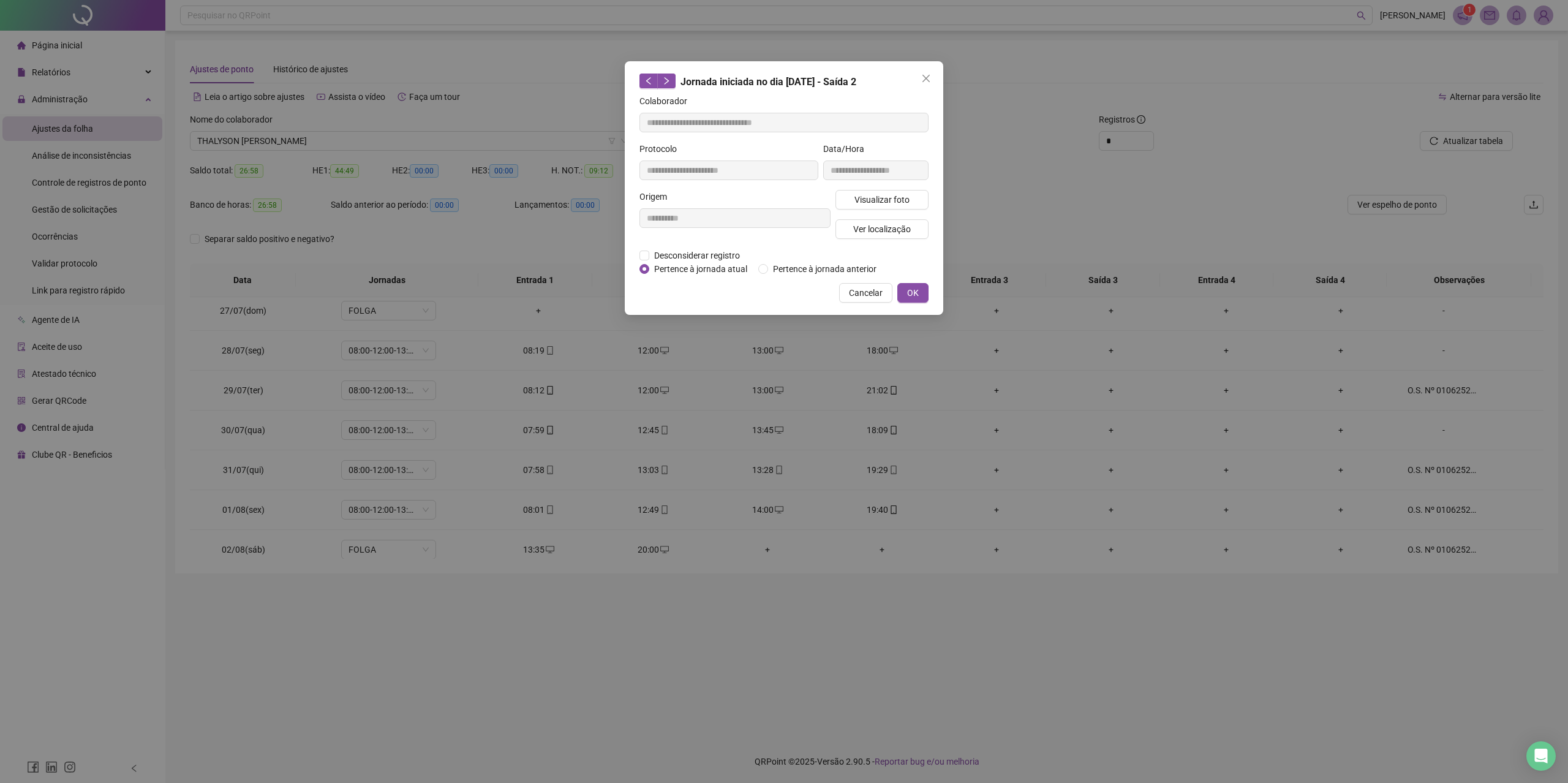
type input "**********"
click at [870, 202] on span "Visualizar foto" at bounding box center [882, 200] width 55 height 14
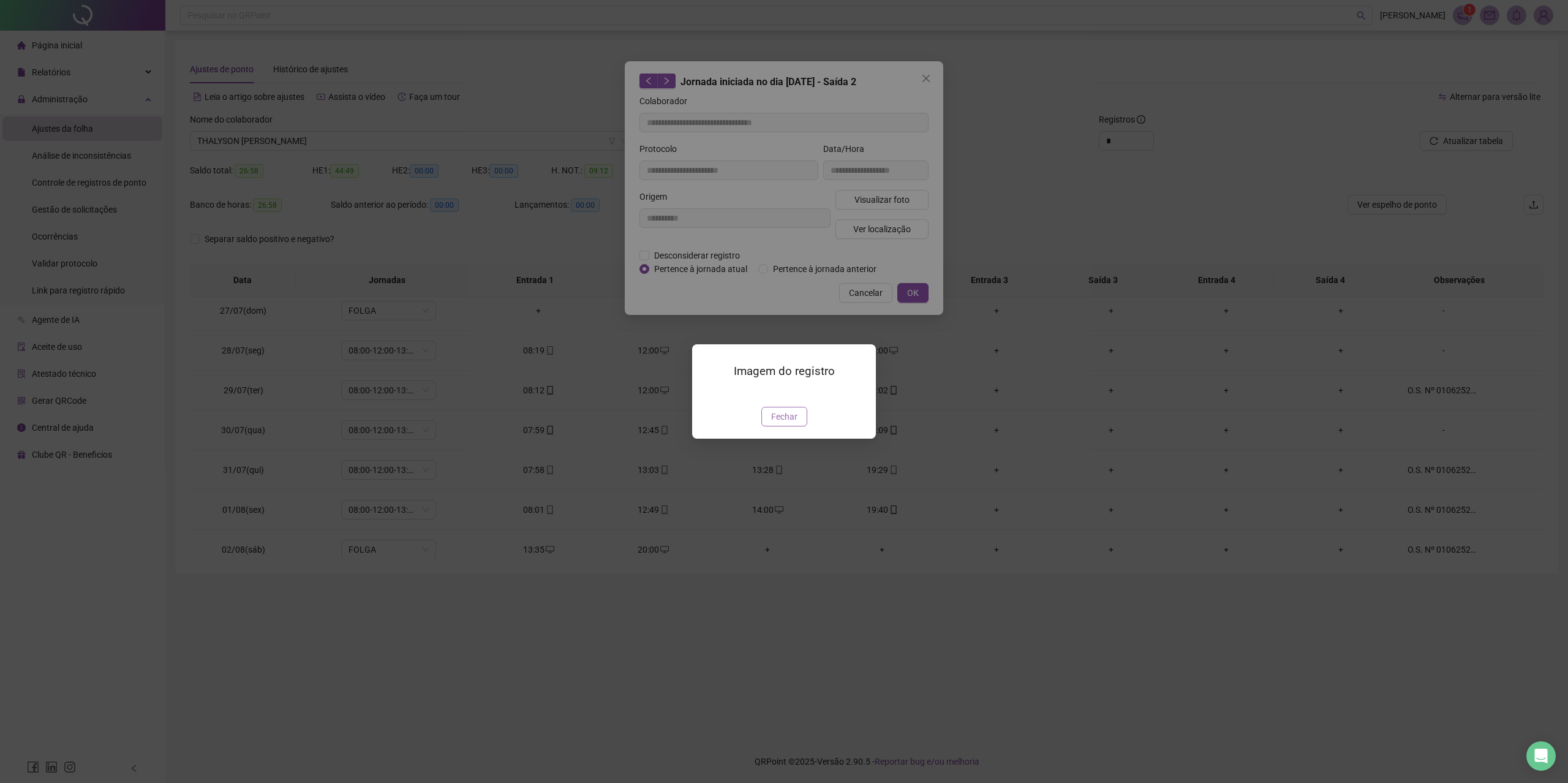
click at [785, 423] on span "Fechar" at bounding box center [784, 417] width 26 height 14
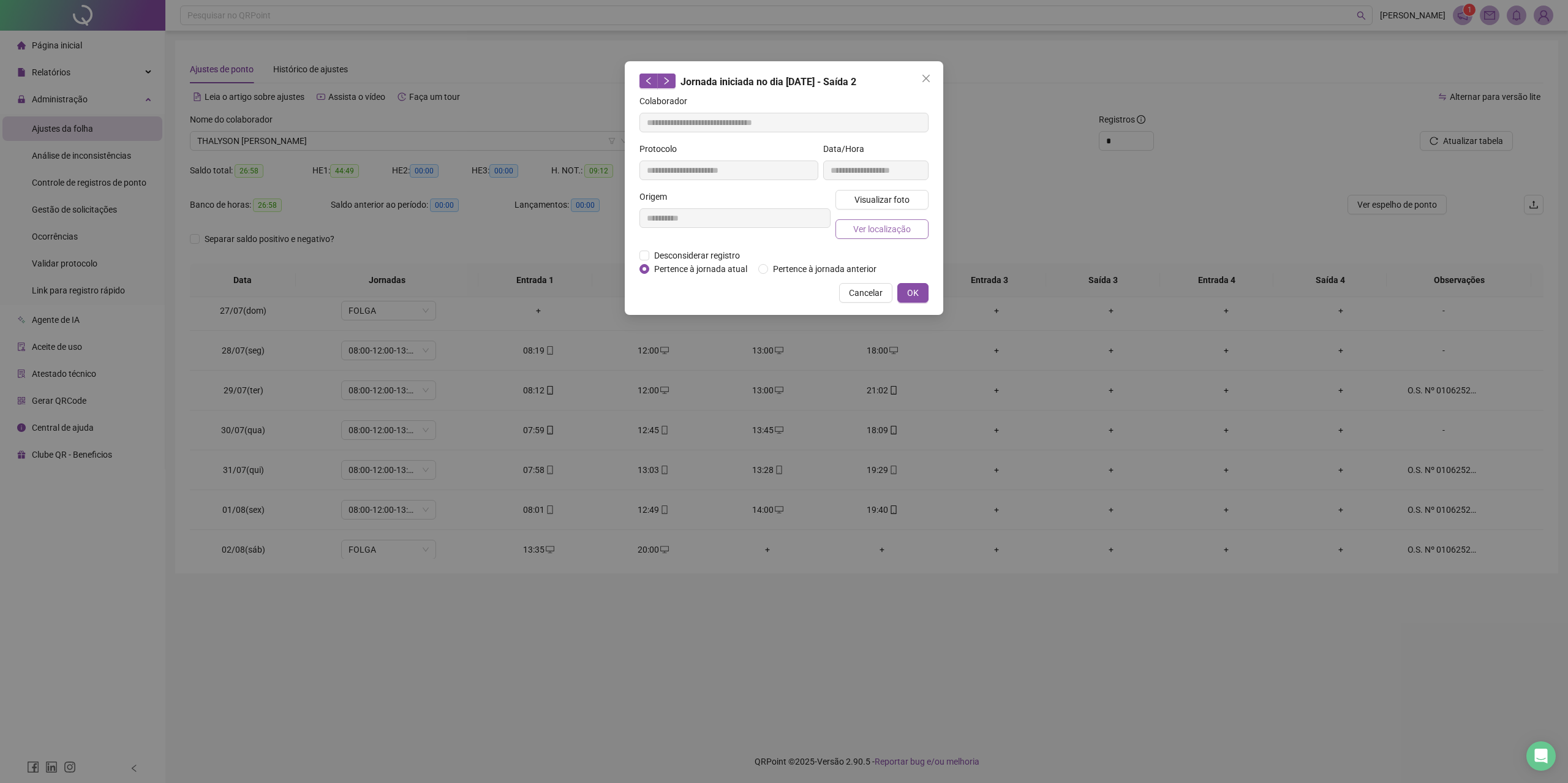
click at [894, 224] on span "Ver localização" at bounding box center [882, 229] width 58 height 14
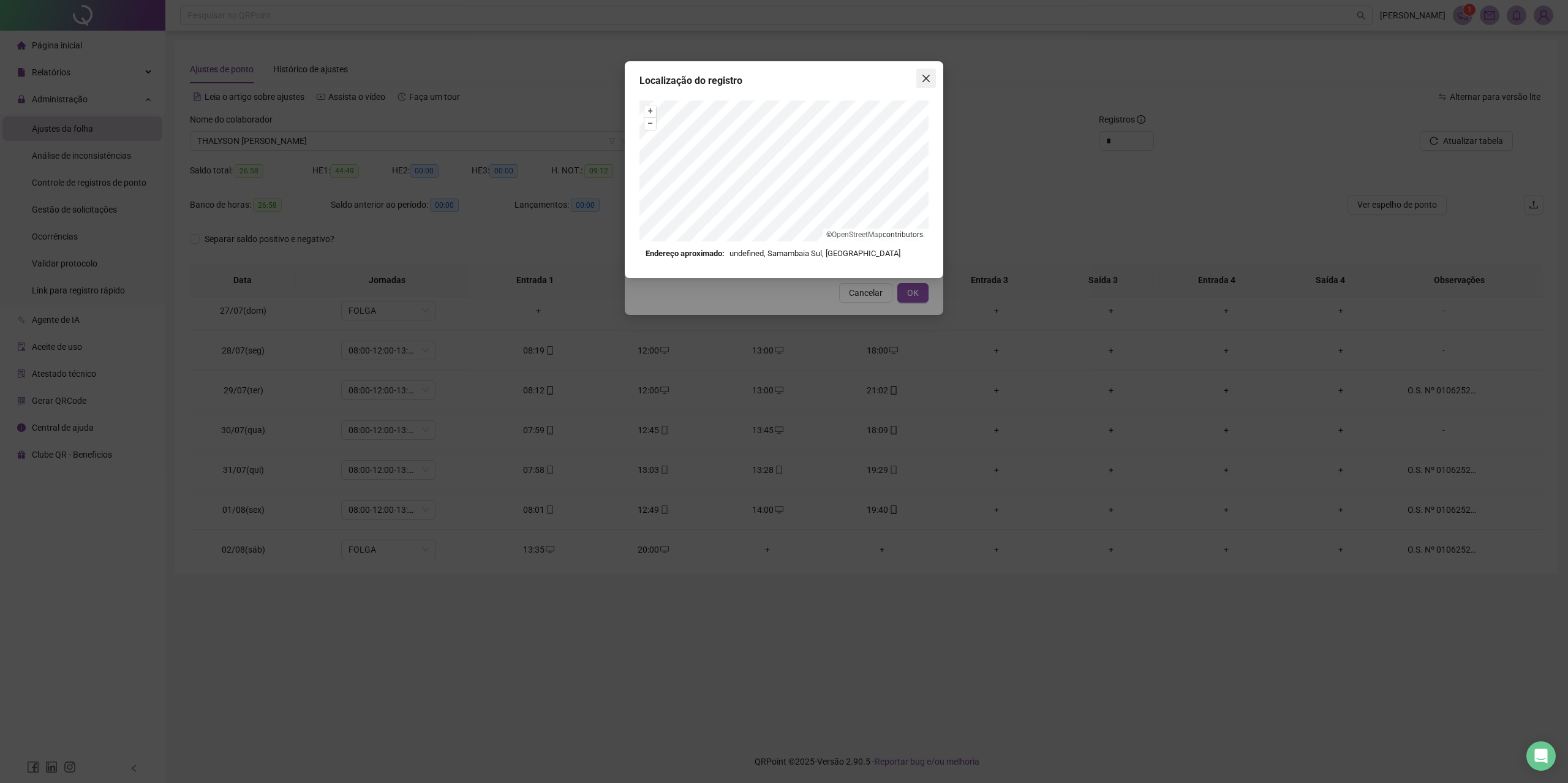
click at [929, 81] on icon "close" at bounding box center [926, 78] width 8 height 8
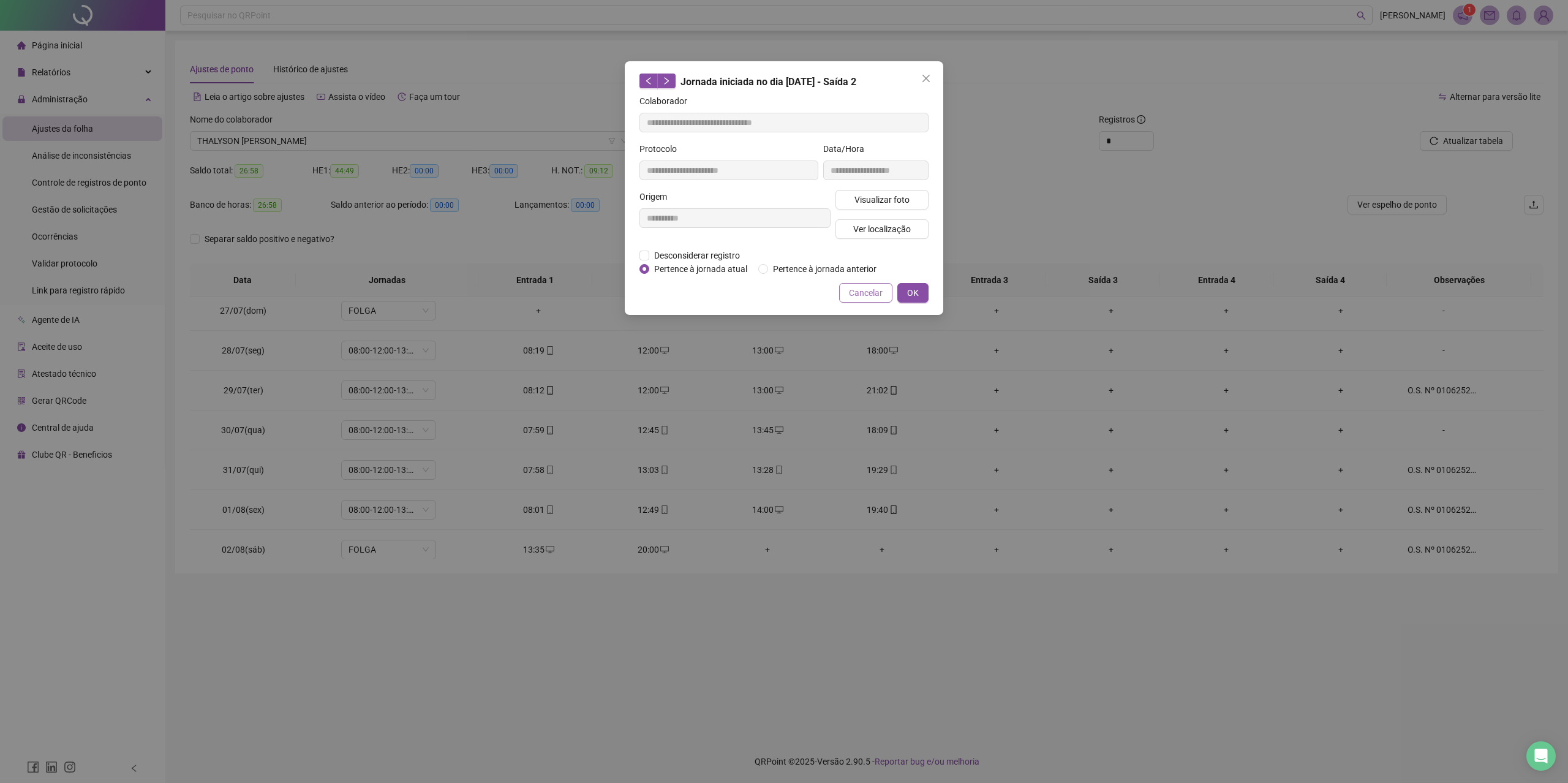
click at [865, 288] on span "Cancelar" at bounding box center [866, 293] width 34 height 14
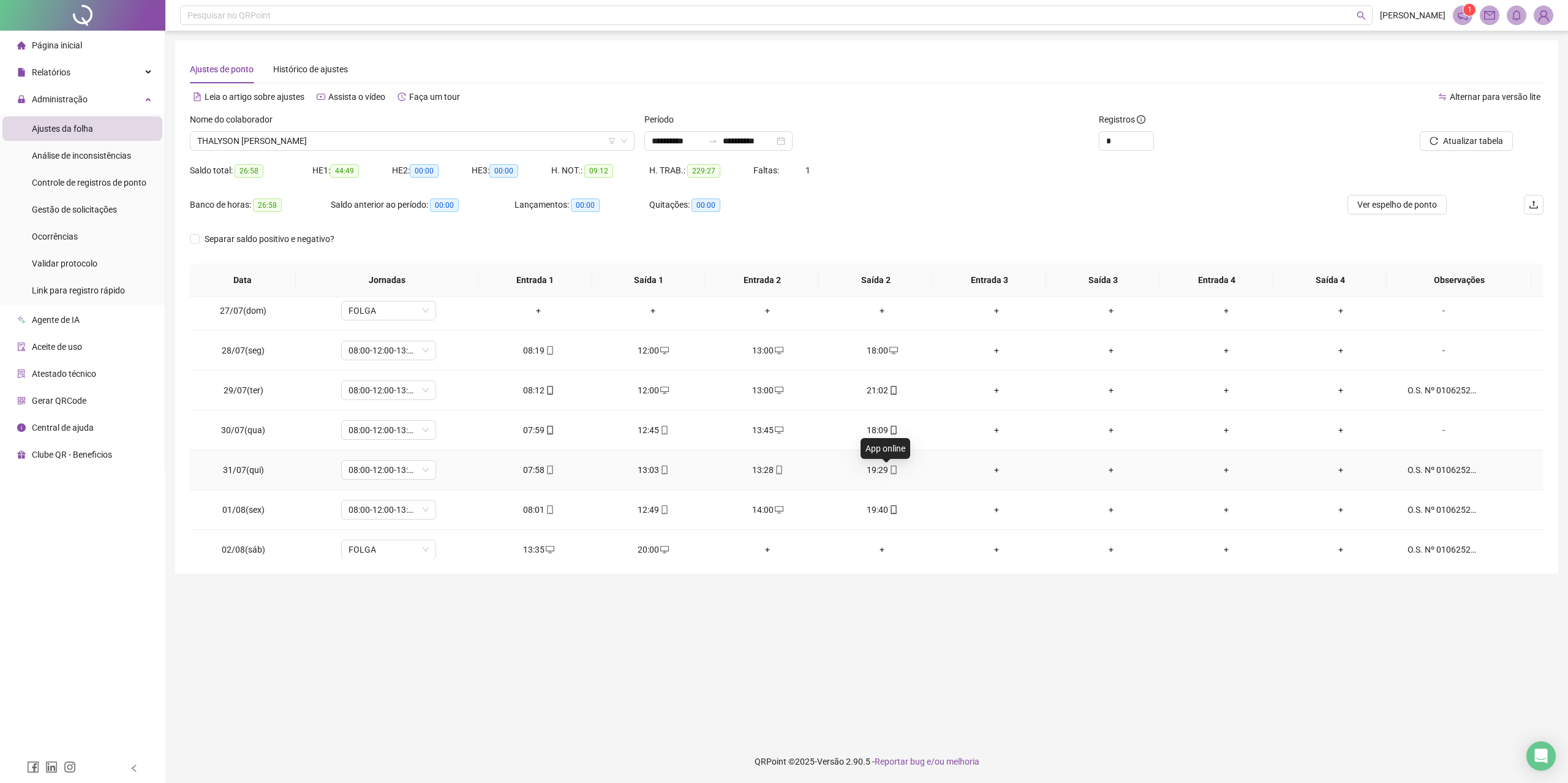
click at [889, 474] on icon "mobile" at bounding box center [894, 470] width 9 height 9
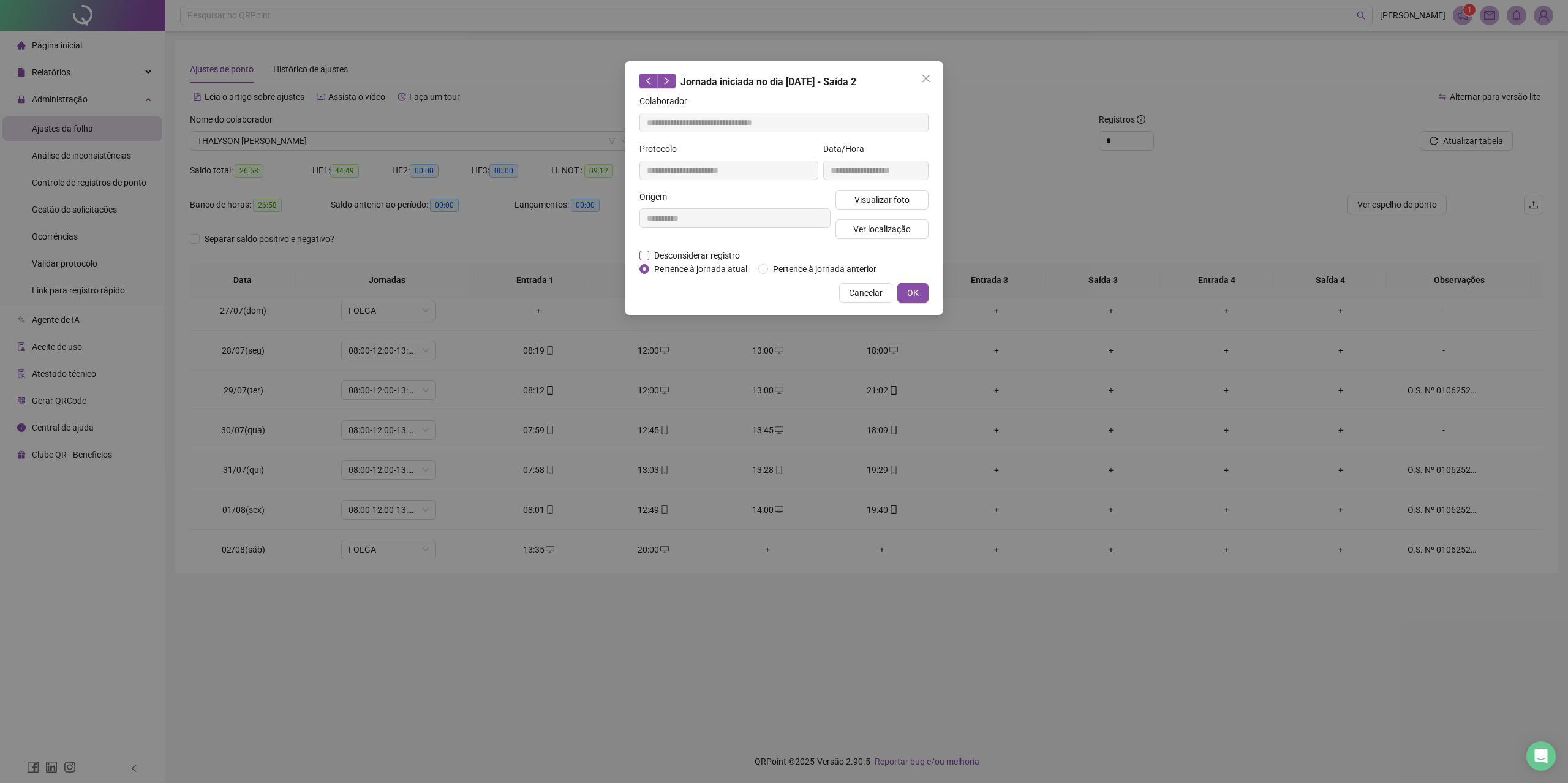
click at [729, 255] on span "Desconsiderar registro" at bounding box center [697, 256] width 96 height 14
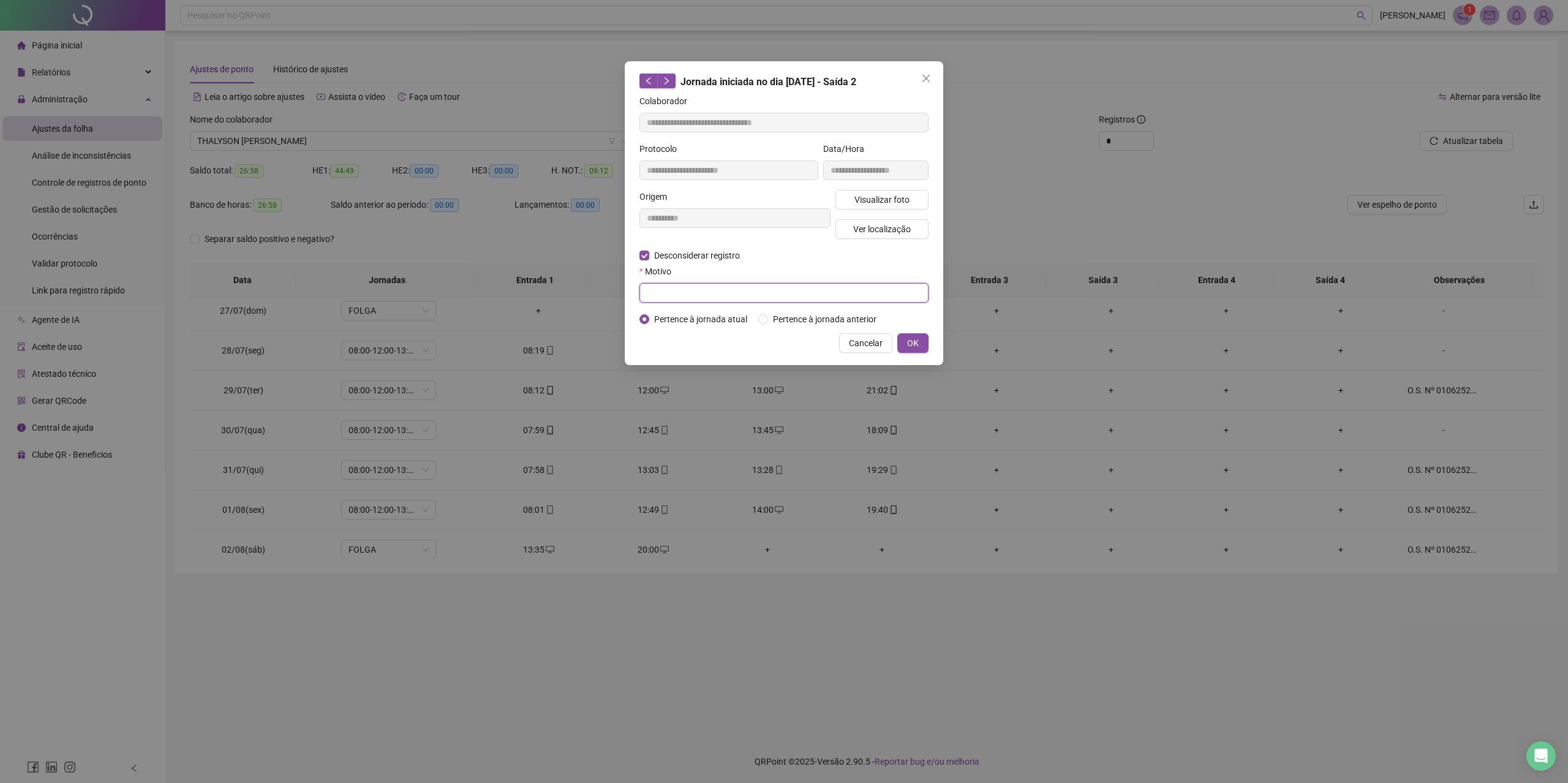
click at [741, 287] on input "text" at bounding box center [784, 293] width 289 height 19
type input "********"
click at [910, 343] on span "OK" at bounding box center [913, 343] width 12 height 14
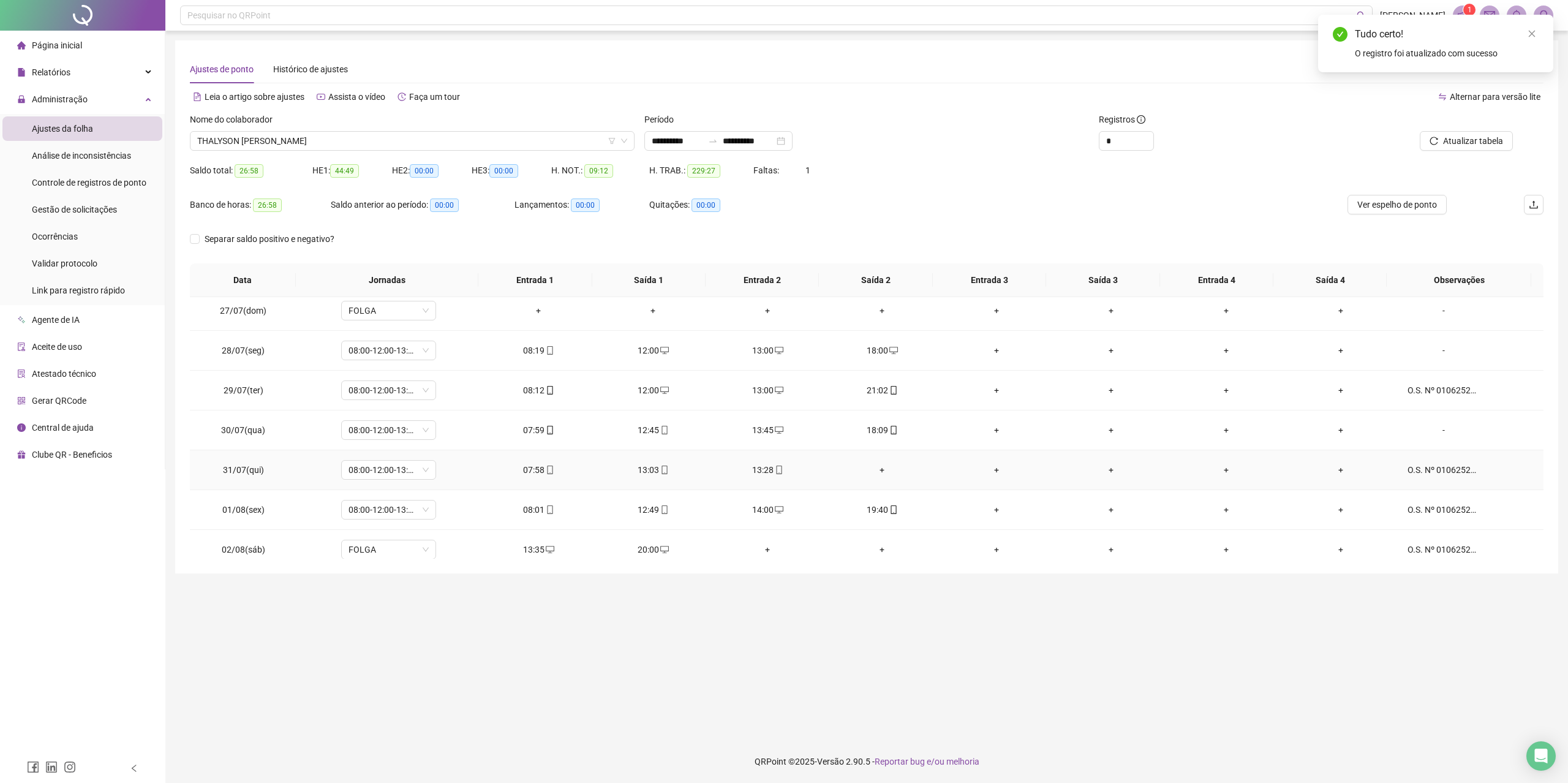
click at [871, 472] on div "+" at bounding box center [882, 470] width 95 height 14
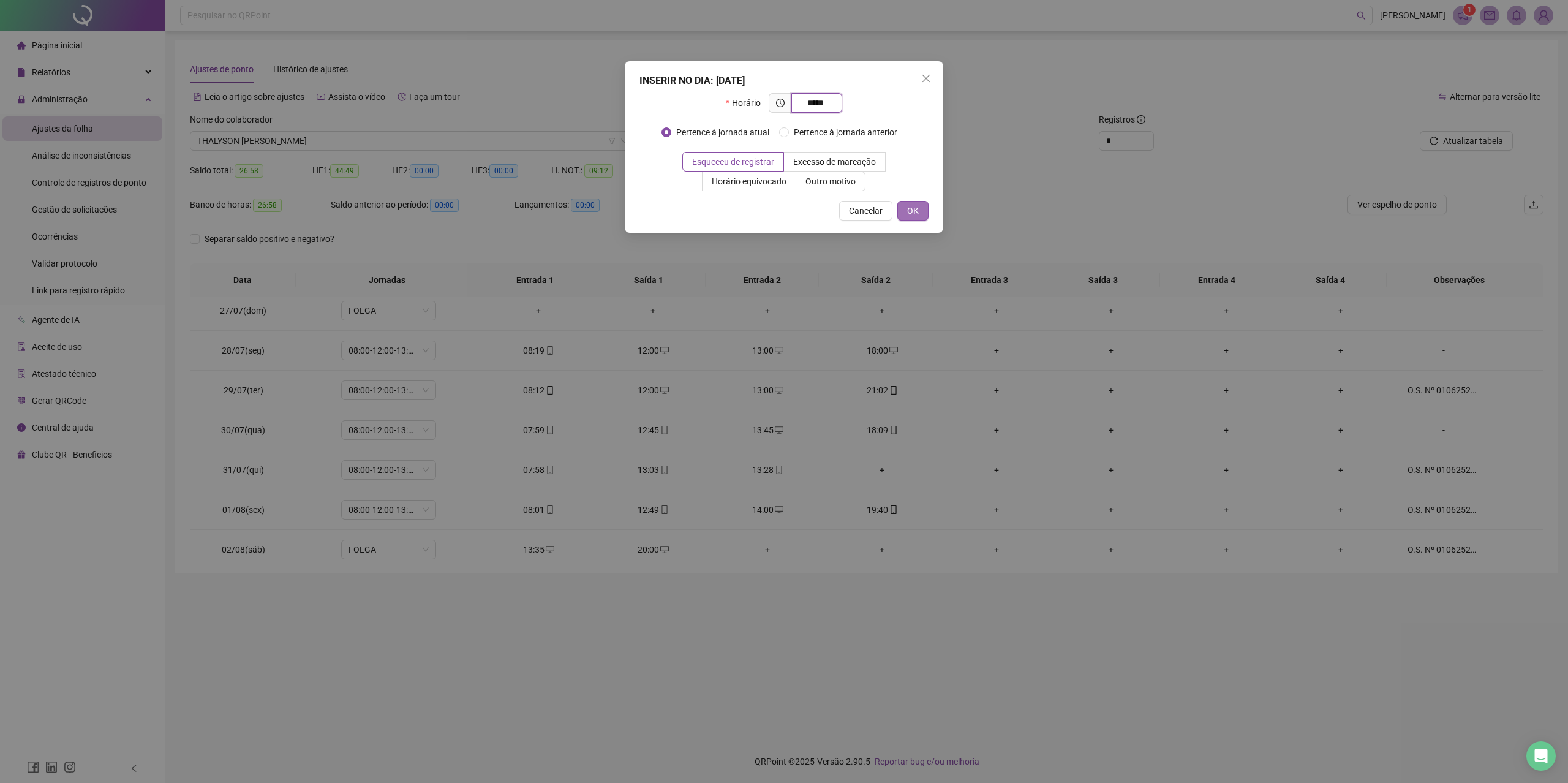
type input "*****"
click at [927, 206] on button "OK" at bounding box center [913, 210] width 31 height 19
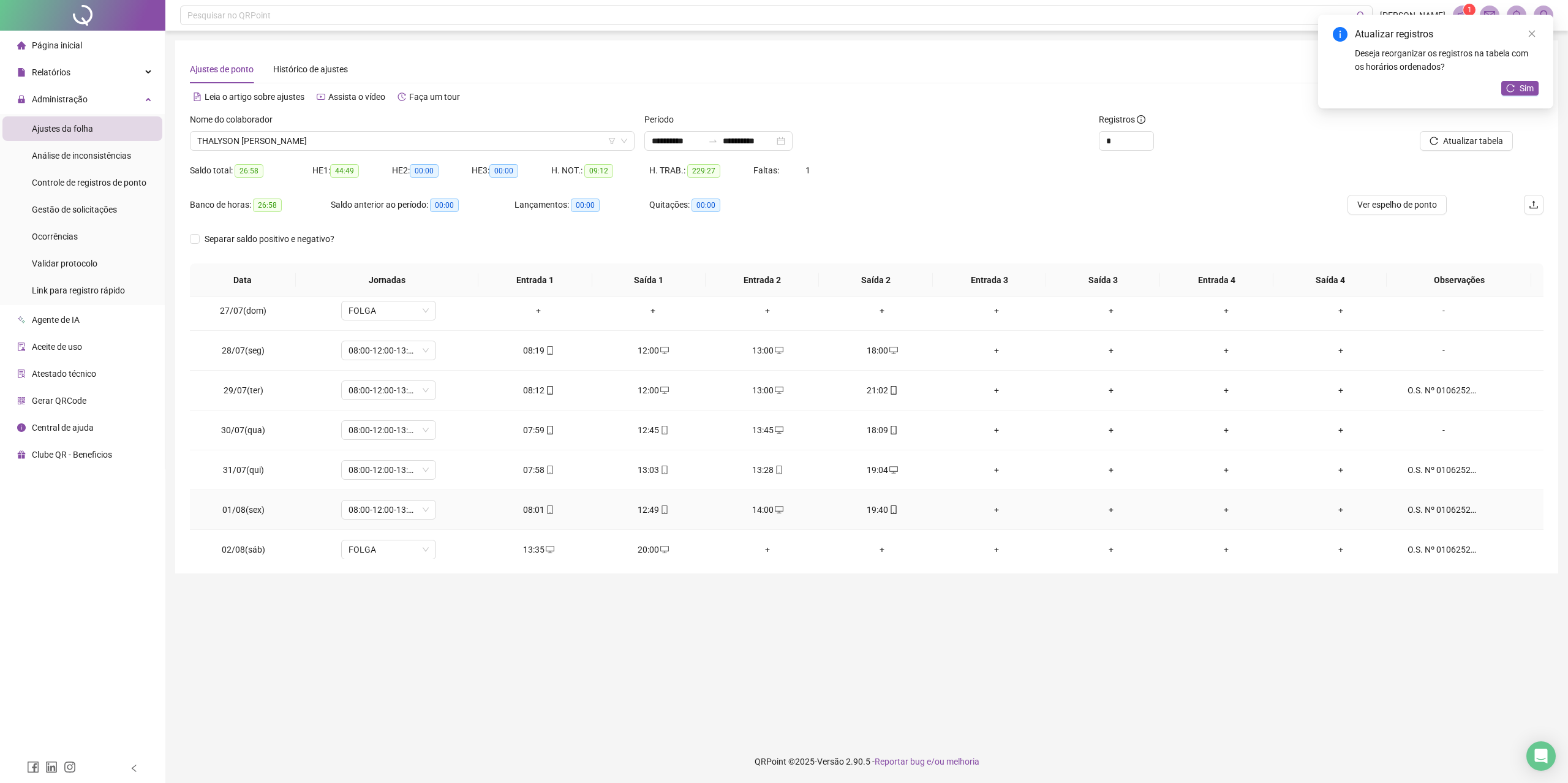
click at [892, 506] on div "19:40" at bounding box center [882, 510] width 95 height 14
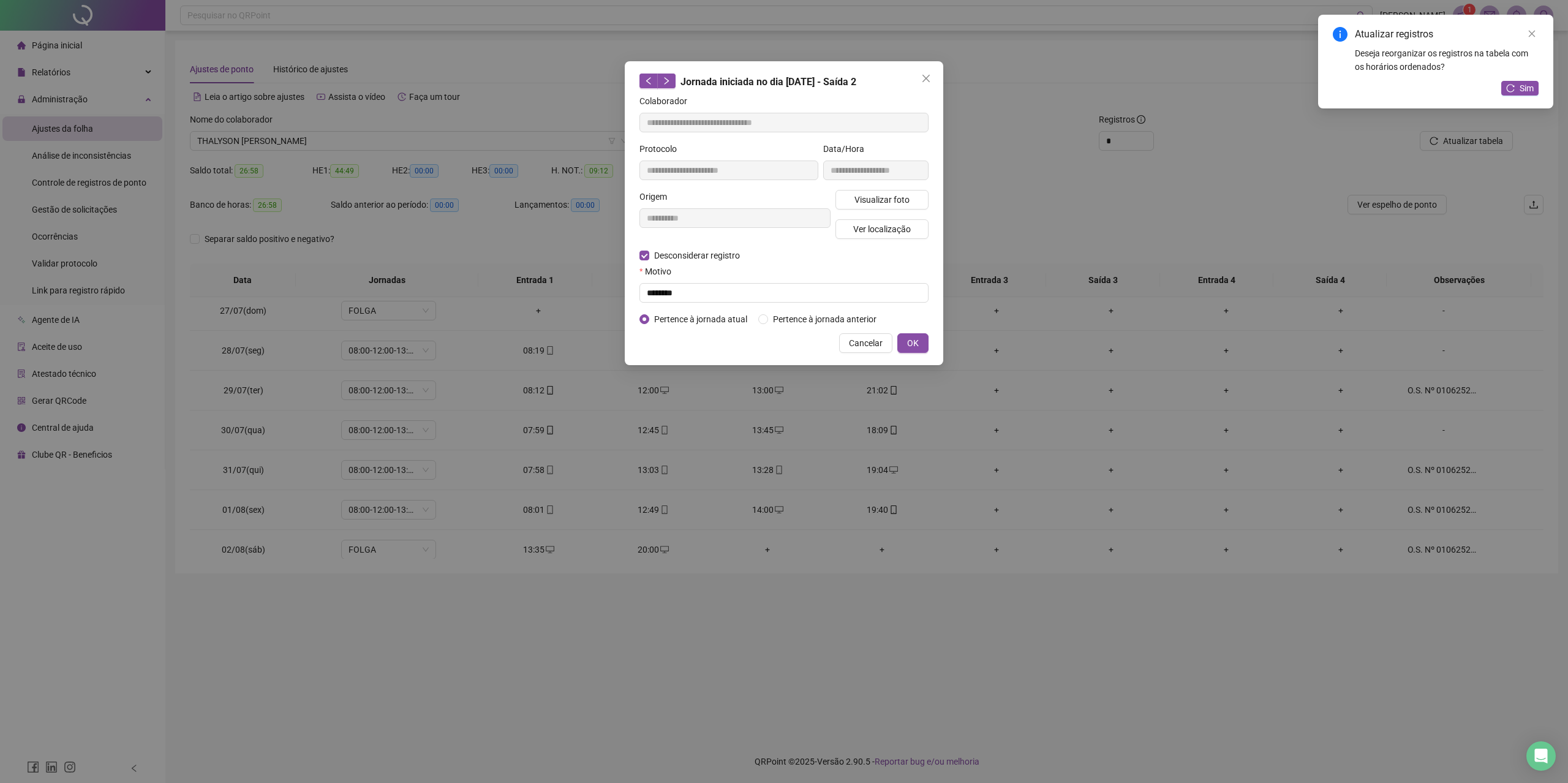
type input "**********"
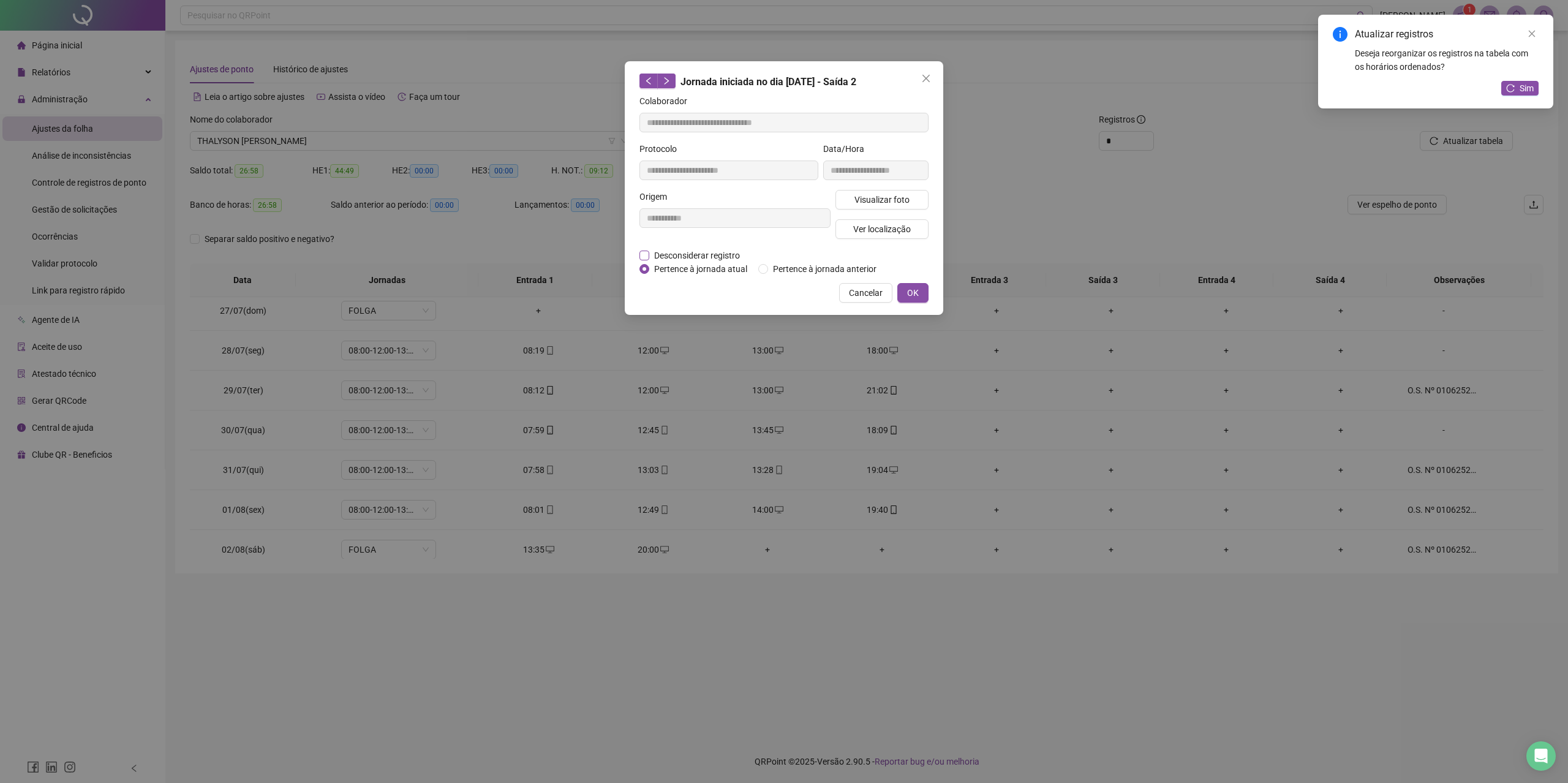
click at [716, 250] on span "Desconsiderar registro" at bounding box center [697, 256] width 96 height 14
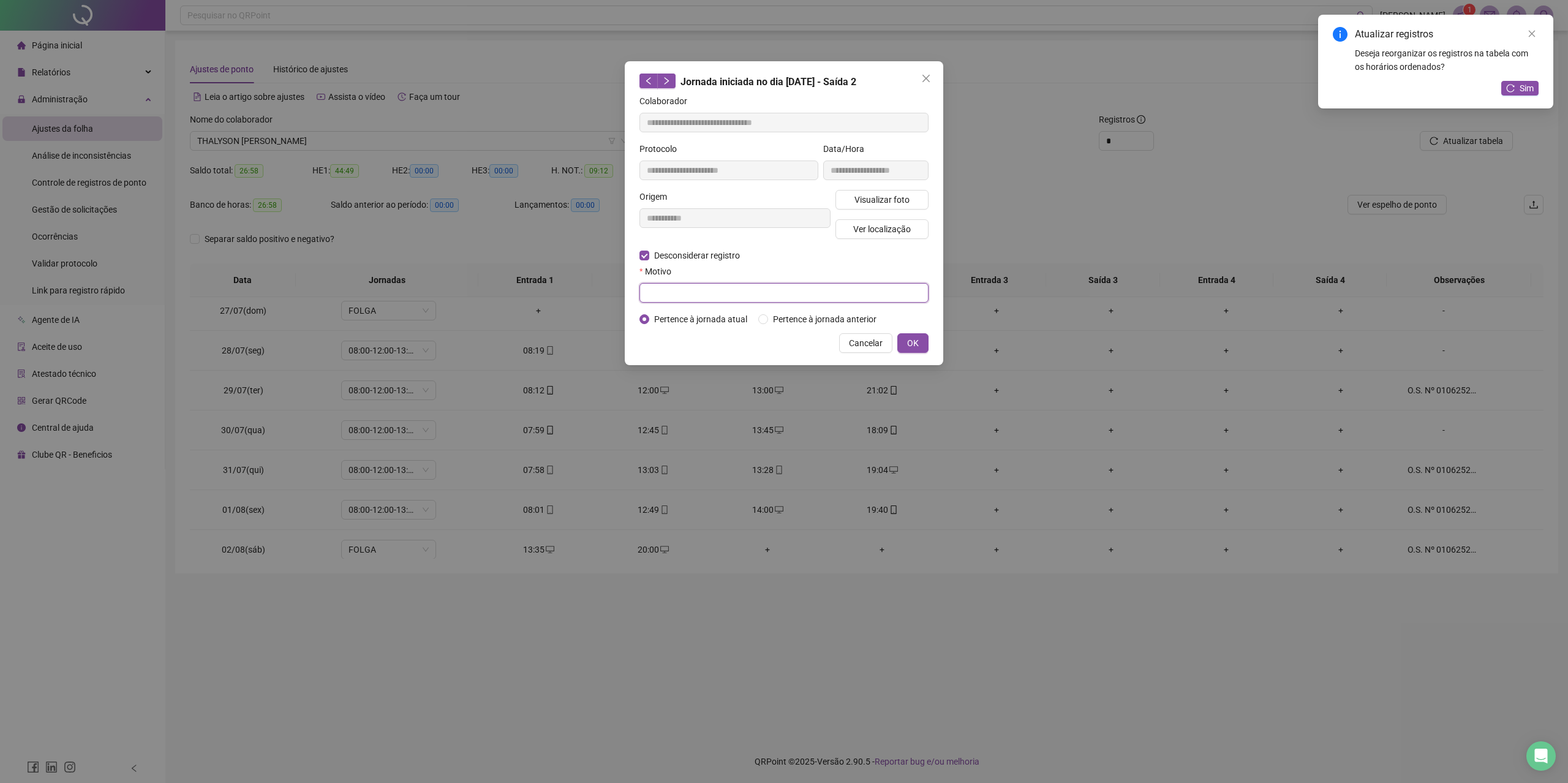
click at [736, 300] on input "text" at bounding box center [784, 293] width 289 height 19
type input "********"
click at [907, 336] on button "OK" at bounding box center [913, 343] width 31 height 19
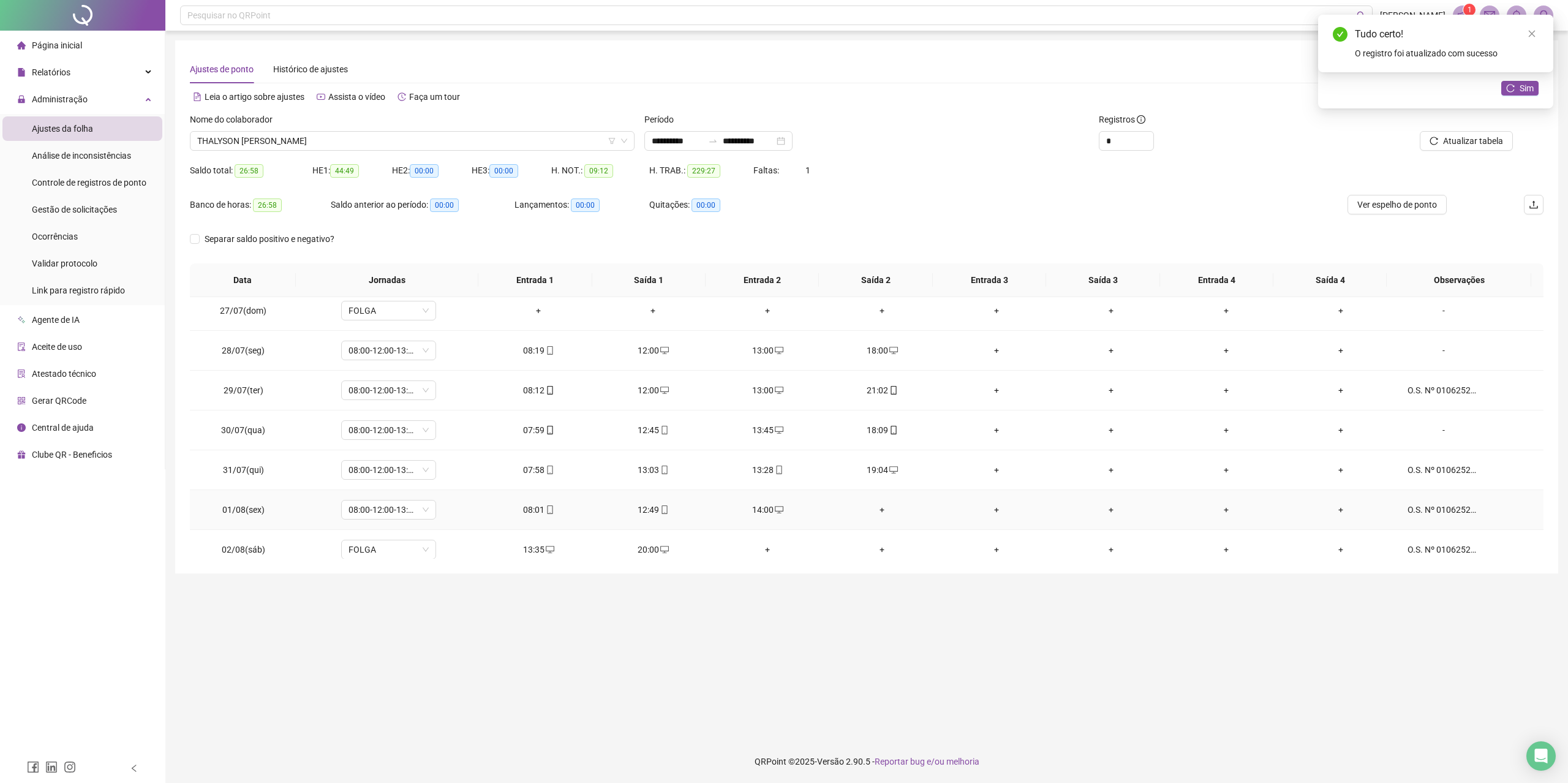
click at [883, 507] on div "+" at bounding box center [882, 510] width 95 height 14
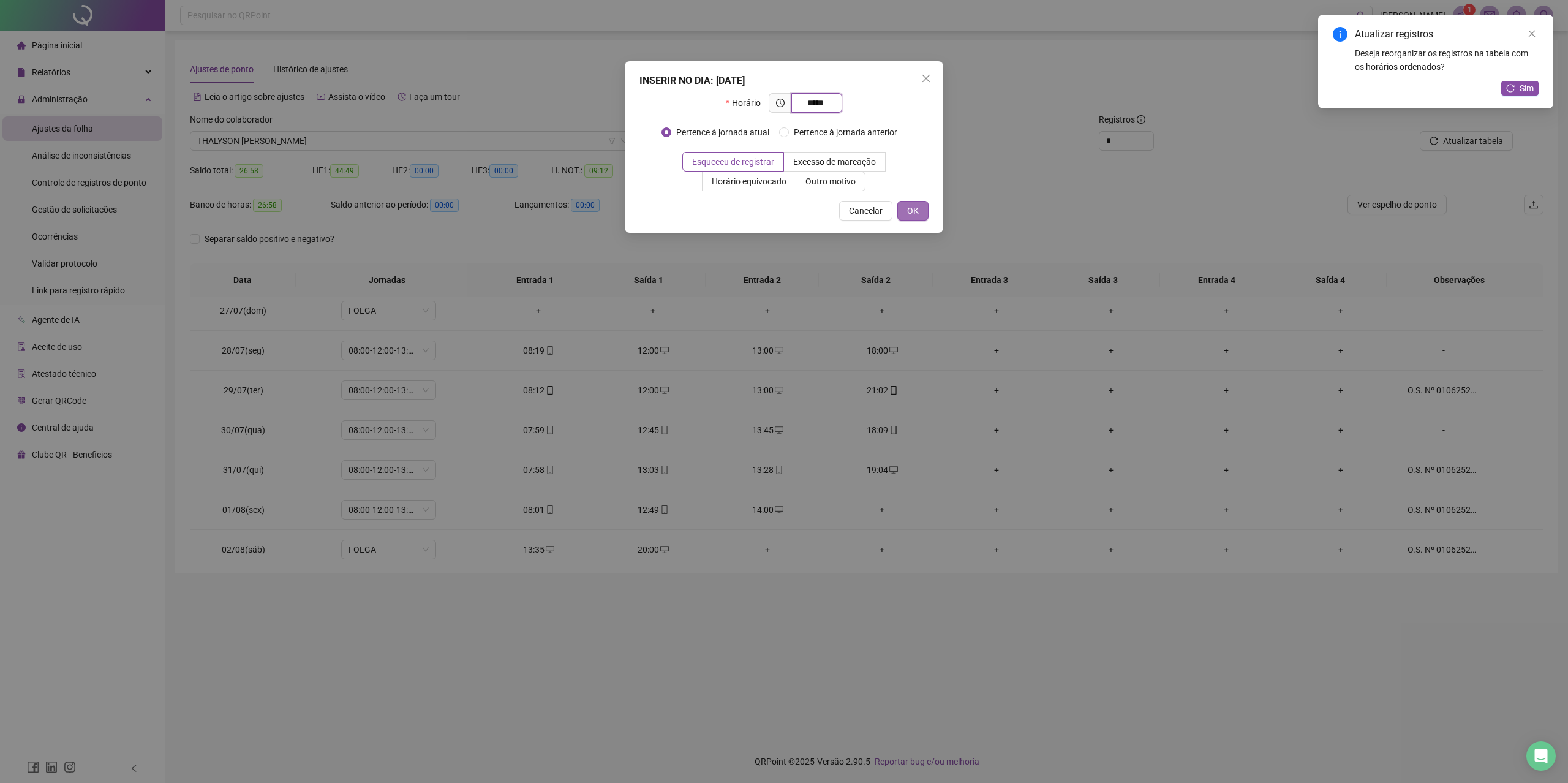
type input "*****"
click at [917, 215] on span "OK" at bounding box center [913, 211] width 12 height 14
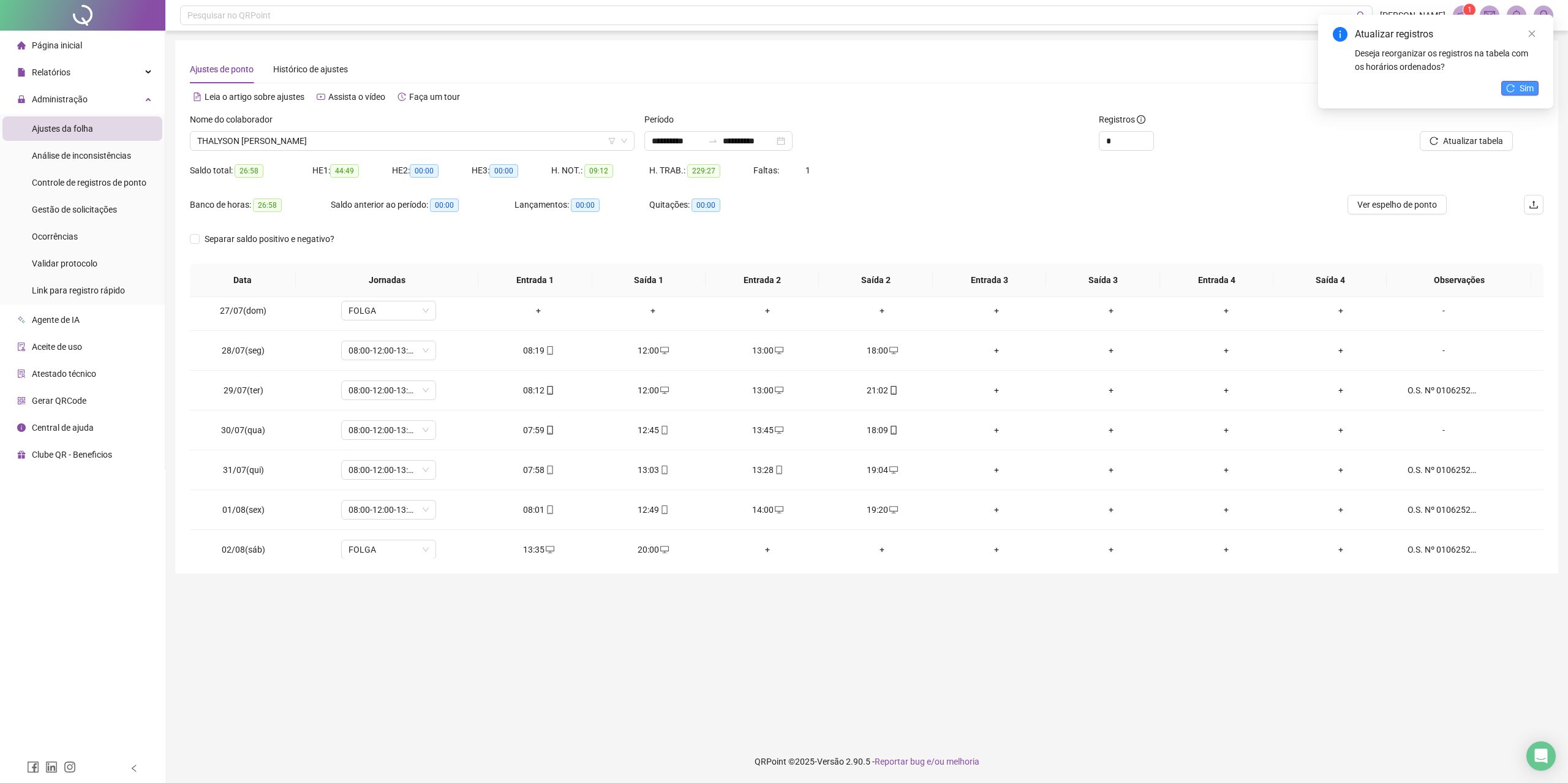
click at [1458, 90] on span "Sim" at bounding box center [1527, 88] width 14 height 14
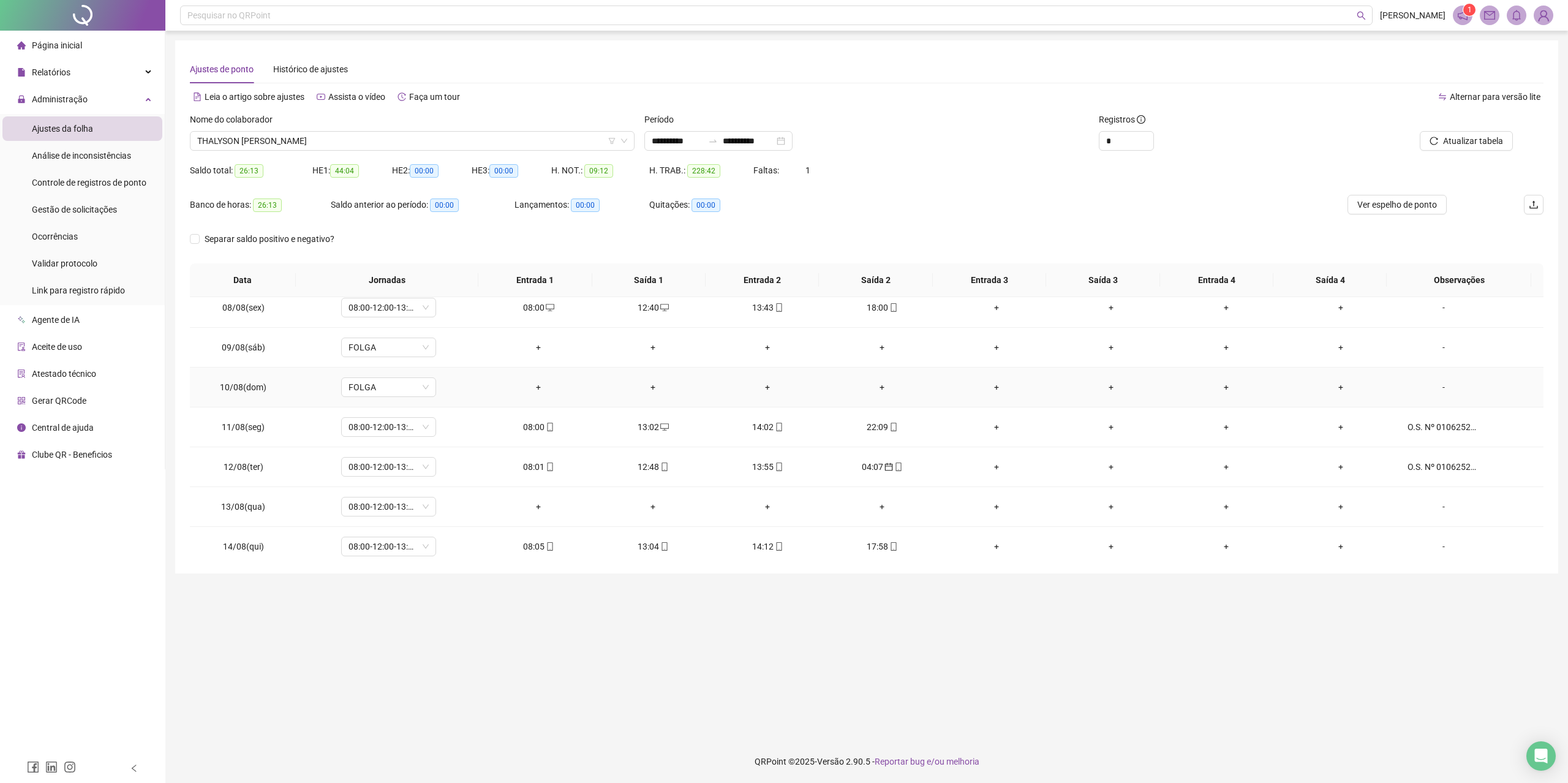
scroll to position [735, 0]
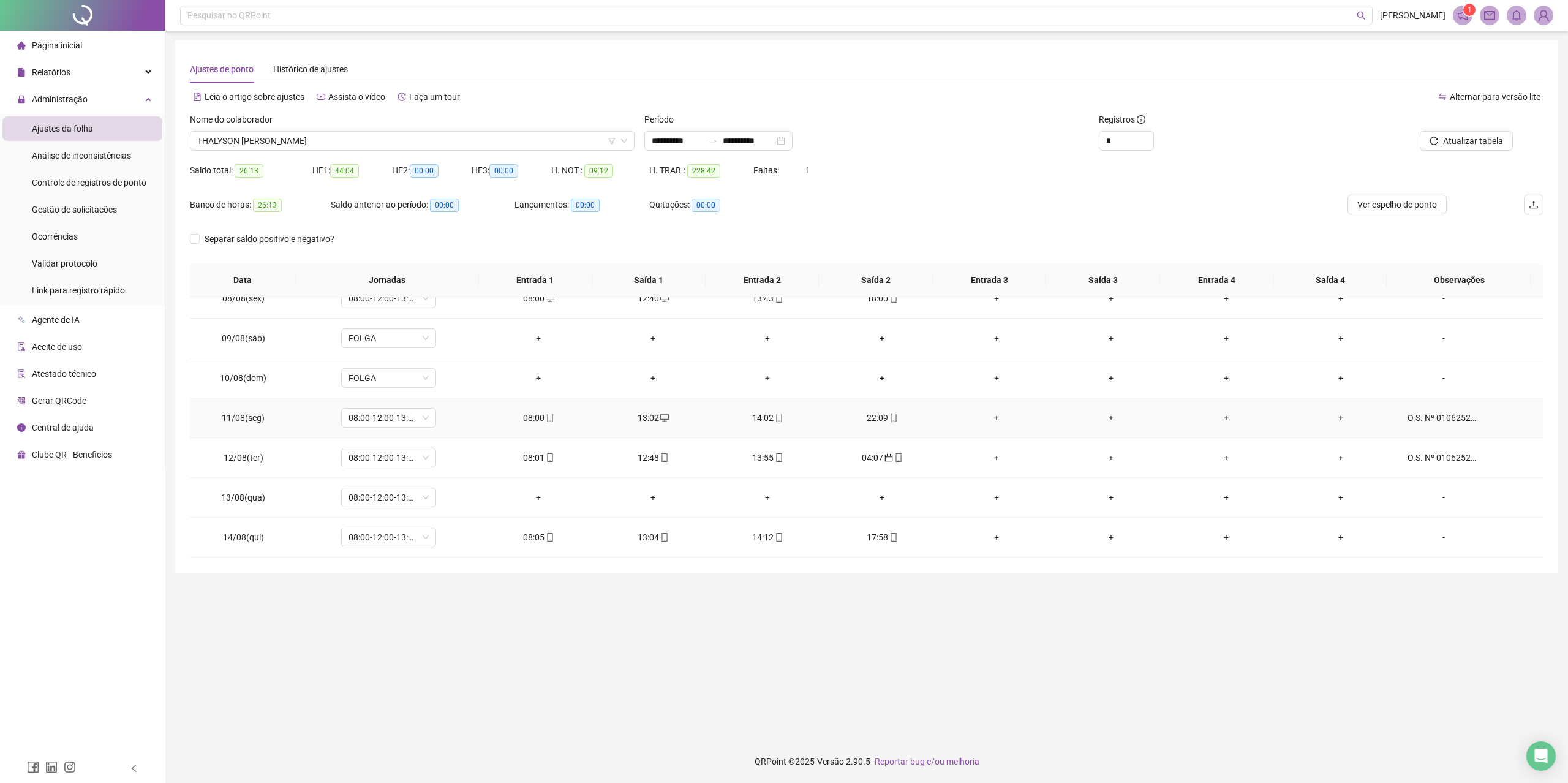
click at [993, 420] on div "+" at bounding box center [997, 418] width 95 height 14
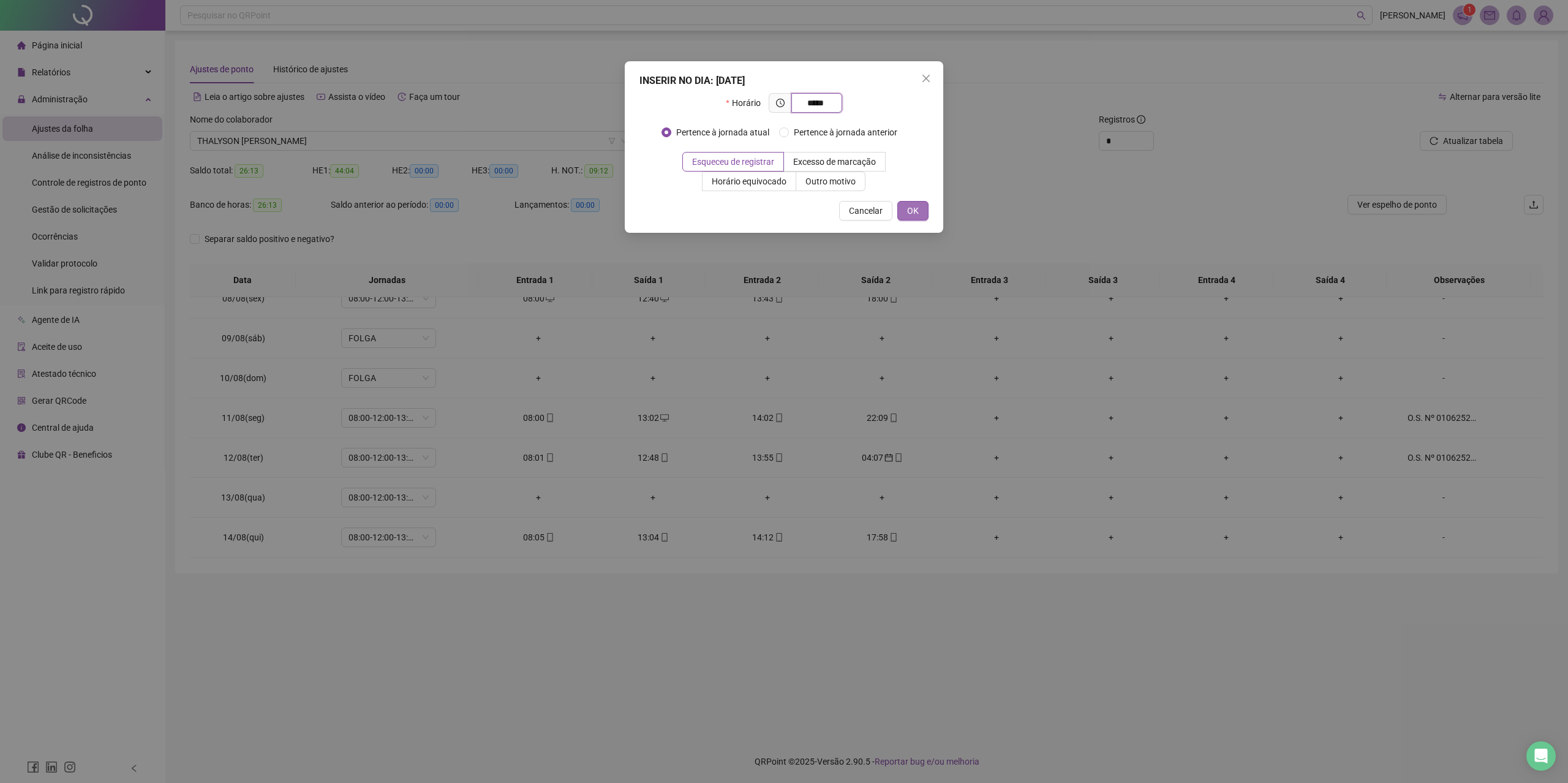
type input "*****"
click at [905, 211] on button "OK" at bounding box center [913, 210] width 31 height 19
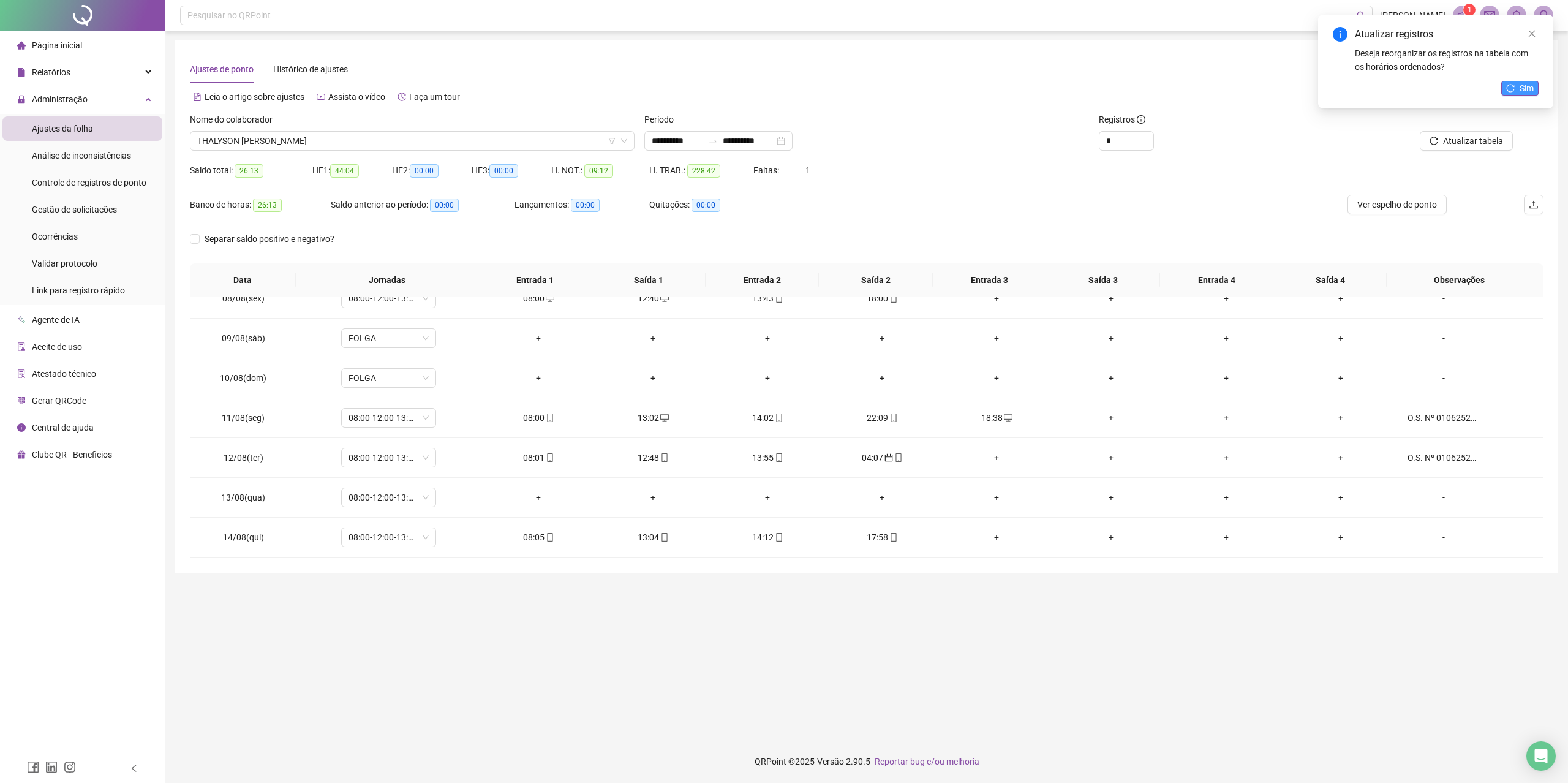
click at [1458, 86] on button "Sim" at bounding box center [1520, 88] width 38 height 14
click at [1101, 420] on div "+" at bounding box center [1112, 418] width 95 height 14
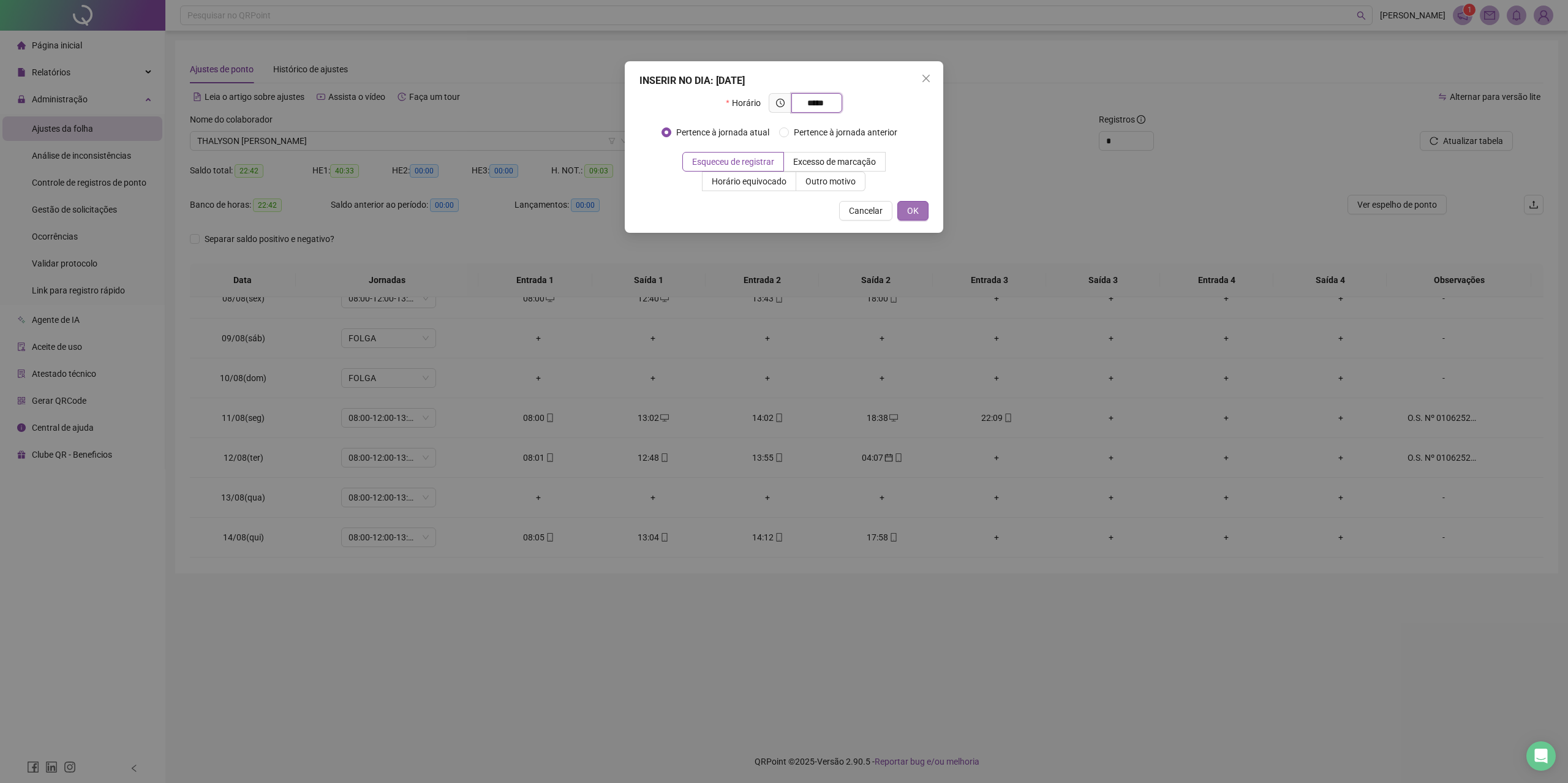
type input "*****"
click at [909, 211] on span "OK" at bounding box center [913, 211] width 12 height 14
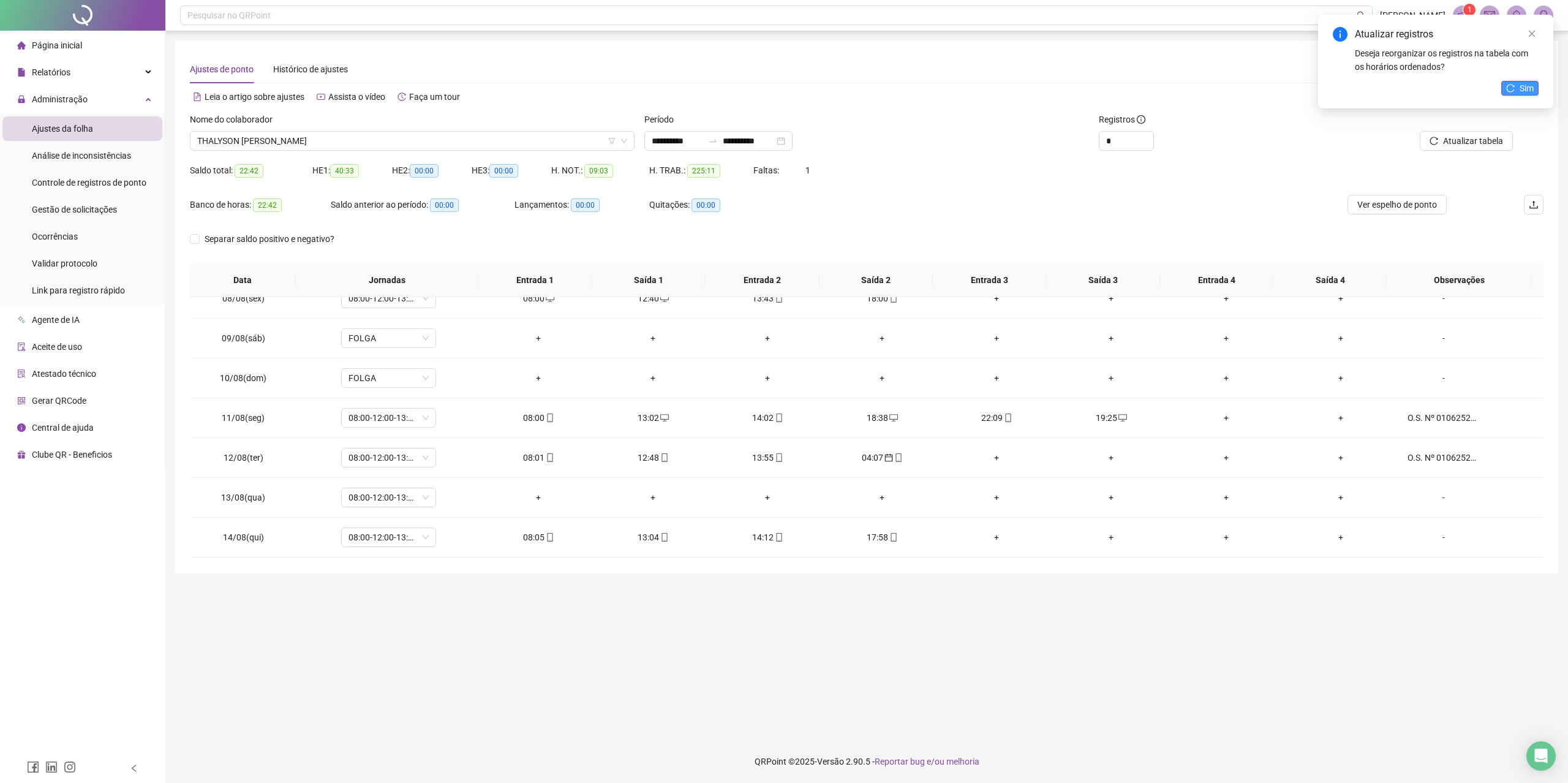
click at [1458, 81] on button "Sim" at bounding box center [1520, 88] width 38 height 14
click at [998, 461] on div "+" at bounding box center [997, 458] width 95 height 14
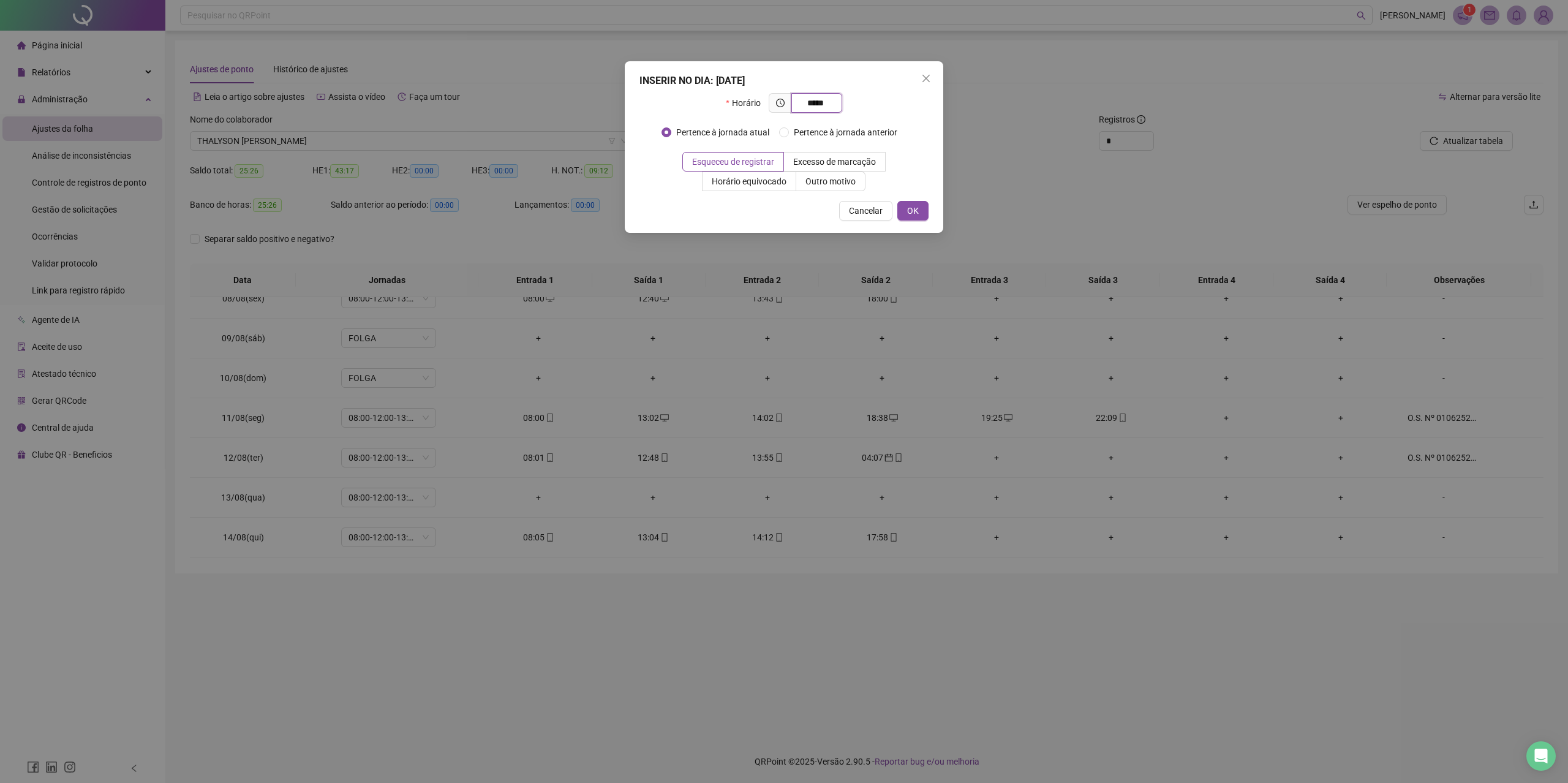
type input "*****"
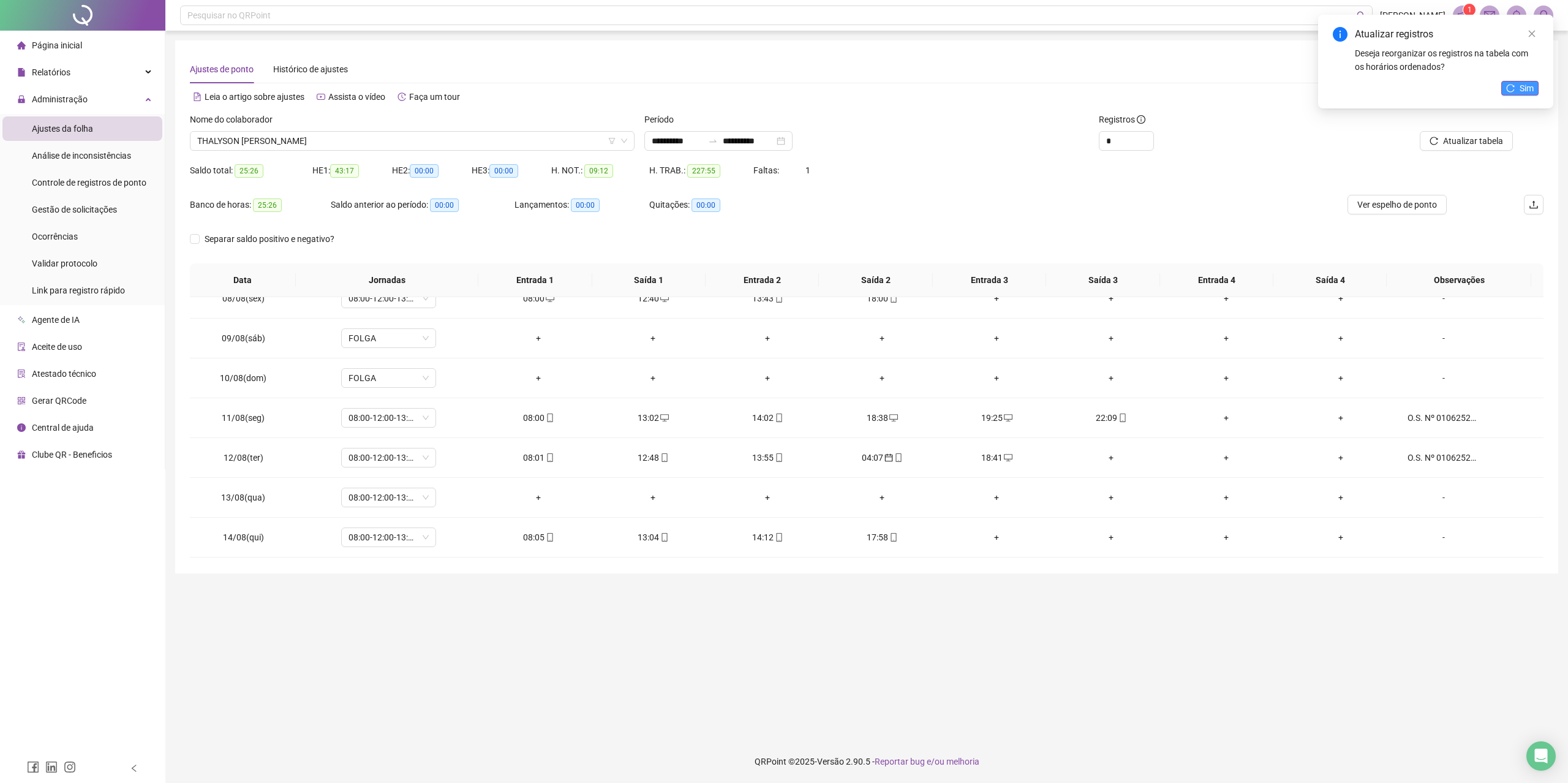
click at [1458, 92] on span "Sim" at bounding box center [1527, 88] width 14 height 14
click at [1107, 459] on div "+" at bounding box center [1112, 458] width 95 height 14
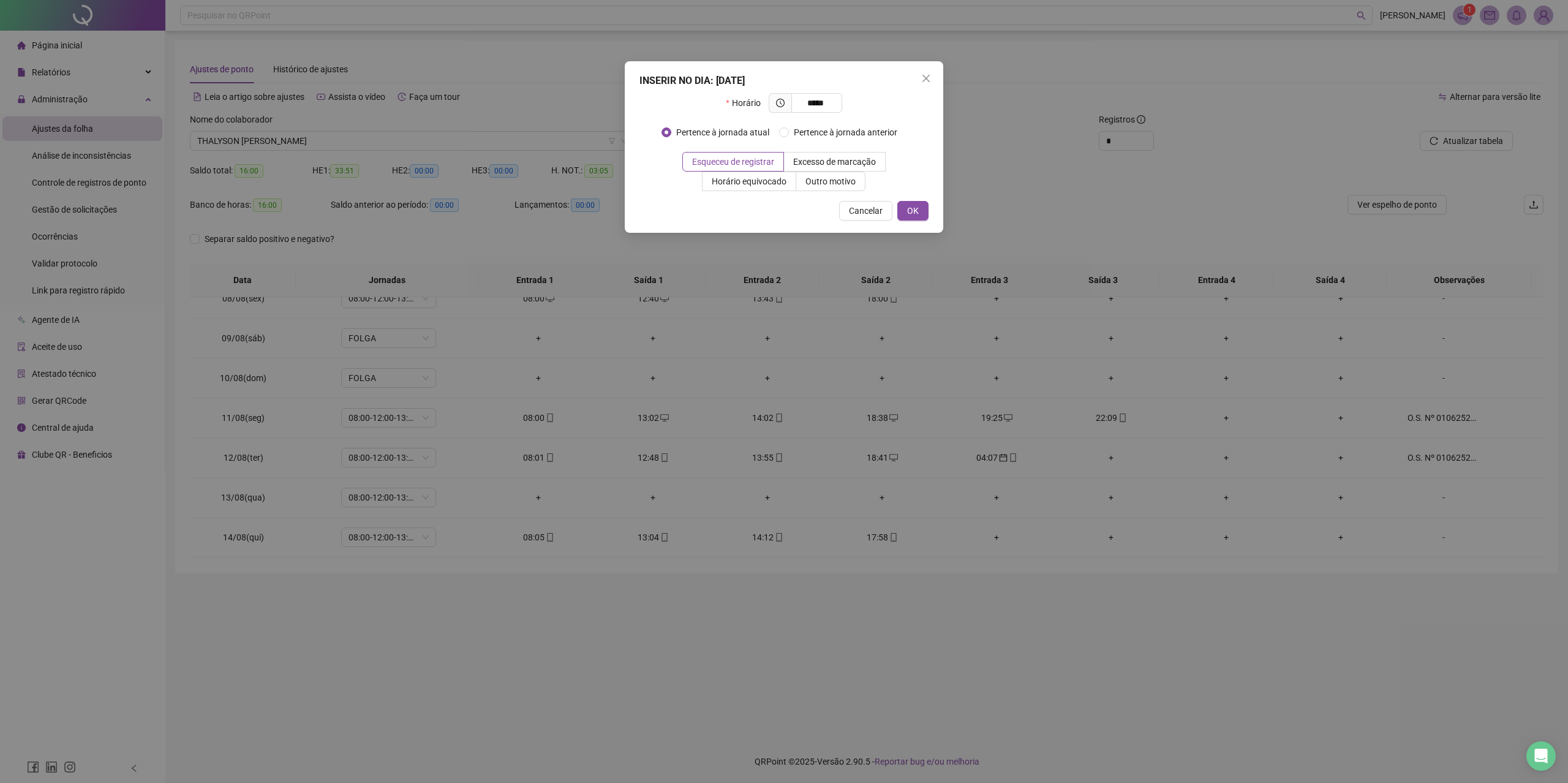
type input "*****"
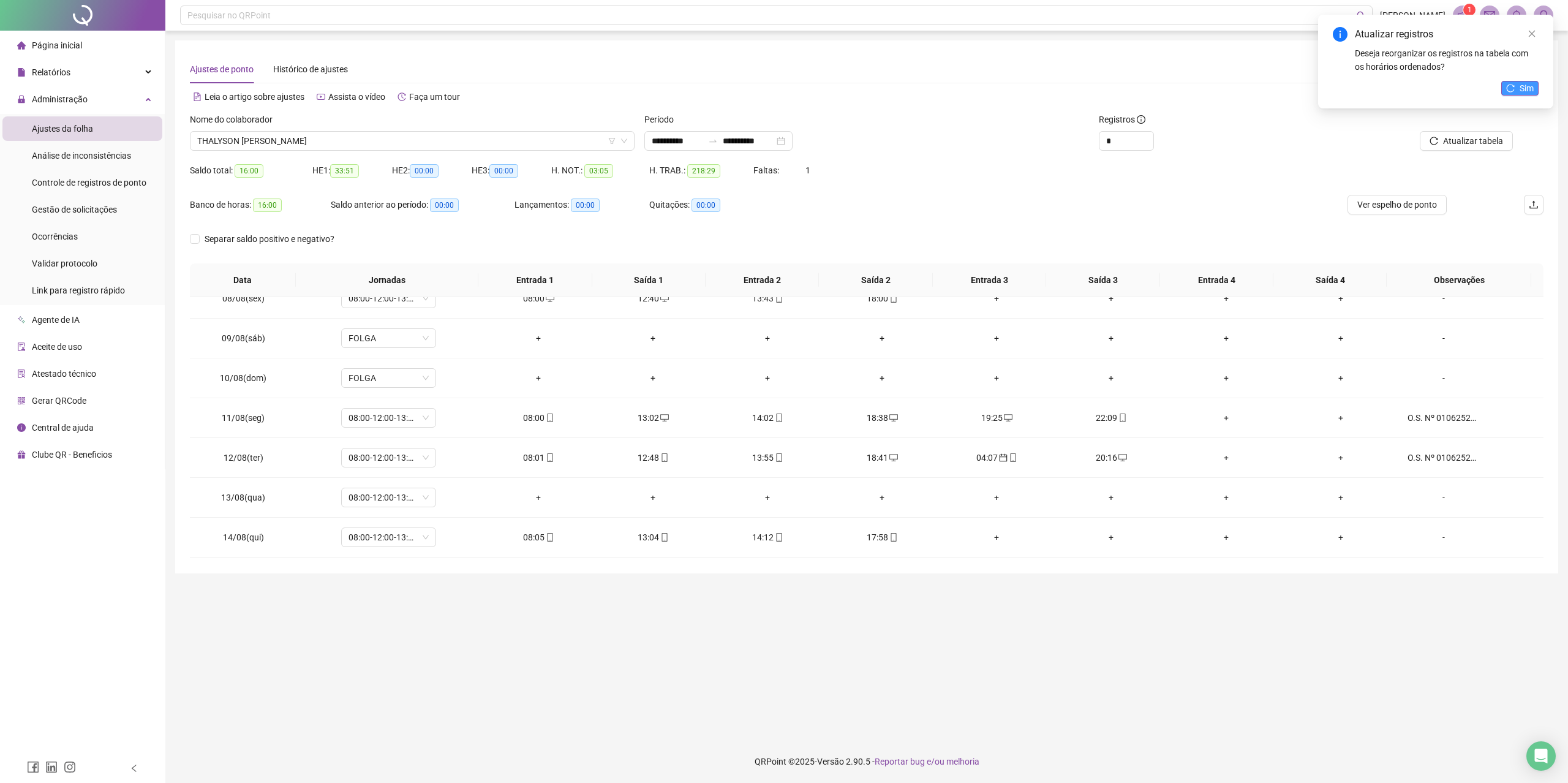
click at [1458, 84] on button "Sim" at bounding box center [1520, 88] width 38 height 14
click at [1458, 134] on span "Atualizar tabela" at bounding box center [1473, 141] width 60 height 14
click at [425, 504] on span "08:00-12:00-13:12-18:00" at bounding box center [389, 497] width 80 height 18
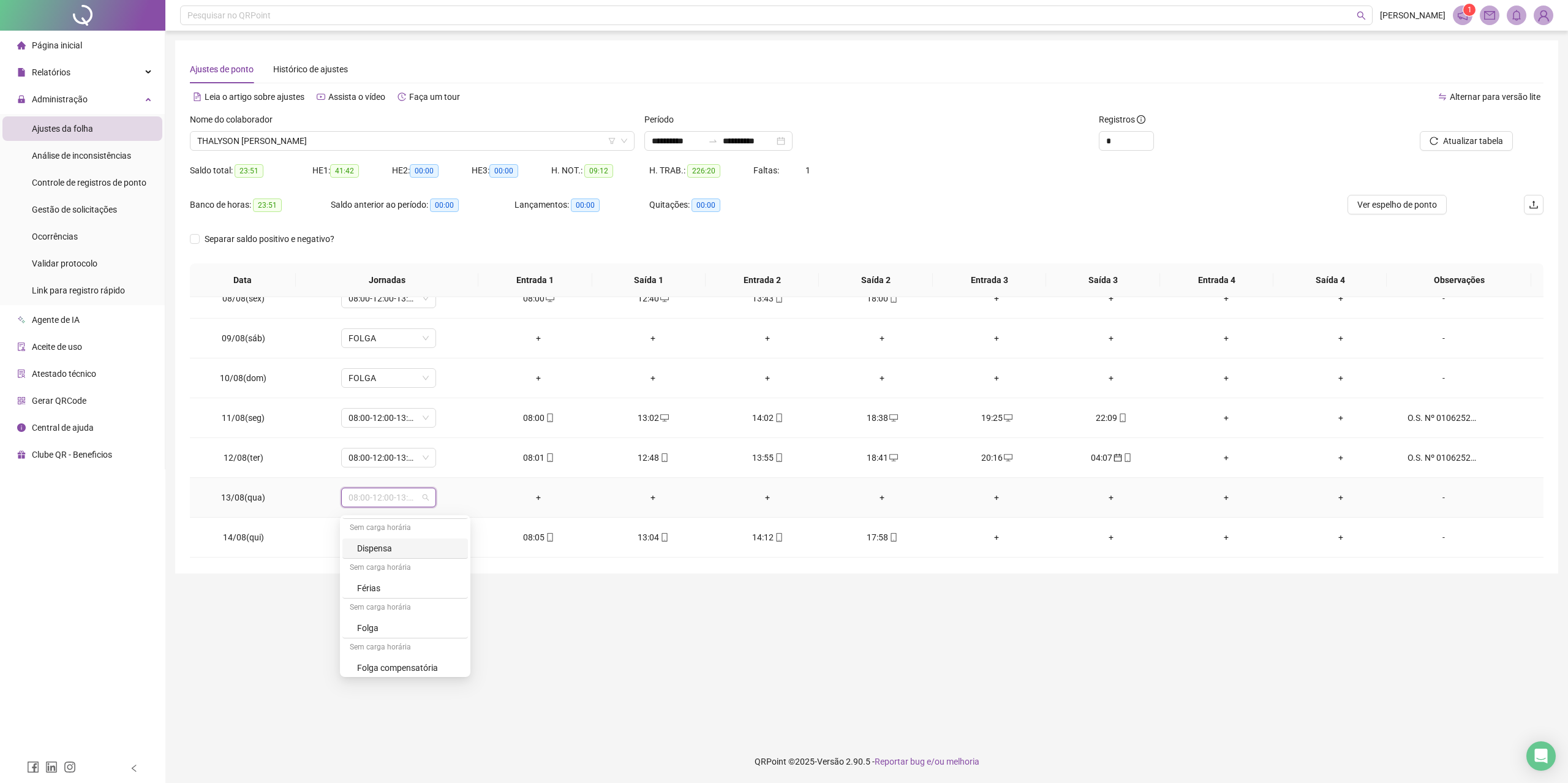
click at [388, 555] on div "Dispensa" at bounding box center [408, 549] width 103 height 14
click at [441, 466] on span "Sim" at bounding box center [445, 470] width 14 height 14
click at [1458, 137] on span "Atualizar tabela" at bounding box center [1473, 141] width 60 height 14
click at [1448, 140] on span "Atualizar tabela" at bounding box center [1473, 141] width 60 height 14
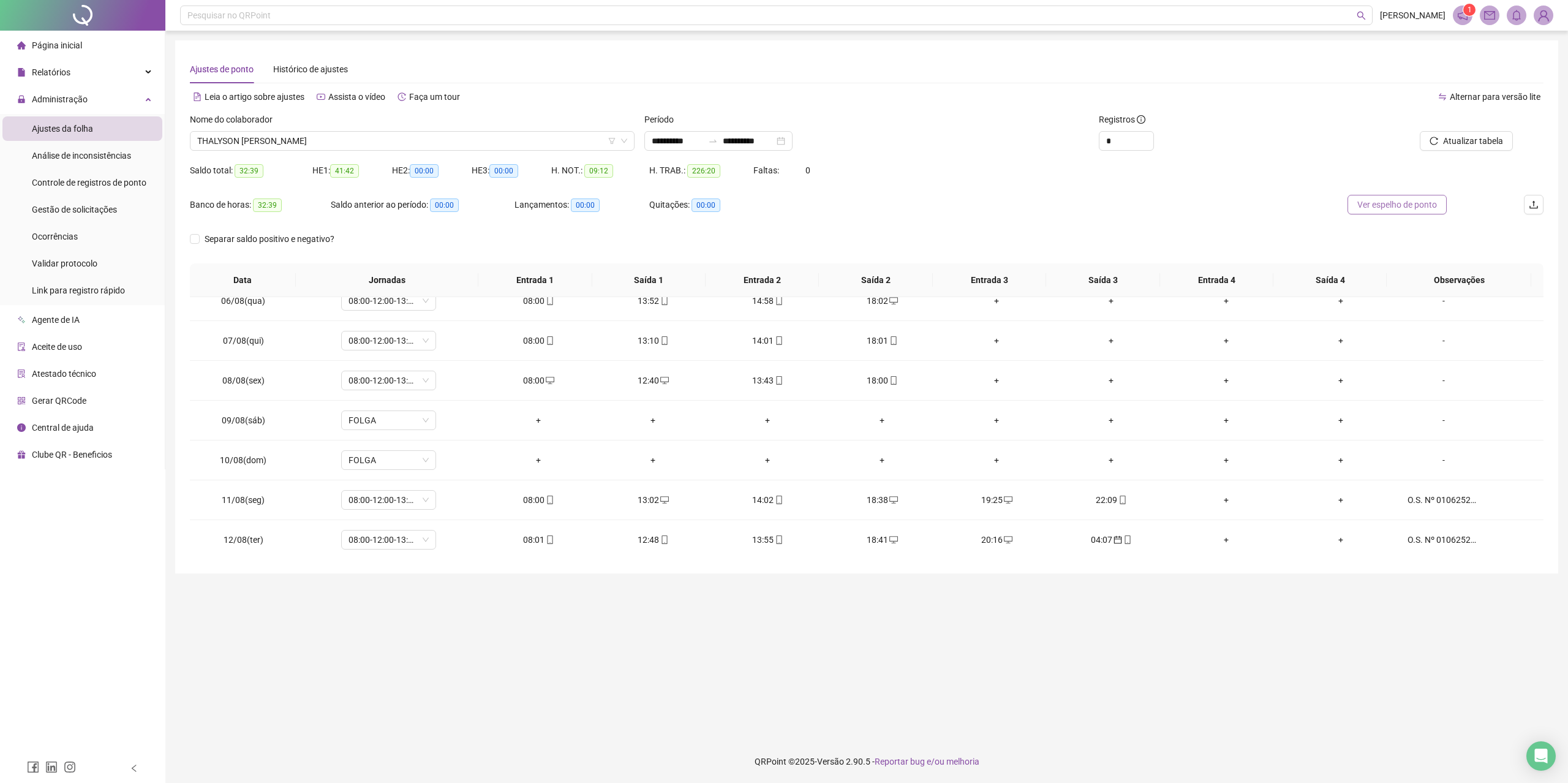
scroll to position [653, 0]
click at [1387, 204] on span "Ver espelho de ponto" at bounding box center [1396, 205] width 80 height 14
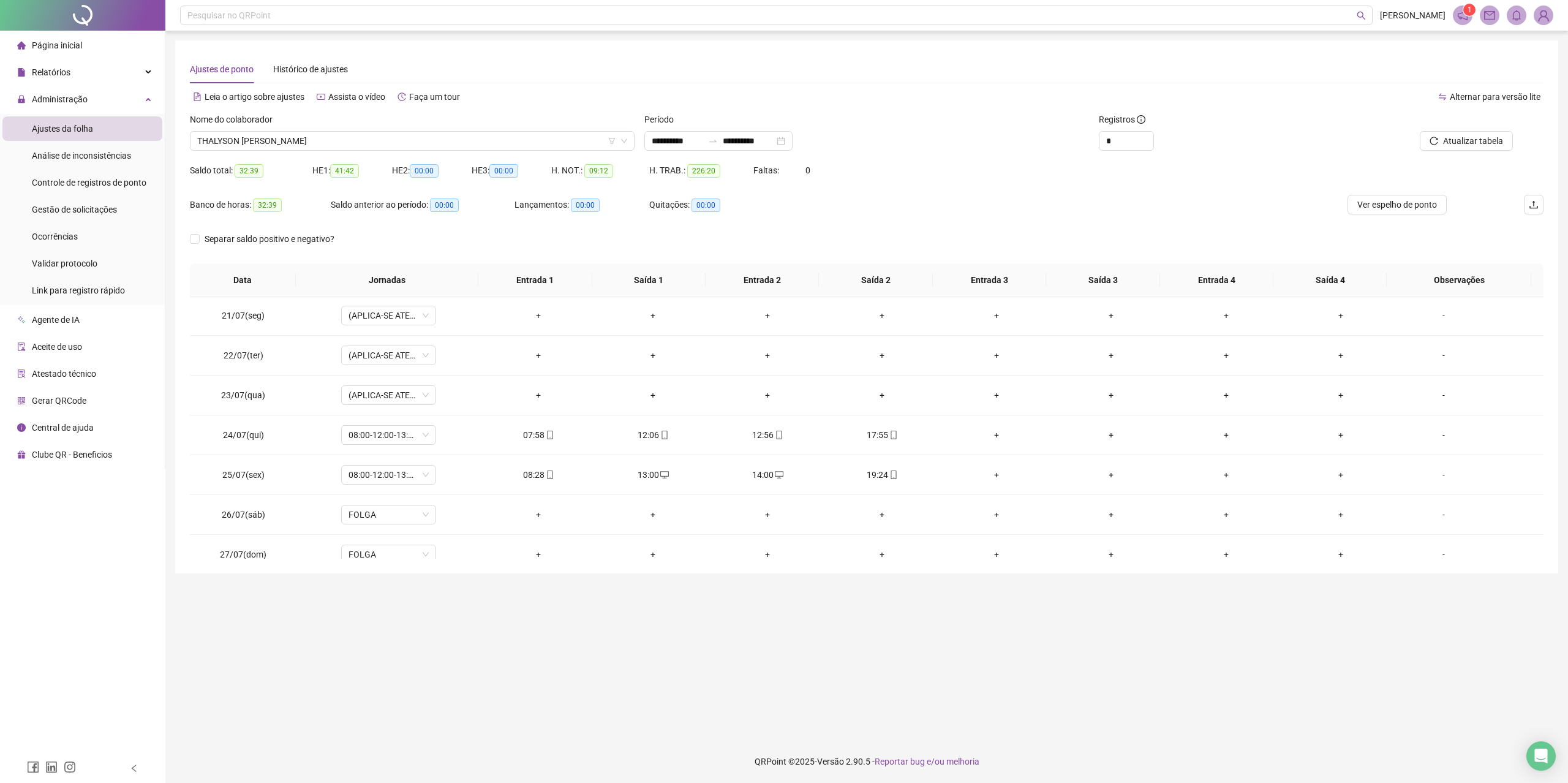
scroll to position [0, 0]
click at [383, 143] on span "THALYSON [PERSON_NAME]" at bounding box center [412, 140] width 430 height 18
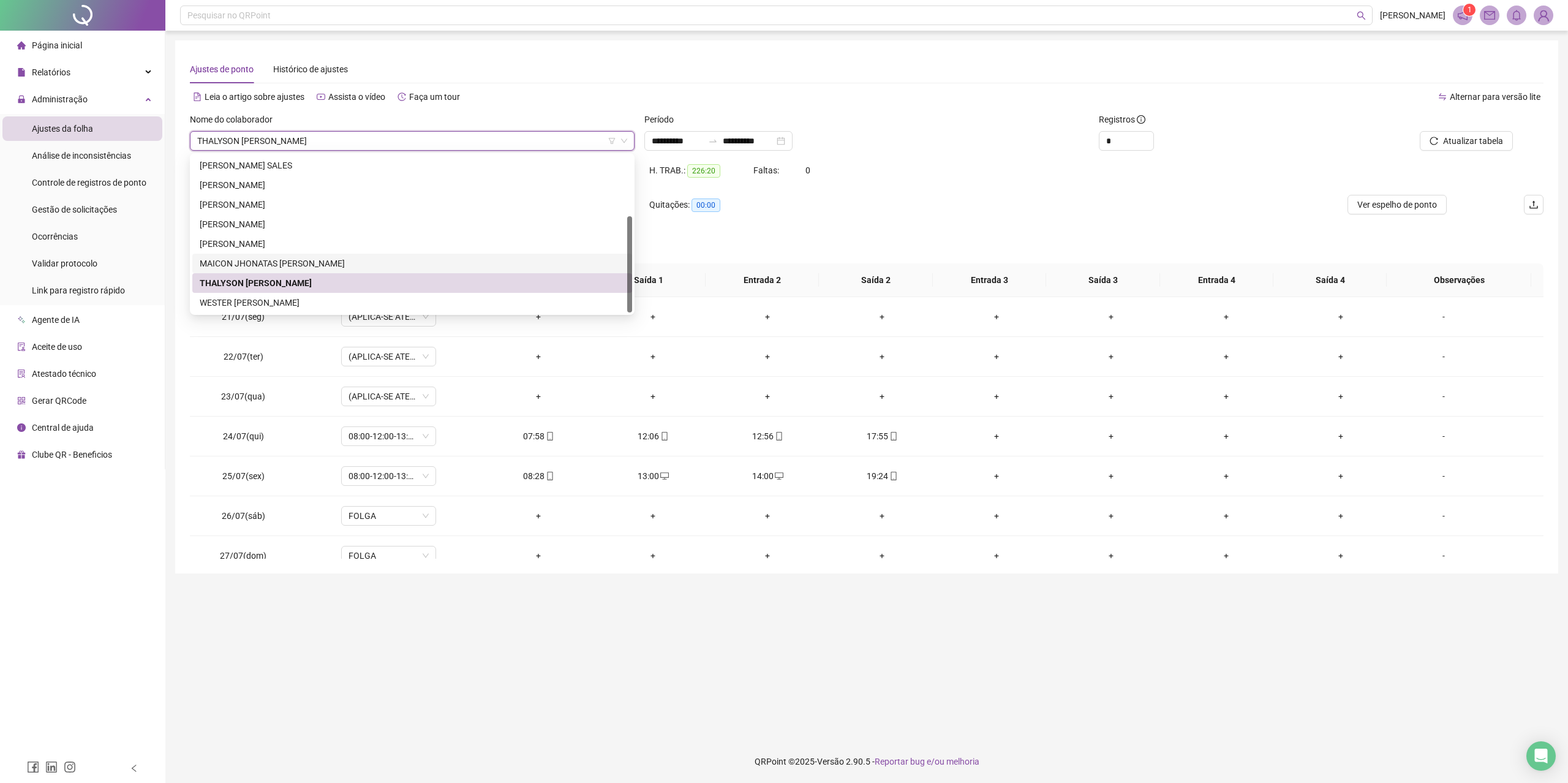
click at [740, 243] on div "Separar saldo positivo e negativo?" at bounding box center [867, 246] width 1354 height 34
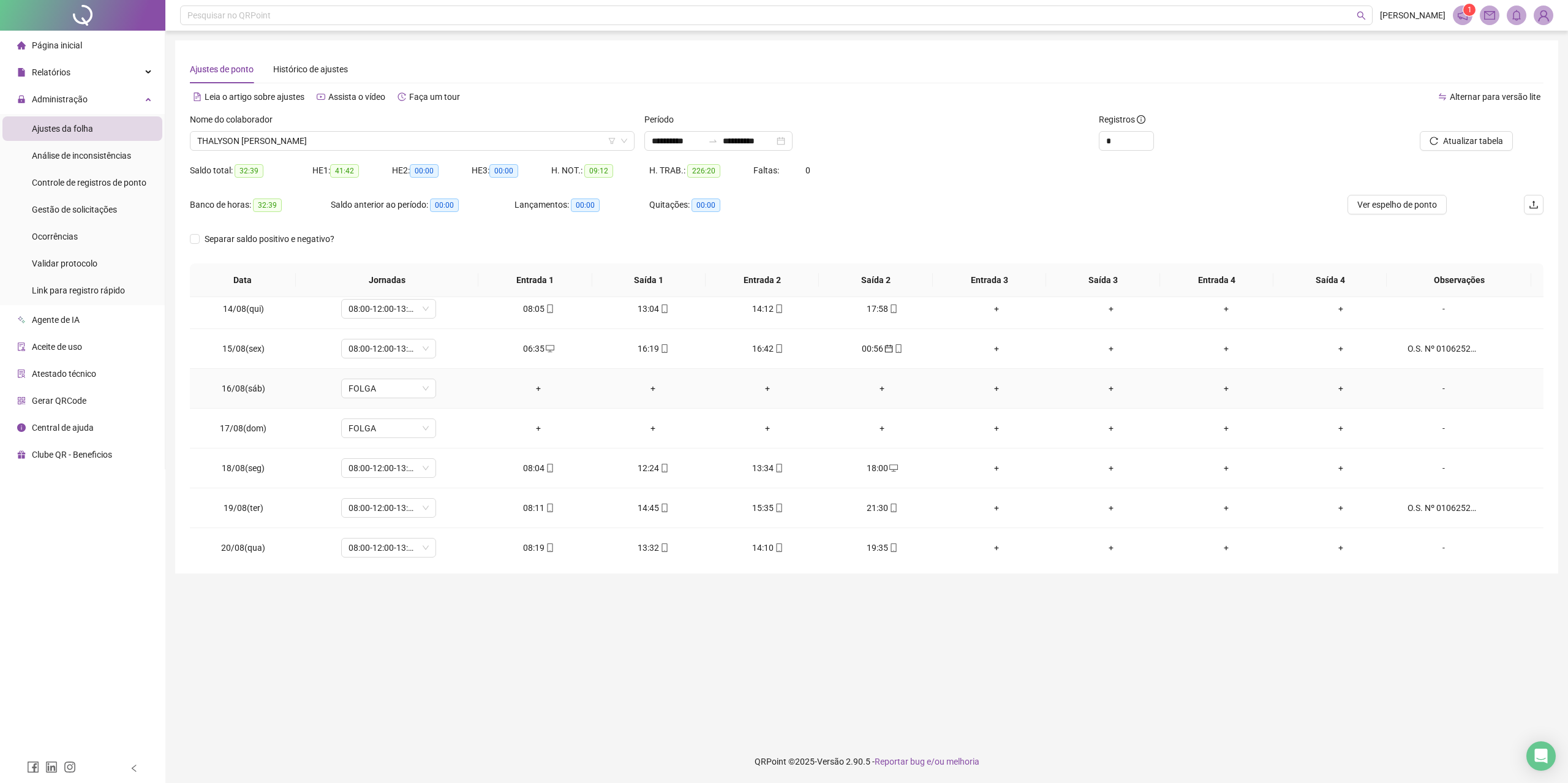
scroll to position [979, 0]
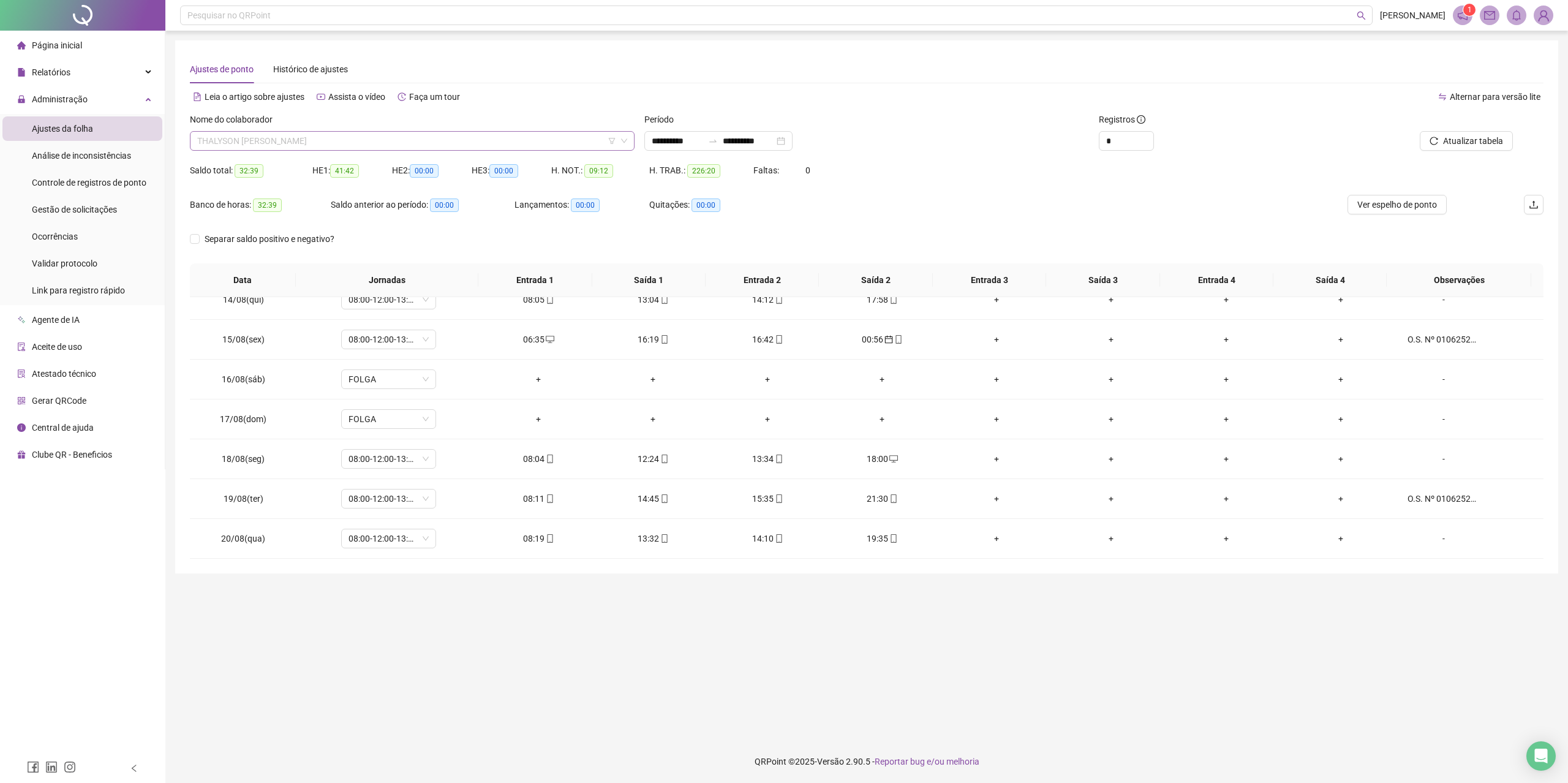
click at [309, 138] on span "THALYSON [PERSON_NAME]" at bounding box center [412, 140] width 430 height 18
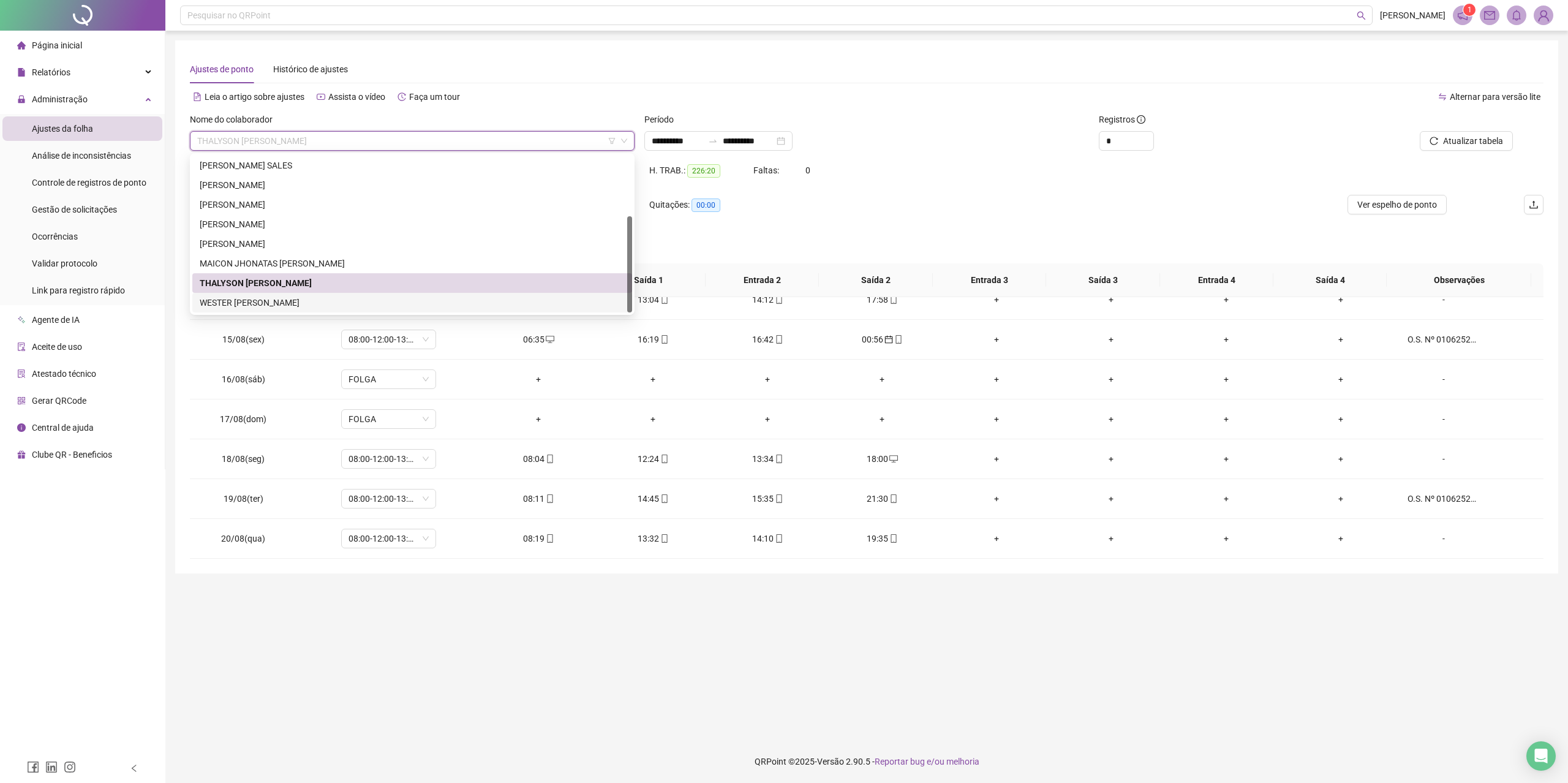
click at [356, 301] on div "WESTER [PERSON_NAME]" at bounding box center [412, 303] width 425 height 14
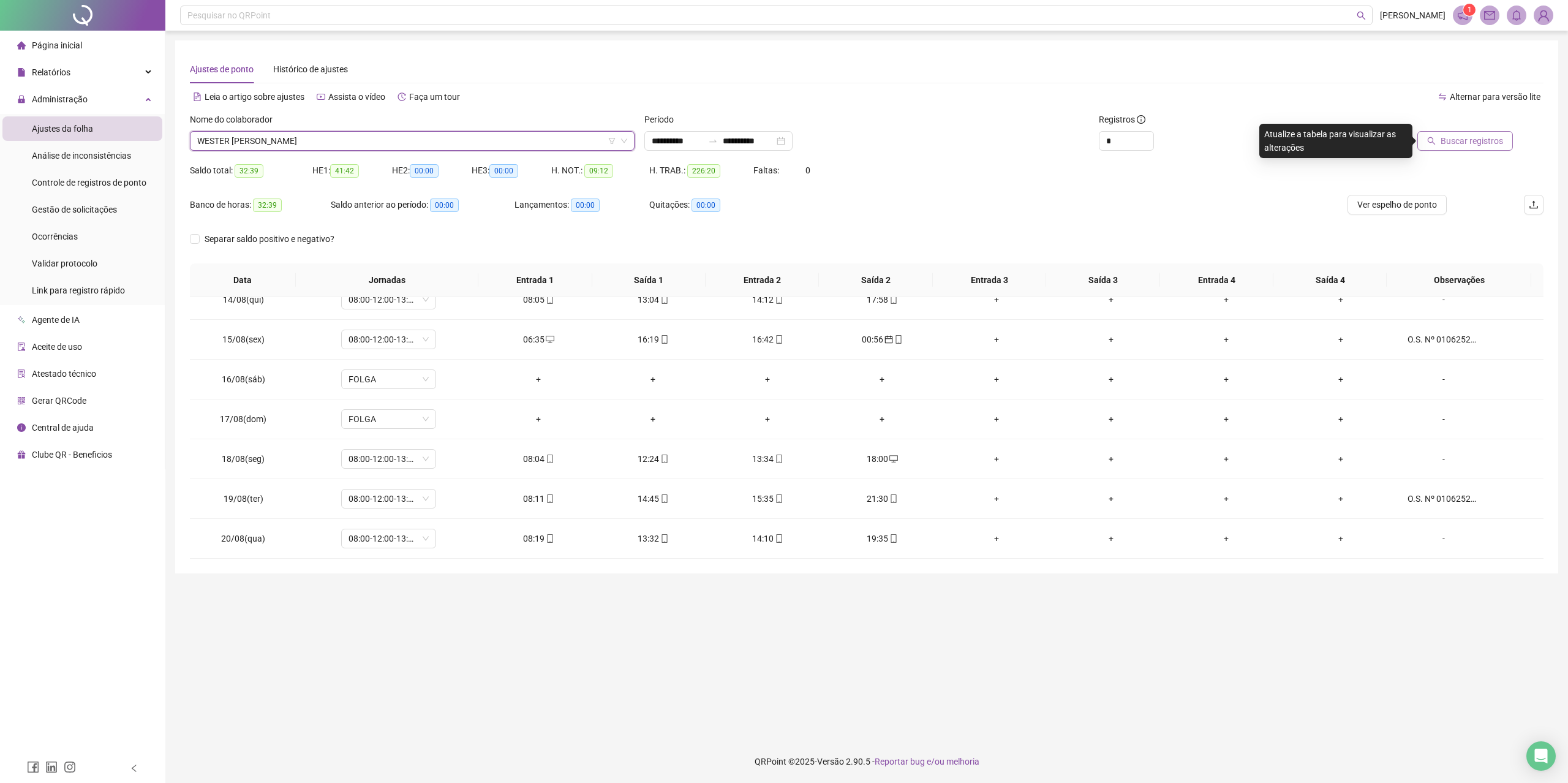
click at [1431, 141] on icon "search" at bounding box center [1431, 141] width 9 height 9
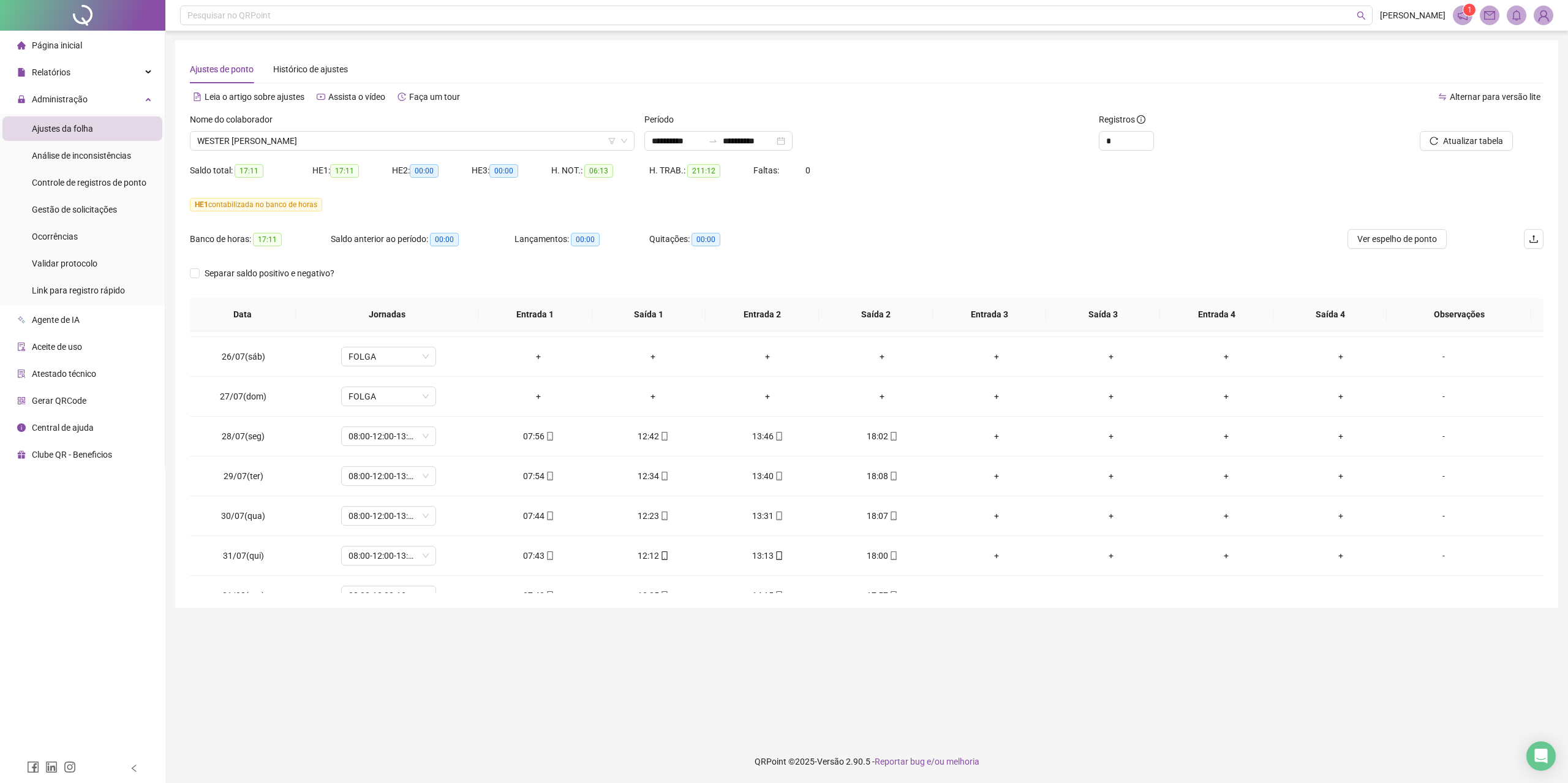
scroll to position [0, 0]
click at [1404, 247] on button "Ver espelho de ponto" at bounding box center [1397, 239] width 99 height 19
click at [371, 143] on span "WESTER [PERSON_NAME]" at bounding box center [412, 140] width 430 height 18
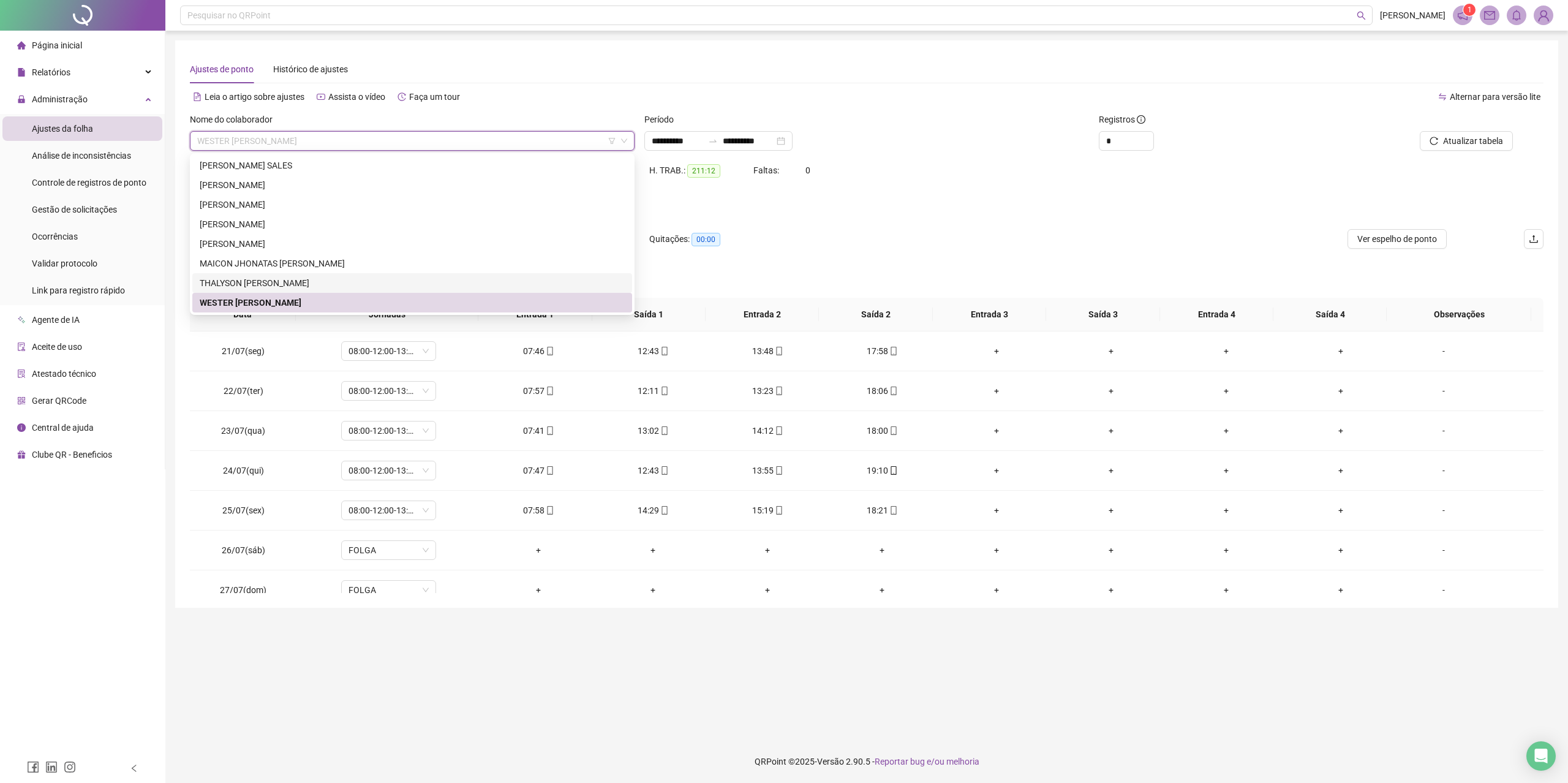
click at [267, 281] on div "THALYSON [PERSON_NAME]" at bounding box center [412, 283] width 425 height 14
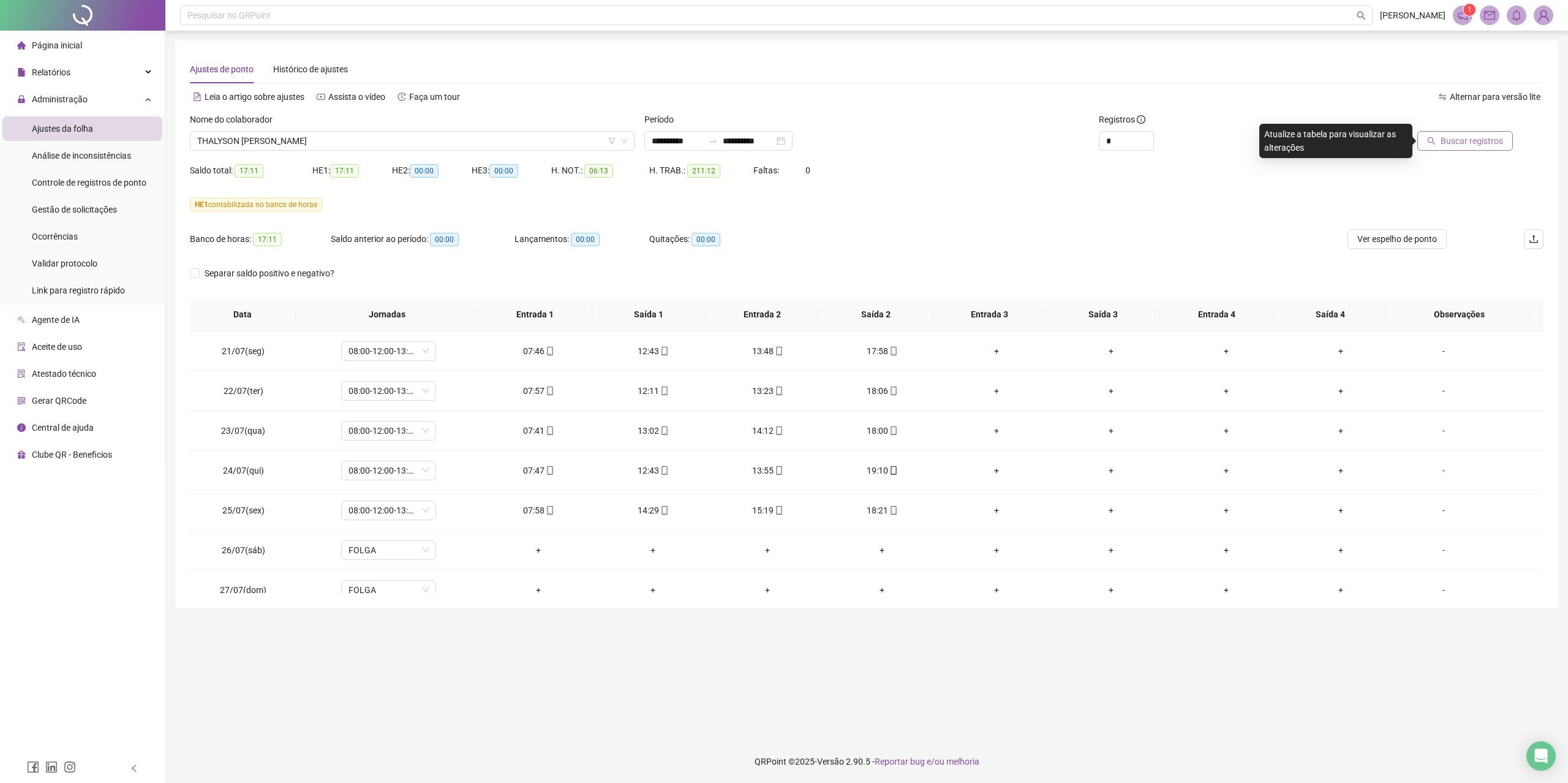
click at [1454, 148] on button "Buscar registros" at bounding box center [1465, 140] width 96 height 19
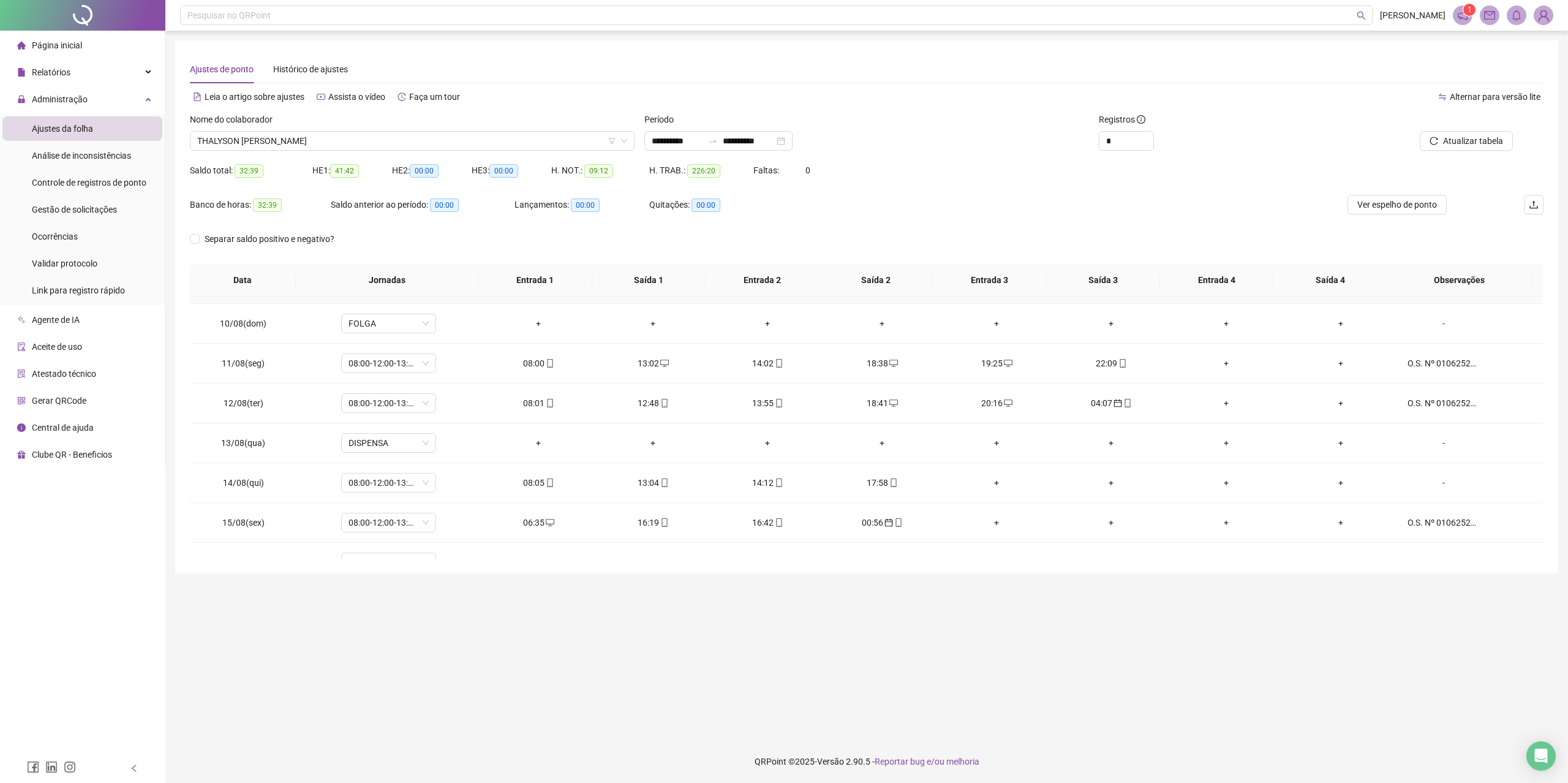
scroll to position [979, 0]
